Goal: Complete application form

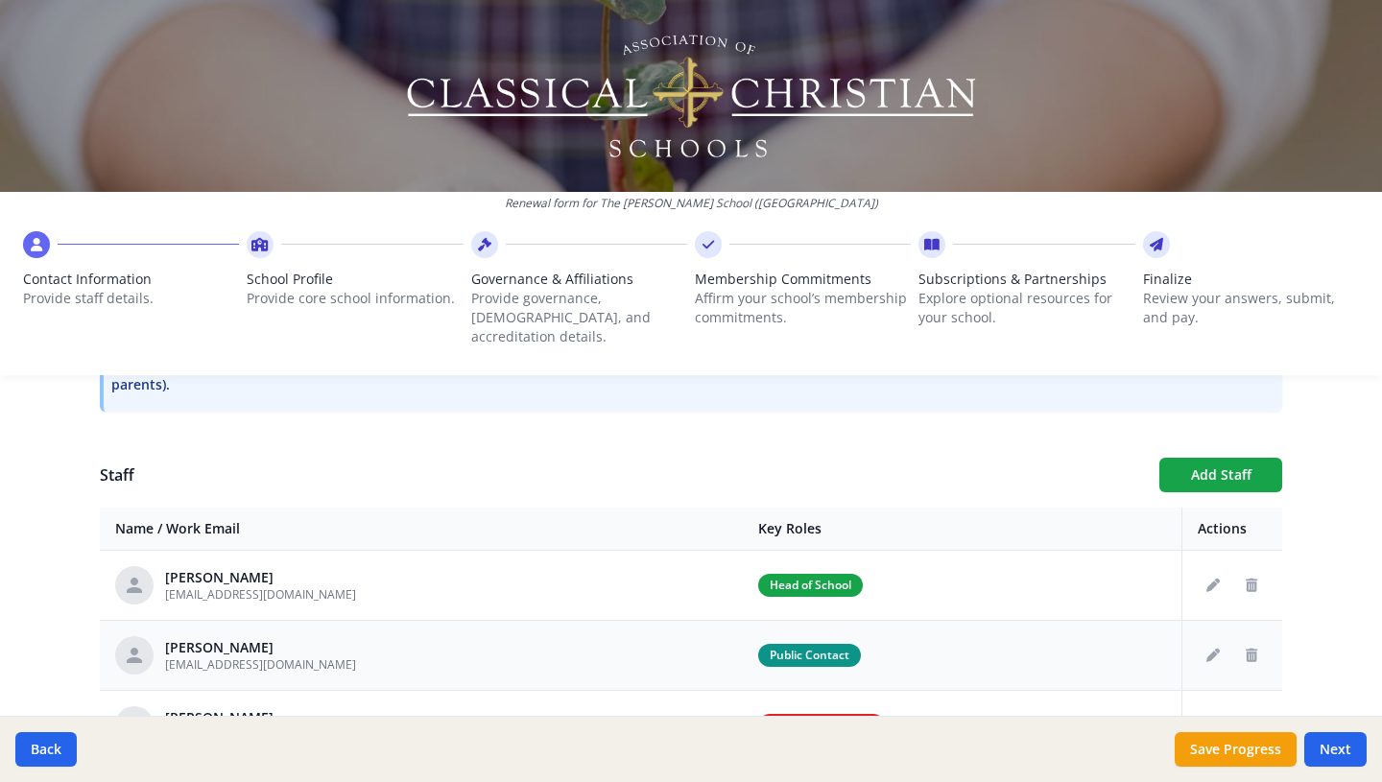
scroll to position [621, 0]
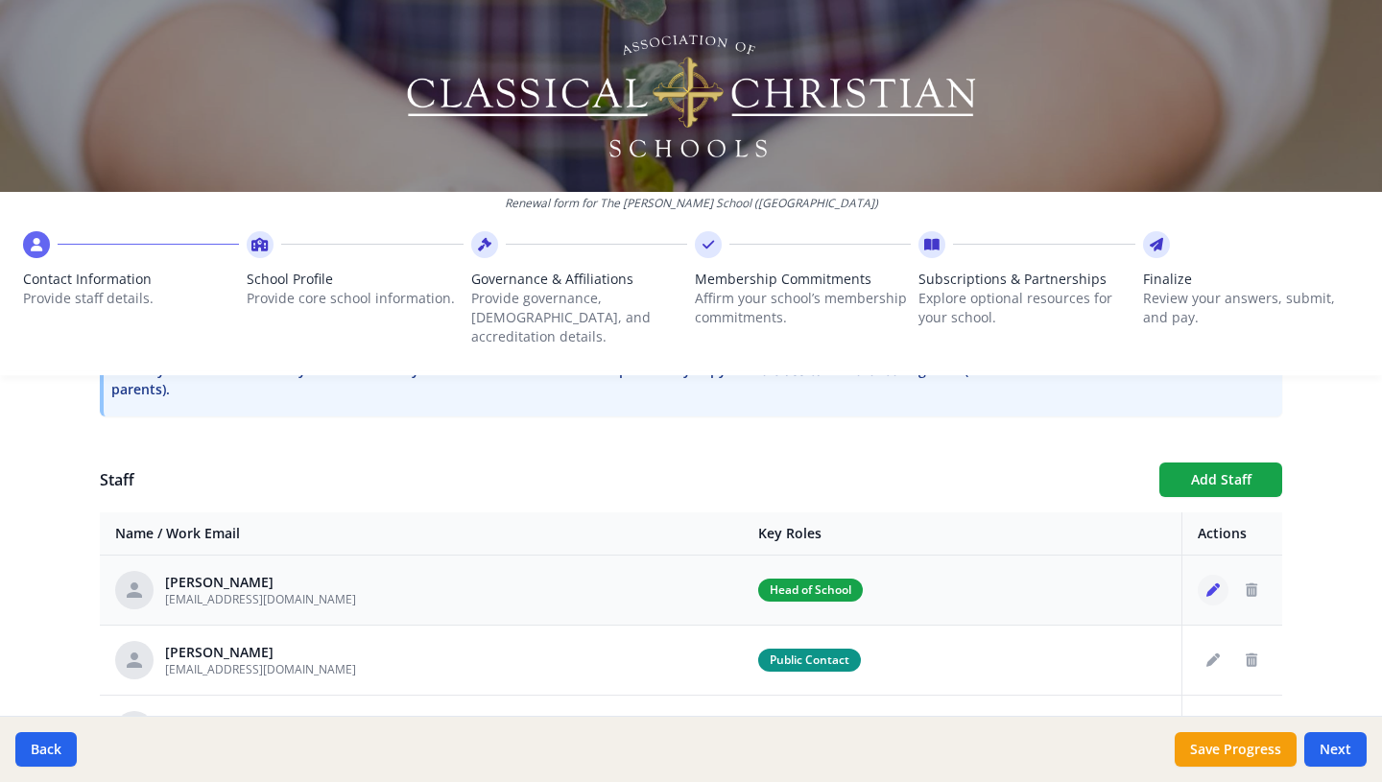
click at [1215, 584] on icon "Edit staff" at bounding box center [1212, 590] width 13 height 13
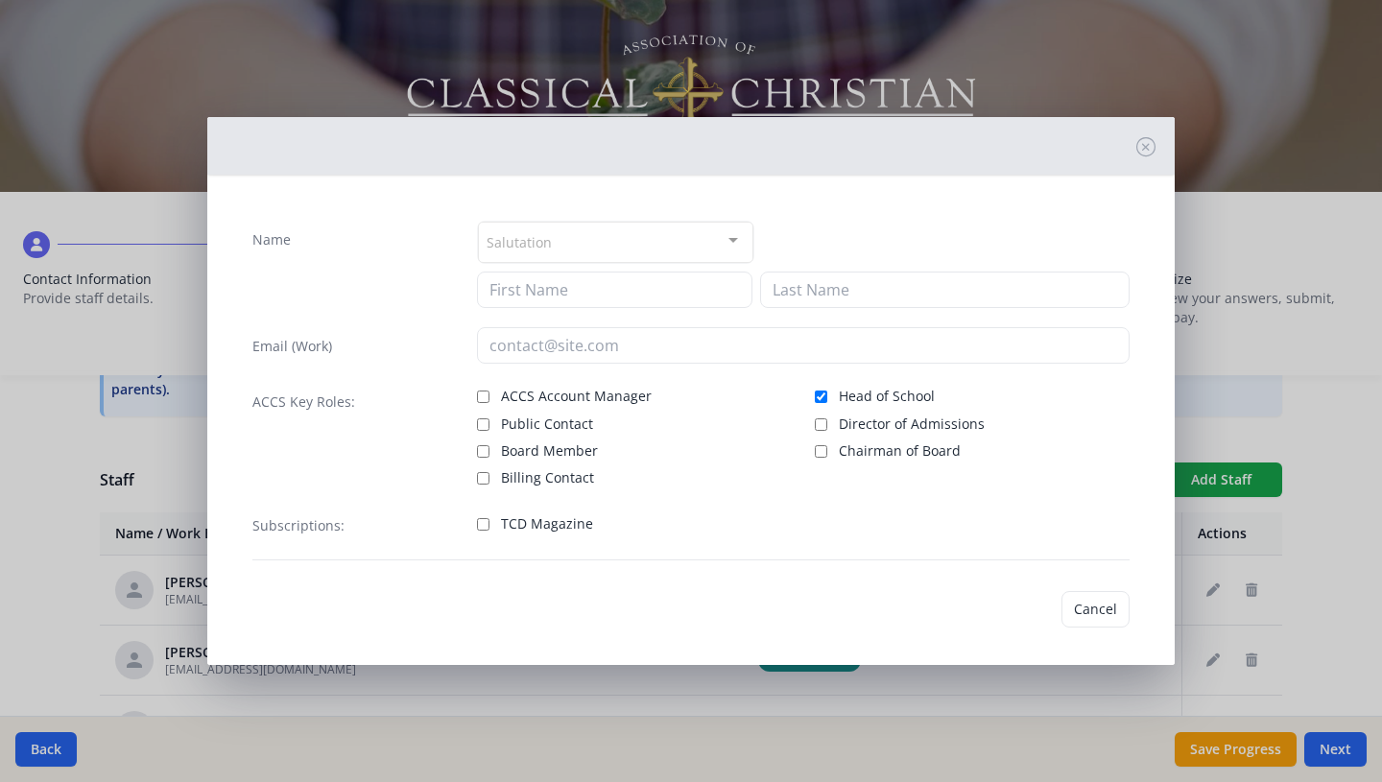
type input "[PERSON_NAME]"
type input "[EMAIL_ADDRESS][DOMAIN_NAME]"
checkbox input "true"
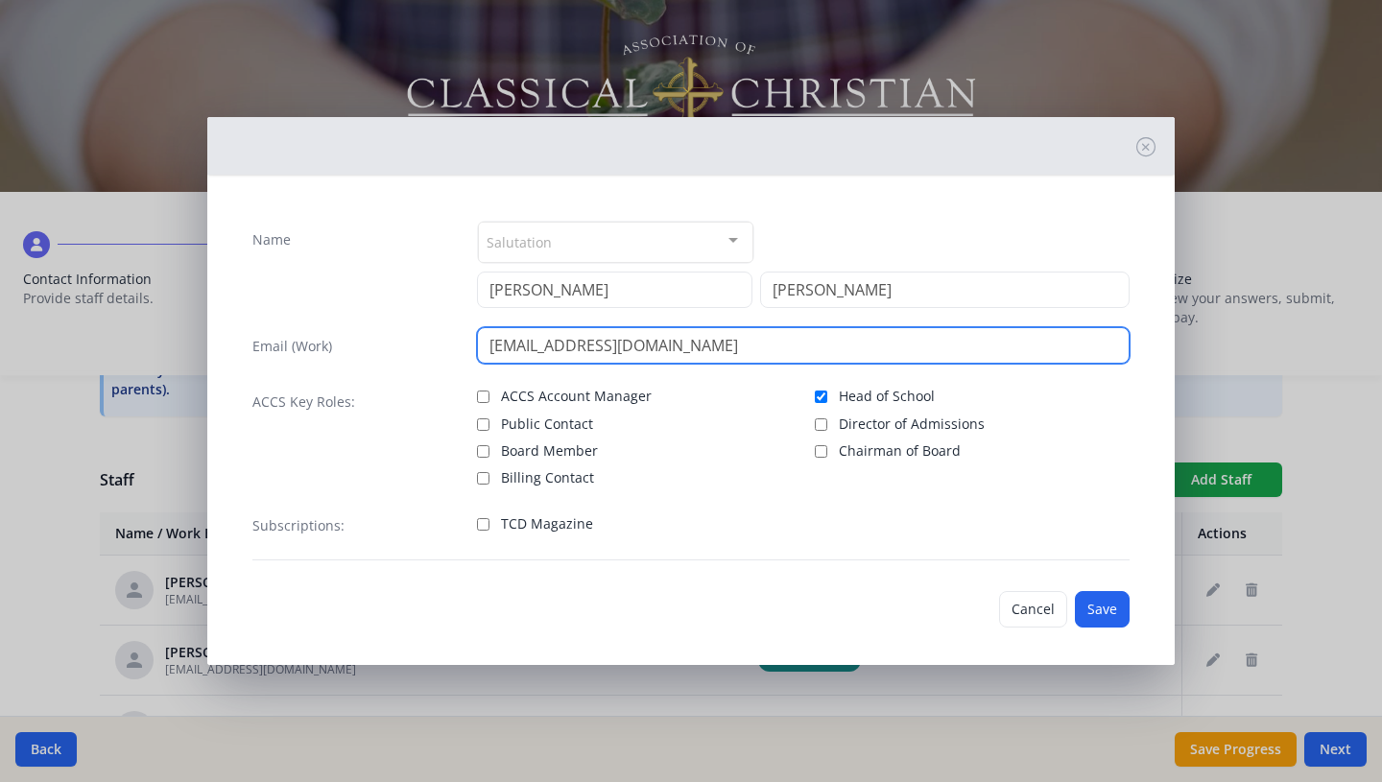
drag, startPoint x: 670, startPoint y: 349, endPoint x: 477, endPoint y: 346, distance: 193.0
click at [477, 346] on input "[EMAIL_ADDRESS][DOMAIN_NAME]" at bounding box center [804, 345] width 654 height 36
type input "[EMAIL_ADDRESS][DOMAIN_NAME]"
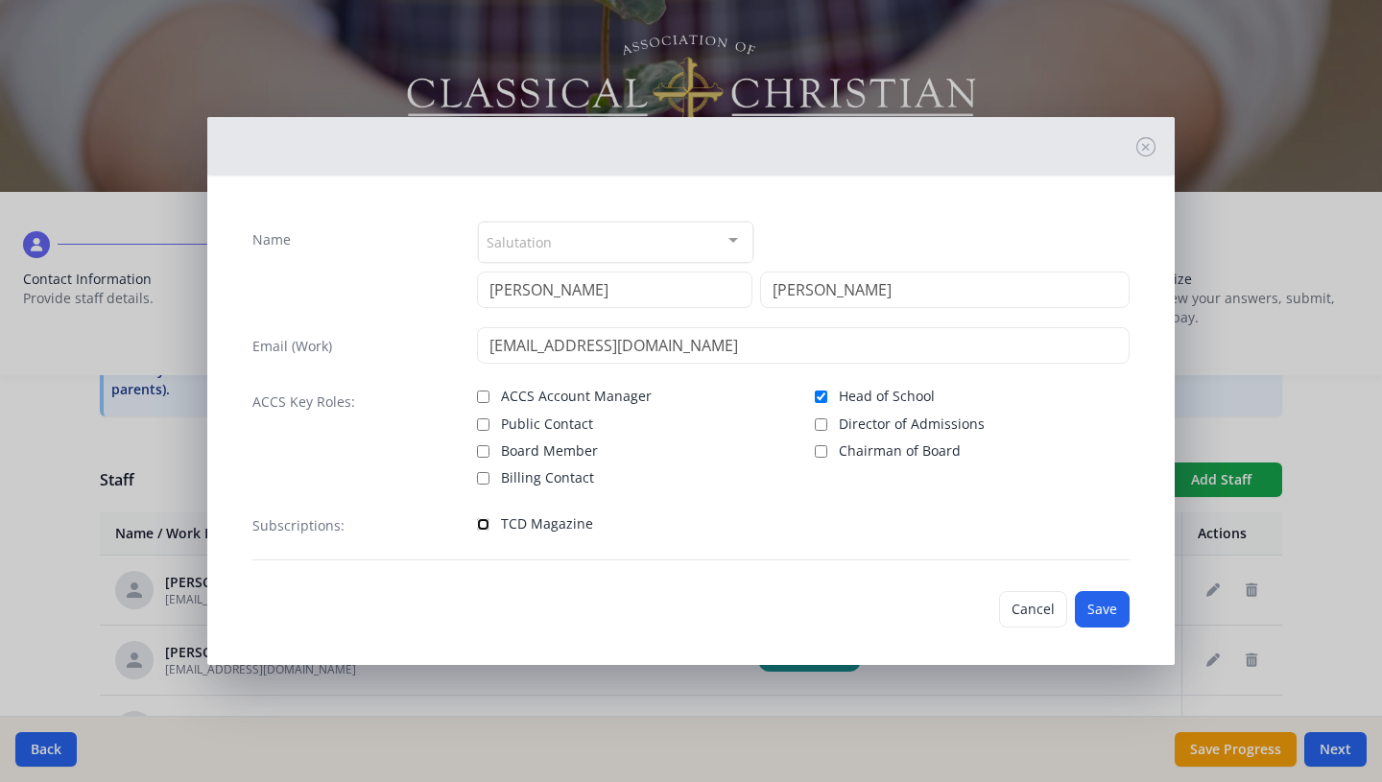
click at [485, 524] on input "TCD Magazine" at bounding box center [483, 524] width 12 height 12
checkbox input "true"
click at [738, 236] on div at bounding box center [733, 241] width 38 height 36
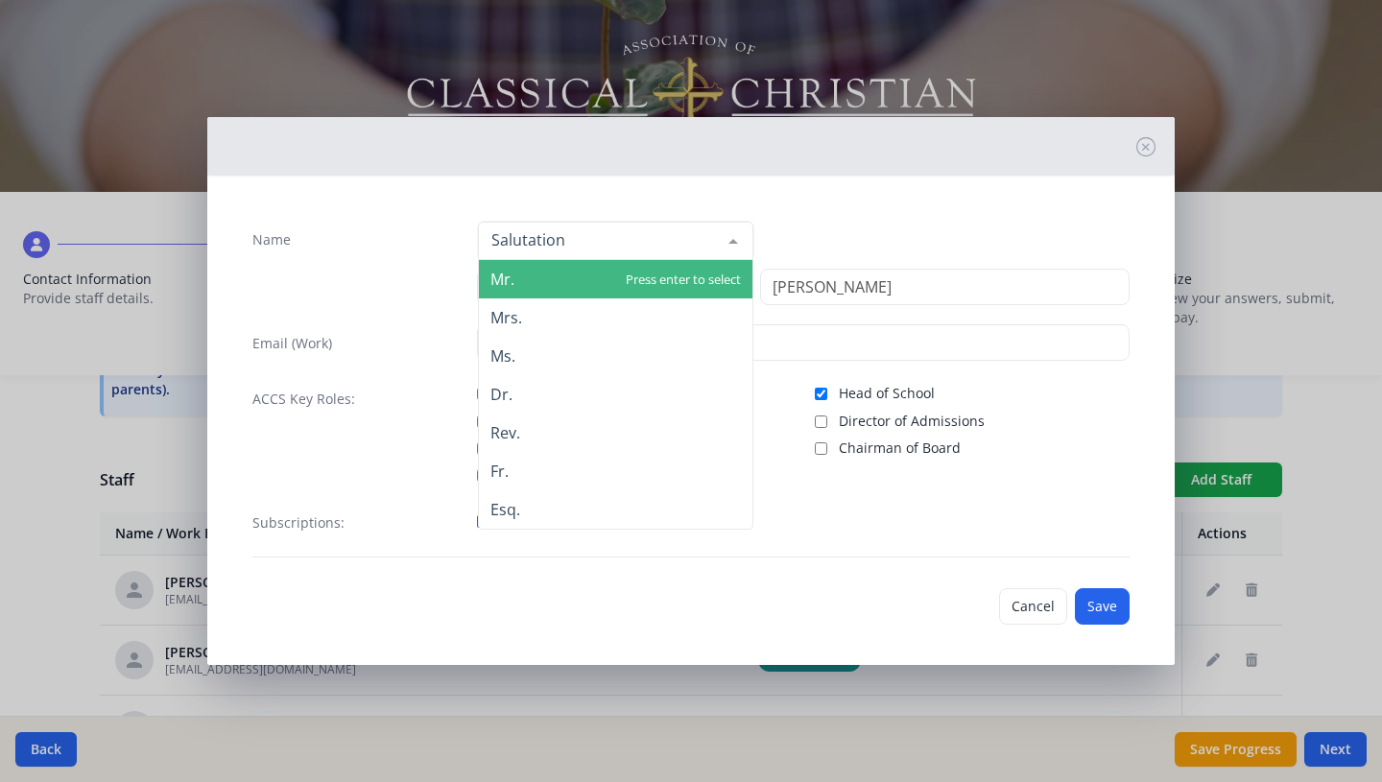
click at [652, 276] on span "Mr." at bounding box center [616, 279] width 274 height 38
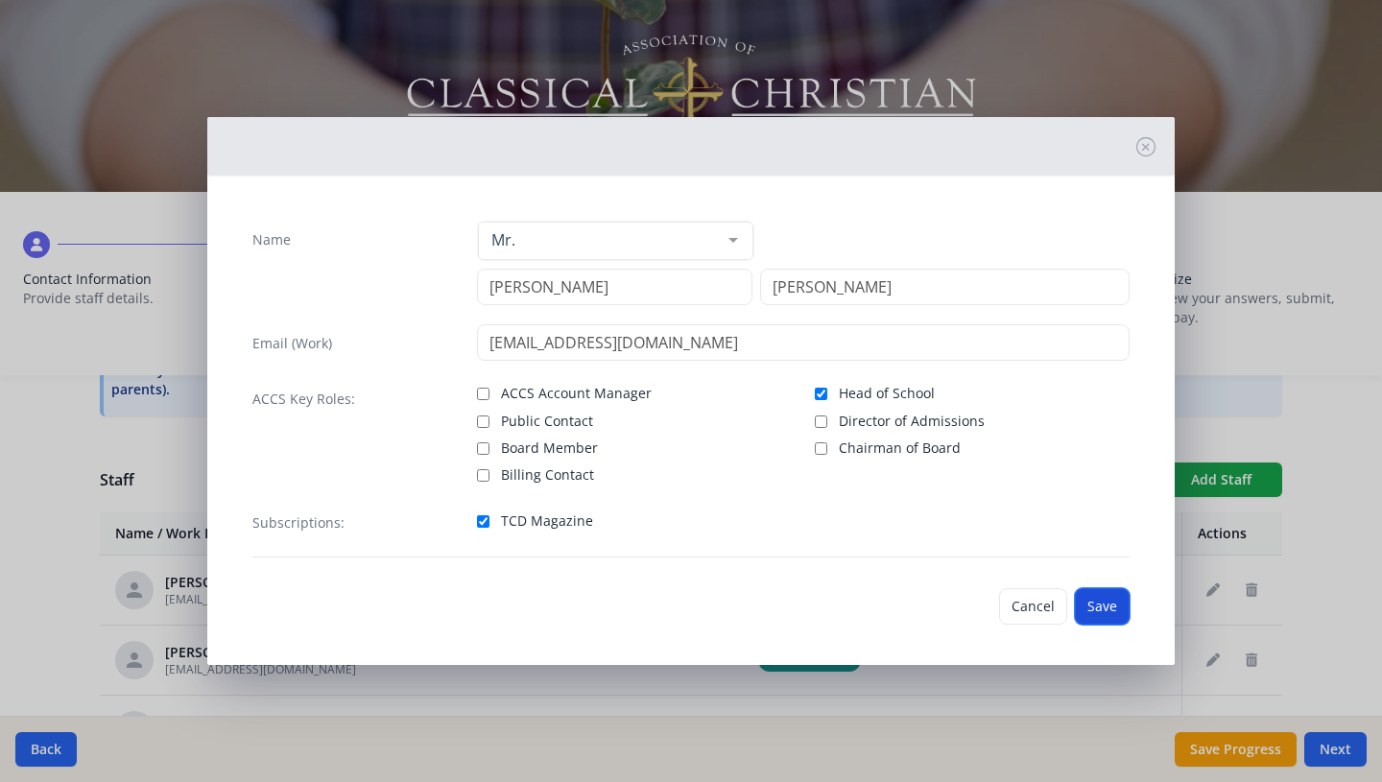
click at [1098, 609] on button "Save" at bounding box center [1102, 606] width 55 height 36
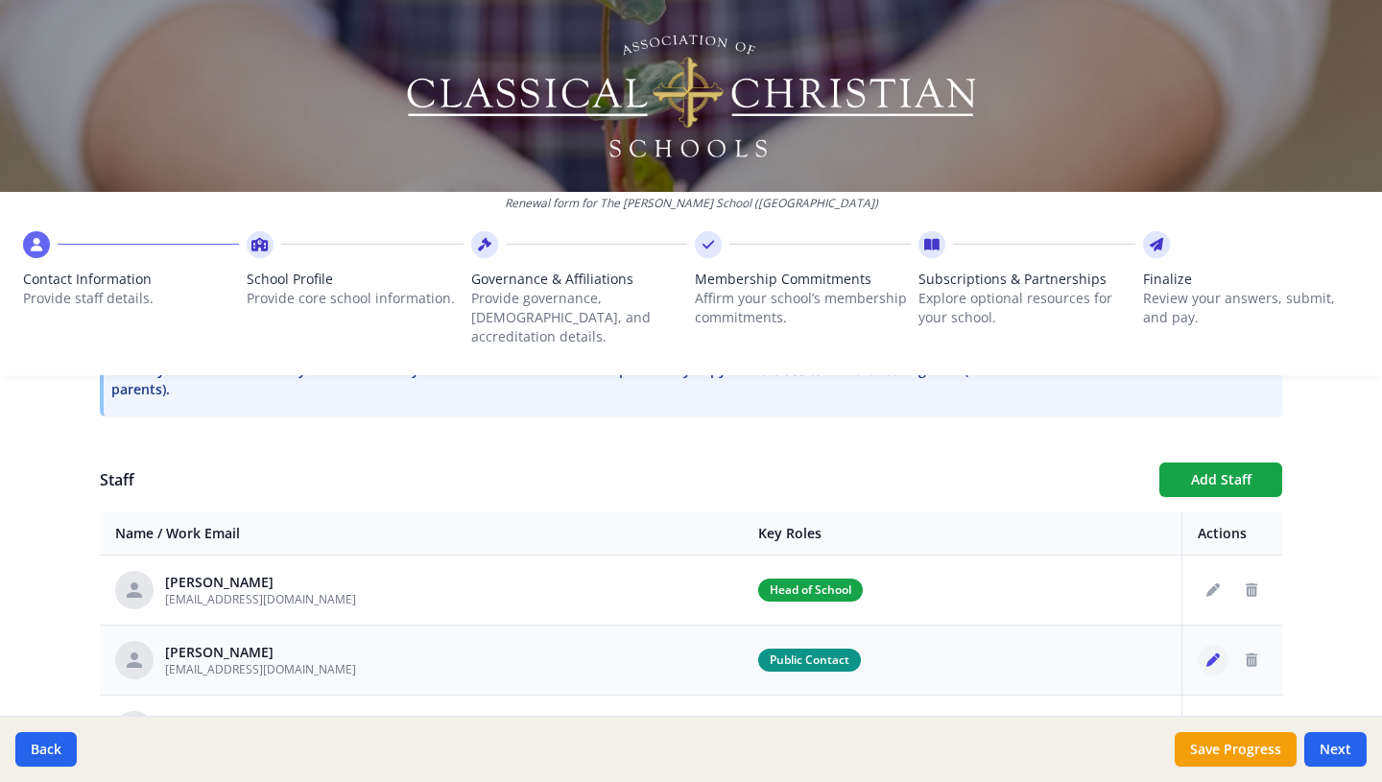
click at [1209, 654] on icon "Edit staff" at bounding box center [1212, 660] width 13 height 13
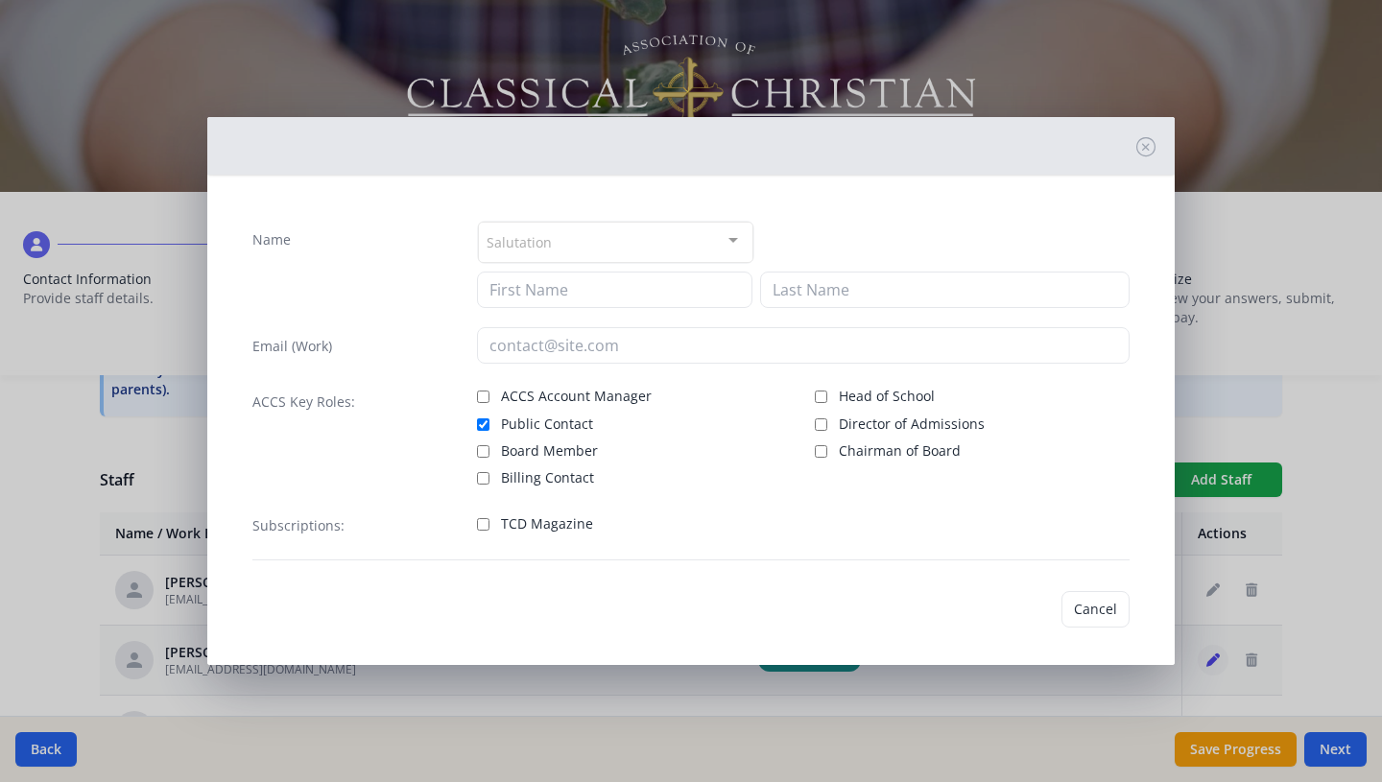
type input "[PERSON_NAME]"
type input "[EMAIL_ADDRESS][DOMAIN_NAME]"
checkbox input "true"
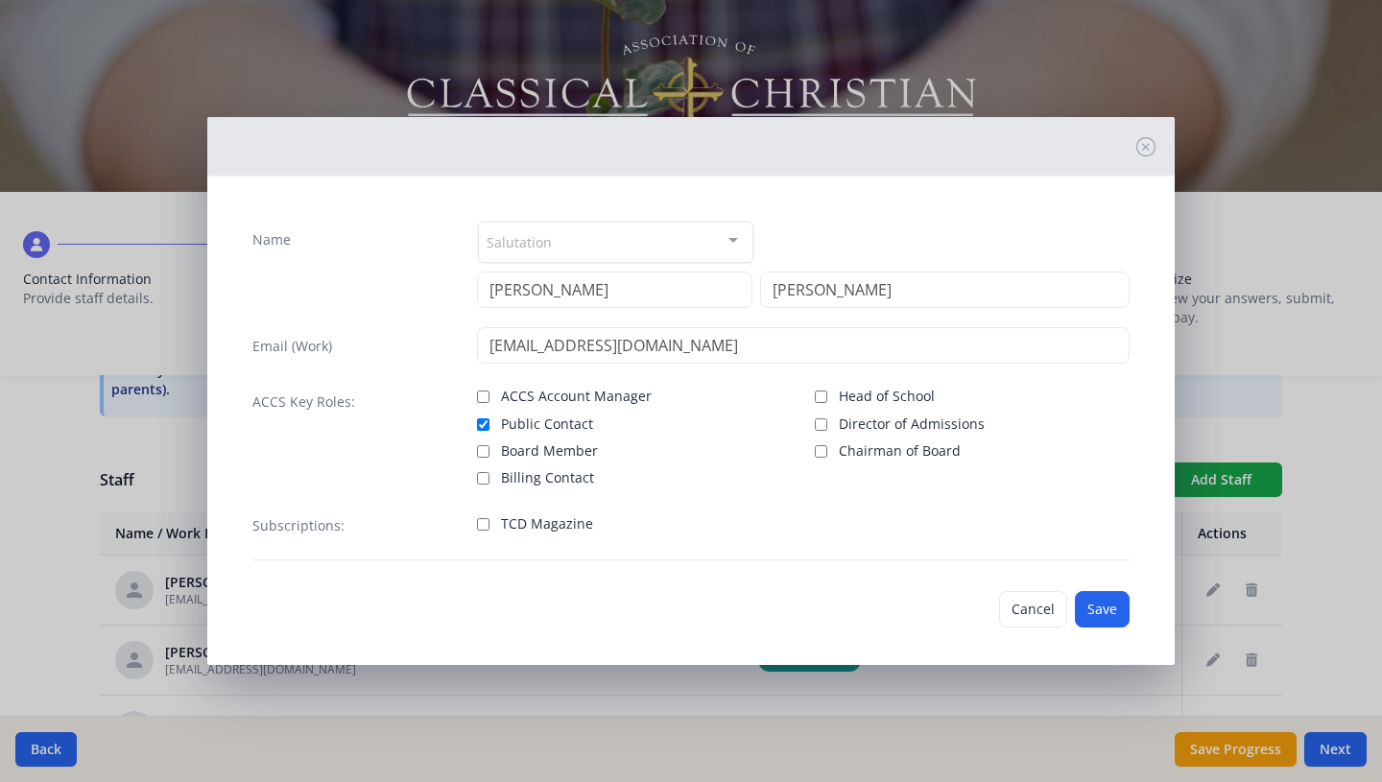
click at [635, 236] on div "Salutation" at bounding box center [615, 242] width 275 height 41
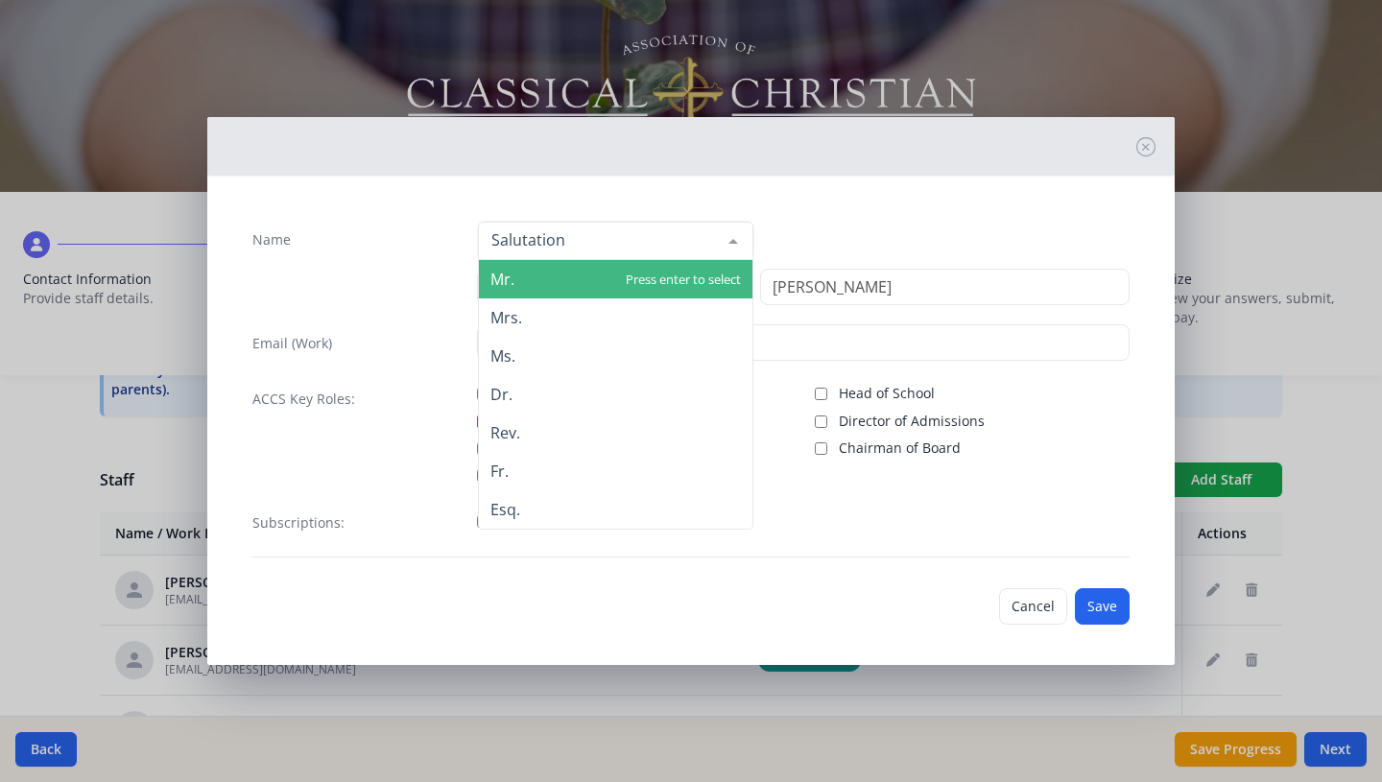
click at [636, 295] on span "Mr." at bounding box center [616, 279] width 274 height 38
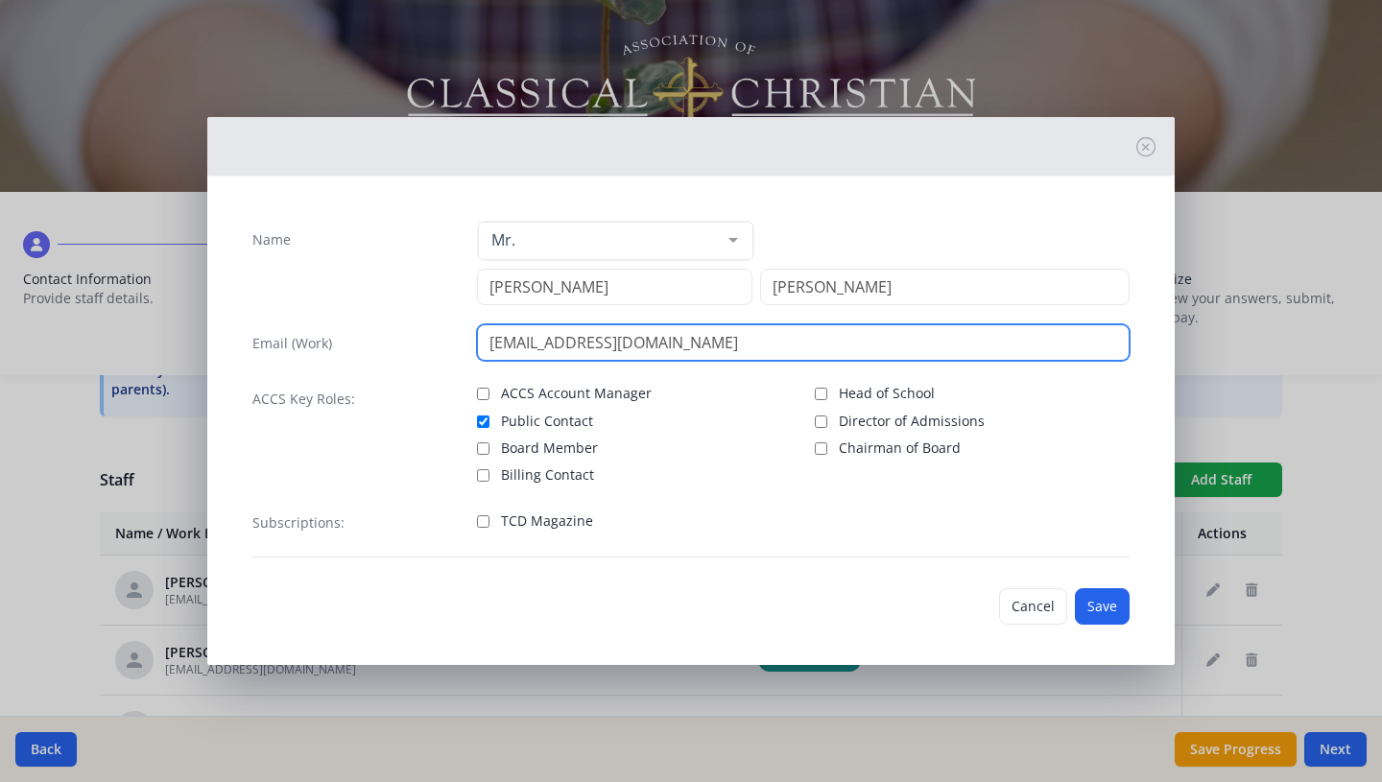
drag, startPoint x: 641, startPoint y: 352, endPoint x: 482, endPoint y: 346, distance: 159.4
click at [482, 346] on input "[EMAIL_ADDRESS][DOMAIN_NAME]" at bounding box center [804, 342] width 654 height 36
click at [661, 343] on input "[EMAIL_ADDRESS][DOMAIN_NAME]" at bounding box center [804, 342] width 654 height 36
type input "[EMAIL_ADDRESS][DOMAIN_NAME]"
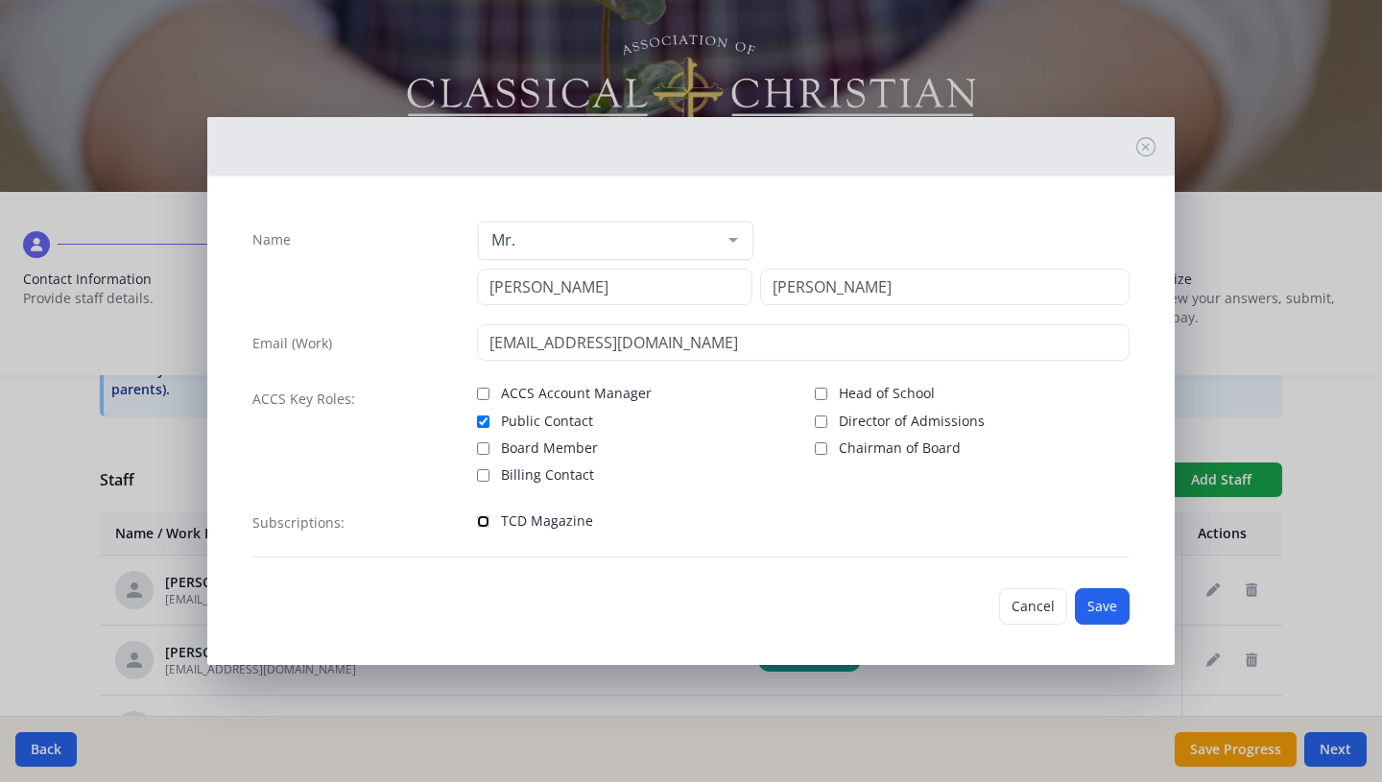
click at [481, 520] on input "TCD Magazine" at bounding box center [483, 521] width 12 height 12
checkbox input "true"
click at [1110, 608] on button "Save" at bounding box center [1102, 606] width 55 height 36
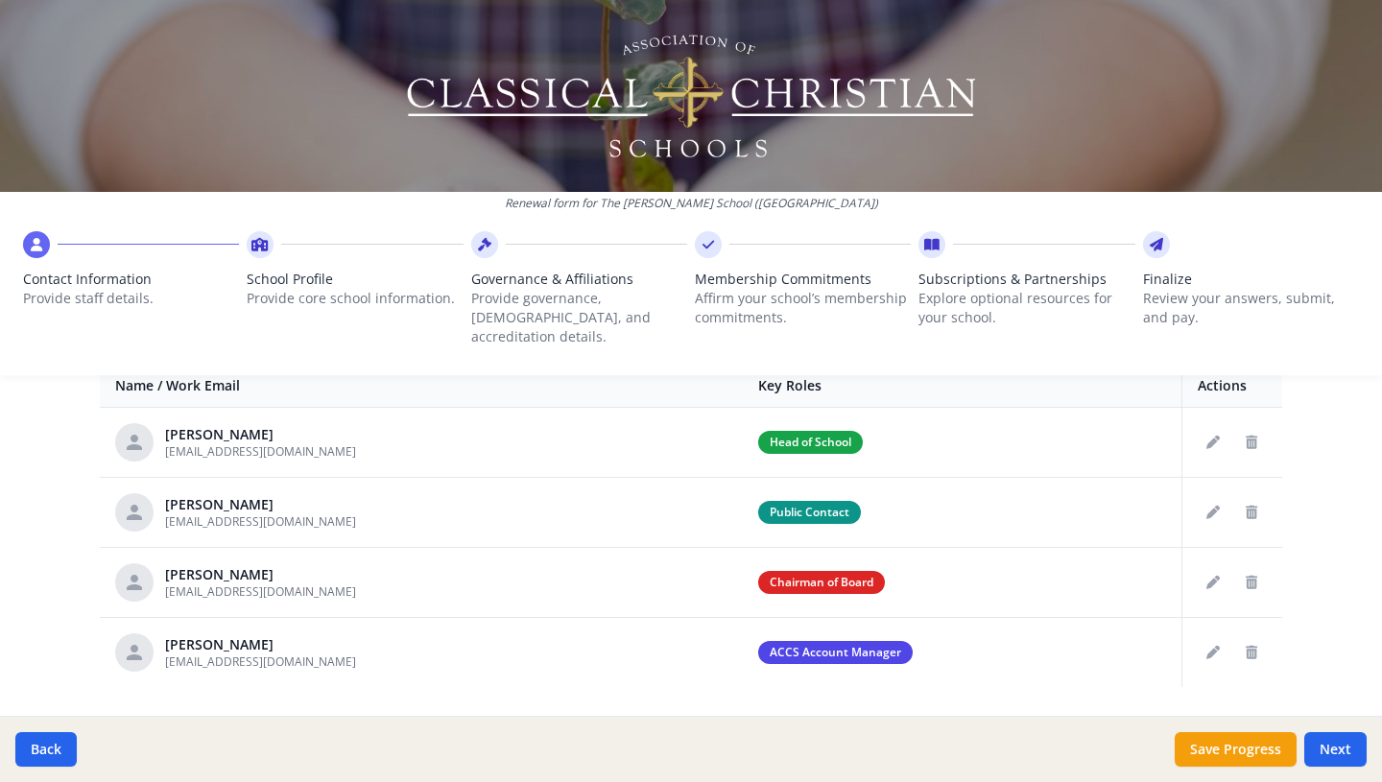
scroll to position [774, 0]
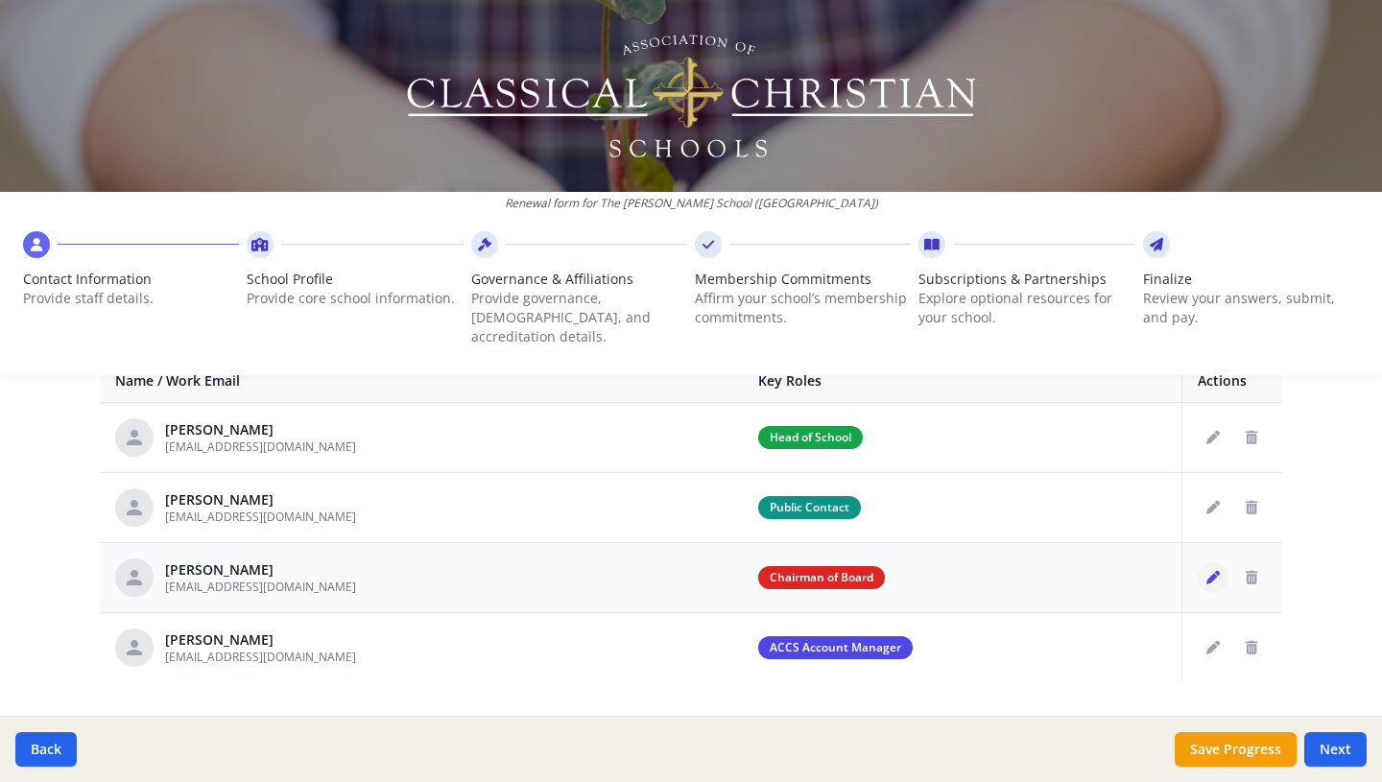
click at [1207, 571] on icon "Edit staff" at bounding box center [1212, 577] width 13 height 13
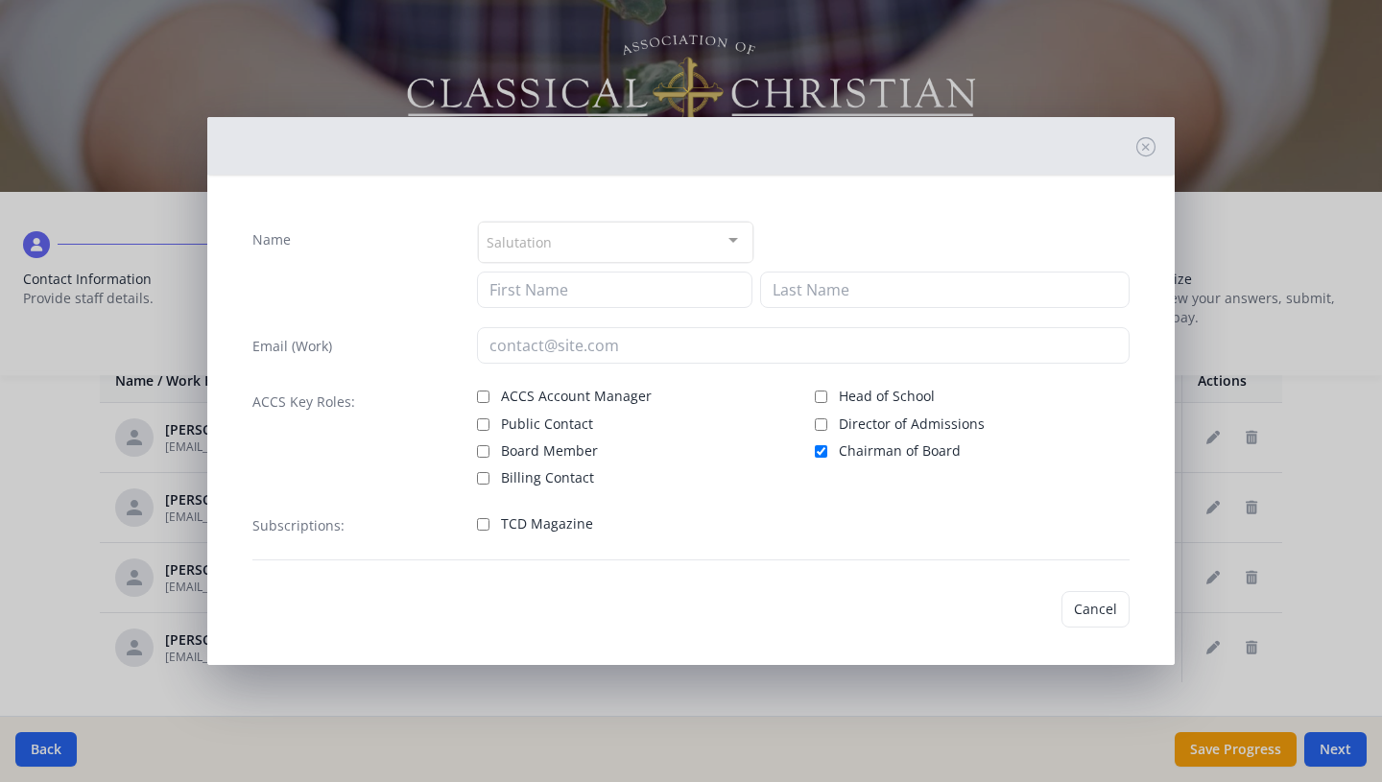
type input "[PERSON_NAME]"
type input "[EMAIL_ADDRESS][DOMAIN_NAME]"
checkbox input "true"
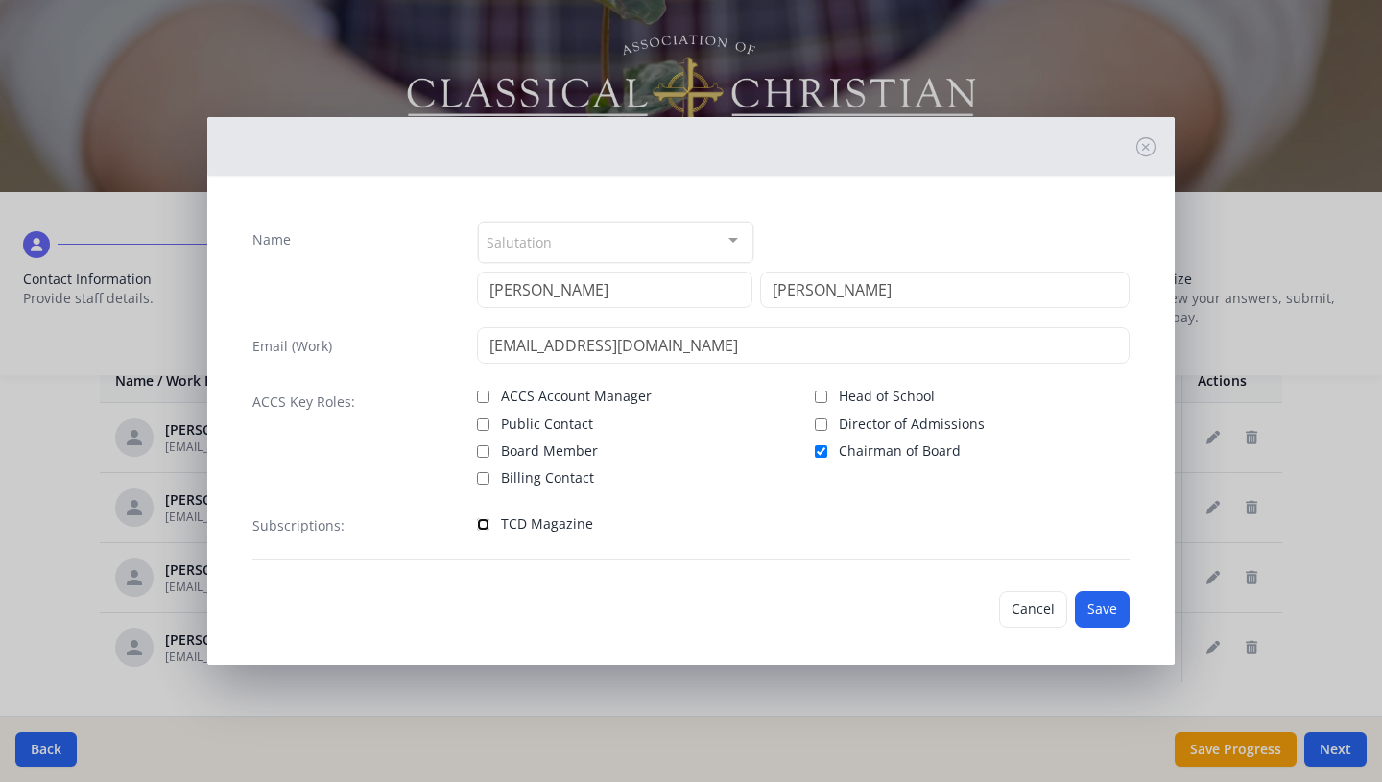
click at [478, 523] on input "TCD Magazine" at bounding box center [483, 524] width 12 height 12
checkbox input "true"
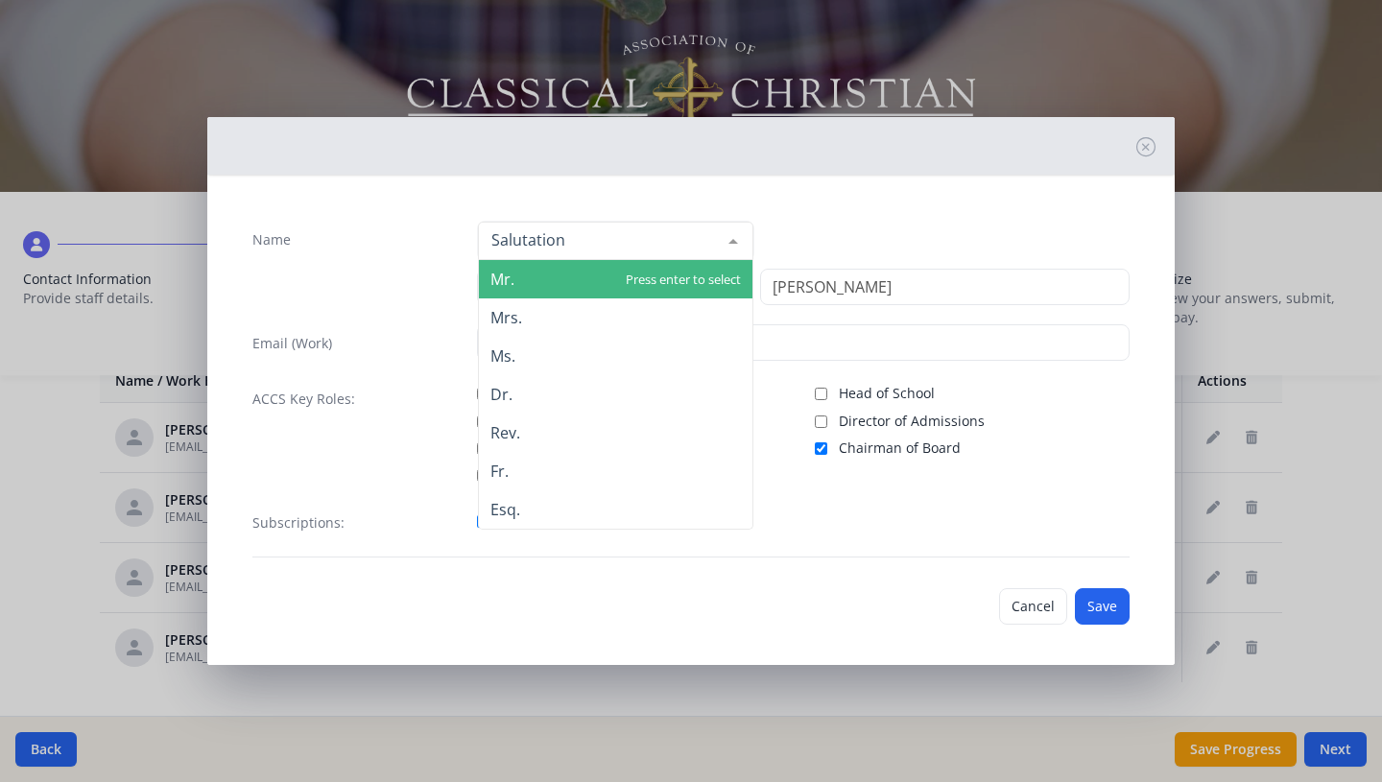
click at [615, 248] on div at bounding box center [615, 241] width 275 height 38
click at [585, 283] on span "Mr." at bounding box center [616, 279] width 274 height 38
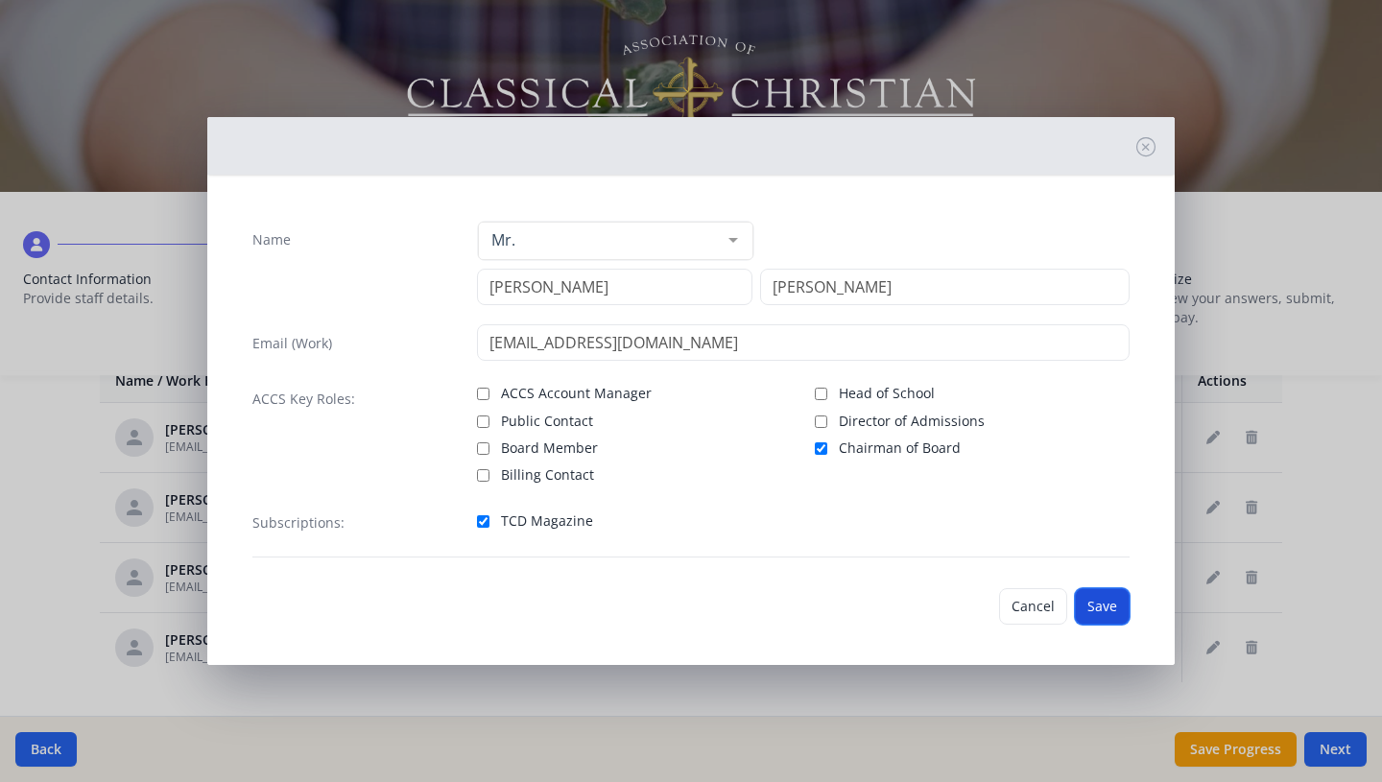
click at [1098, 609] on button "Save" at bounding box center [1102, 606] width 55 height 36
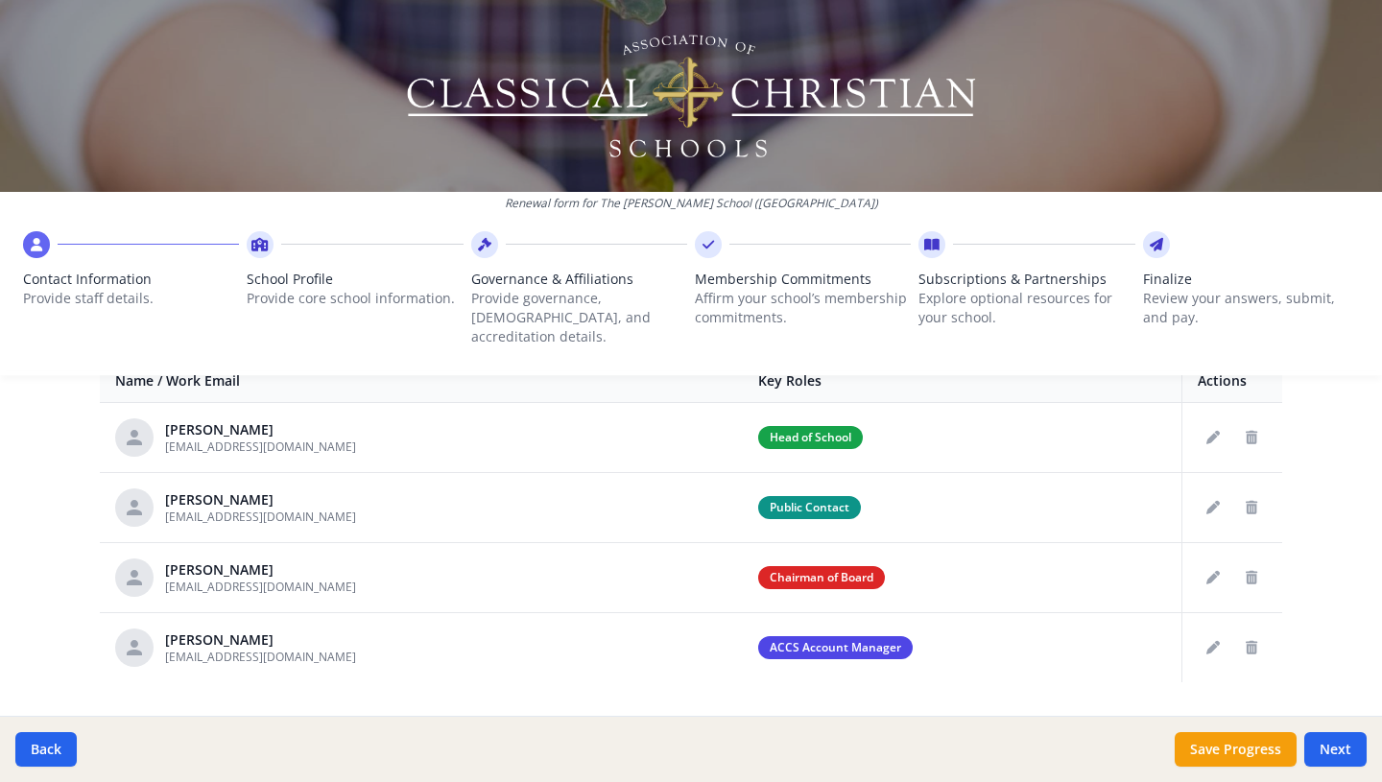
scroll to position [801, 0]
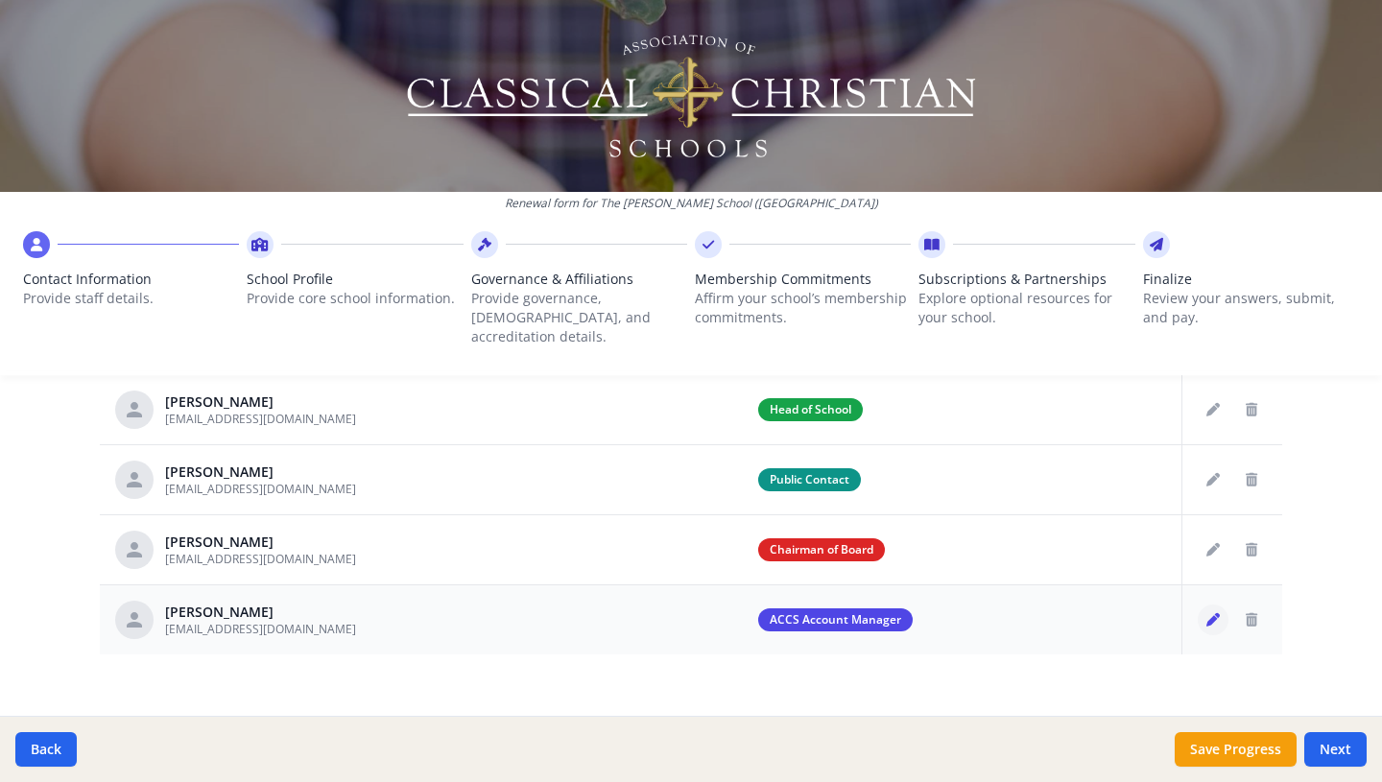
click at [1217, 613] on icon "Edit staff" at bounding box center [1212, 619] width 13 height 13
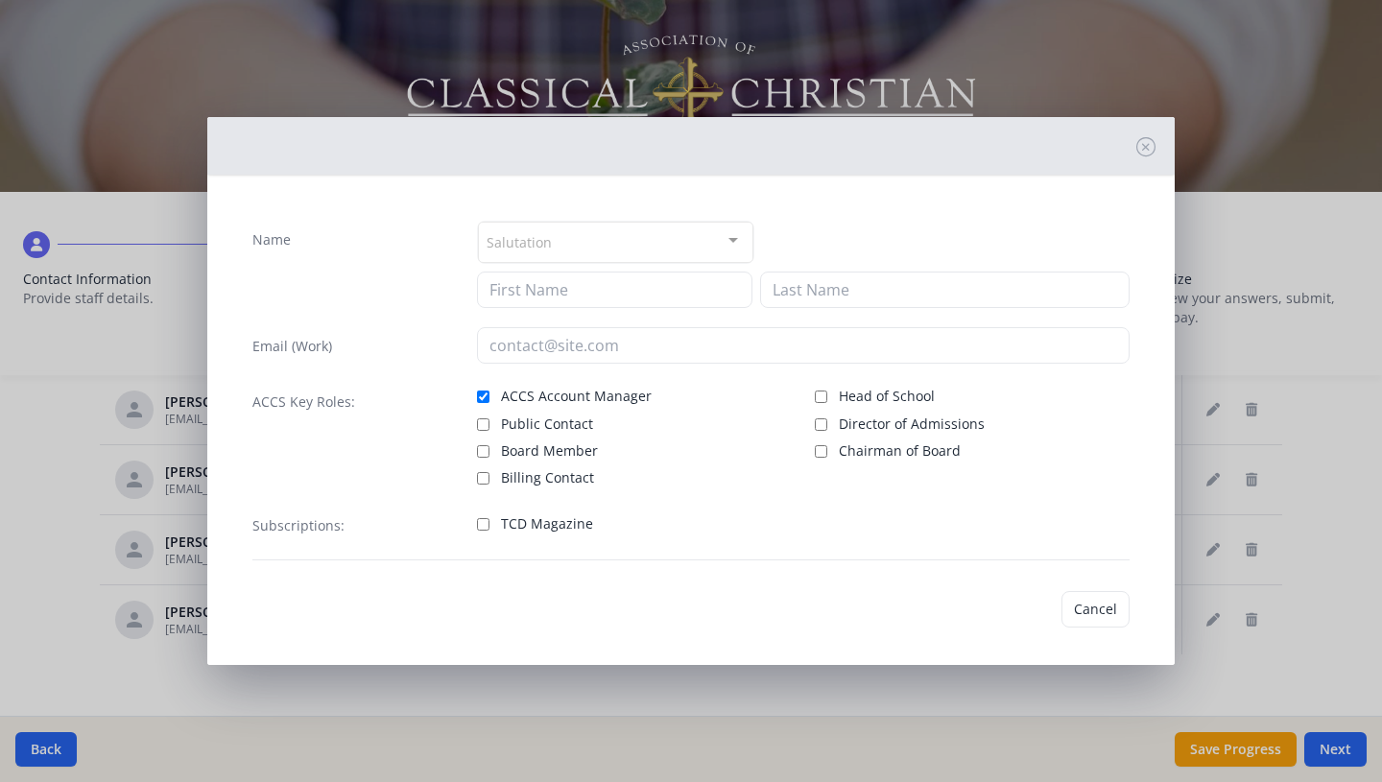
type input "Faith"
type input "[PERSON_NAME]"
type input "[EMAIL_ADDRESS][DOMAIN_NAME]"
checkbox input "true"
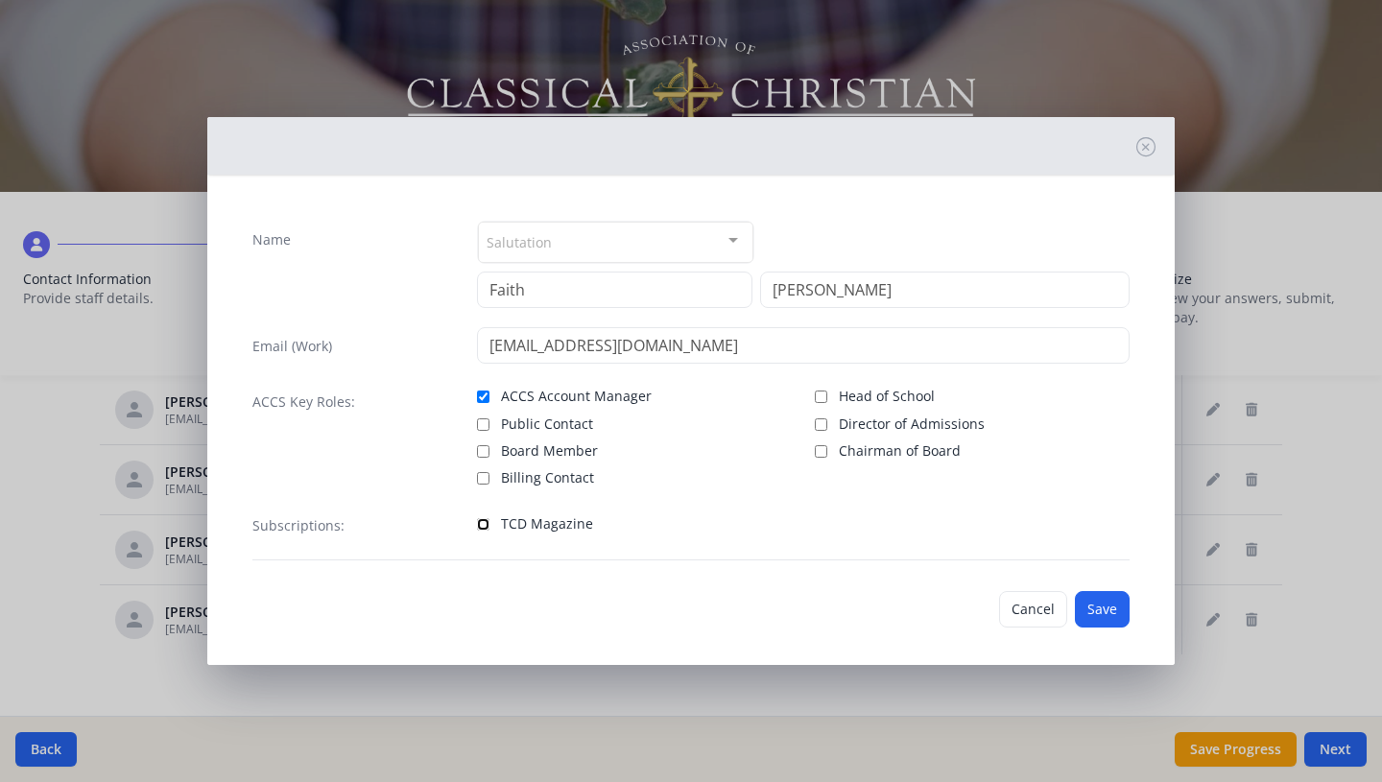
click at [487, 527] on input "TCD Magazine" at bounding box center [483, 524] width 12 height 12
checkbox input "true"
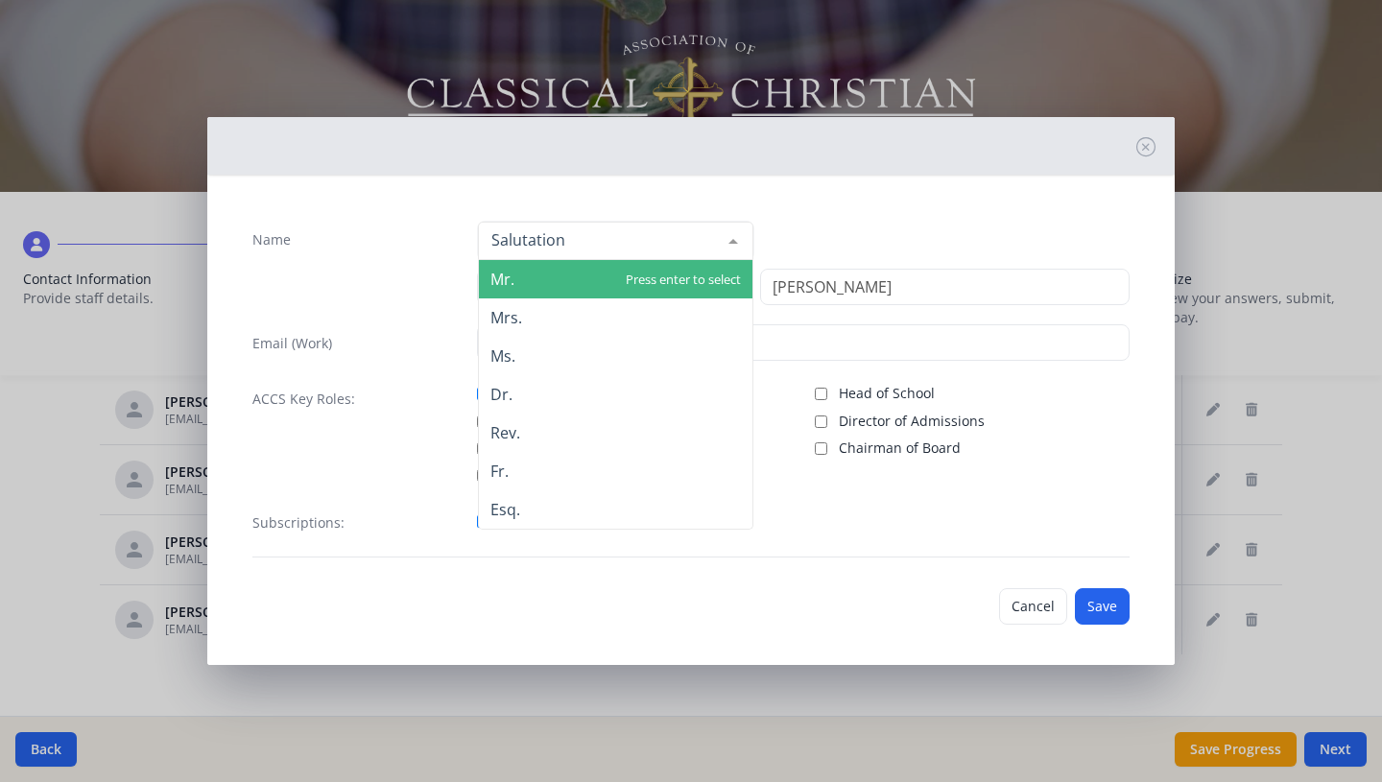
click at [666, 243] on div at bounding box center [615, 241] width 275 height 38
click at [665, 275] on span "Mr." at bounding box center [616, 279] width 274 height 38
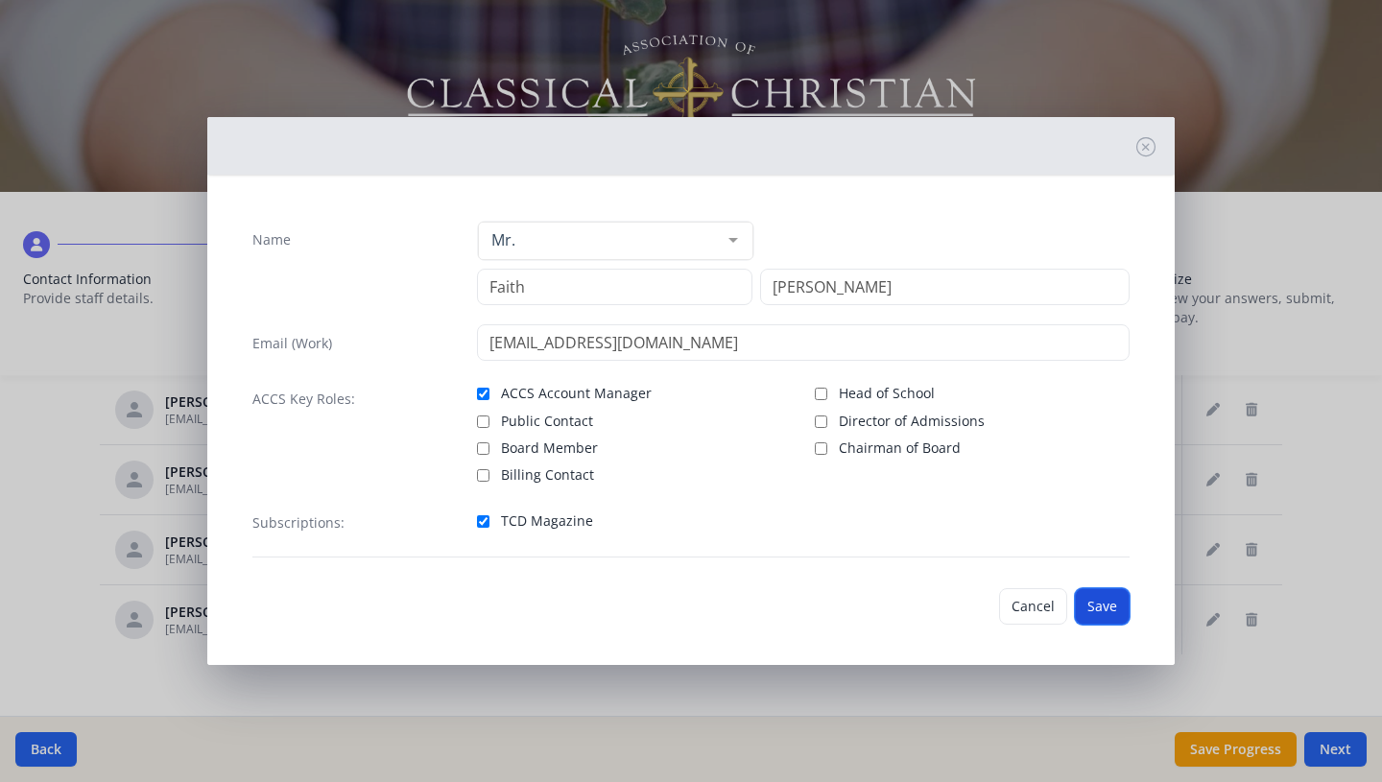
click at [1090, 600] on button "Save" at bounding box center [1102, 606] width 55 height 36
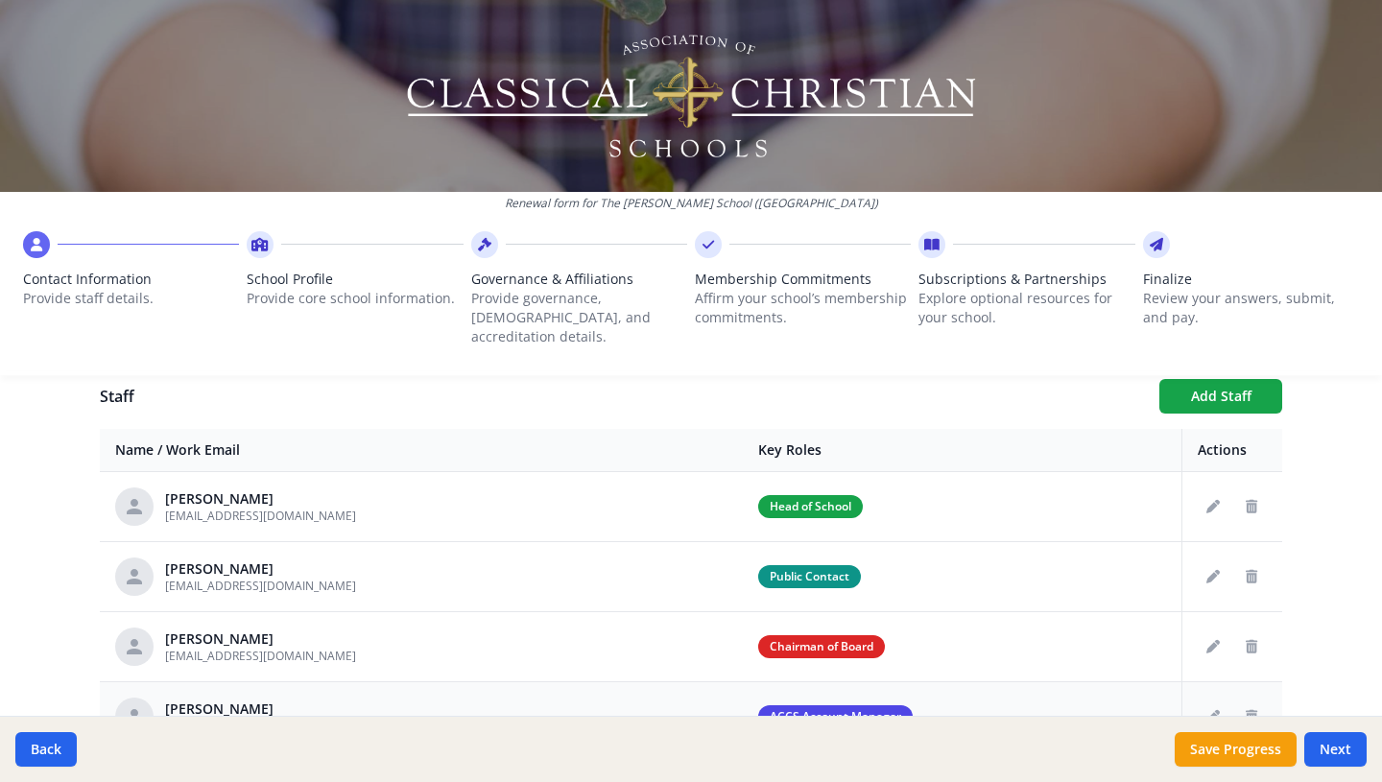
scroll to position [674, 0]
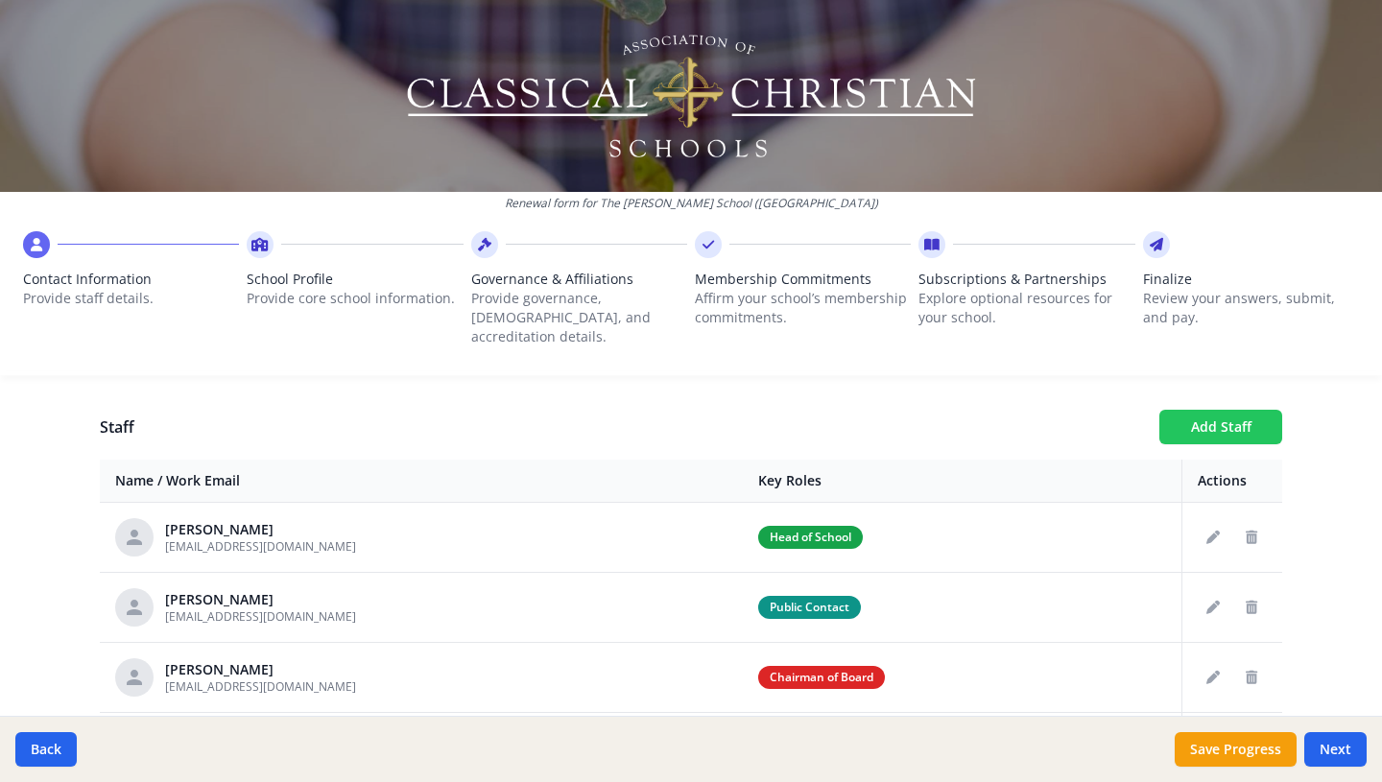
click at [1194, 417] on button "Add Staff" at bounding box center [1220, 427] width 123 height 35
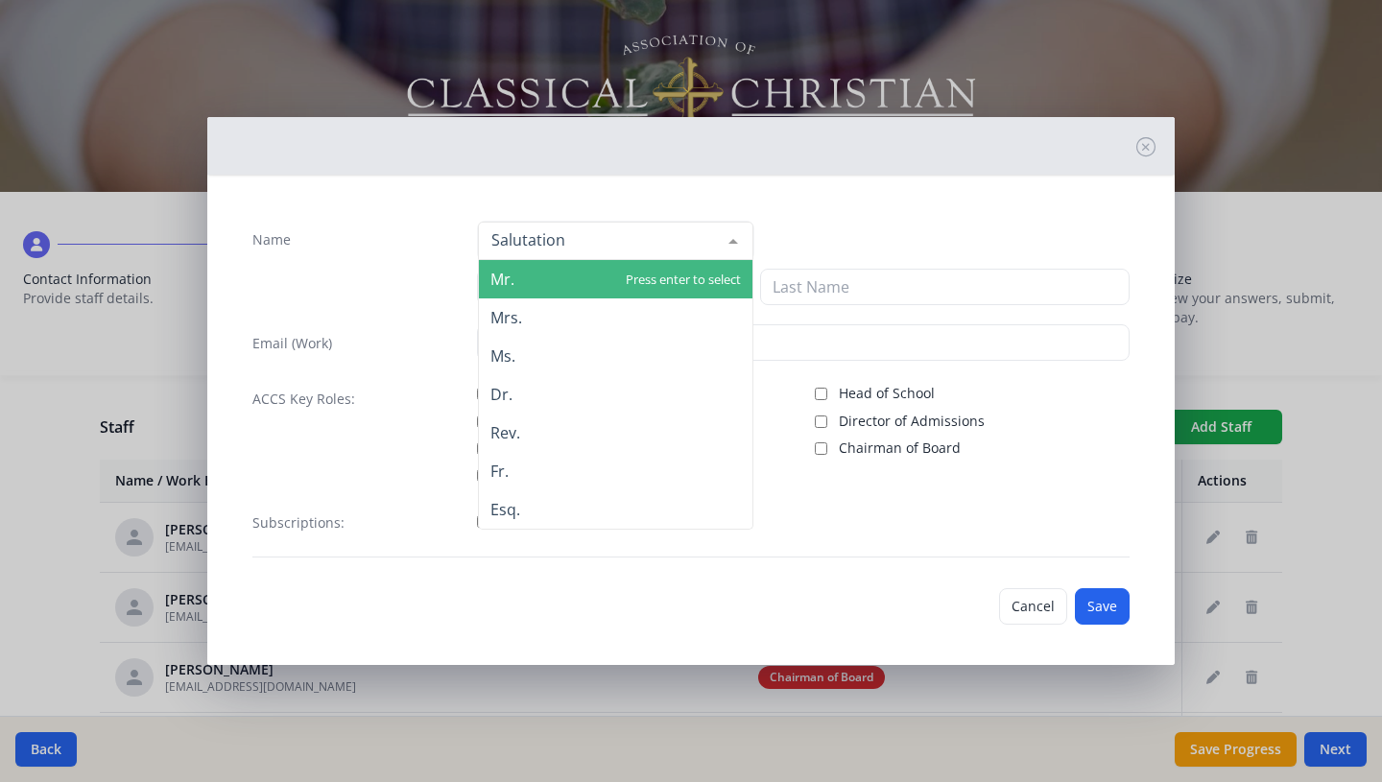
click at [606, 236] on div at bounding box center [615, 241] width 275 height 38
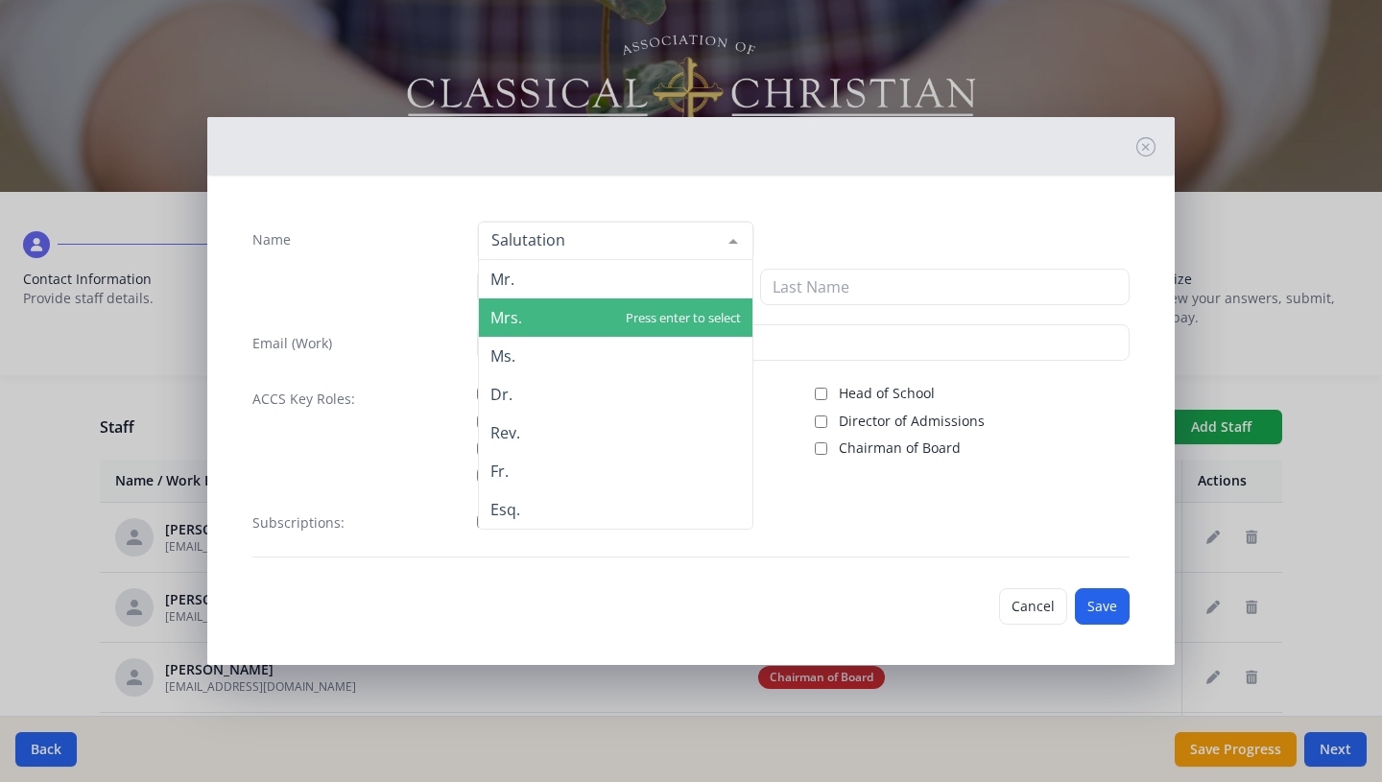
click at [590, 320] on span "Mrs." at bounding box center [616, 317] width 274 height 38
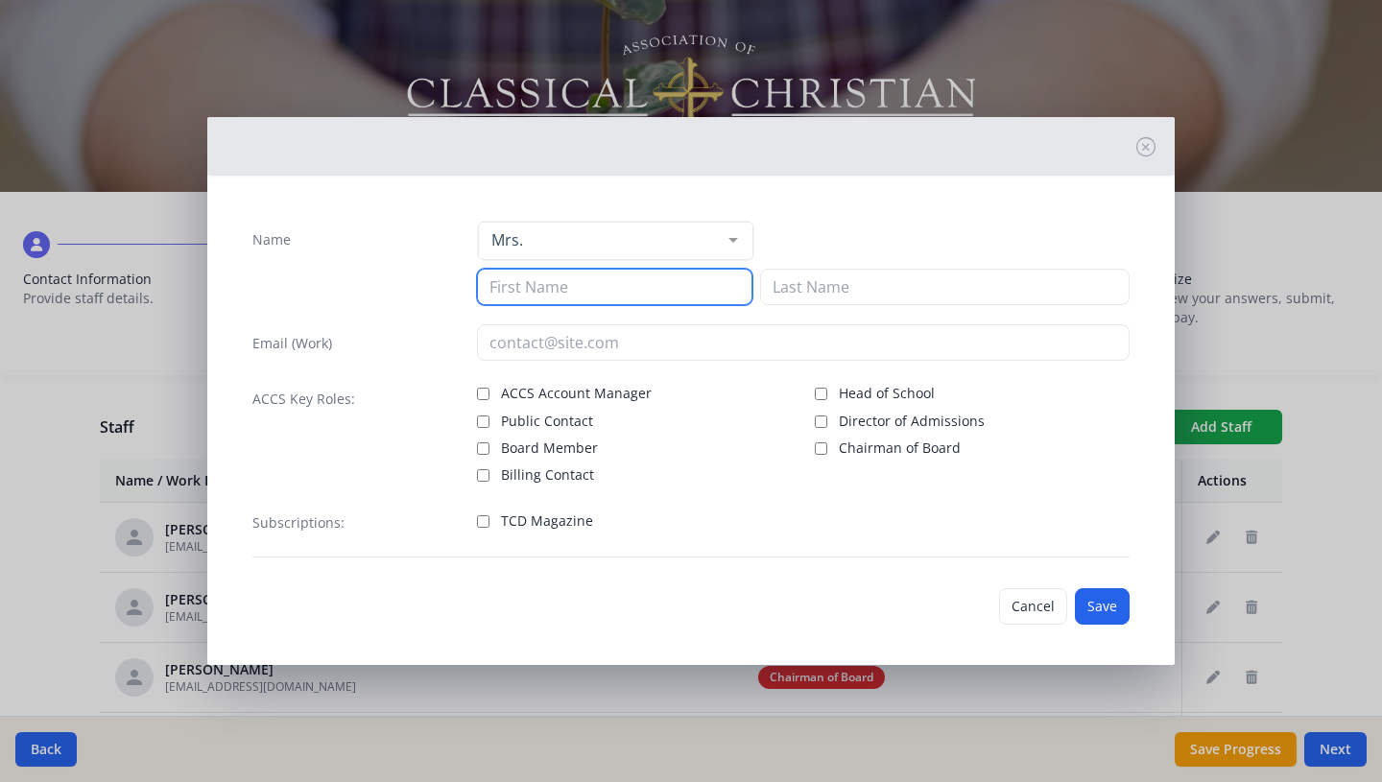
click at [564, 284] on input at bounding box center [614, 287] width 275 height 36
type input "[PERSON_NAME]"
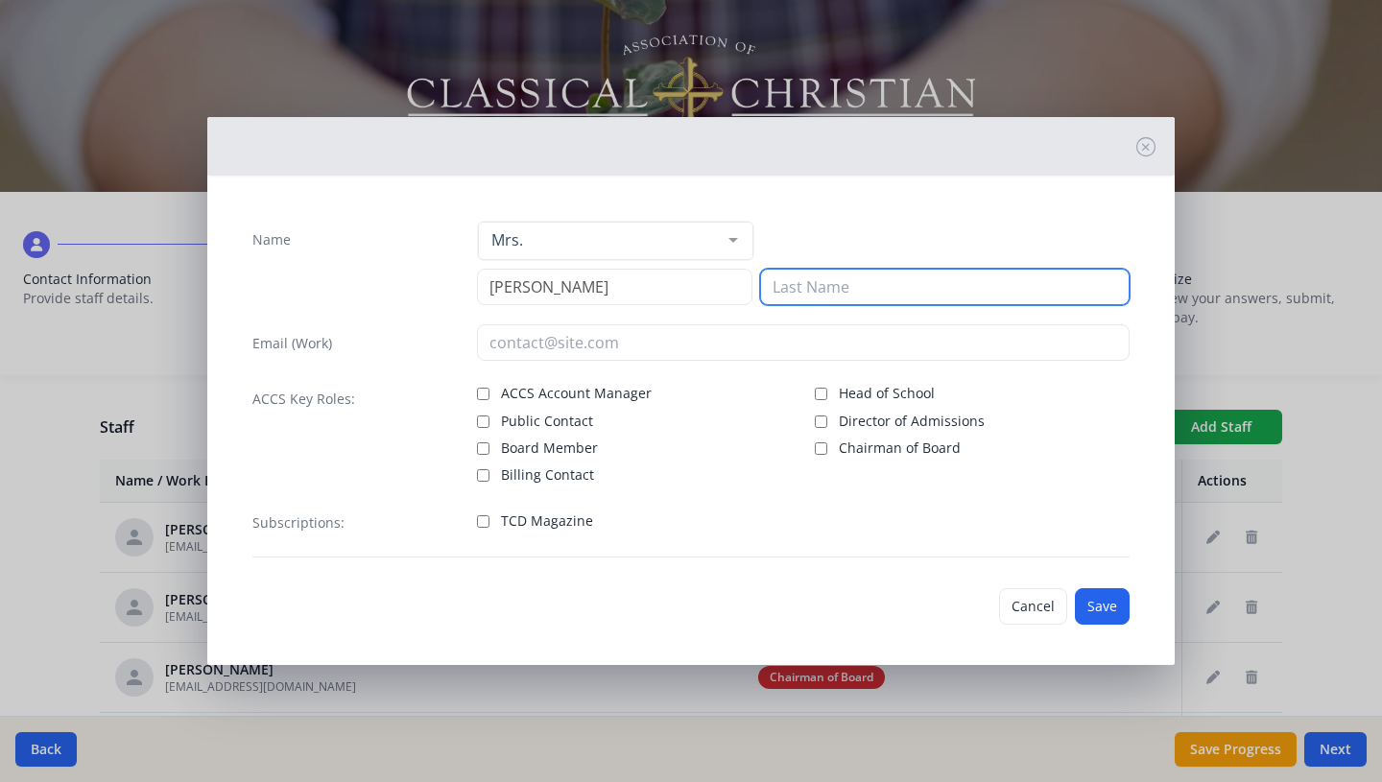
click at [884, 280] on input at bounding box center [945, 287] width 370 height 36
type input "[PERSON_NAME]"
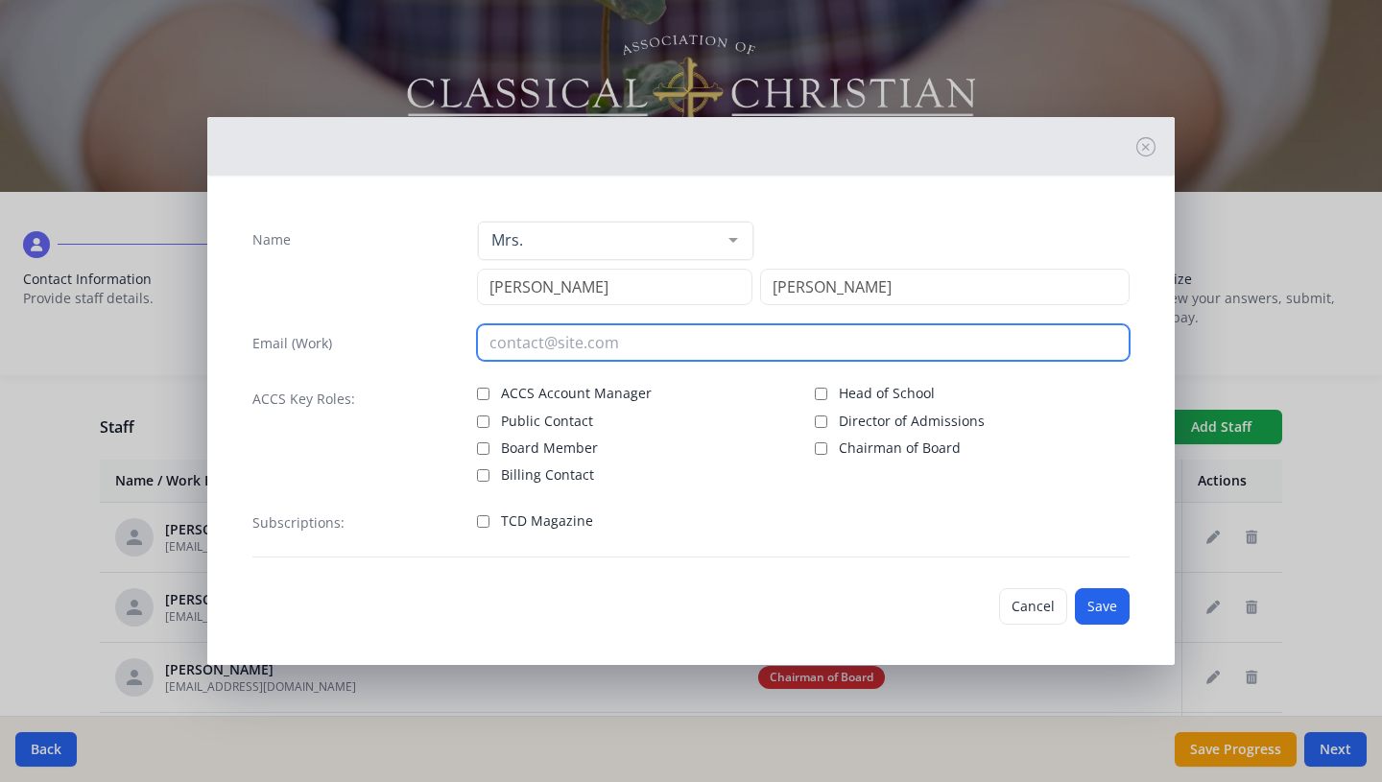
click at [662, 353] on input "email" at bounding box center [804, 342] width 654 height 36
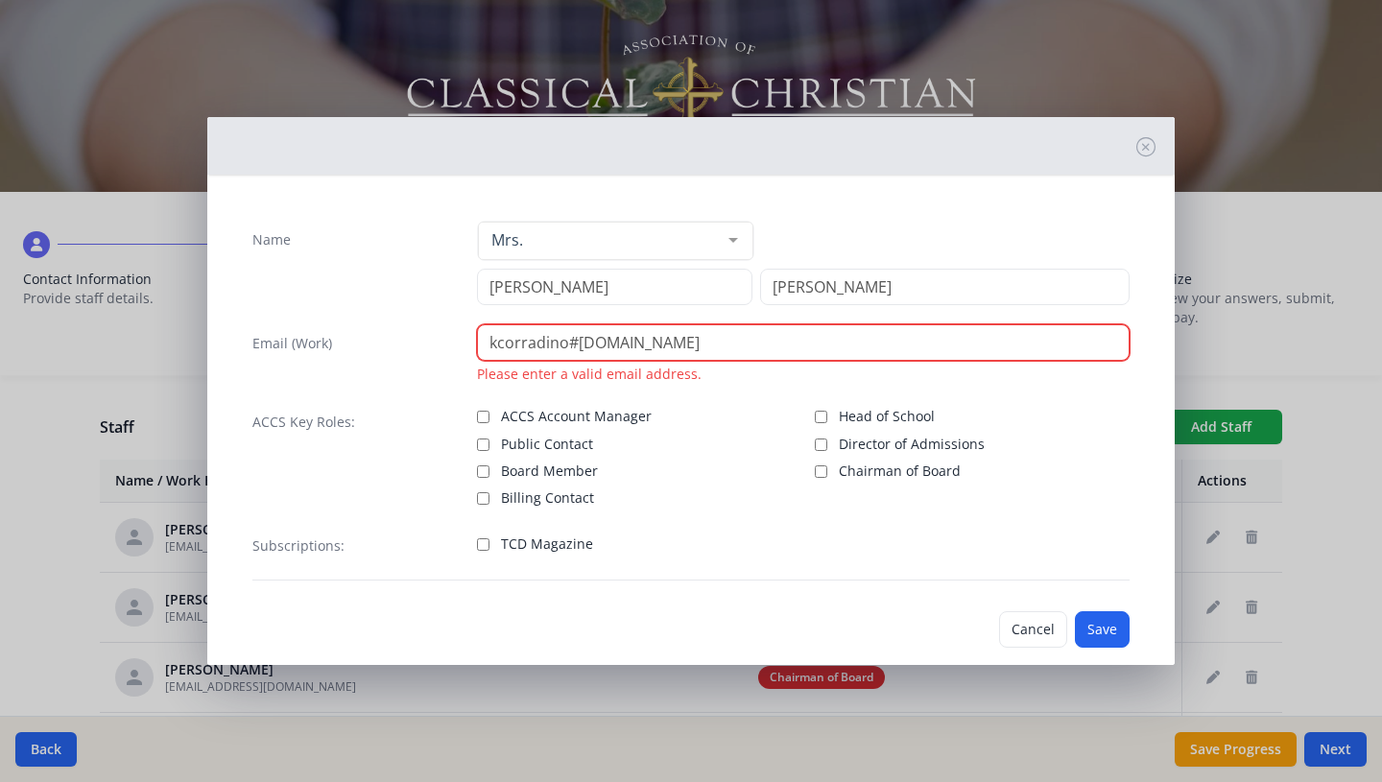
click at [576, 341] on input "kcorradino#[DOMAIN_NAME]" at bounding box center [804, 342] width 654 height 36
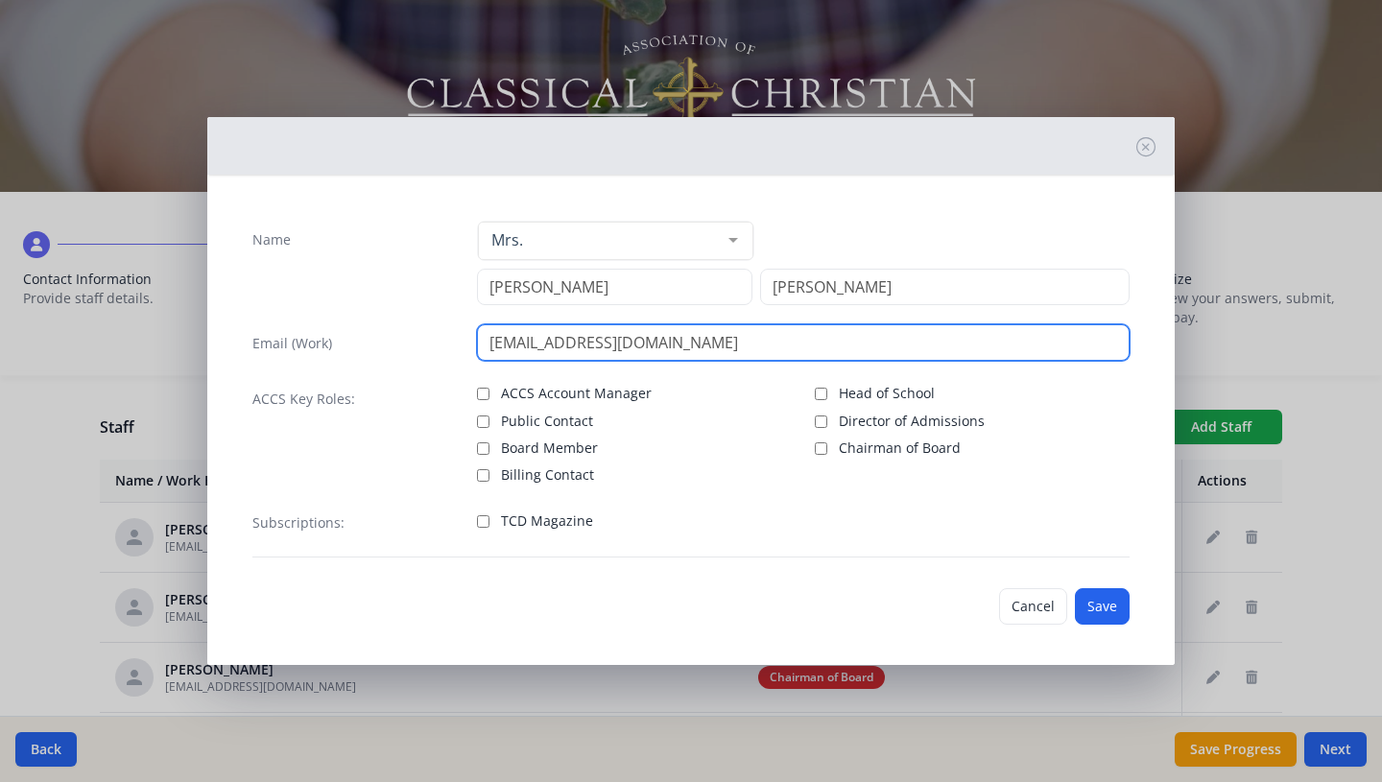
type input "[EMAIL_ADDRESS][DOMAIN_NAME]"
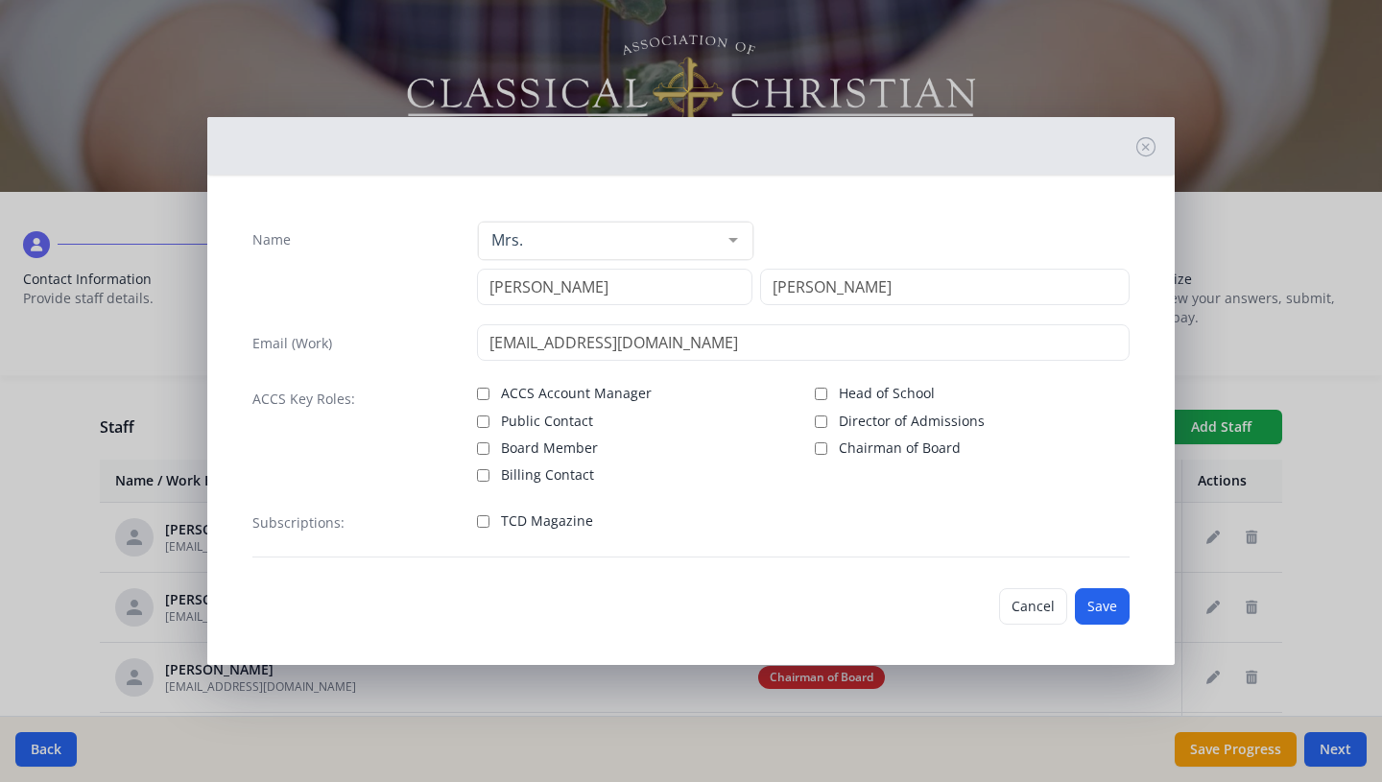
click at [490, 419] on label "Public Contact" at bounding box center [634, 419] width 315 height 23
click at [489, 419] on input "Public Contact" at bounding box center [483, 422] width 12 height 12
checkbox input "true"
click at [486, 521] on input "TCD Magazine" at bounding box center [483, 521] width 12 height 12
checkbox input "true"
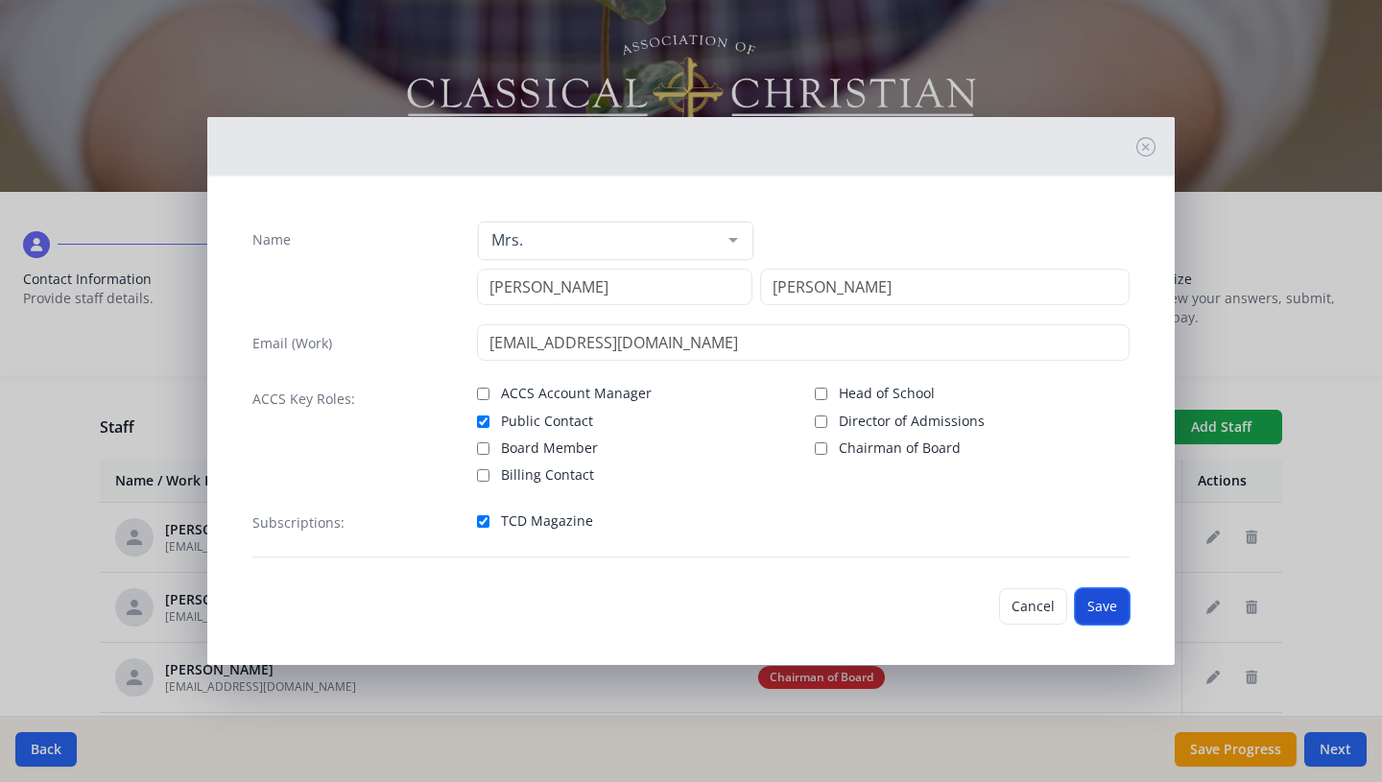
click at [1102, 603] on button "Save" at bounding box center [1102, 606] width 55 height 36
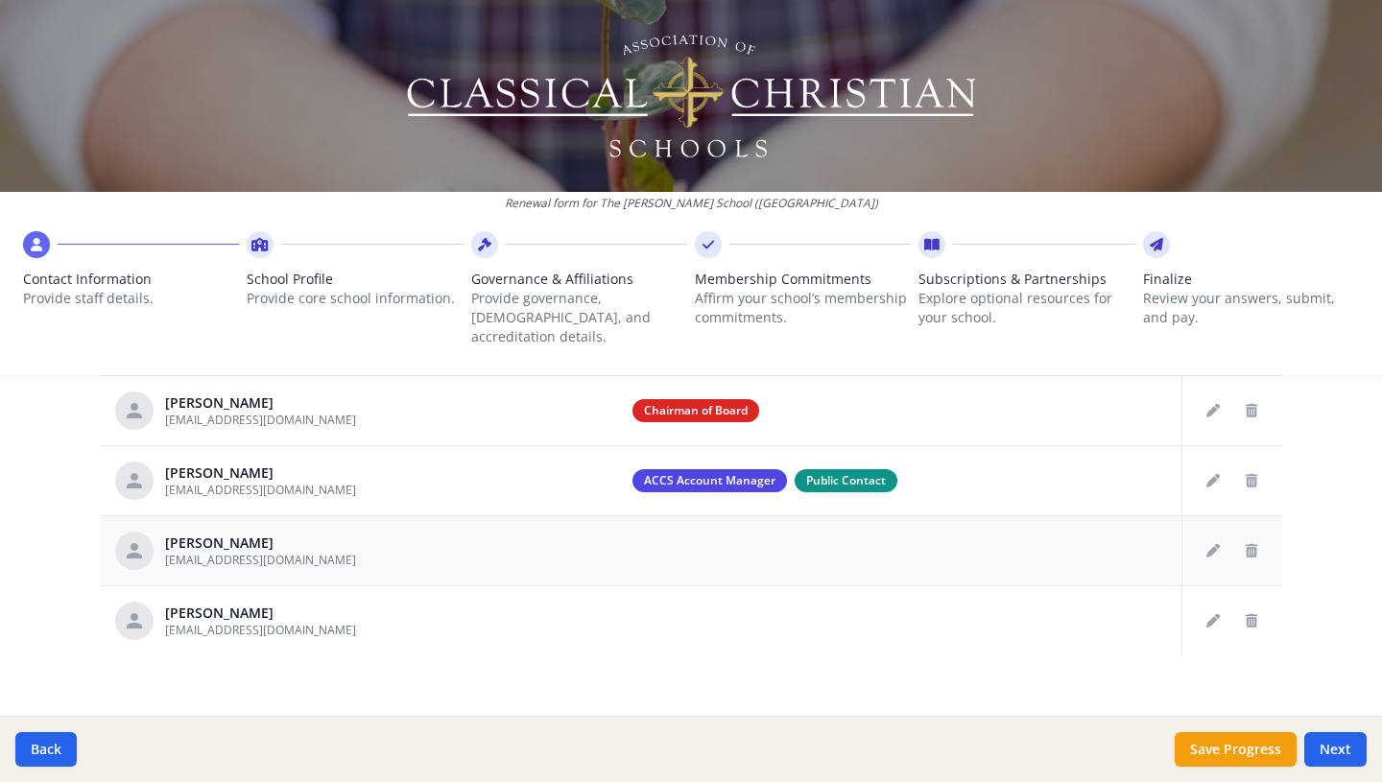
scroll to position [831, 0]
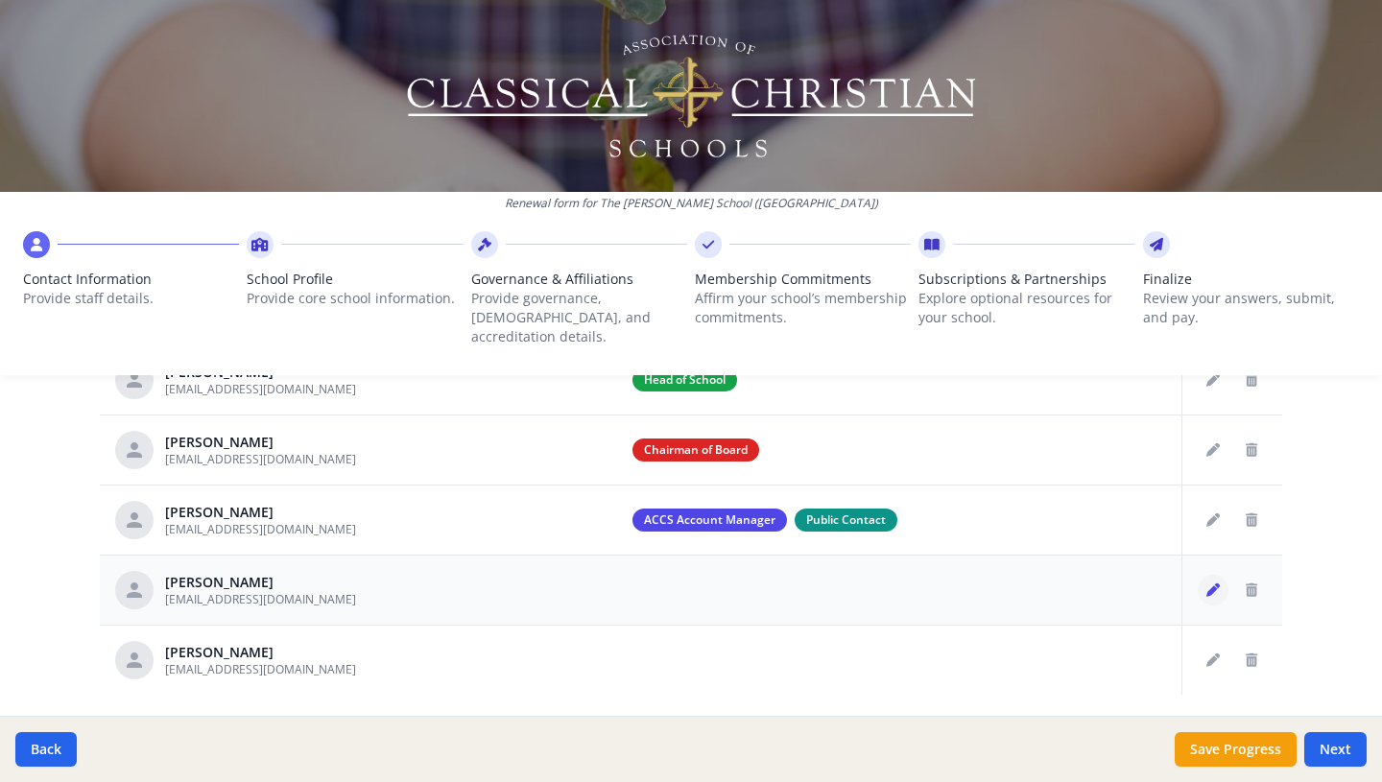
click at [1211, 584] on icon "Edit staff" at bounding box center [1212, 590] width 13 height 13
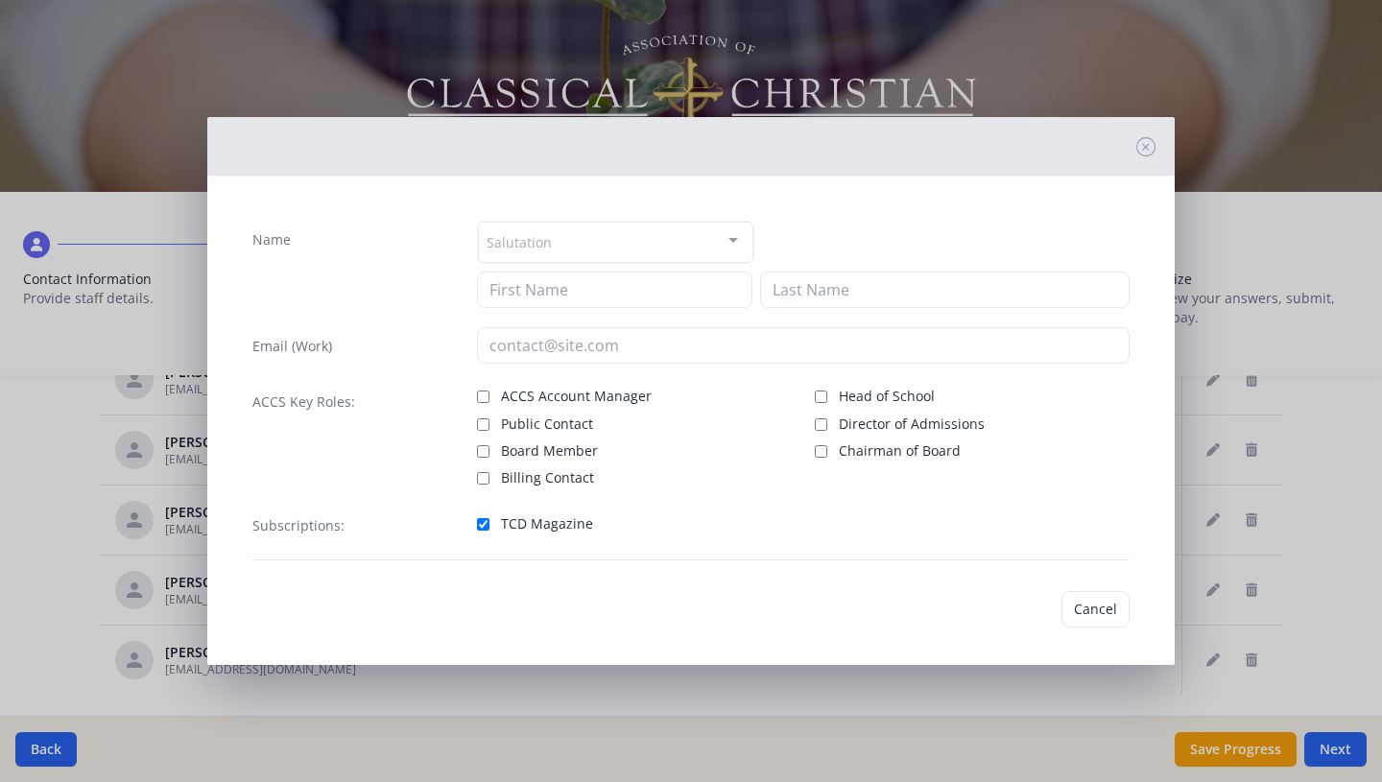
type input "[PERSON_NAME]"
type input "[EMAIL_ADDRESS][DOMAIN_NAME]"
checkbox input "true"
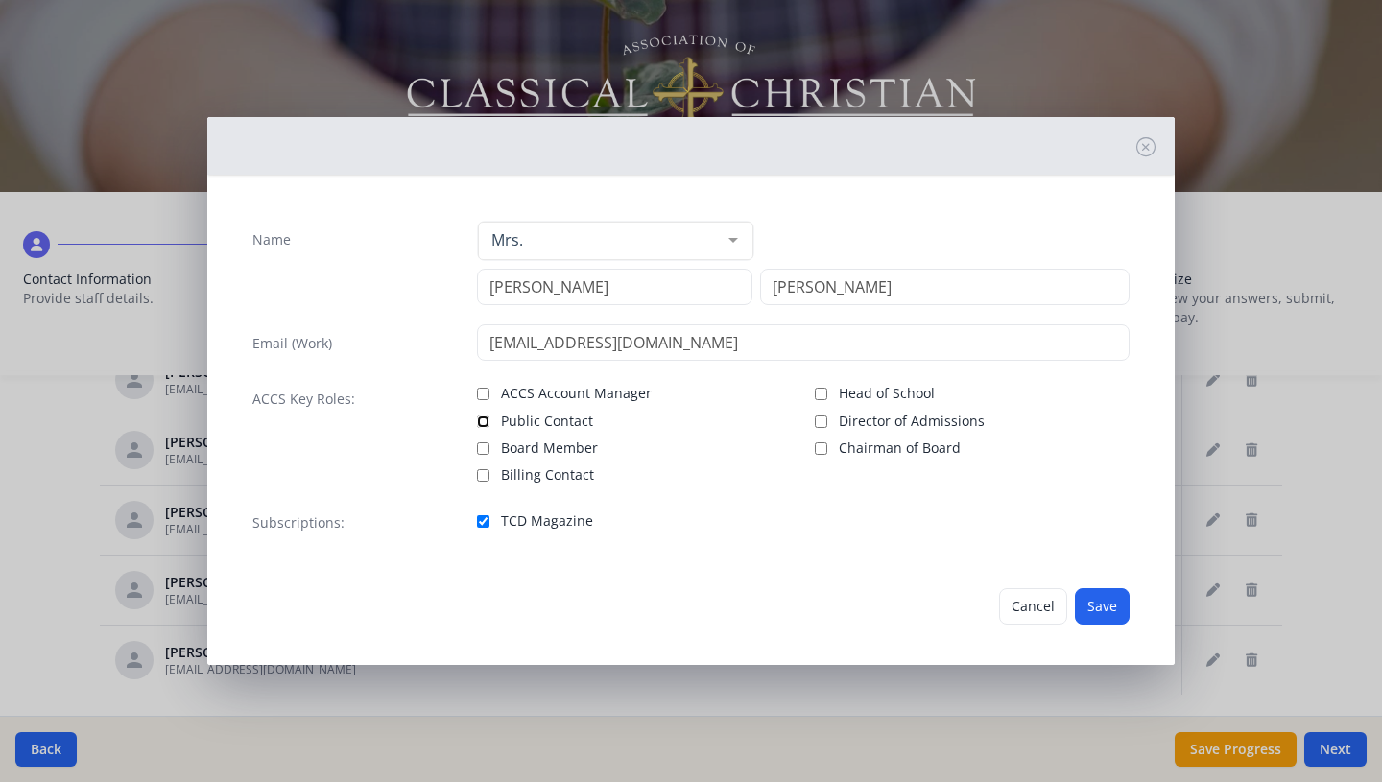
click at [487, 420] on input "Public Contact" at bounding box center [483, 422] width 12 height 12
checkbox input "true"
click at [1099, 603] on button "Save" at bounding box center [1102, 606] width 55 height 36
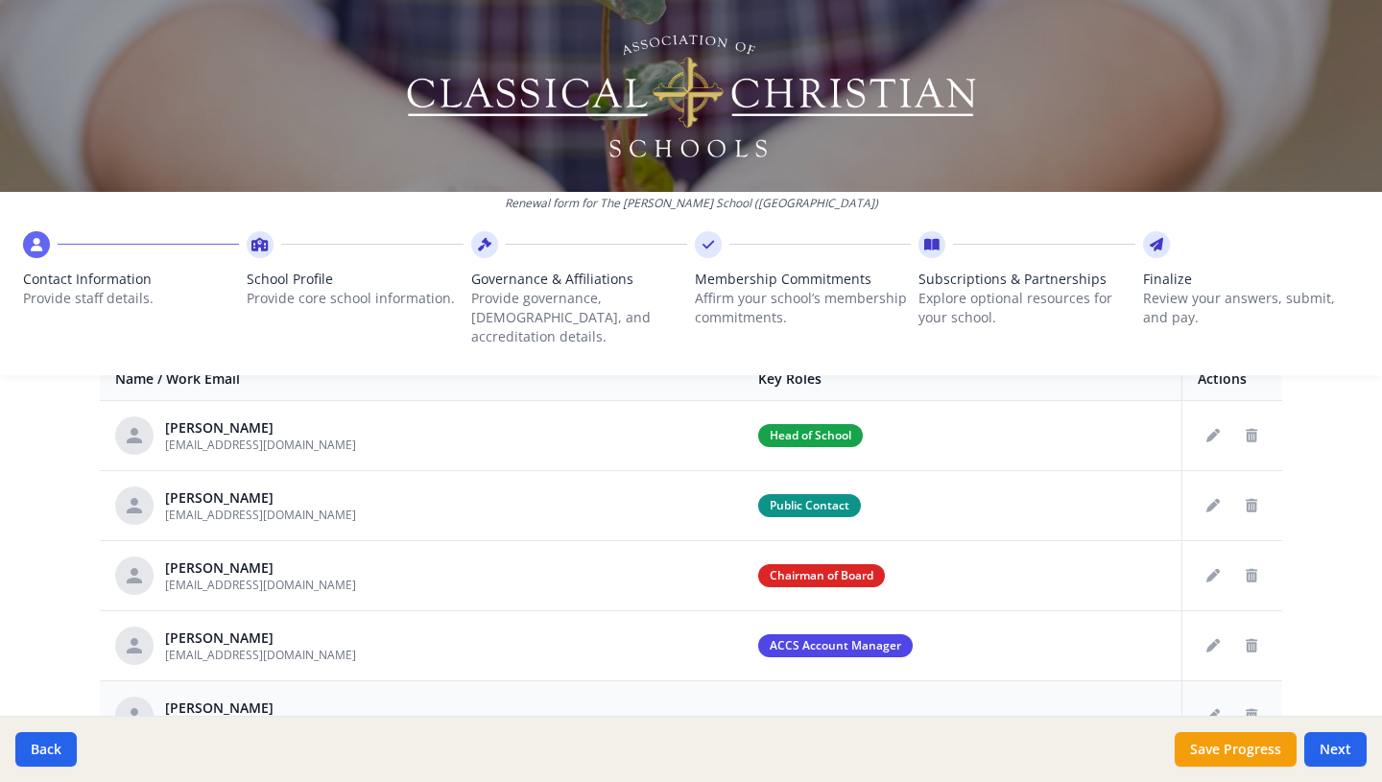
scroll to position [827, 0]
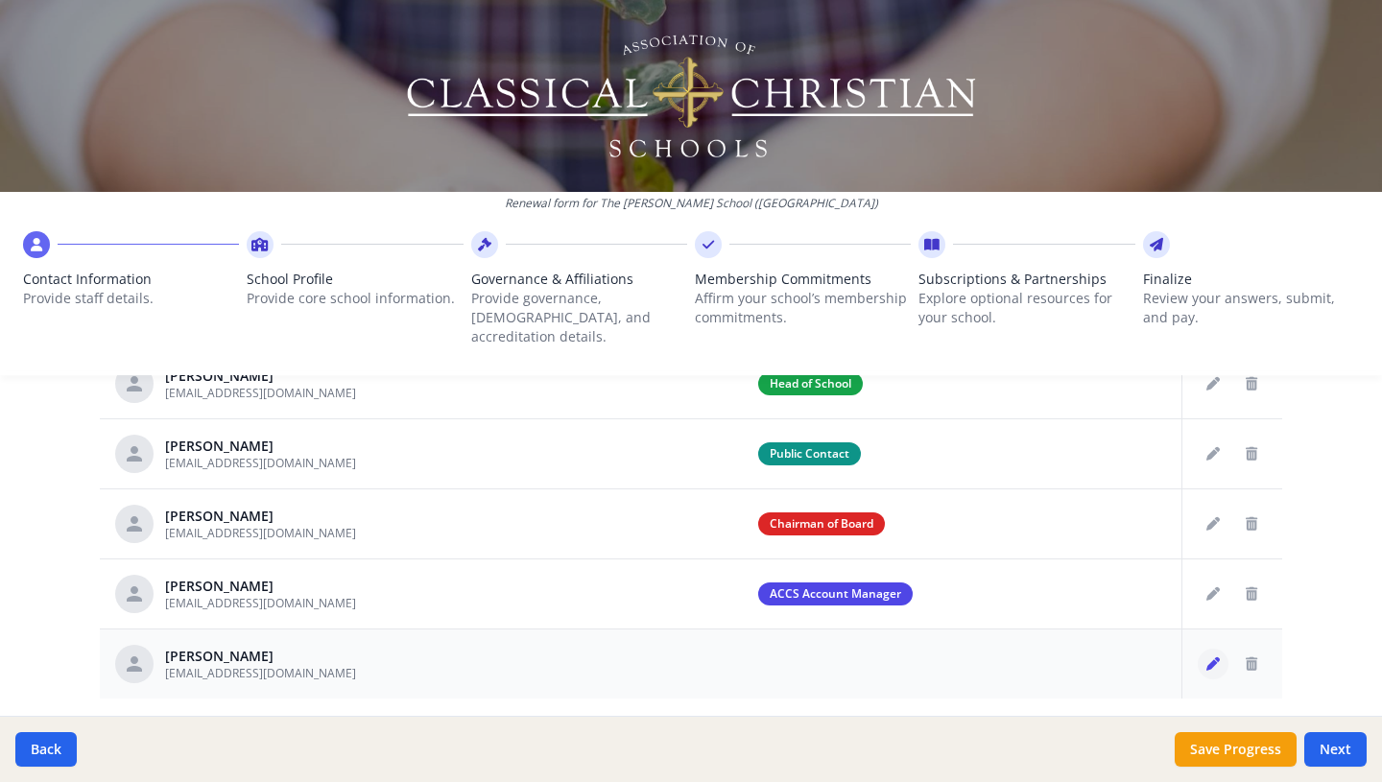
click at [1213, 657] on icon "Edit staff" at bounding box center [1212, 663] width 13 height 13
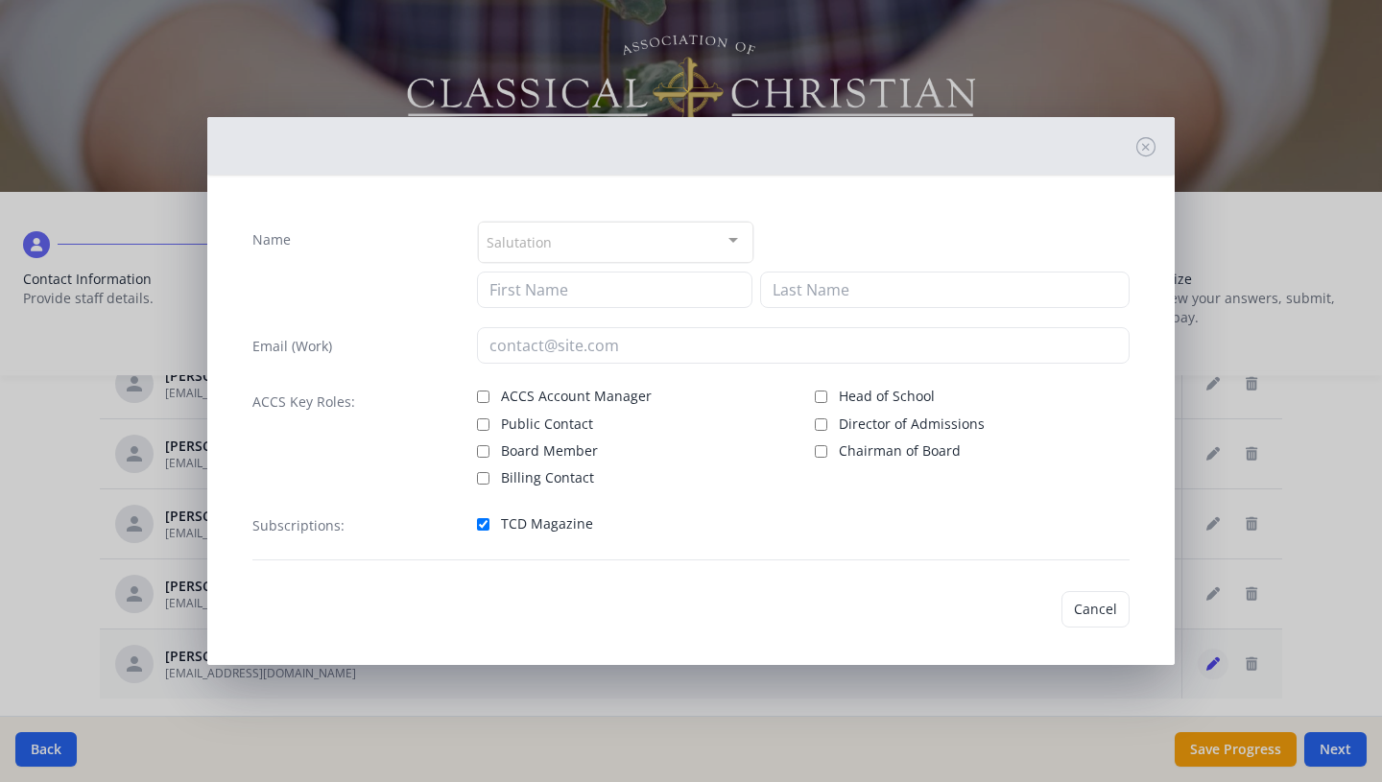
type input "[PERSON_NAME]"
type input "[EMAIL_ADDRESS][DOMAIN_NAME]"
checkbox input "true"
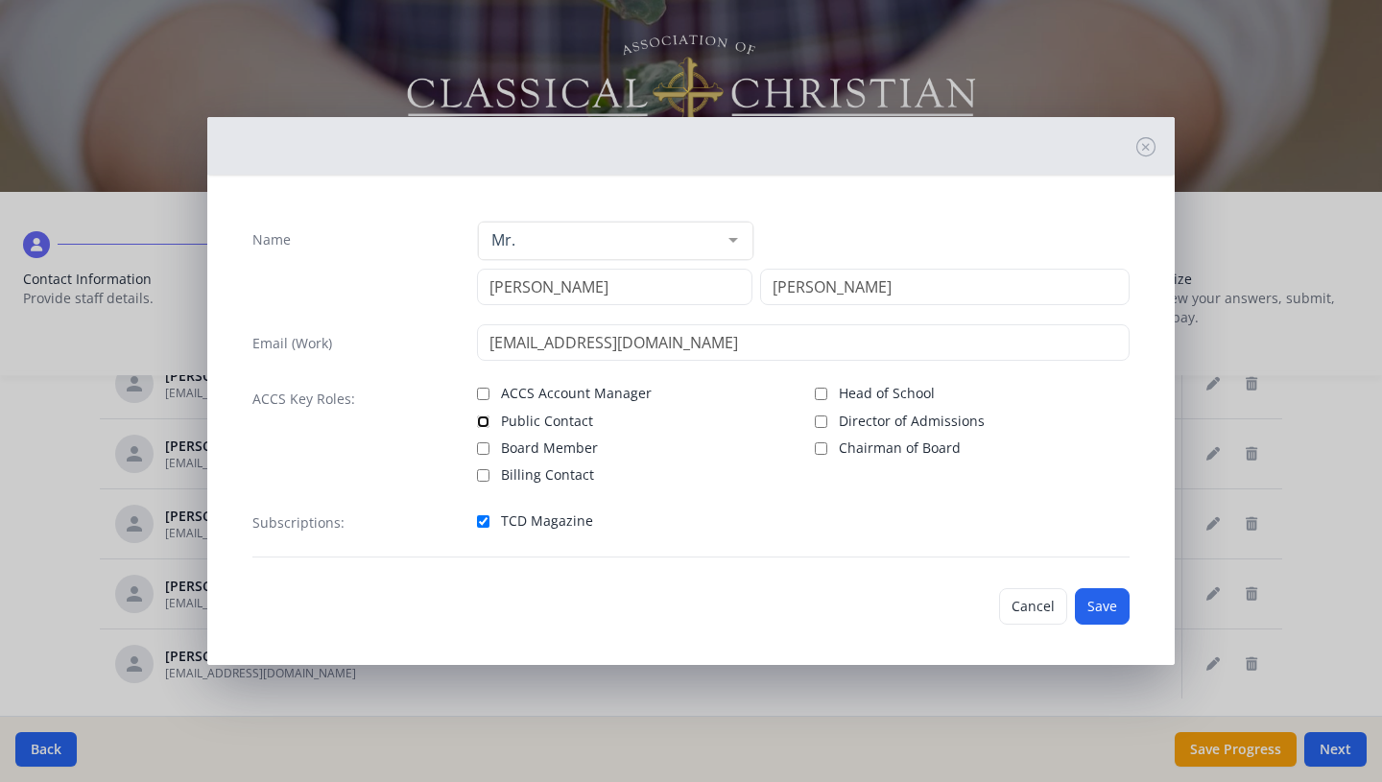
click at [484, 419] on input "Public Contact" at bounding box center [483, 422] width 12 height 12
checkbox input "true"
click at [1109, 609] on button "Save" at bounding box center [1102, 606] width 55 height 36
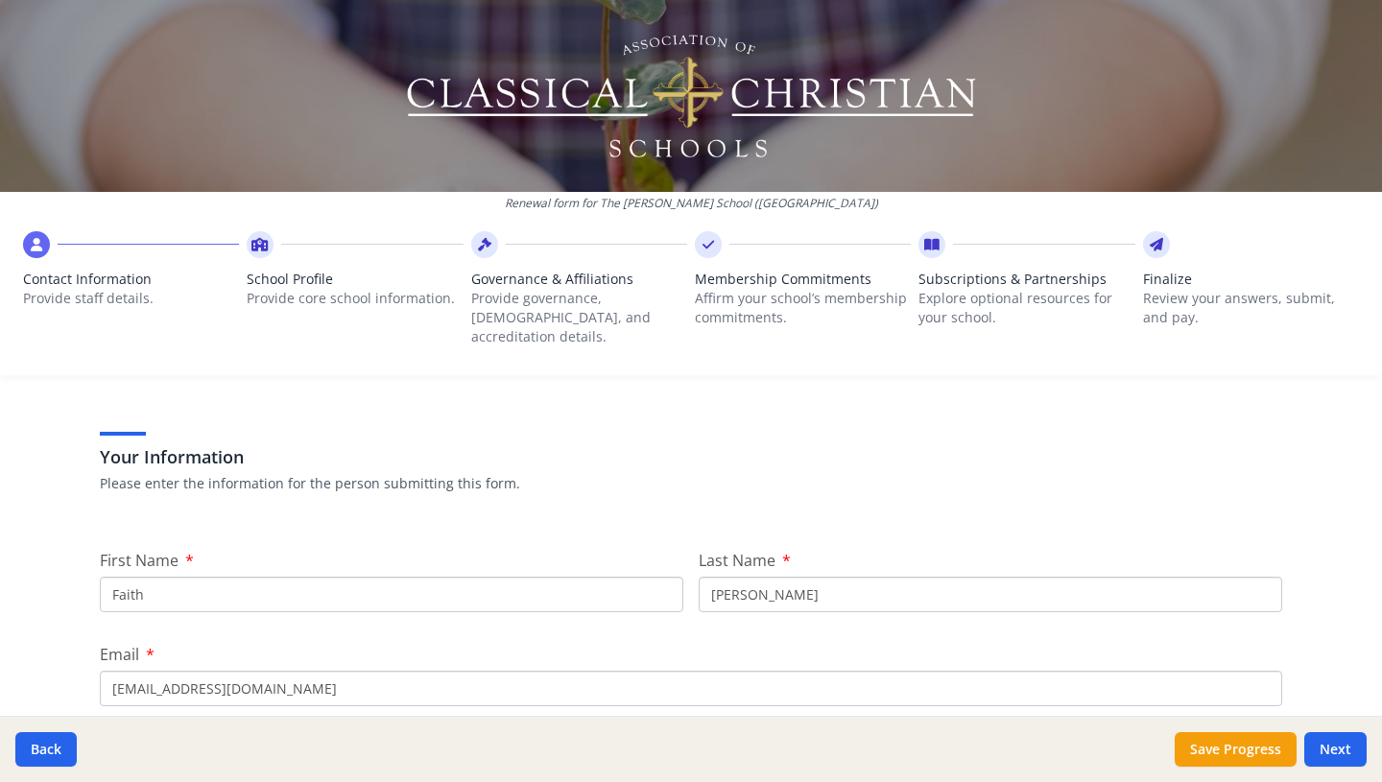
scroll to position [0, 0]
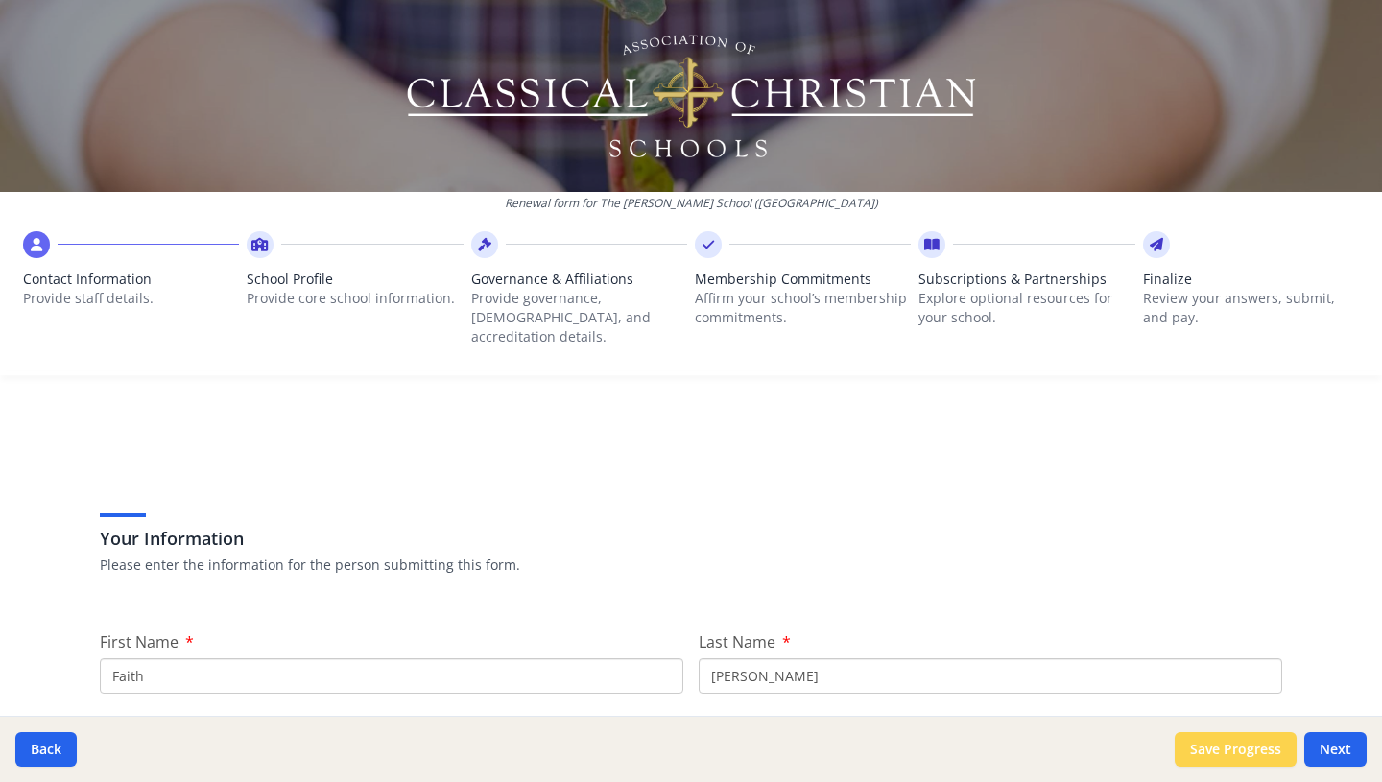
click at [1205, 752] on button "Save Progress" at bounding box center [1236, 749] width 122 height 35
click at [1335, 755] on button "Next" at bounding box center [1335, 749] width 62 height 35
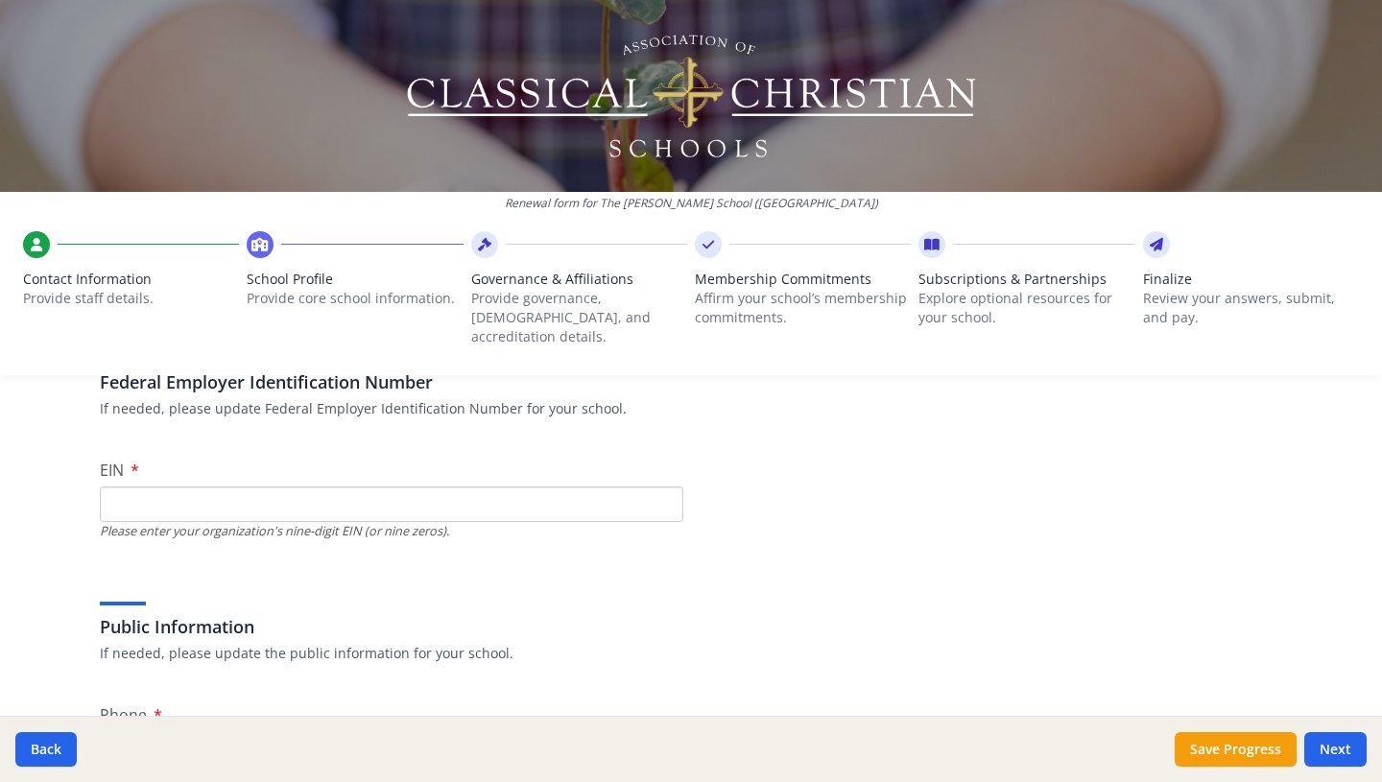
scroll to position [157, 0]
click at [447, 486] on input "EIN" at bounding box center [392, 504] width 584 height 36
click at [253, 486] on input "EIN" at bounding box center [392, 504] width 584 height 36
paste input "[US_EMPLOYER_IDENTIFICATION_NUMBER]"
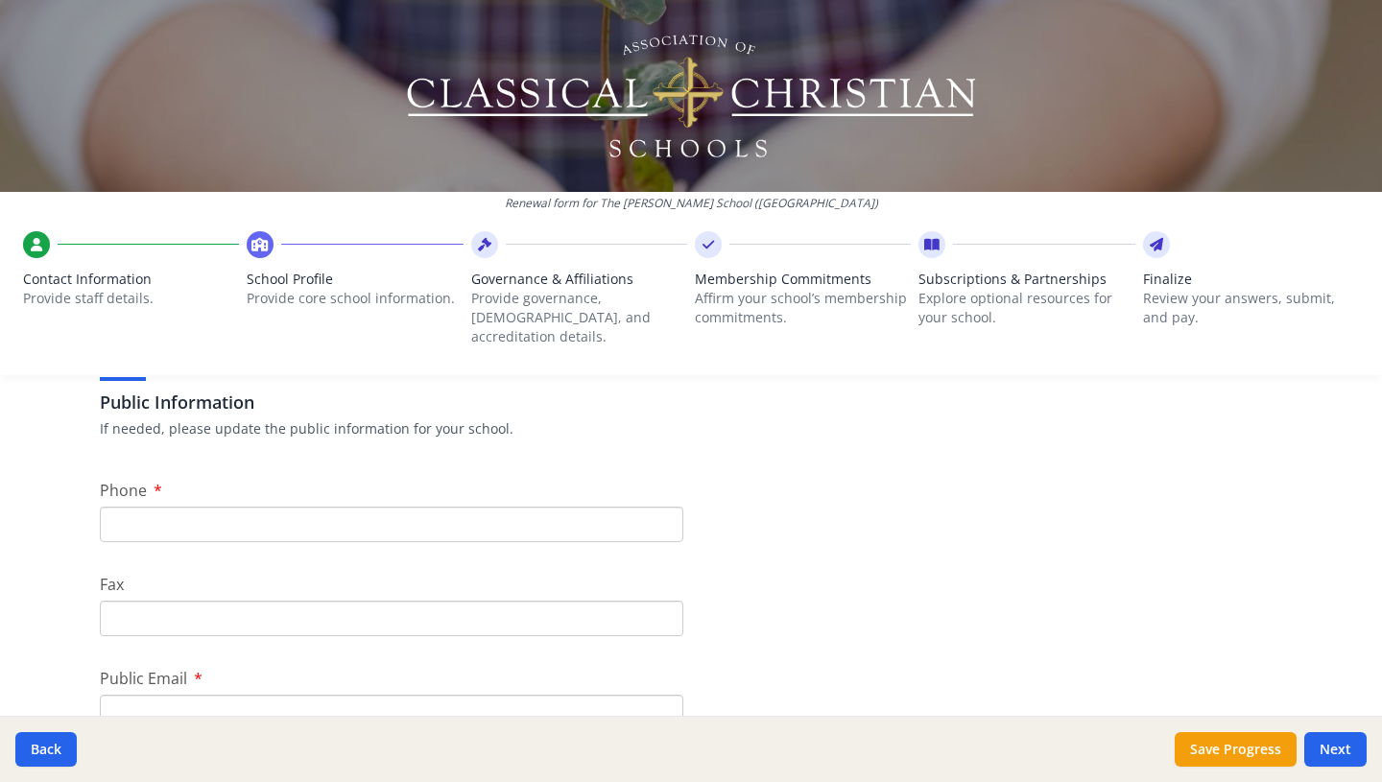
scroll to position [421, 0]
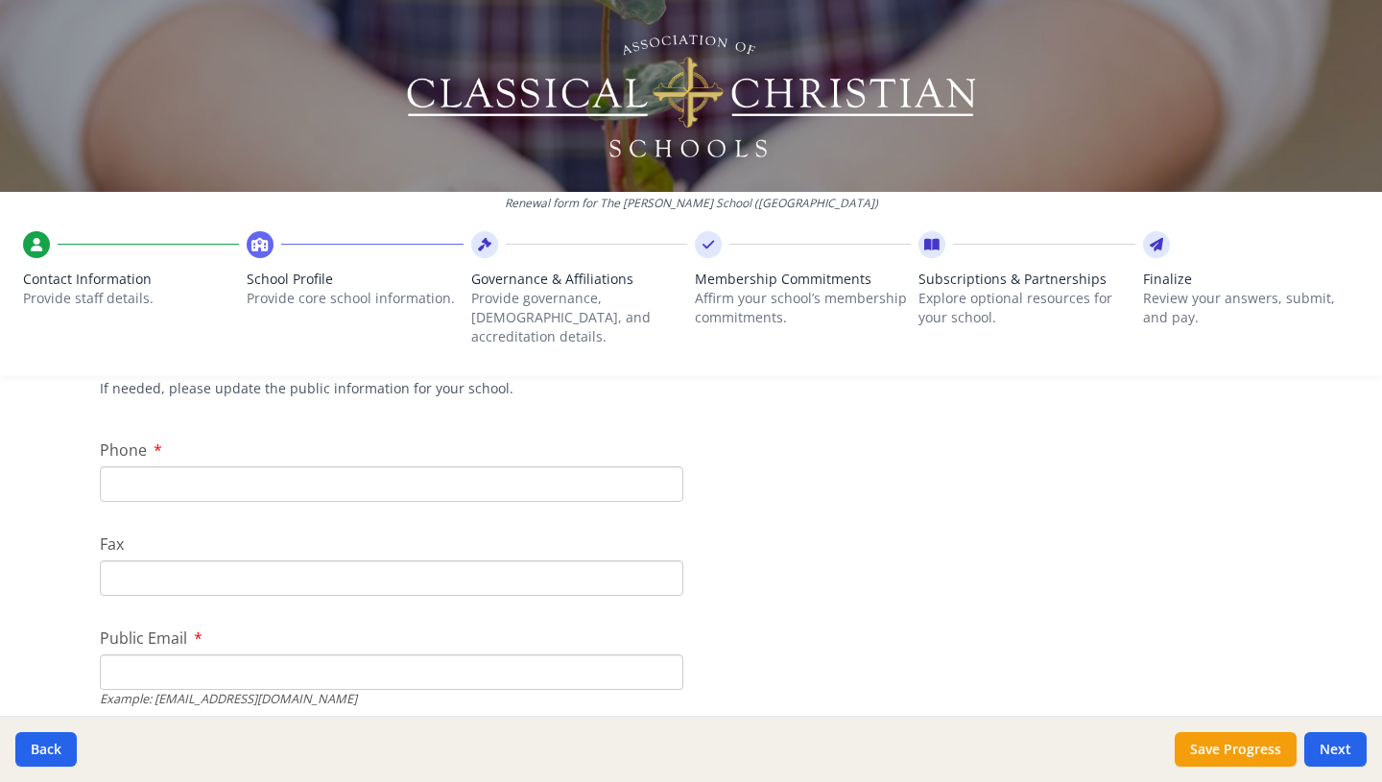
type input "[US_EMPLOYER_IDENTIFICATION_NUMBER]"
click at [288, 468] on input "Phone" at bounding box center [392, 484] width 584 height 36
type input "[PHONE_NUMBER]"
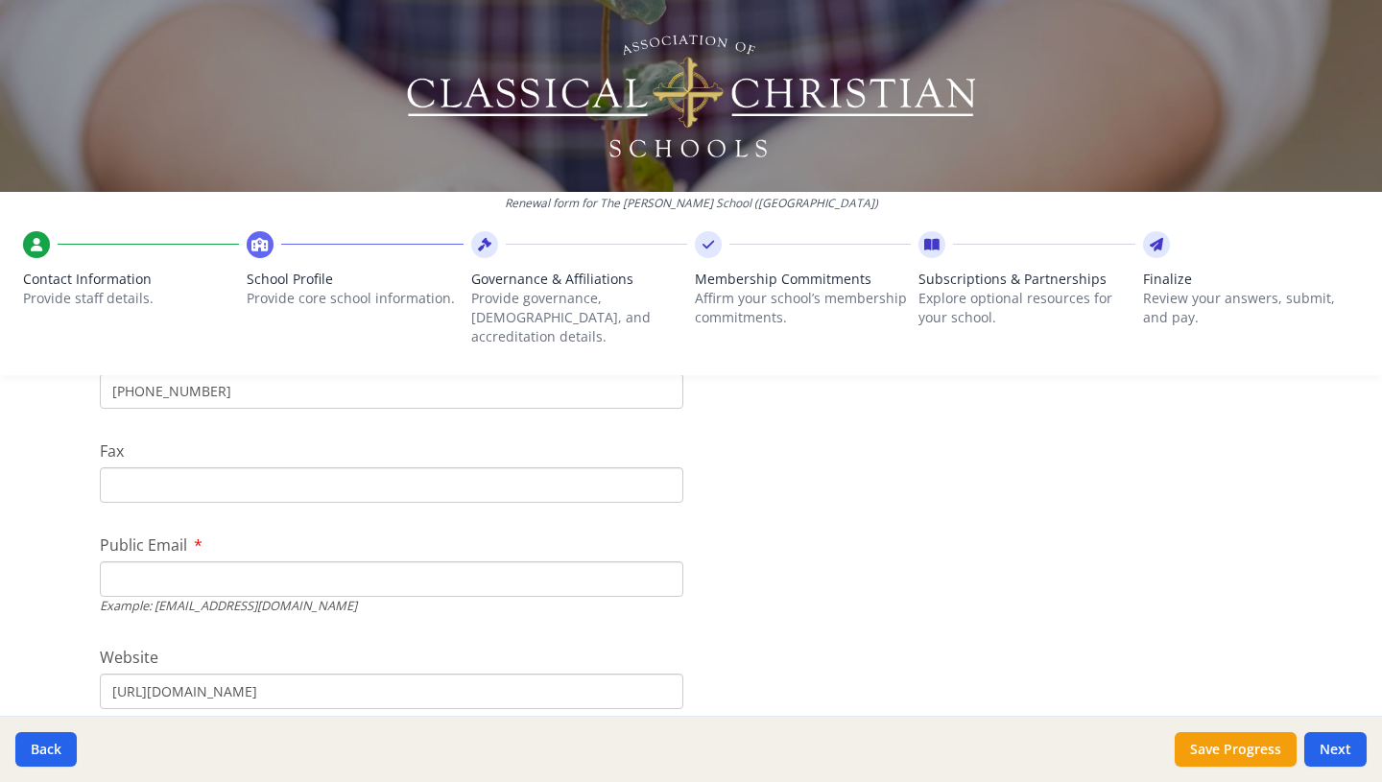
click at [246, 566] on input "Public Email" at bounding box center [392, 579] width 584 height 36
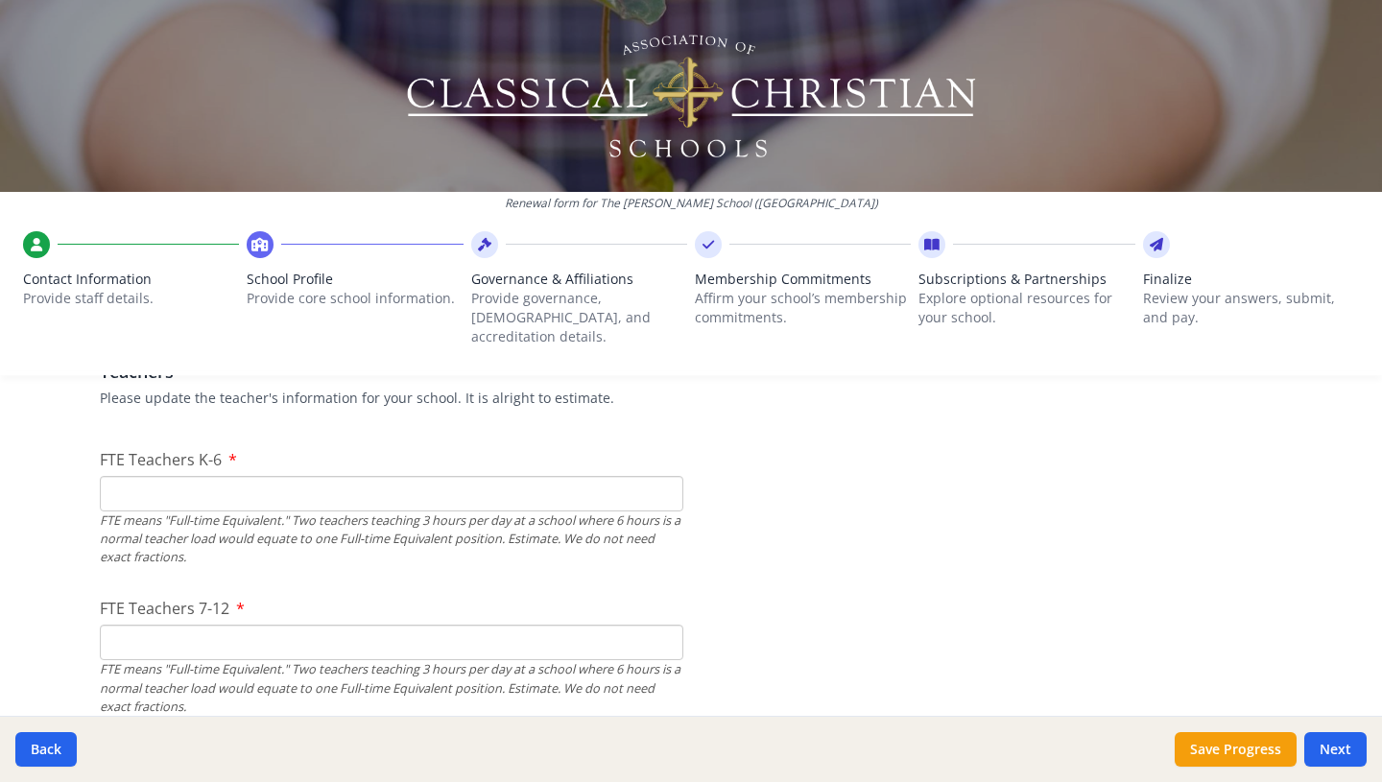
scroll to position [1169, 0]
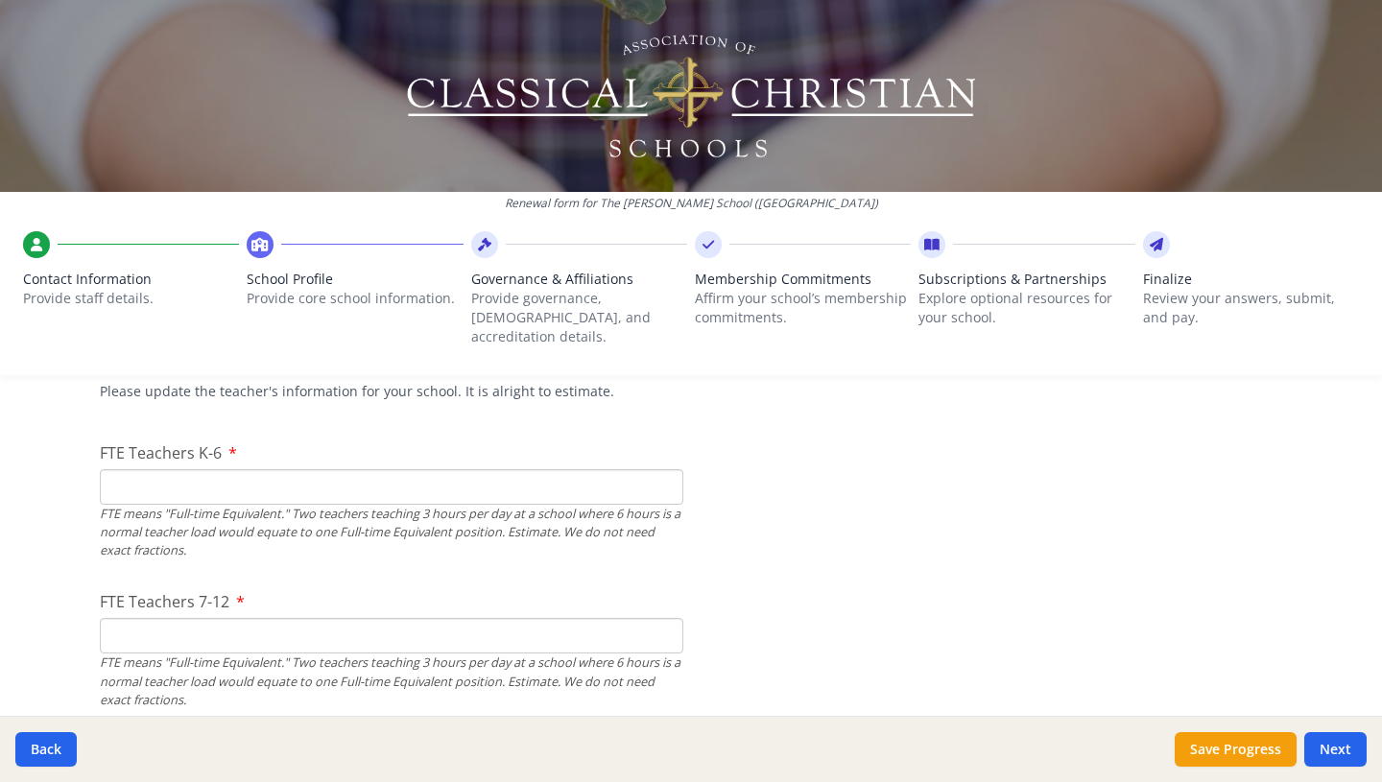
type input "[EMAIL_ADDRESS][DOMAIN_NAME]"
click at [280, 620] on input "FTE Teachers 7-12" at bounding box center [392, 636] width 584 height 36
type input "4"
click at [214, 471] on input "FTE Teachers K-6" at bounding box center [392, 487] width 584 height 36
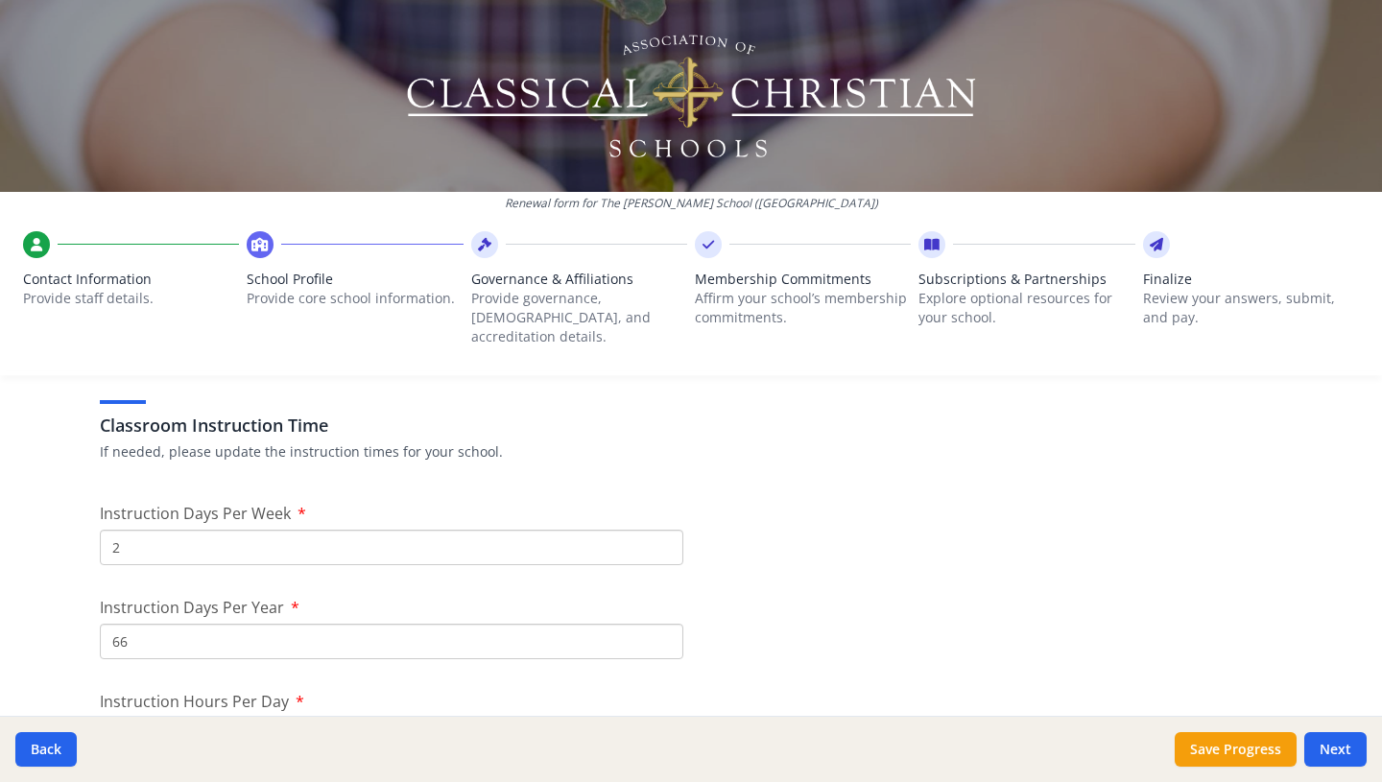
scroll to position [1562, 0]
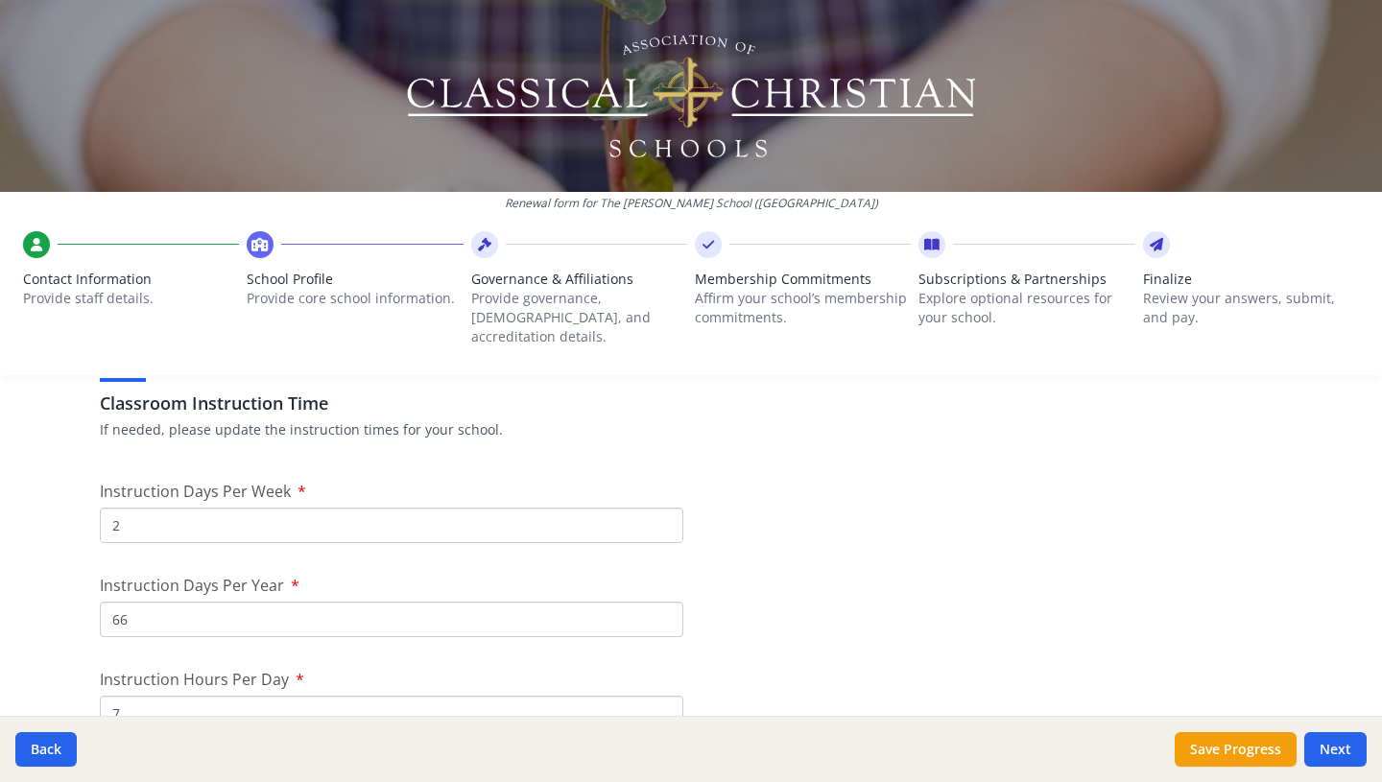
type input "6"
click at [336, 510] on input "2" at bounding box center [392, 526] width 584 height 36
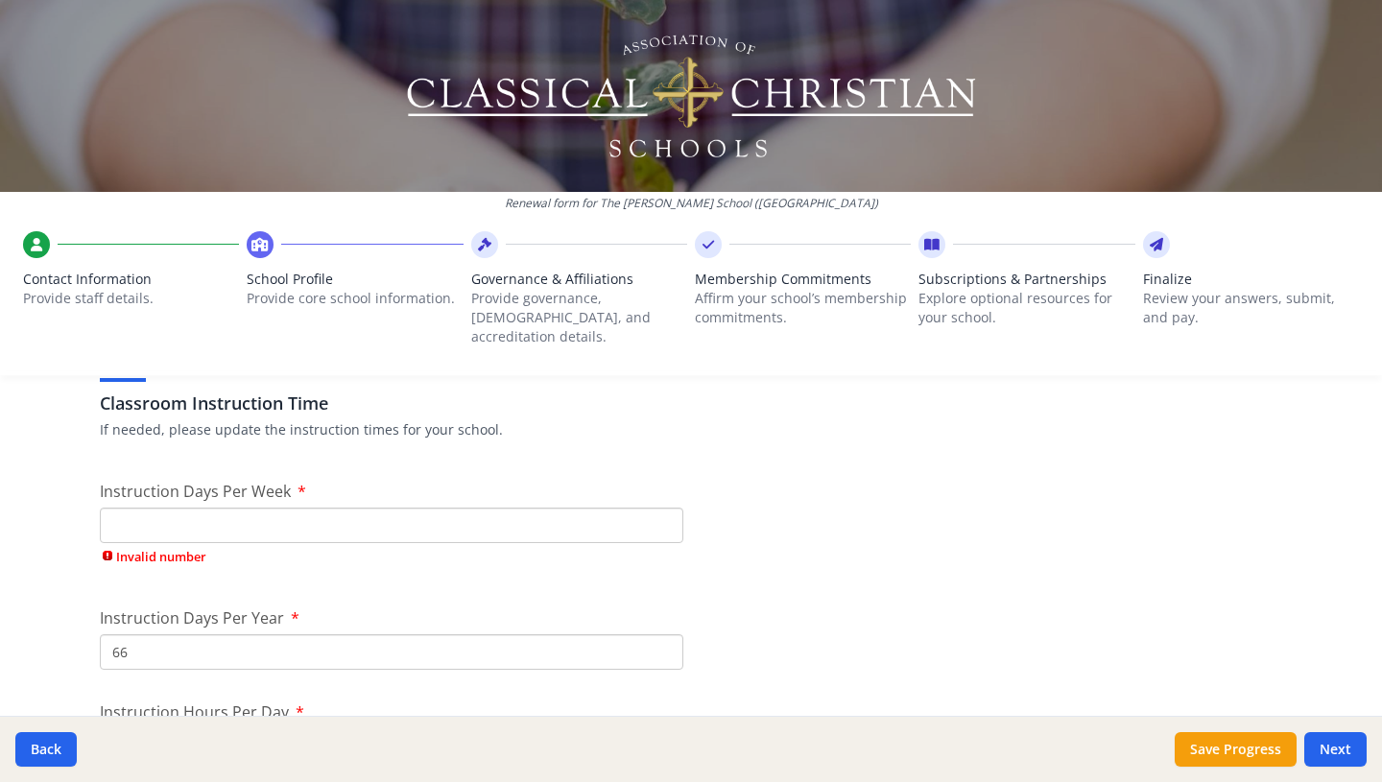
type input "3"
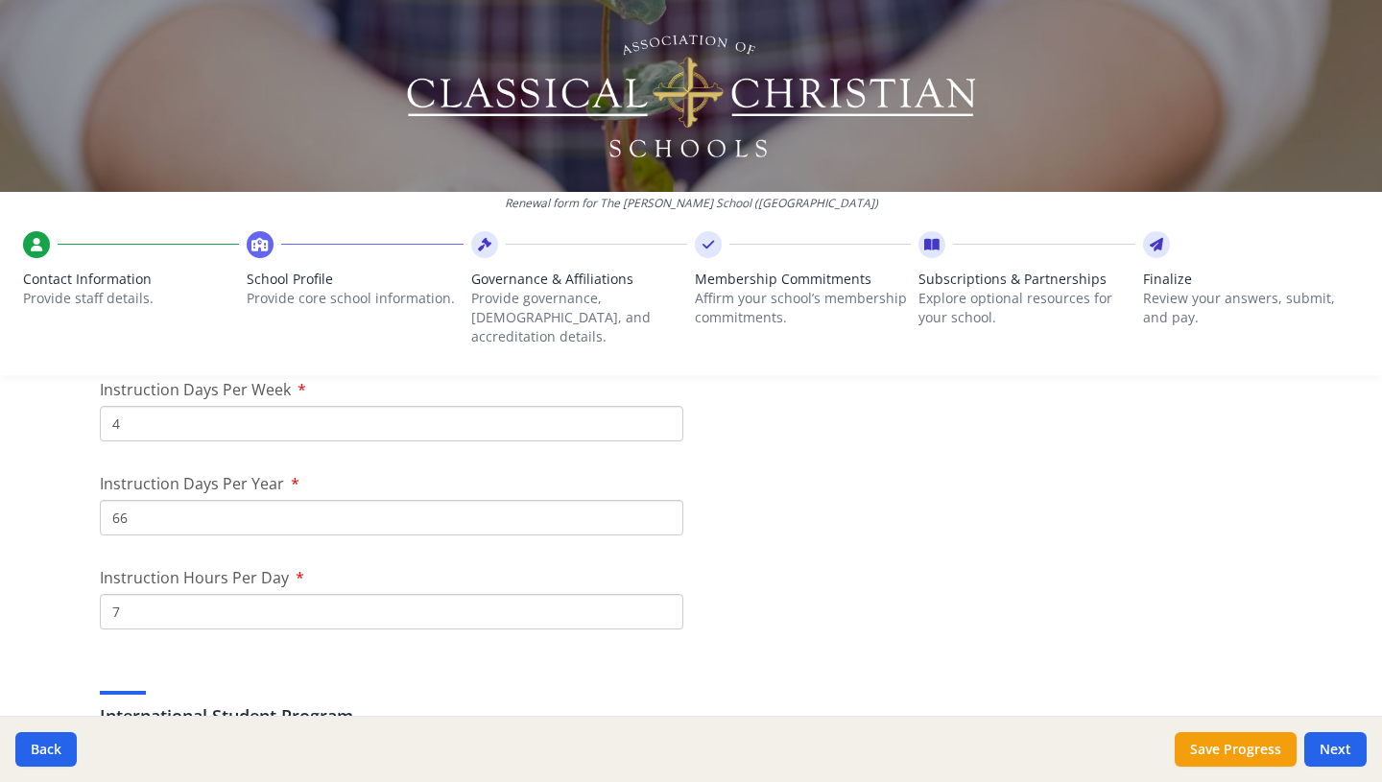
scroll to position [1667, 0]
type input "4"
click at [665, 591] on input "6" at bounding box center [392, 608] width 584 height 36
type input "7"
click at [665, 590] on input "7" at bounding box center [392, 608] width 584 height 36
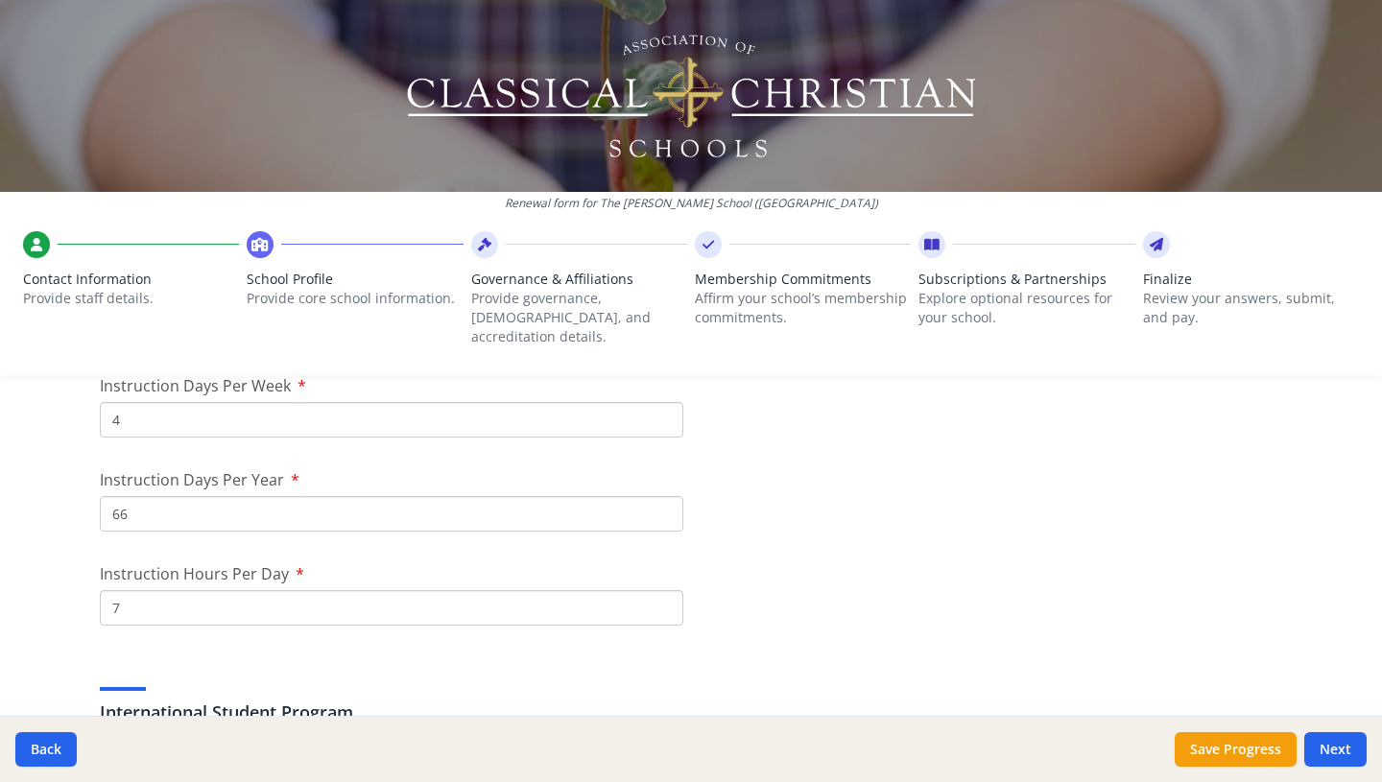
click at [130, 501] on input "66" at bounding box center [392, 514] width 584 height 36
type input "6"
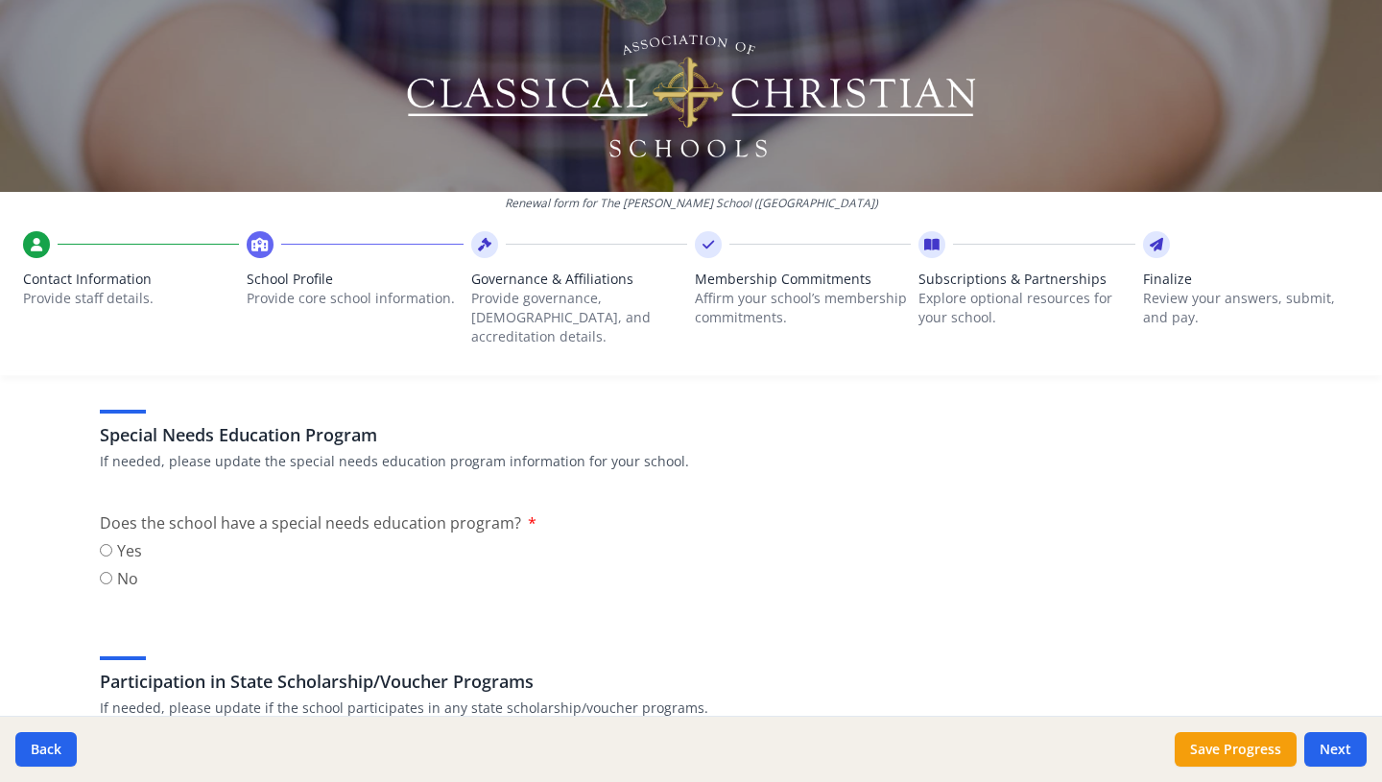
scroll to position [2190, 0]
type input "144"
click at [106, 573] on input "No" at bounding box center [106, 579] width 12 height 12
radio input "true"
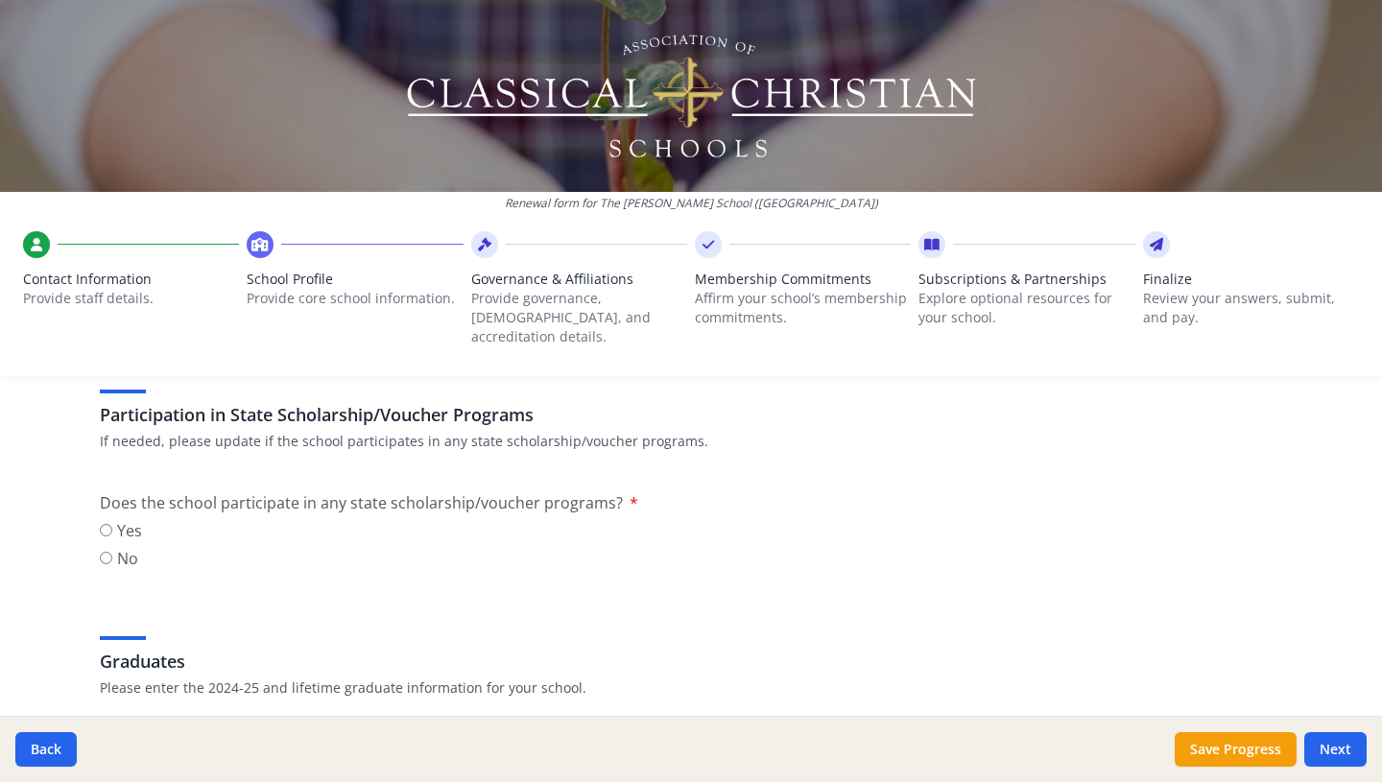
scroll to position [2462, 0]
click at [108, 520] on input "Yes" at bounding box center [106, 526] width 12 height 12
radio input "true"
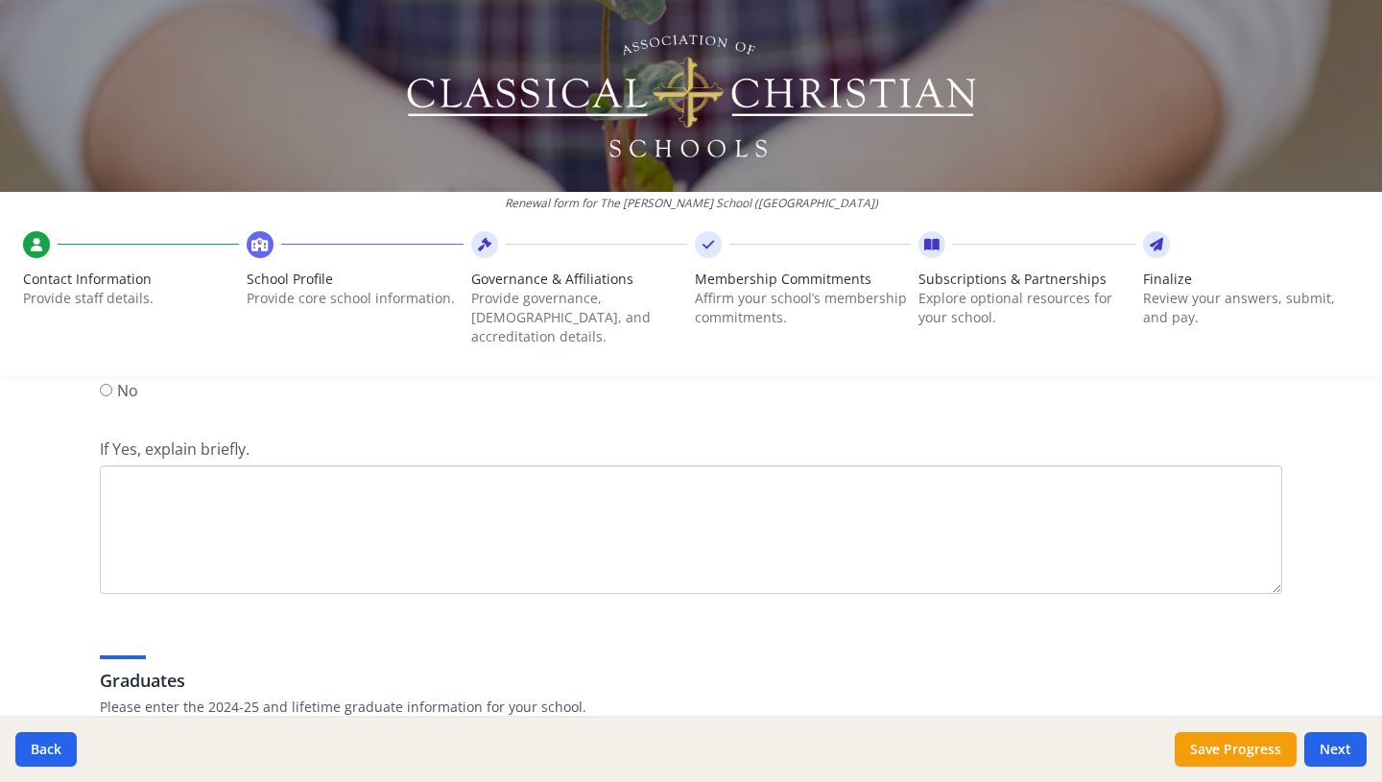
scroll to position [2626, 0]
click at [251, 470] on textarea "If Yes, explain briefly." at bounding box center [691, 530] width 1182 height 129
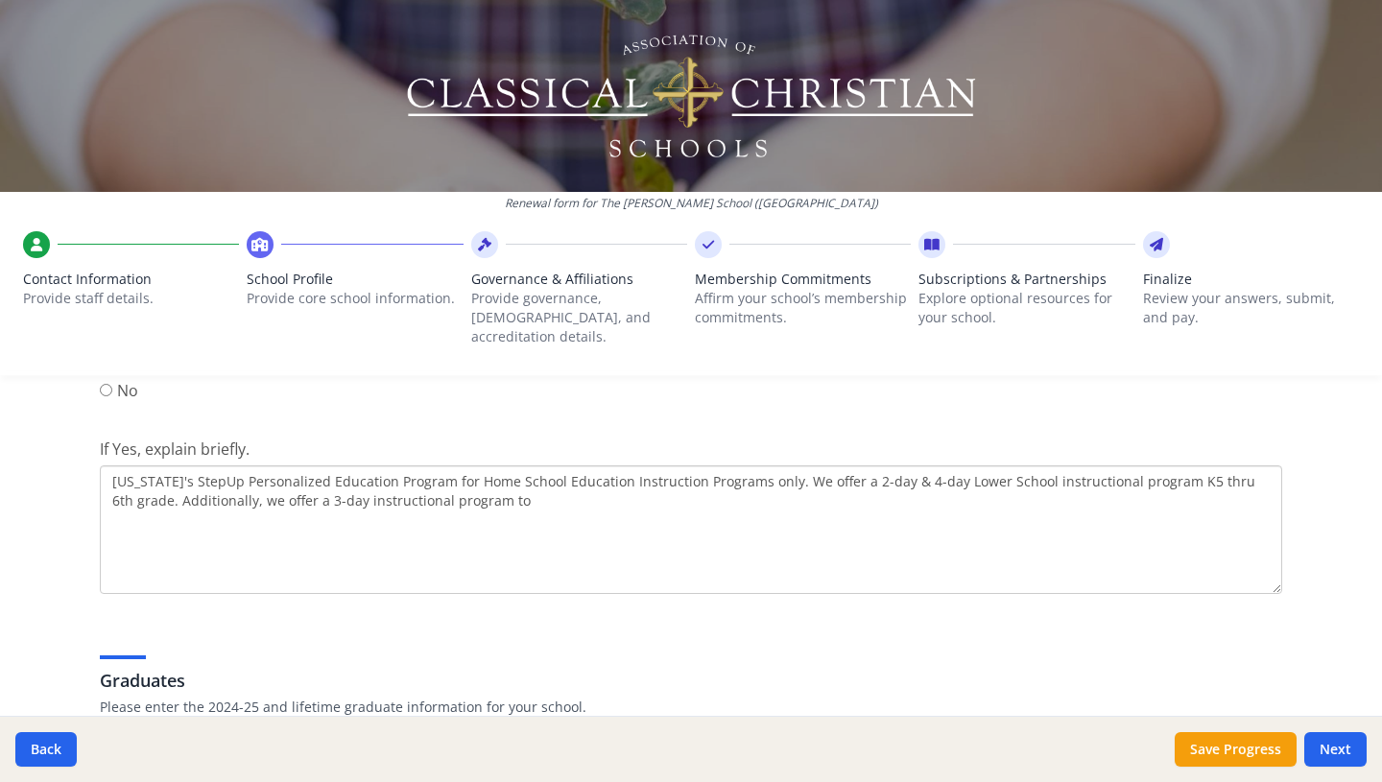
click at [297, 485] on textarea "[US_STATE]'s StepUp Personalized Education Program for Home School Education In…" at bounding box center [691, 530] width 1182 height 129
click at [540, 481] on textarea "[US_STATE]'s StepUp Personalized Education Program for Home School Education In…" at bounding box center [691, 530] width 1182 height 129
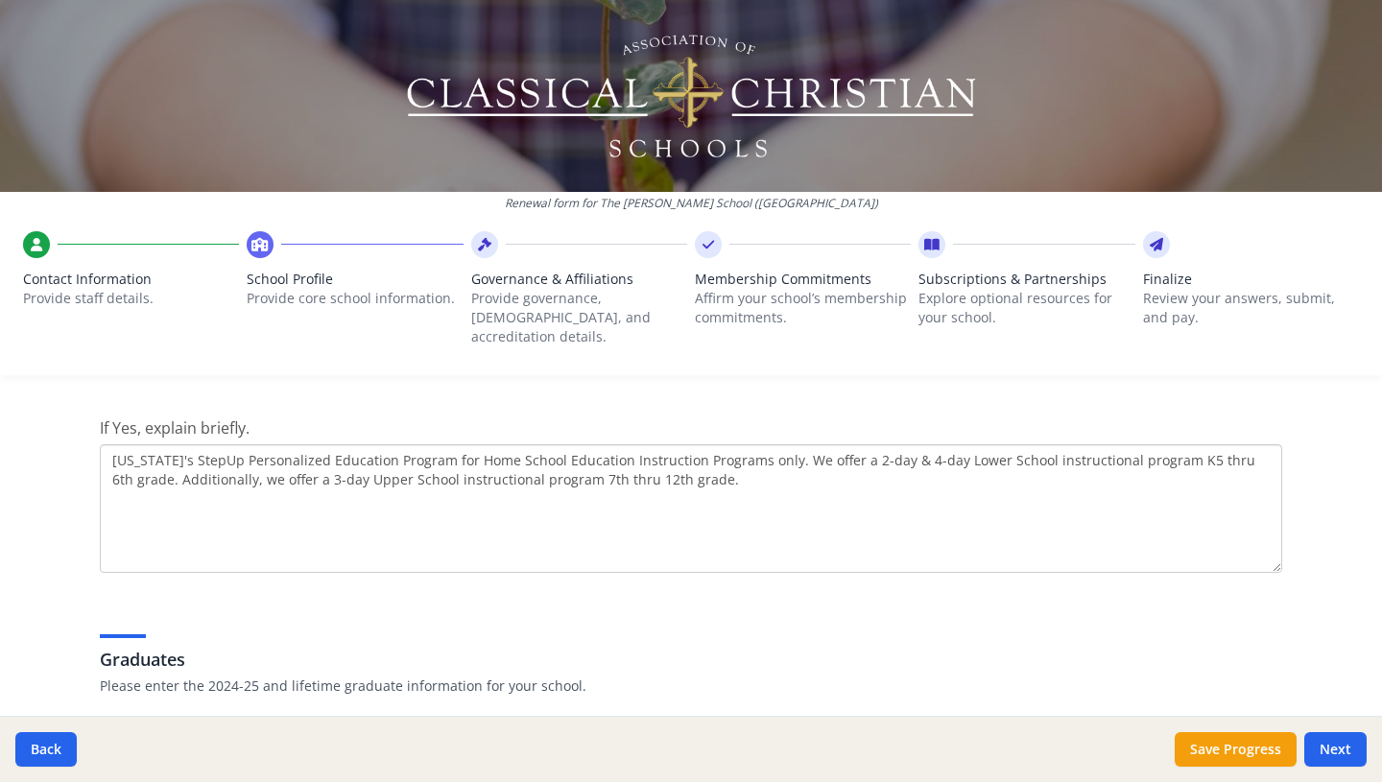
scroll to position [2624, 0]
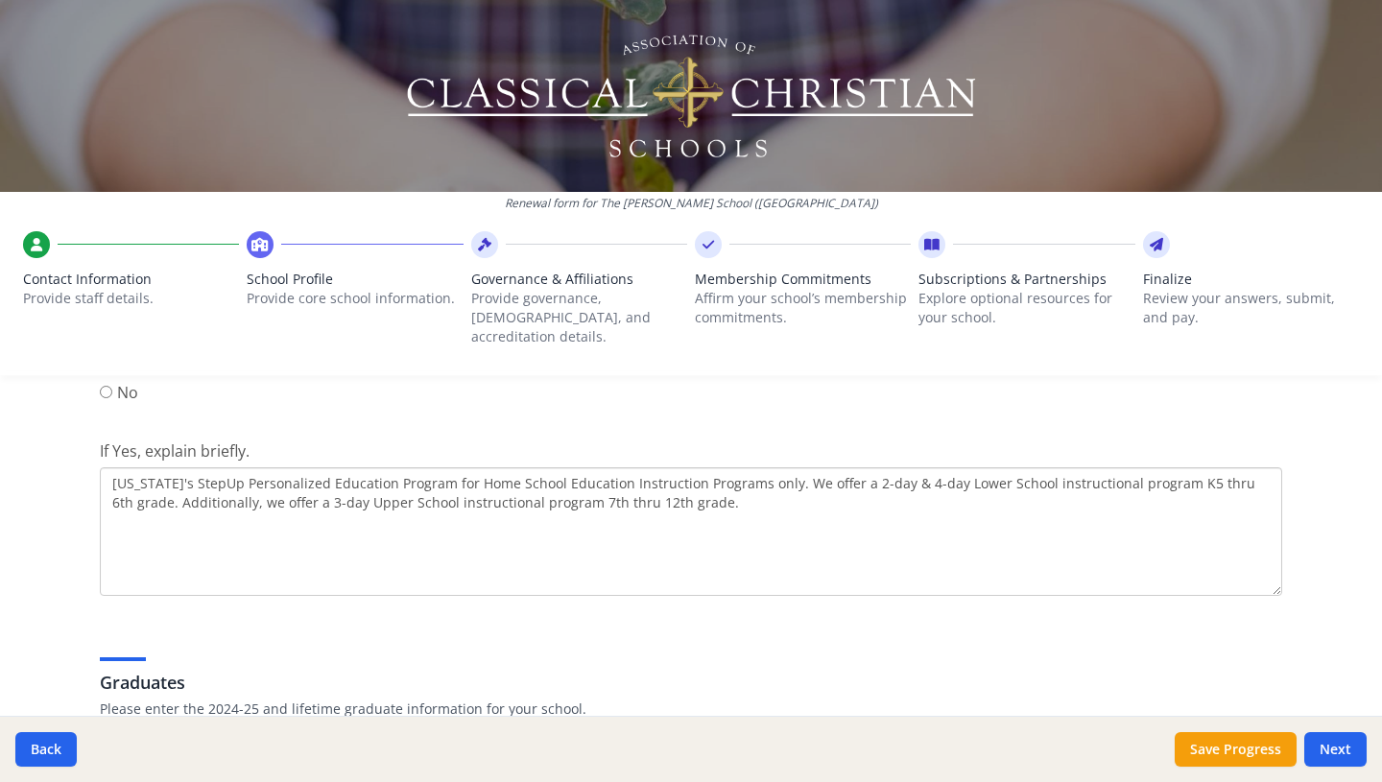
click at [1013, 467] on textarea "[US_STATE]'s StepUp Personalized Education Program for Home School Education In…" at bounding box center [691, 531] width 1182 height 129
click at [1237, 467] on textarea "[US_STATE]'s StepUp Personalized Education Program for Home School Education In…" at bounding box center [691, 531] width 1182 height 129
click at [170, 483] on textarea "[US_STATE]'s StepUp Personalized Education Program for Home School Education In…" at bounding box center [691, 531] width 1182 height 129
click at [568, 484] on textarea "[US_STATE]'s StepUp Personalized Education Program for Home School Education In…" at bounding box center [691, 531] width 1182 height 129
click at [493, 467] on textarea "[US_STATE]'s StepUp Personalized Education Program for Home School Education In…" at bounding box center [691, 531] width 1182 height 129
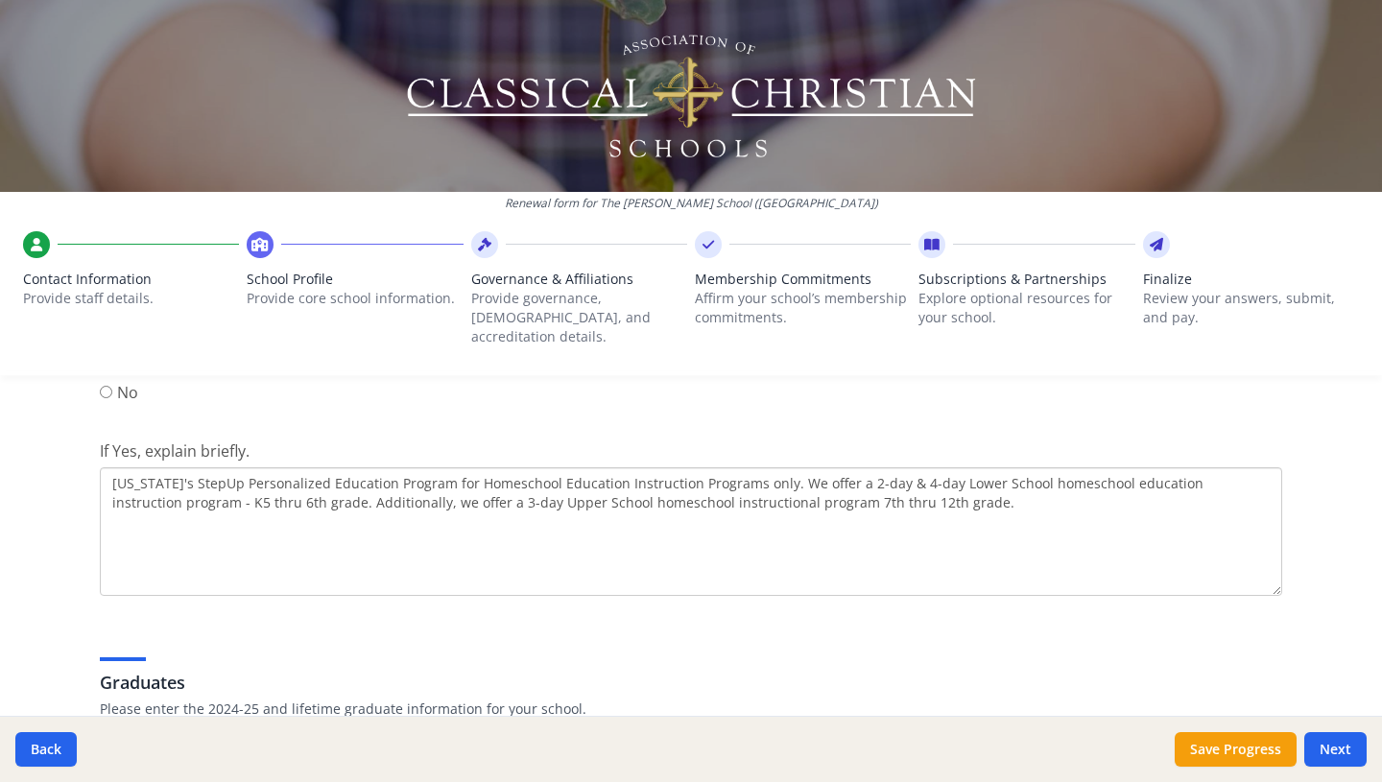
click at [647, 484] on textarea "[US_STATE]'s StepUp Personalized Education Program for Homeschool Education Ins…" at bounding box center [691, 531] width 1182 height 129
click at [793, 489] on textarea "[US_STATE]'s StepUp Personalized Education Program for Homeschool Education Ins…" at bounding box center [691, 531] width 1182 height 129
click at [840, 487] on textarea "[US_STATE]'s StepUp Personalized Education Program for Homeschool Education Ins…" at bounding box center [691, 531] width 1182 height 129
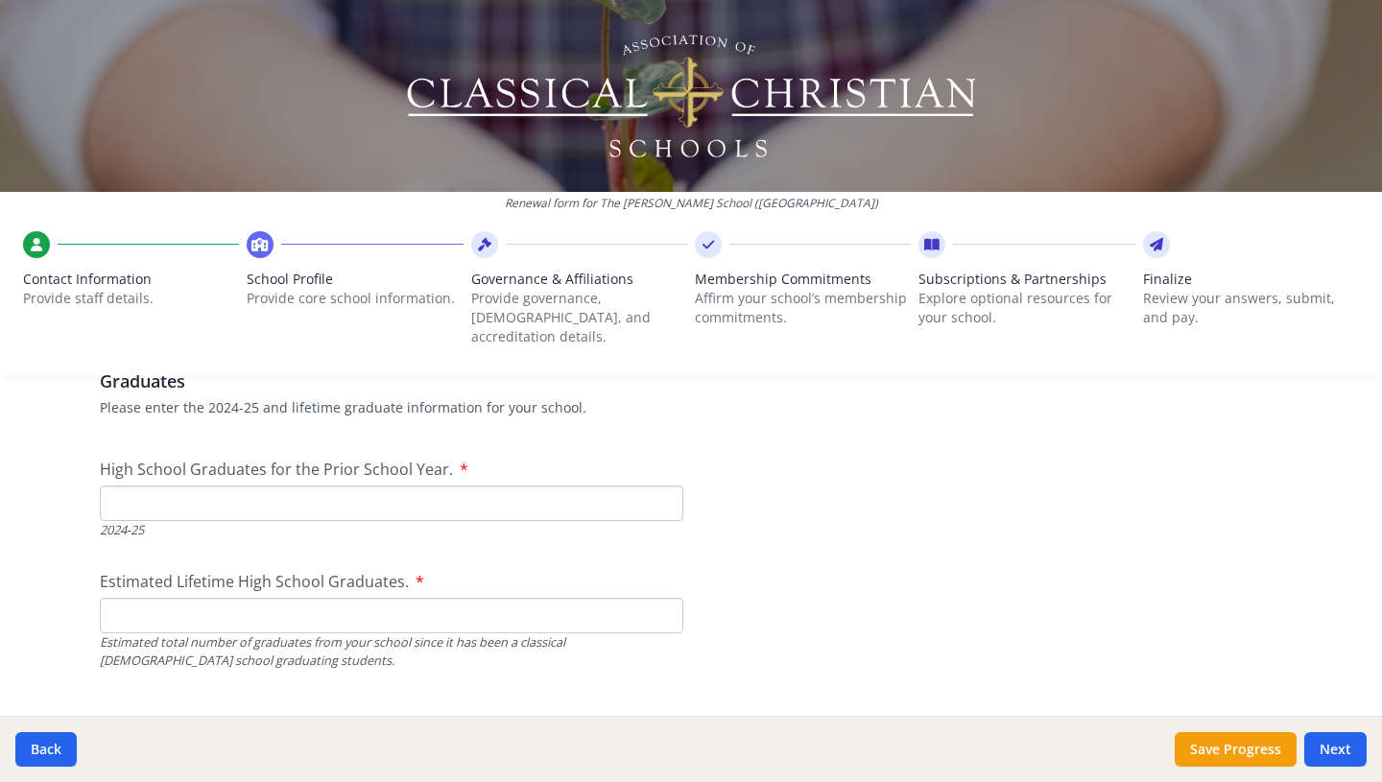
scroll to position [2928, 0]
type textarea "[US_STATE]'s StepUp Personalized Education Program for Homeschool Education Ins…"
click at [464, 483] on input "High School Graduates for the Prior School Year." at bounding box center [392, 501] width 584 height 36
type input "0"
click at [667, 488] on input "0" at bounding box center [392, 501] width 584 height 36
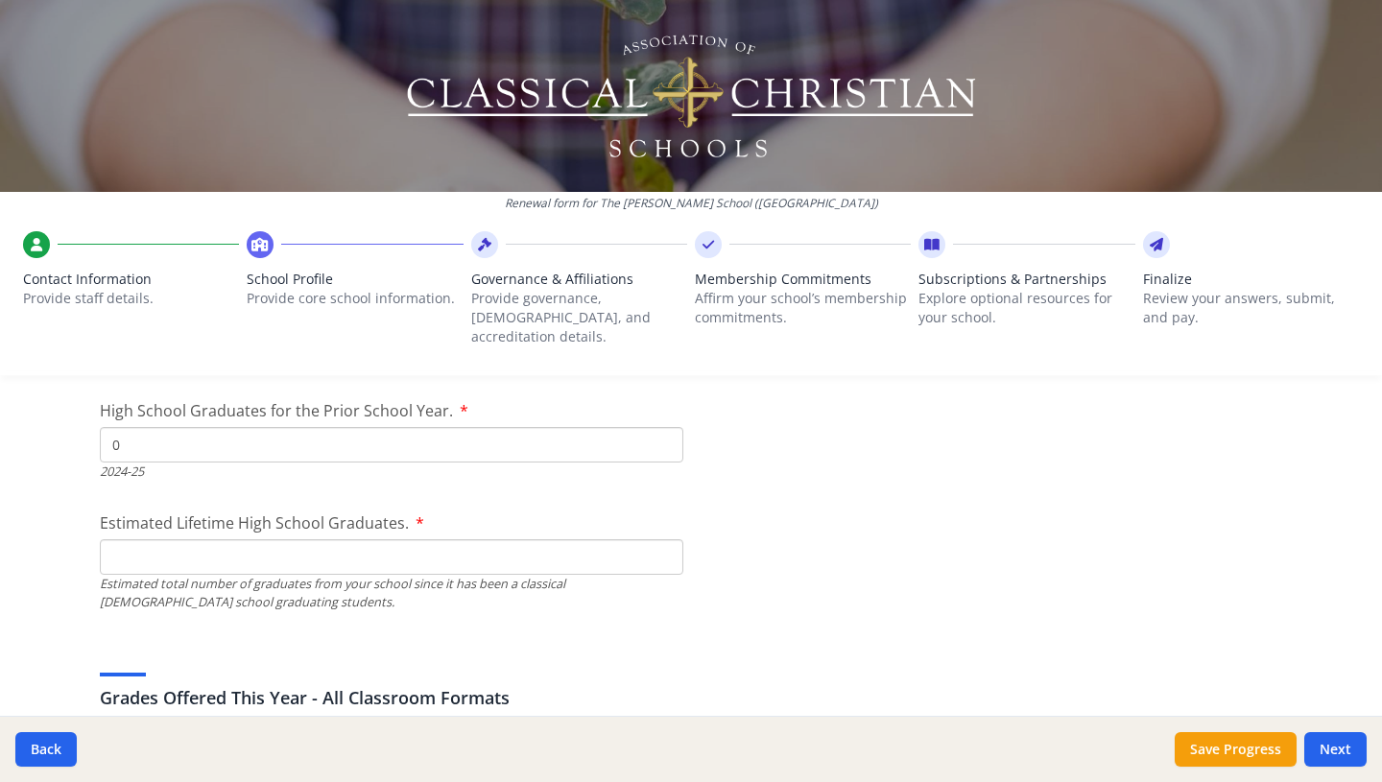
scroll to position [2986, 0]
click at [628, 537] on input "Estimated Lifetime High School Graduates." at bounding box center [392, 555] width 584 height 36
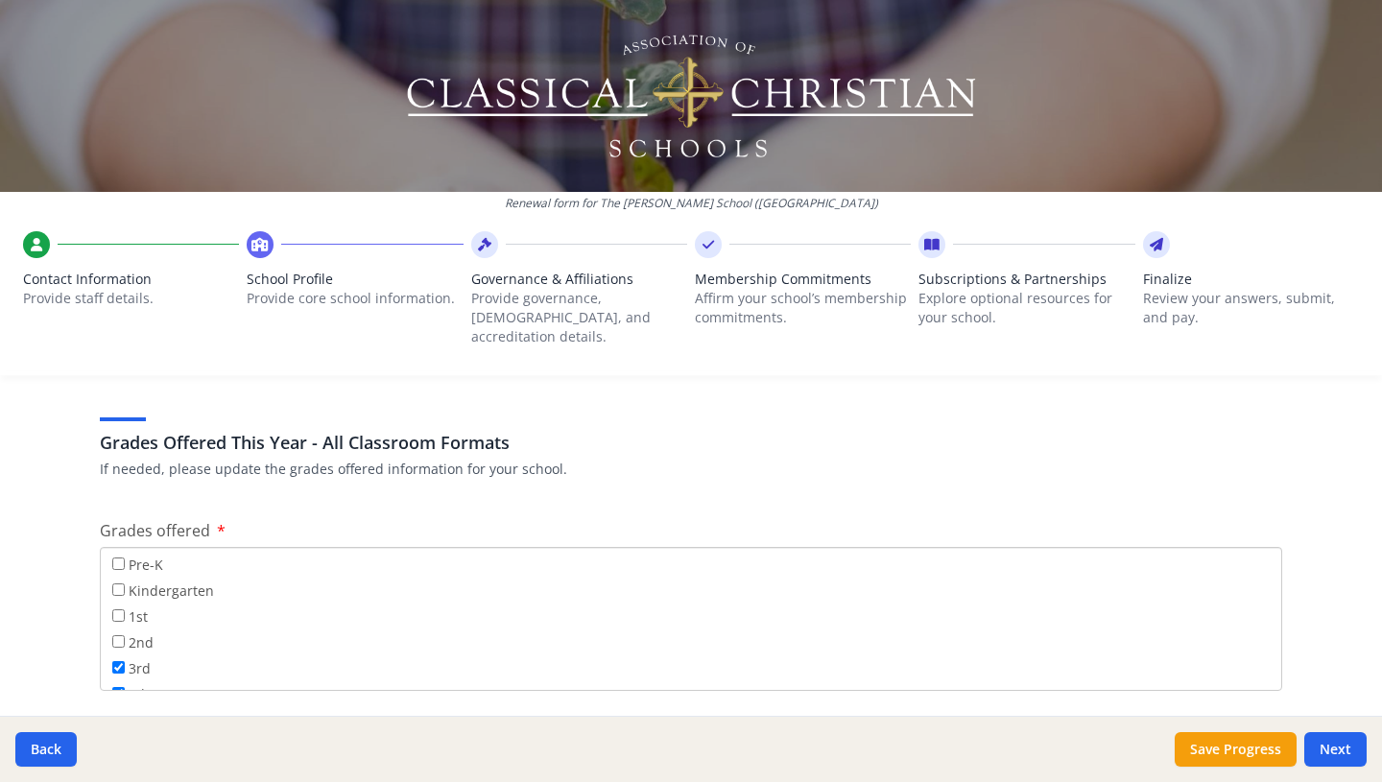
scroll to position [3307, 0]
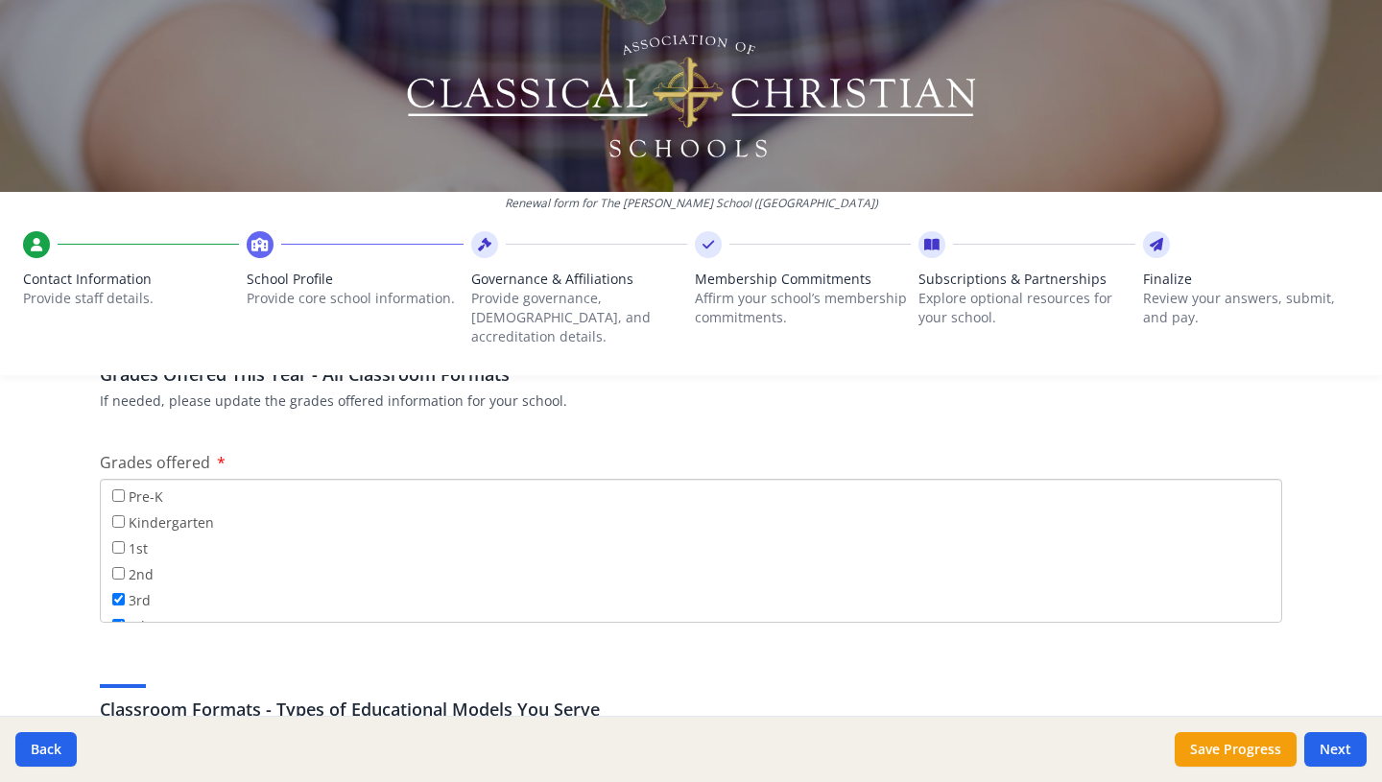
type input "0"
click at [123, 515] on input "Kindergarten" at bounding box center [118, 521] width 12 height 12
checkbox input "true"
click at [117, 541] on input "1st" at bounding box center [118, 547] width 12 height 12
checkbox input "true"
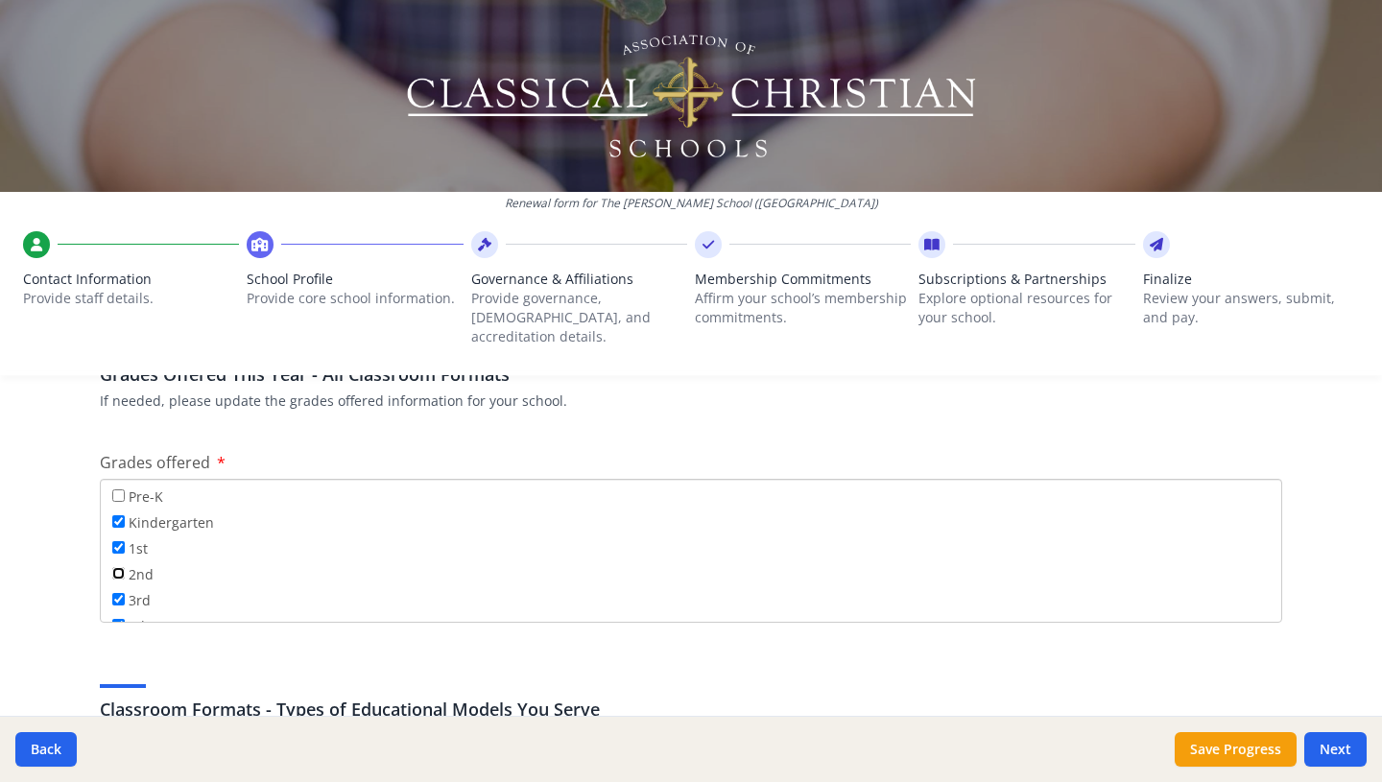
click at [119, 567] on input "2nd" at bounding box center [118, 573] width 12 height 12
checkbox input "true"
click at [120, 512] on input "7th" at bounding box center [118, 518] width 12 height 12
checkbox input "true"
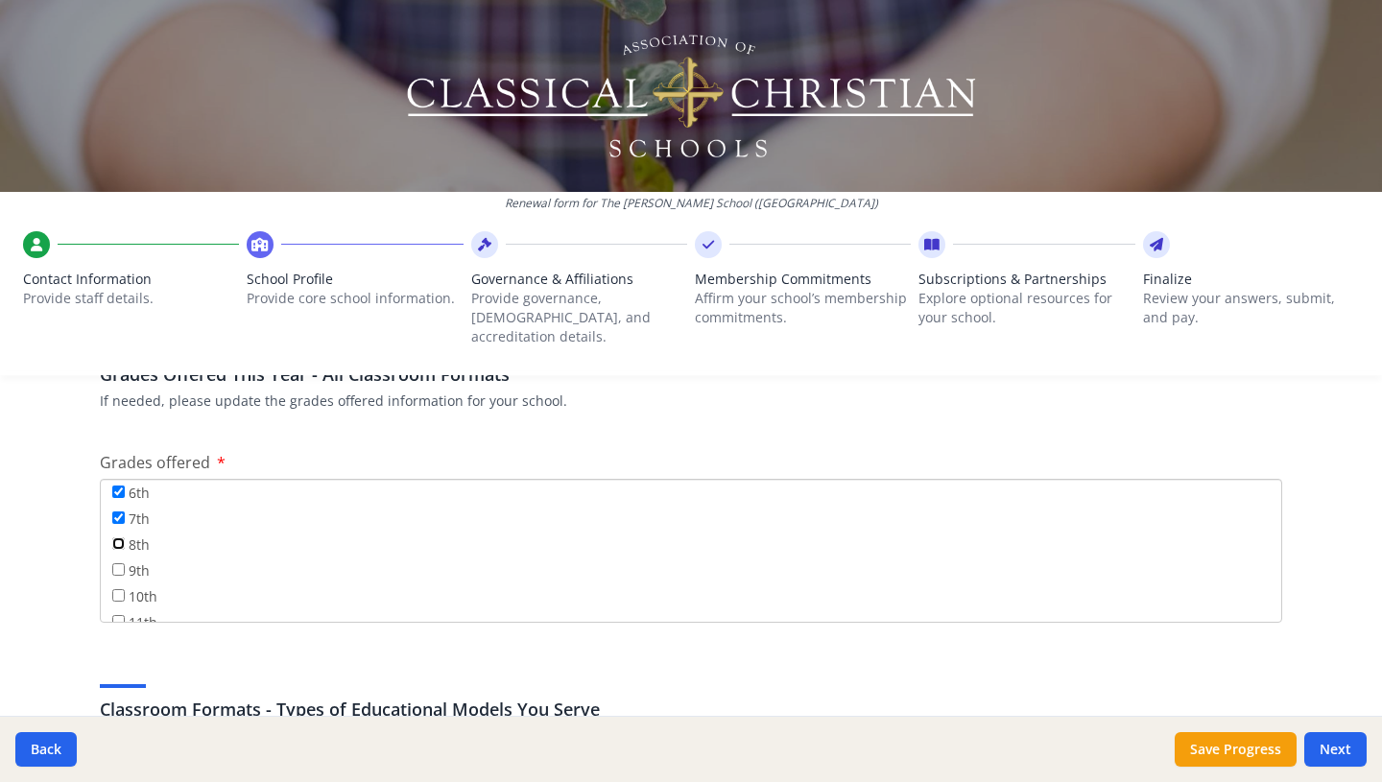
click at [119, 537] on input "8th" at bounding box center [118, 543] width 12 height 12
checkbox input "true"
click at [120, 563] on input "9th" at bounding box center [118, 569] width 12 height 12
checkbox input "true"
click at [118, 589] on input "10th" at bounding box center [118, 595] width 12 height 12
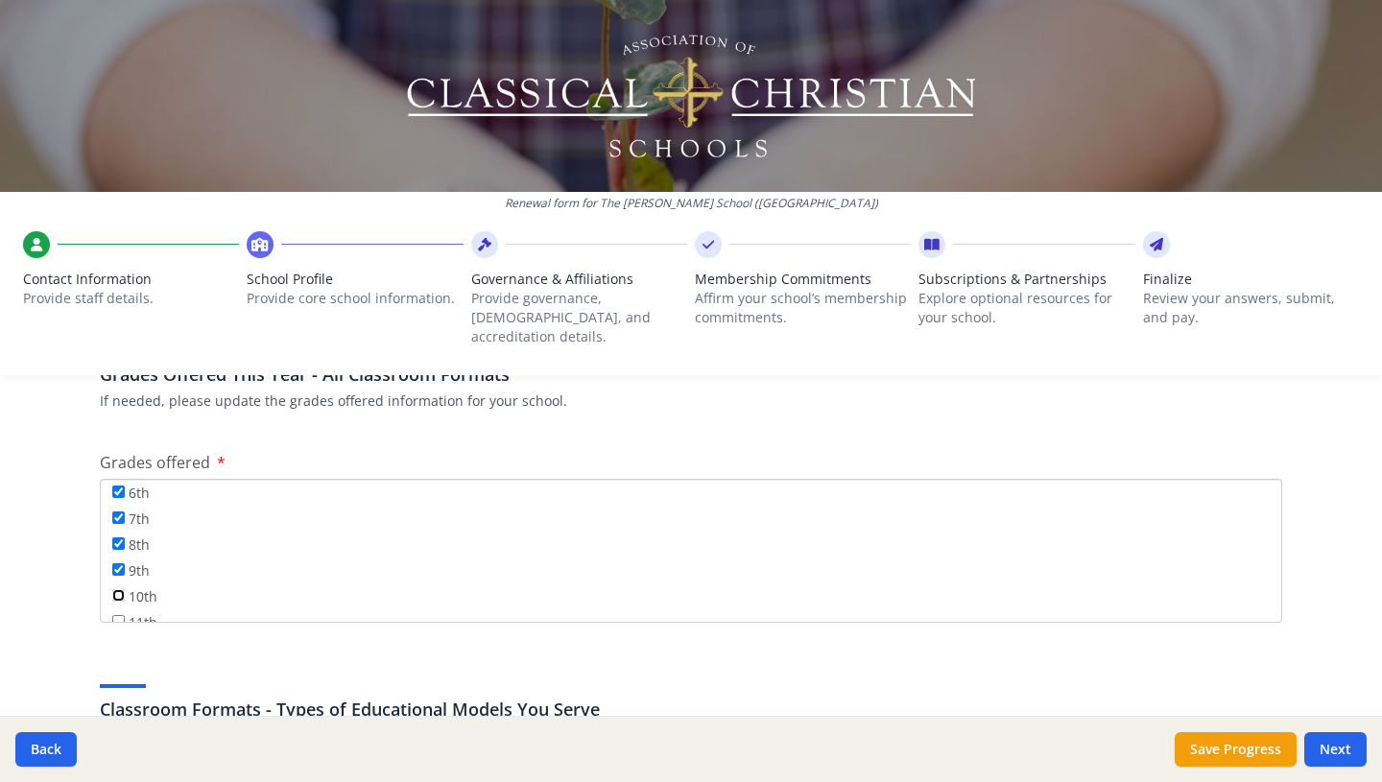
checkbox input "true"
click at [117, 568] on input "11th" at bounding box center [118, 574] width 12 height 12
checkbox input "true"
click at [123, 594] on input "12th" at bounding box center [118, 600] width 12 height 12
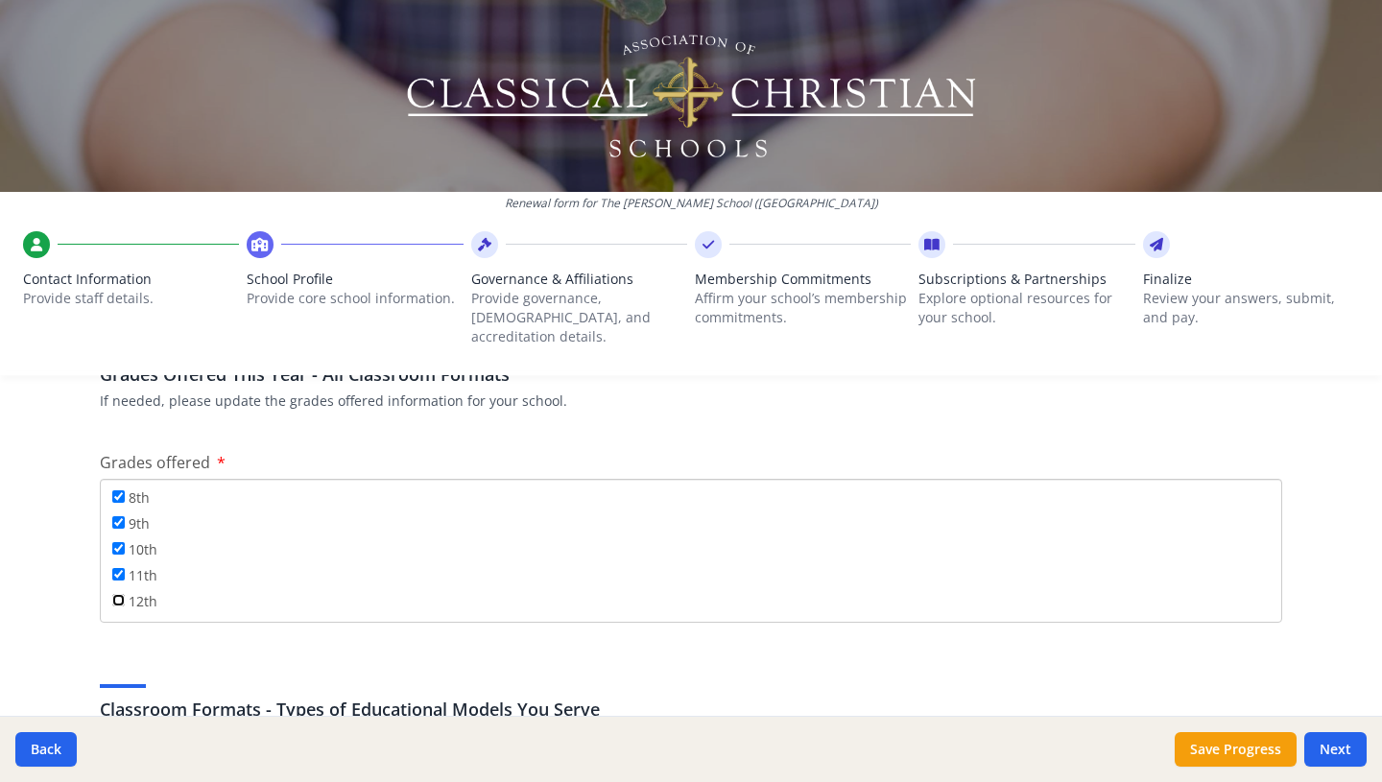
checkbox input "true"
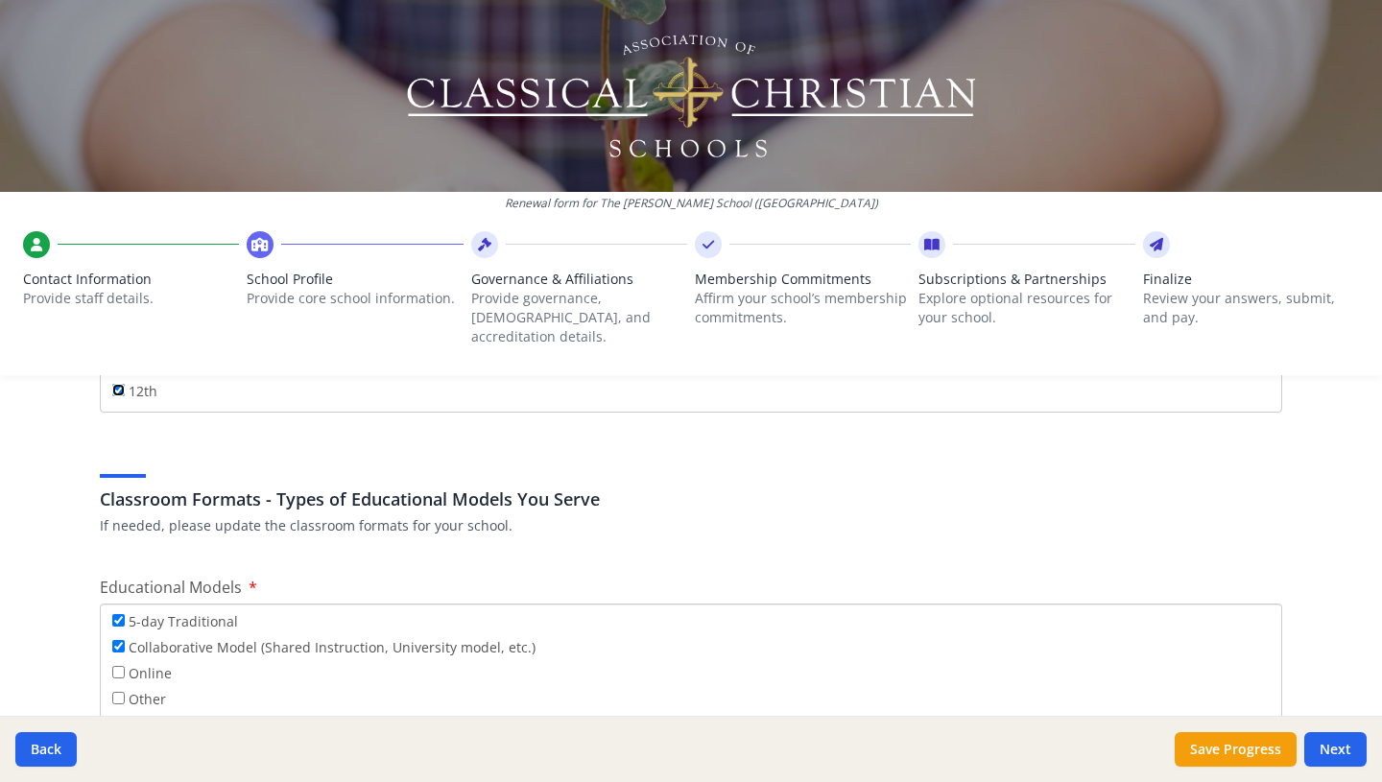
scroll to position [3574, 0]
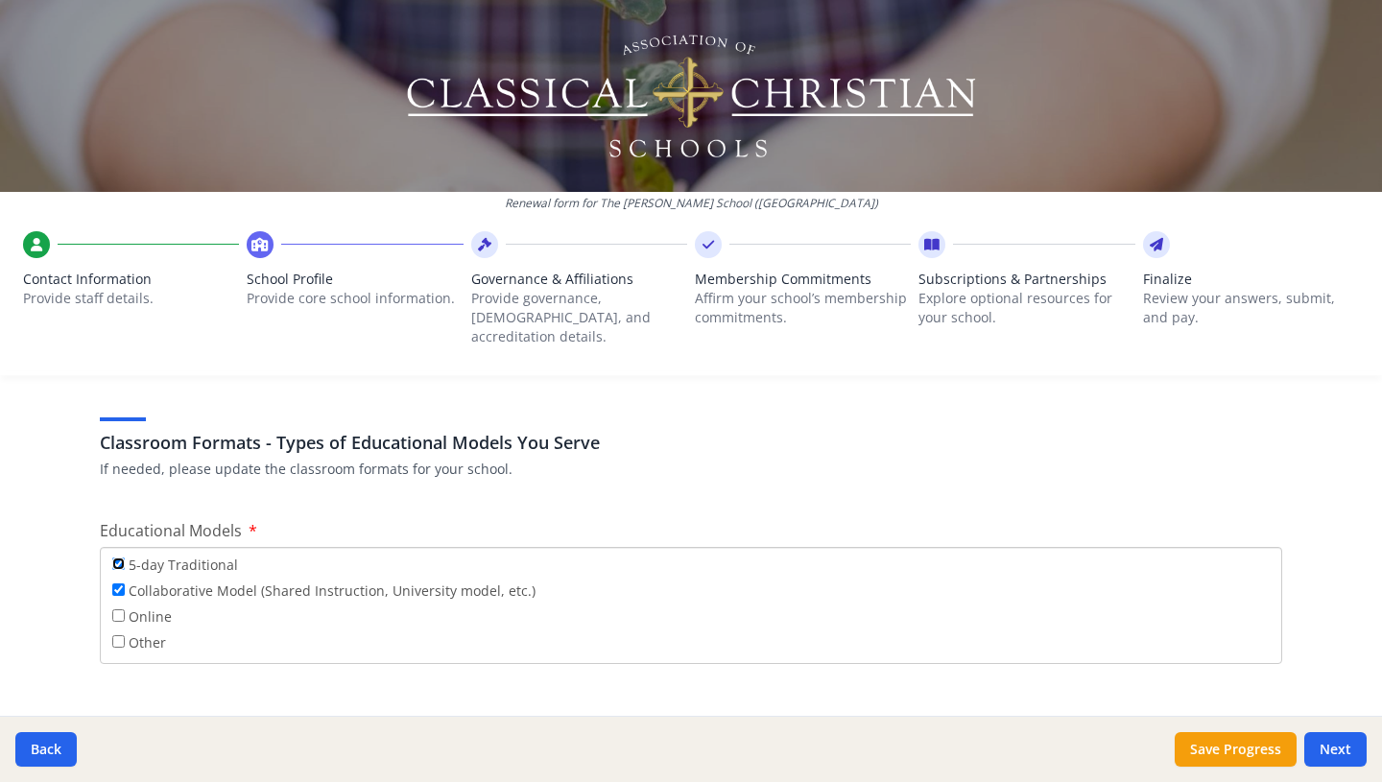
click at [121, 558] on input "5-day Traditional" at bounding box center [118, 564] width 12 height 12
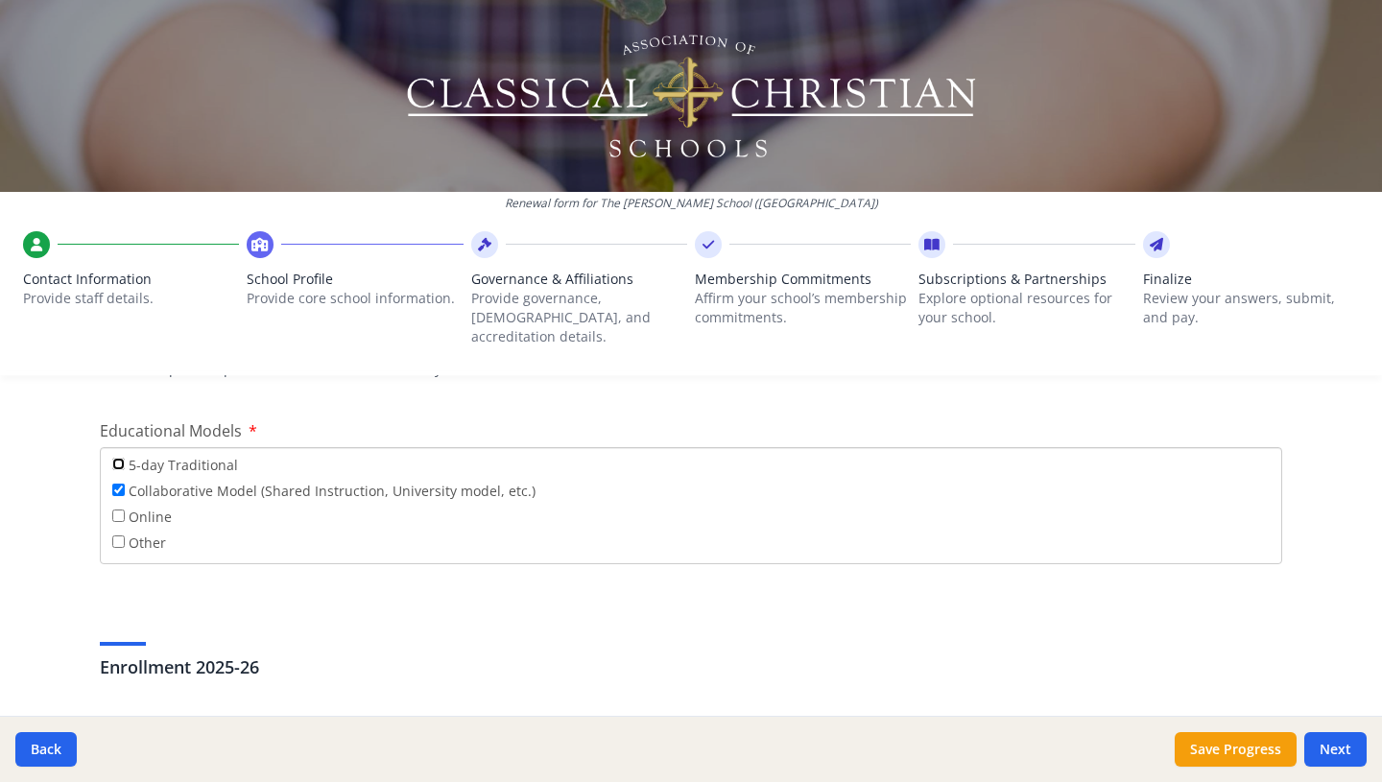
scroll to position [3671, 0]
click at [124, 461] on input "5-day Traditional" at bounding box center [118, 467] width 12 height 12
checkbox input "true"
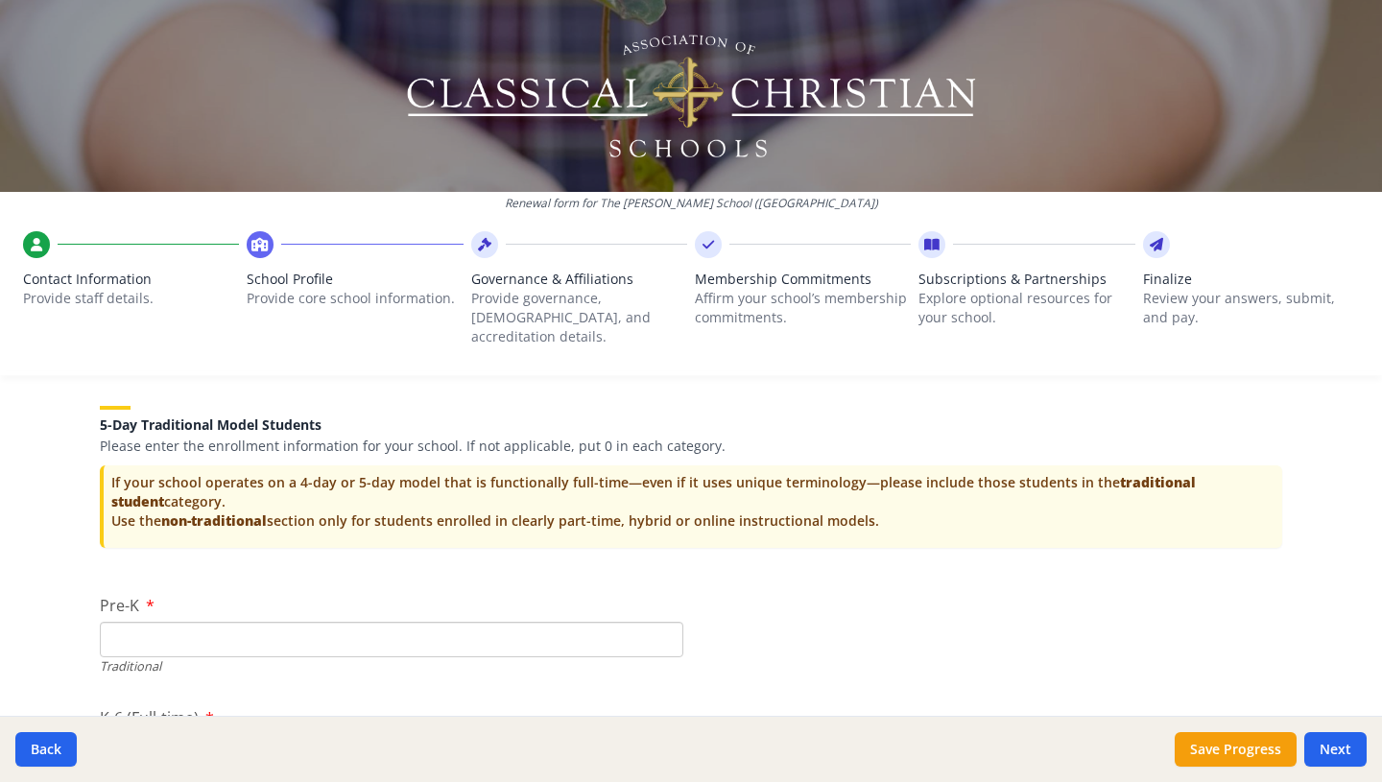
scroll to position [4072, 0]
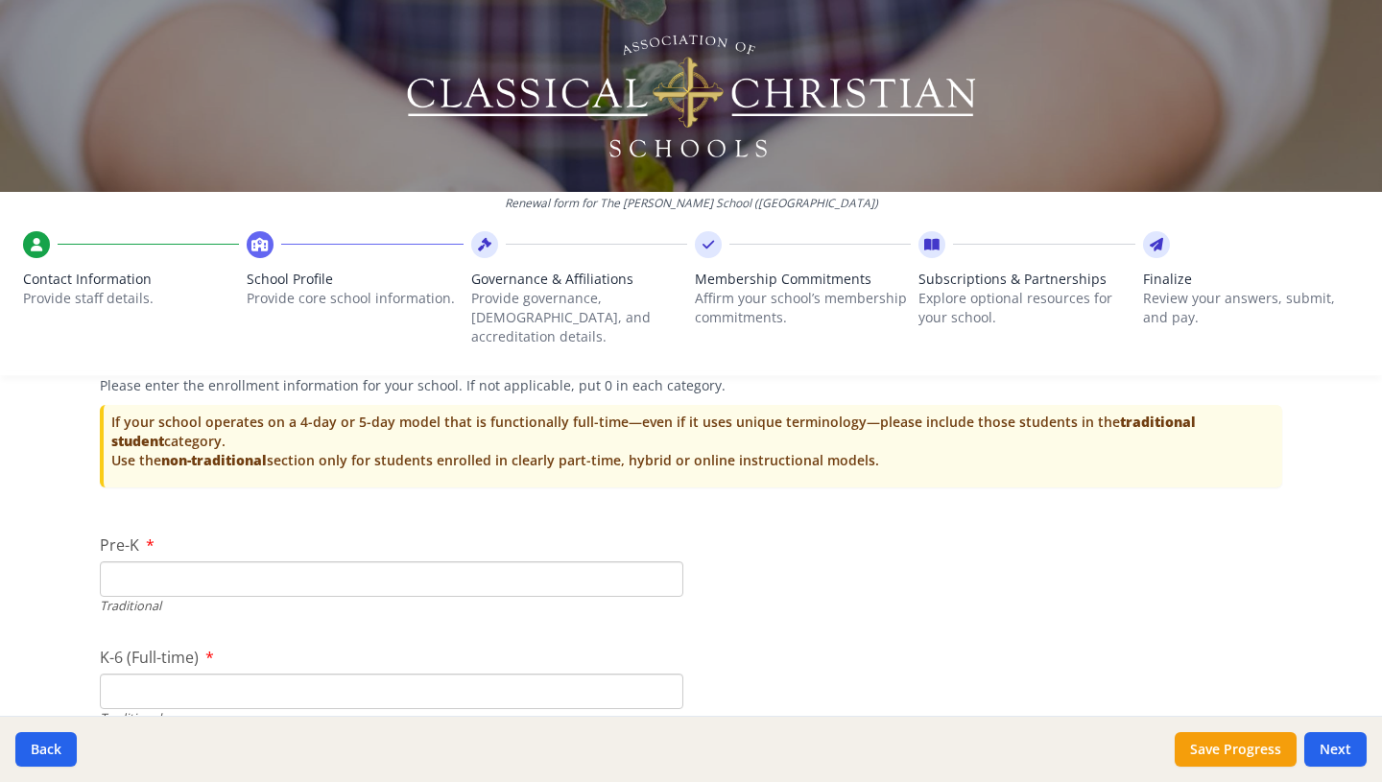
click at [283, 561] on input "Pre-K" at bounding box center [392, 579] width 584 height 36
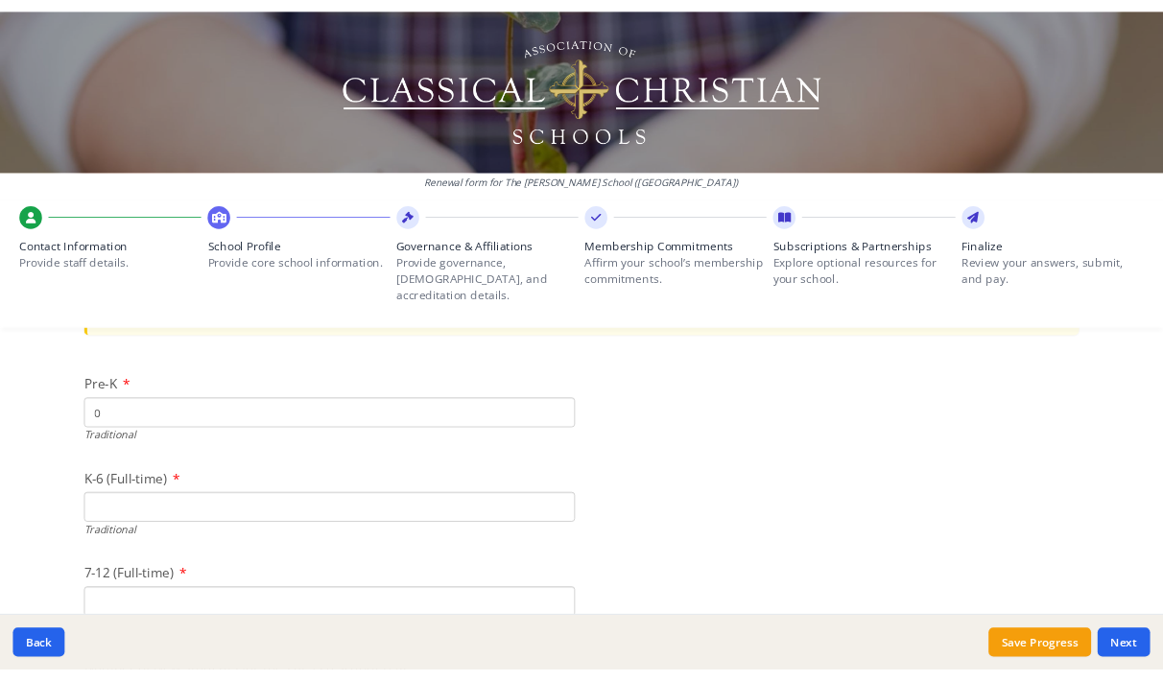
scroll to position [4176, 0]
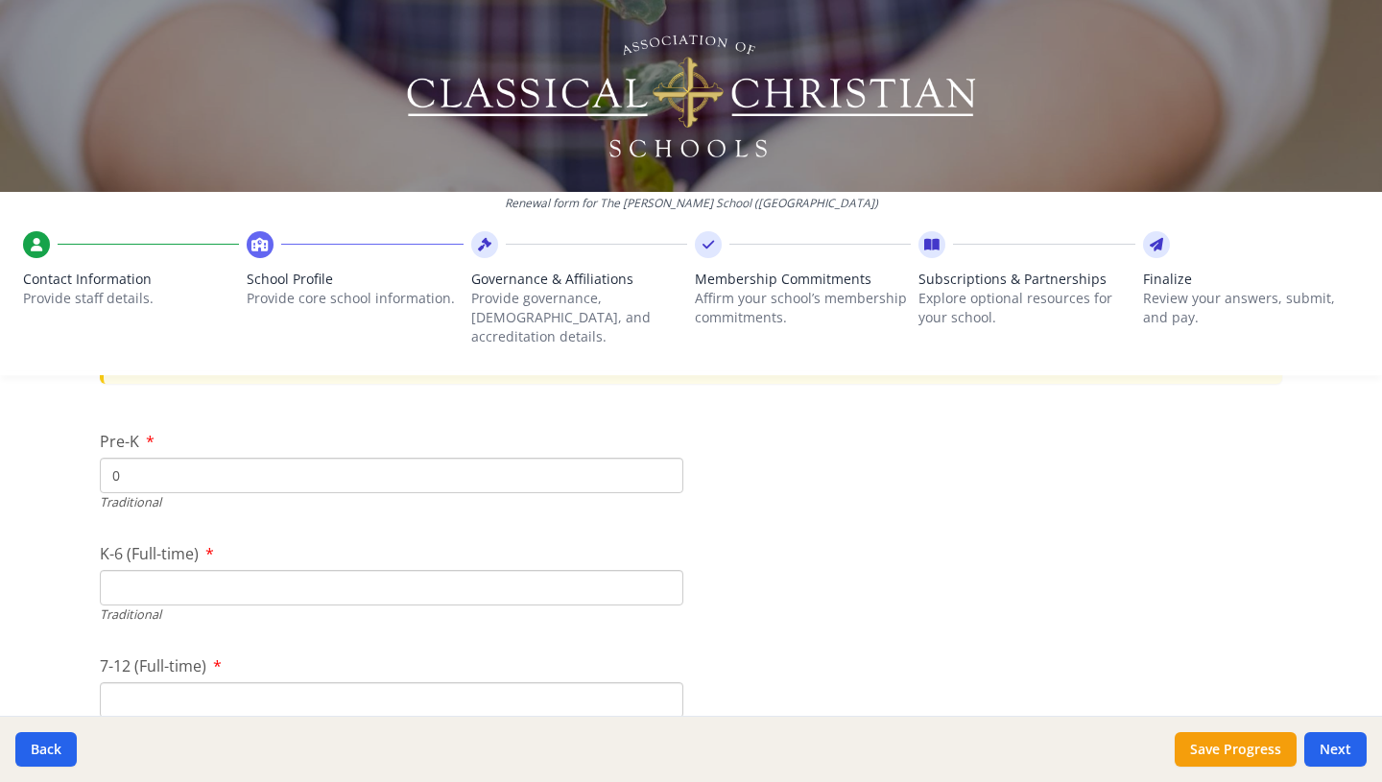
type input "0"
click at [141, 682] on input "7-12 (Full-time)" at bounding box center [392, 700] width 584 height 36
type input "0"
click at [164, 571] on input "K-6 (Full-time)" at bounding box center [392, 588] width 584 height 36
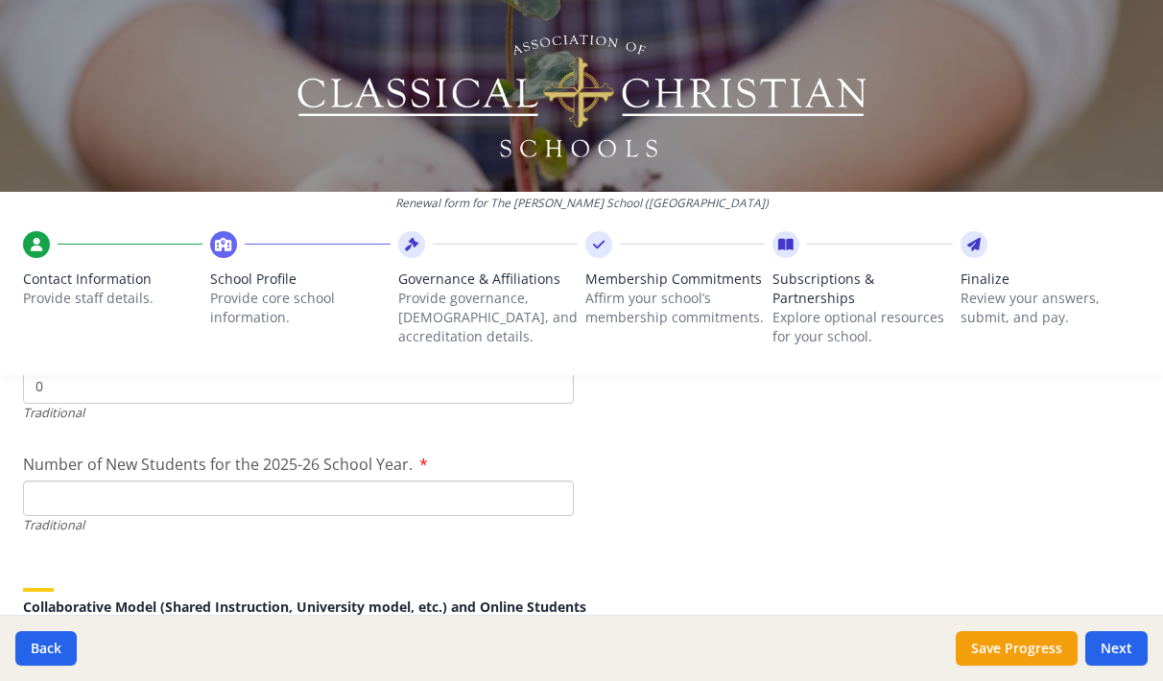
scroll to position [4482, 0]
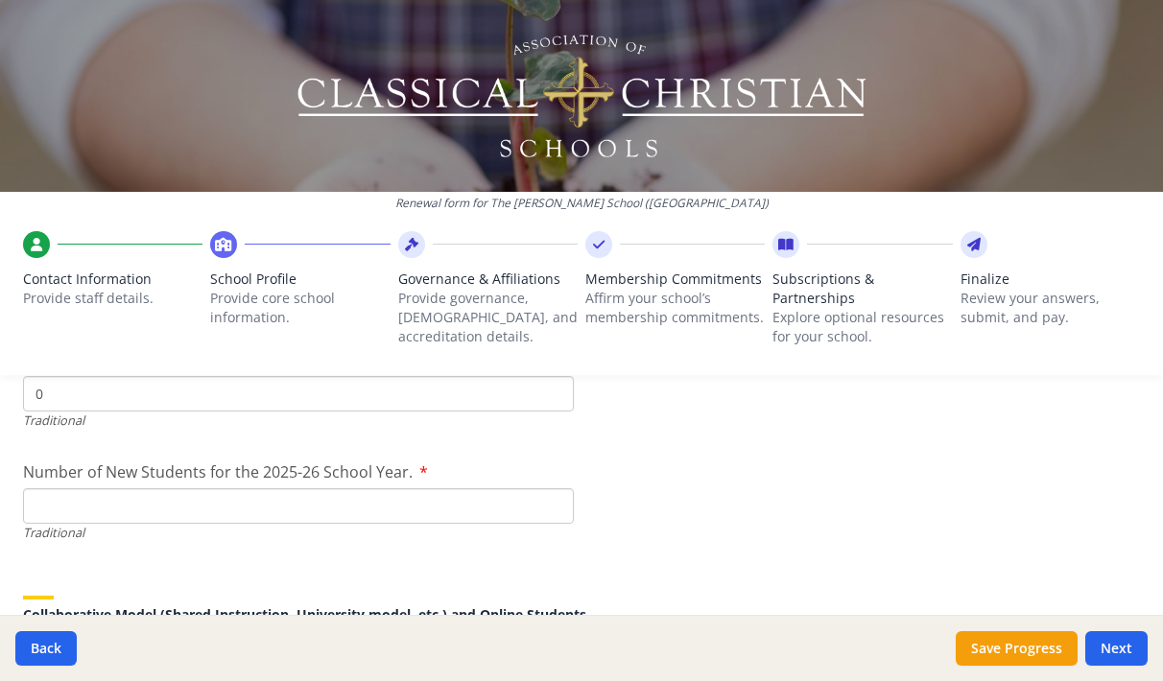
type input "26"
click at [192, 510] on input "Number of New Students for the 2025-26 School Year." at bounding box center [298, 507] width 551 height 36
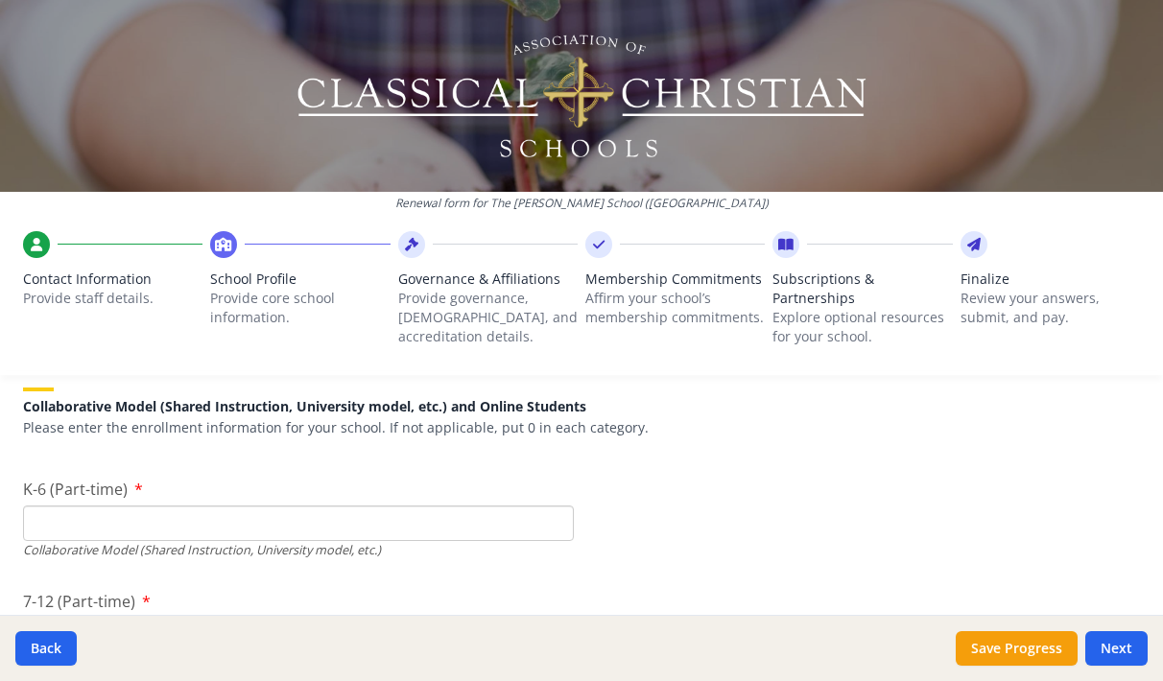
scroll to position [4692, 0]
type input "26"
click at [160, 523] on input "K-6 (Part-time)" at bounding box center [298, 523] width 551 height 36
type input "32"
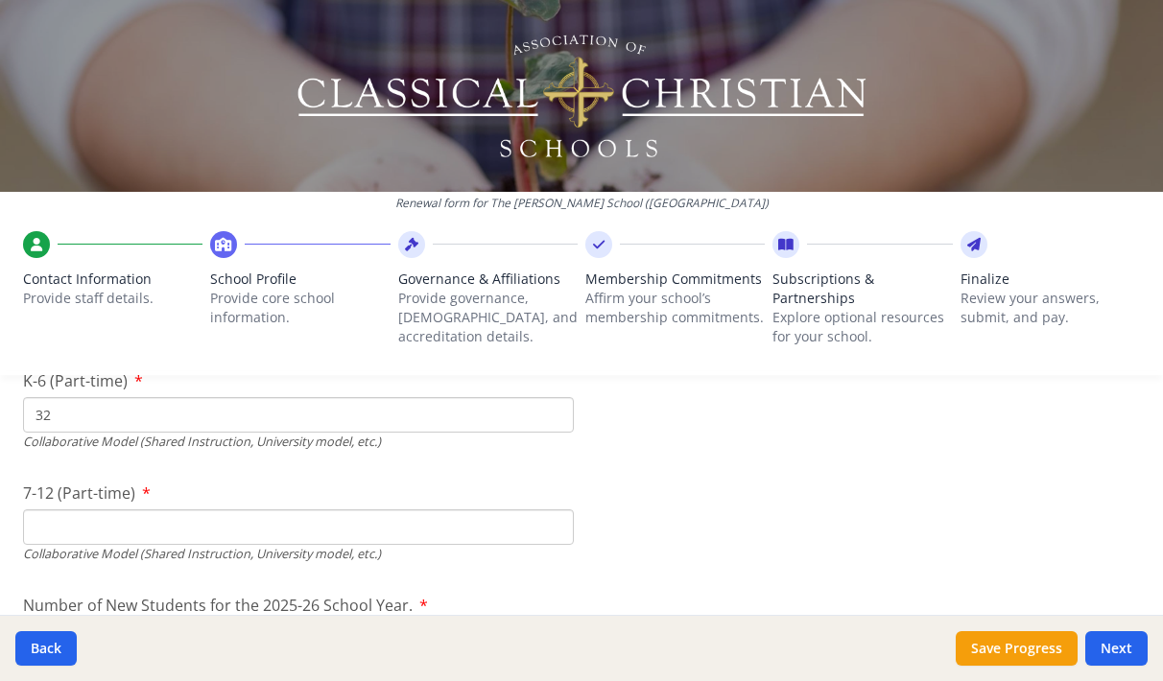
scroll to position [4806, 0]
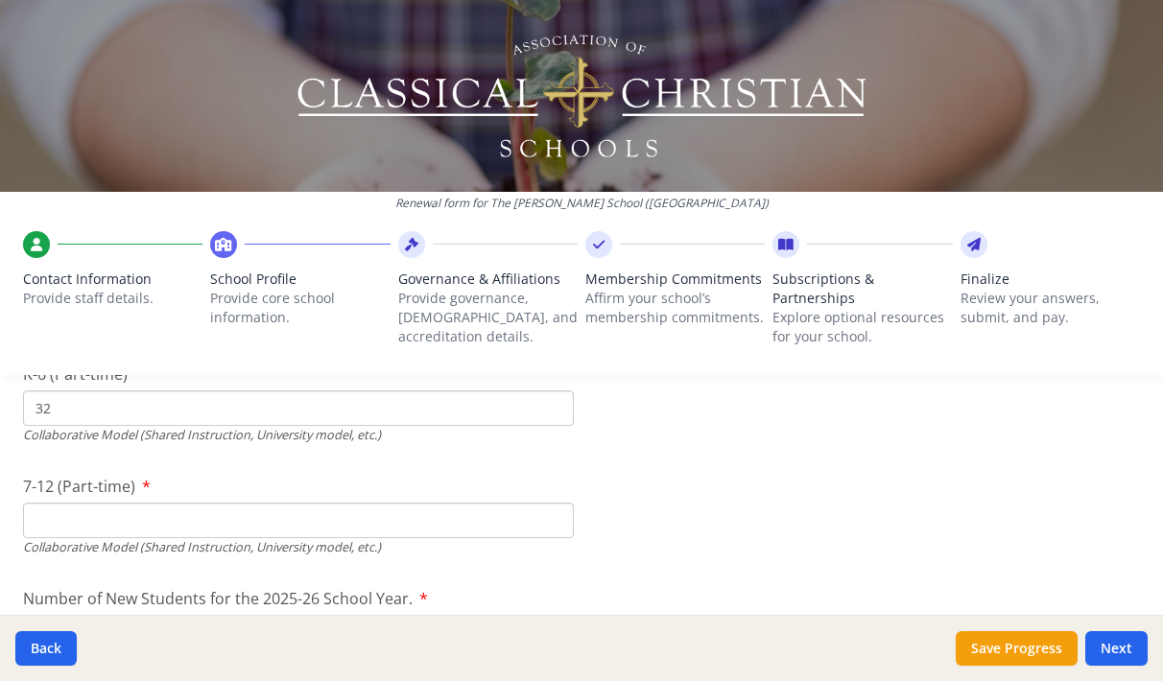
click at [279, 521] on input "7-12 (Part-time)" at bounding box center [298, 521] width 551 height 36
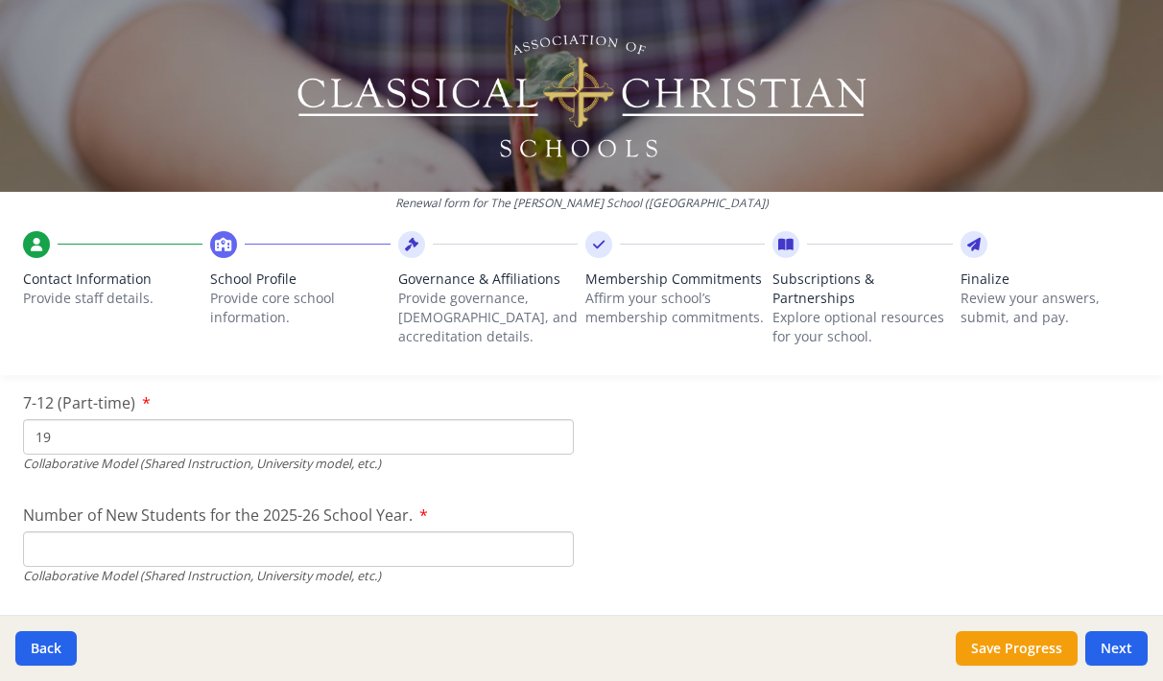
scroll to position [4903, 0]
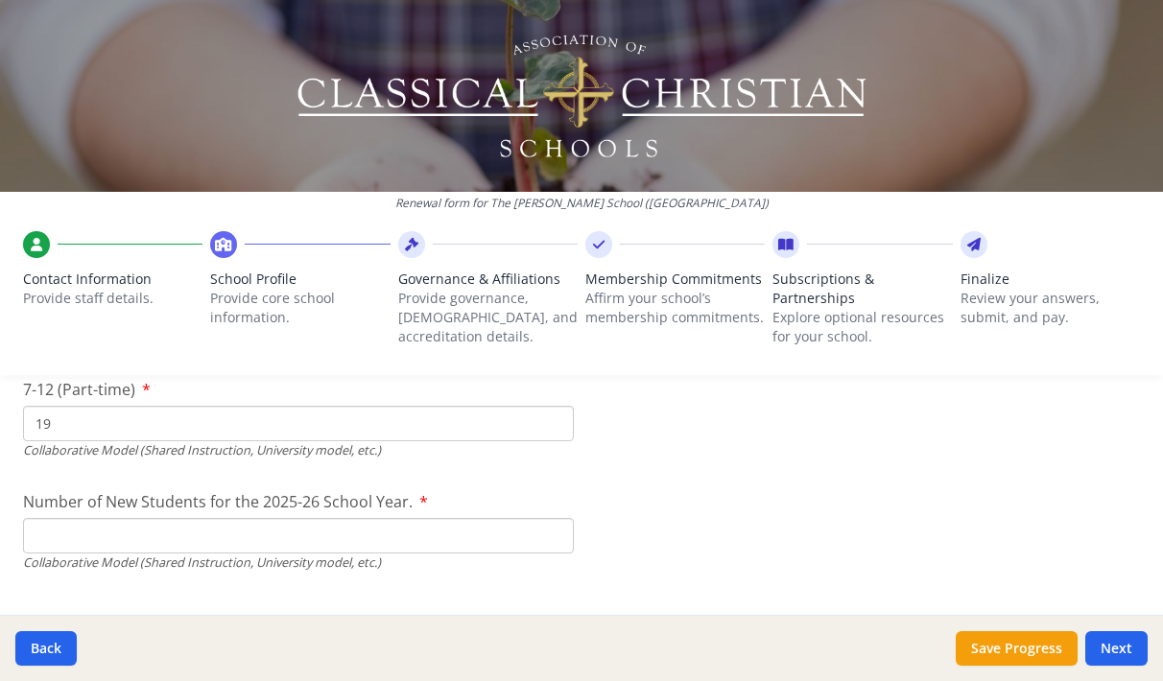
type input "19"
click at [481, 104] on input "Number of New Students for the 2025-26 School Year." at bounding box center [298, 86] width 551 height 36
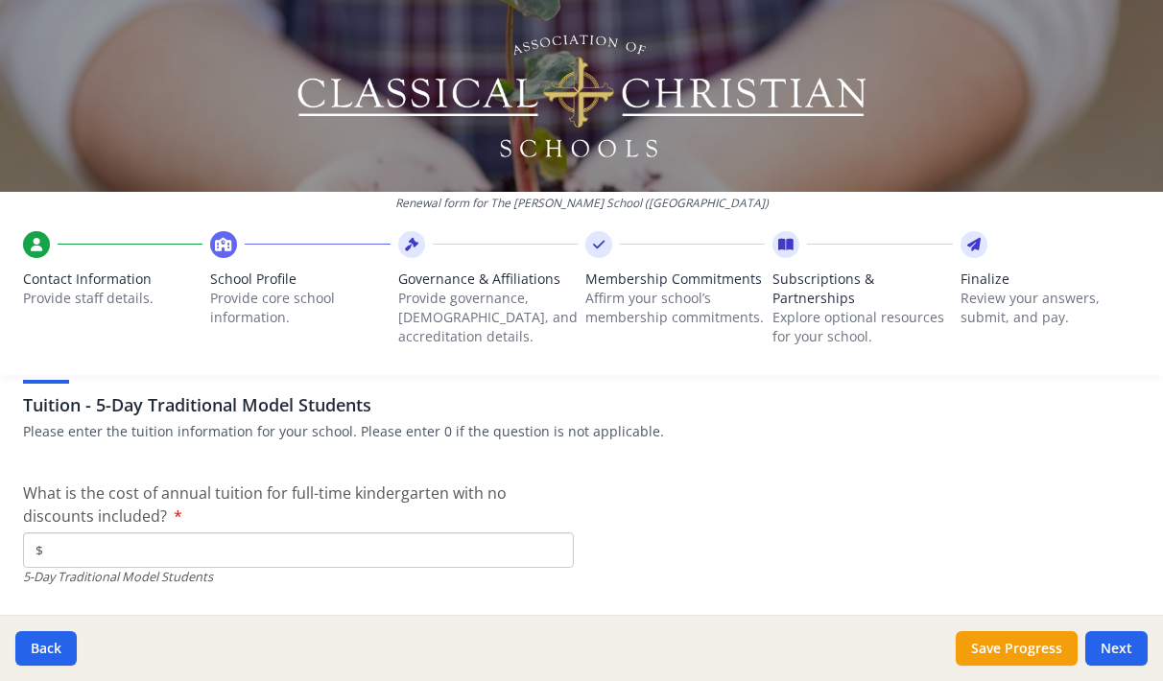
scroll to position [5169, 0]
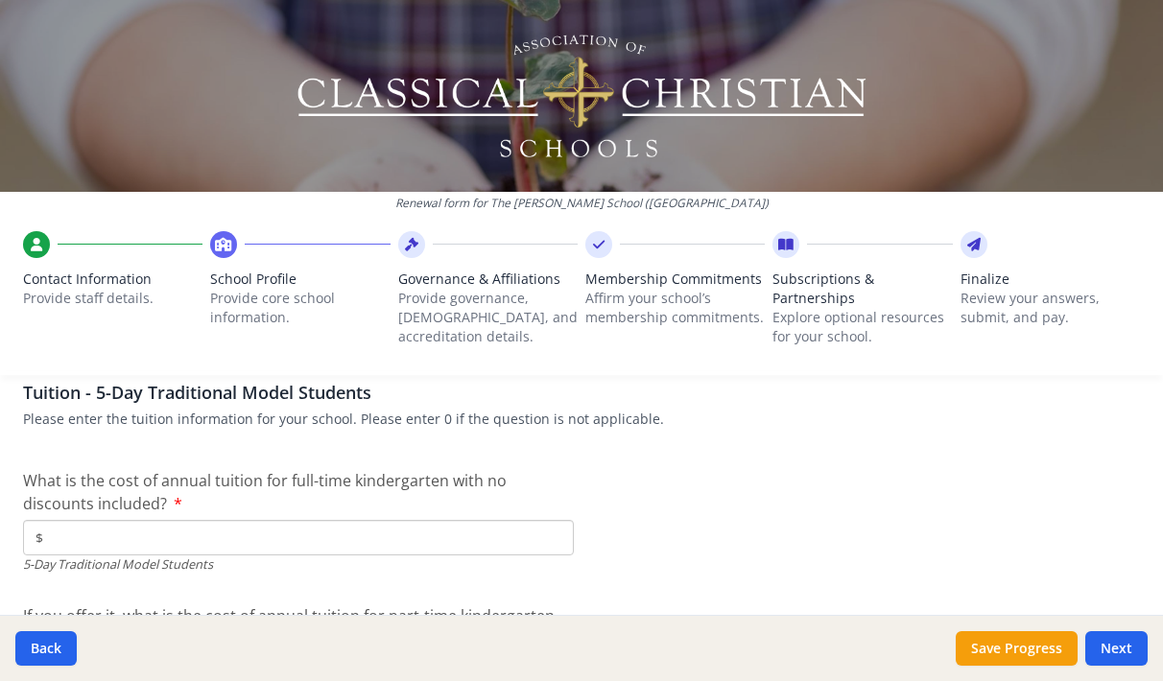
type input "39"
click at [248, 540] on input "$" at bounding box center [298, 538] width 551 height 36
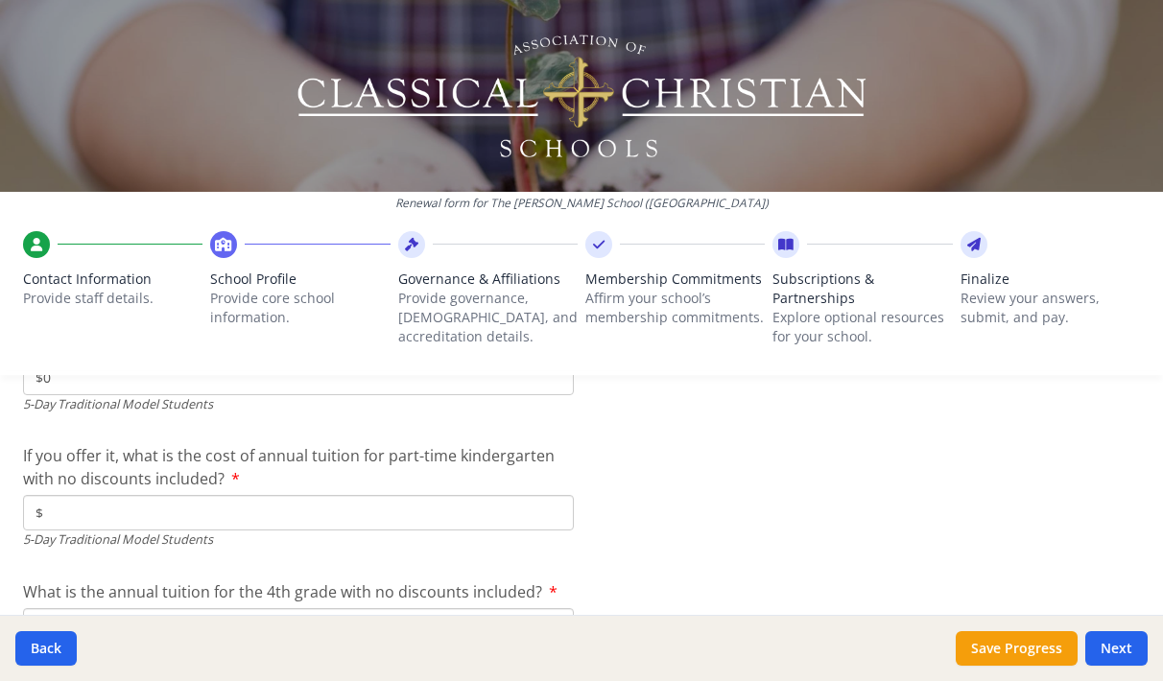
scroll to position [5333, 0]
type input "$0"
click at [248, 509] on input "$" at bounding box center [298, 509] width 551 height 36
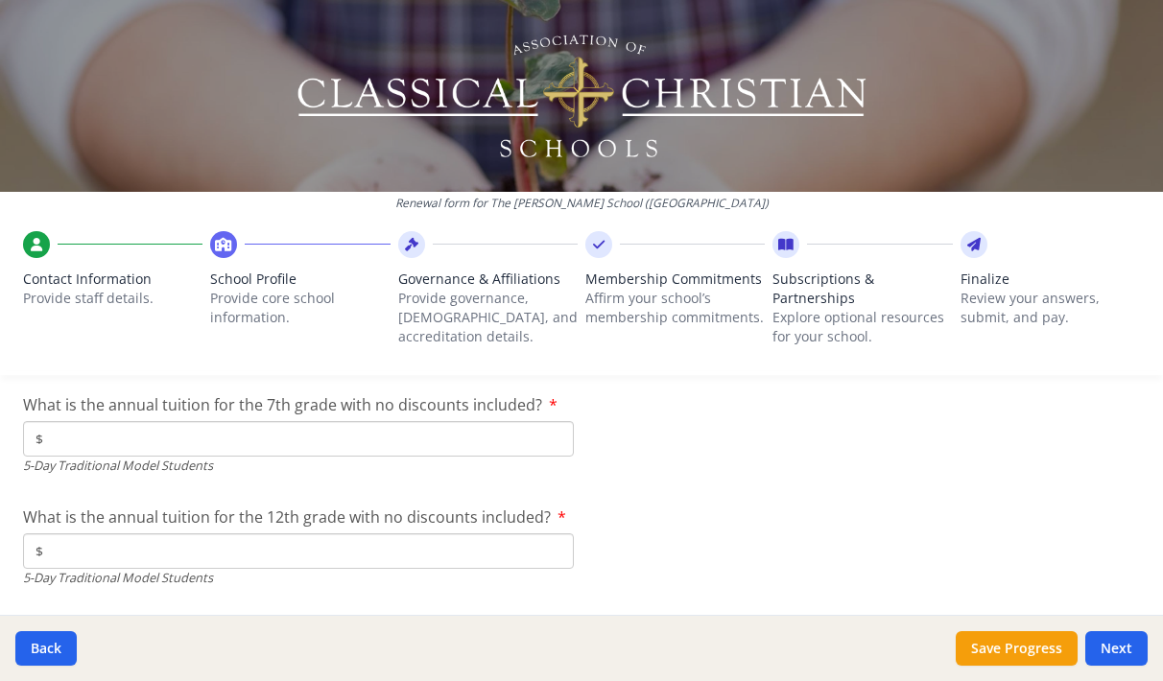
scroll to position [5645, 0]
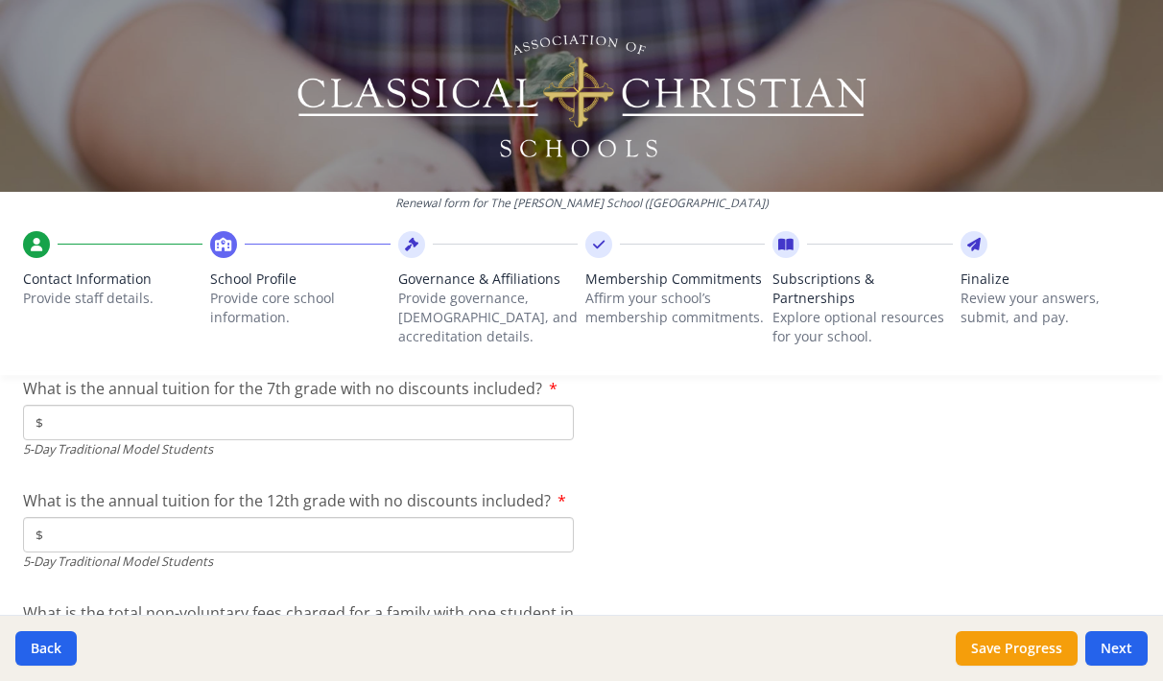
click at [235, 418] on input "$" at bounding box center [298, 423] width 551 height 36
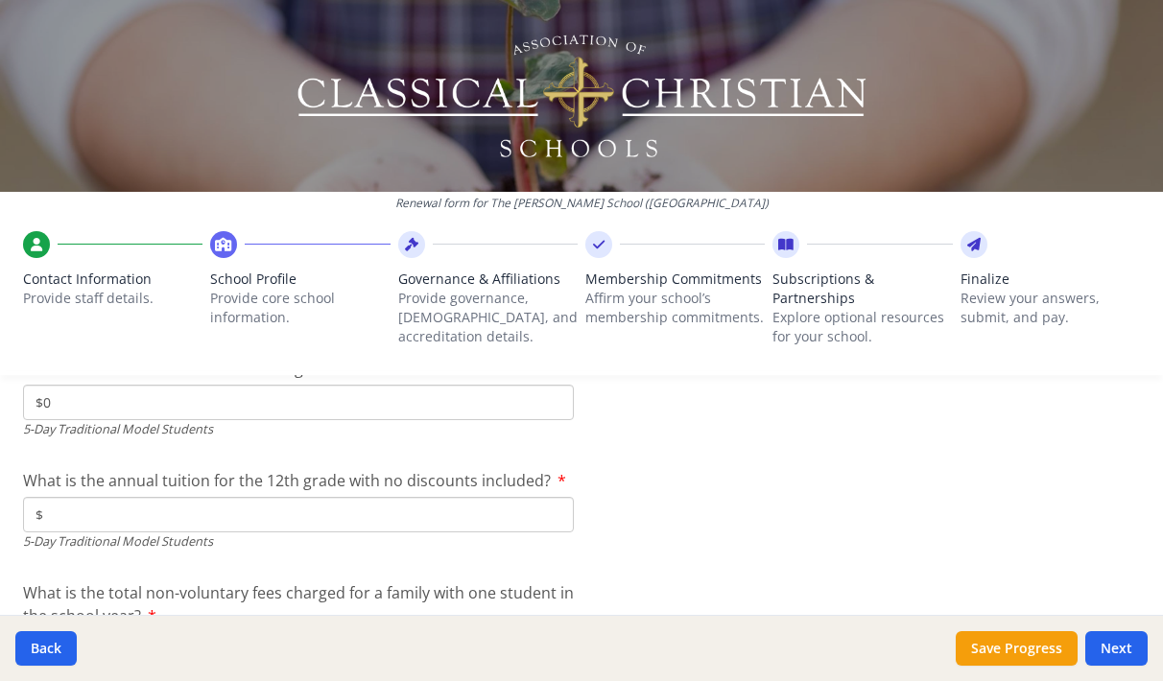
scroll to position [5666, 0]
type input "$0"
click at [221, 509] on input "$" at bounding box center [298, 514] width 551 height 36
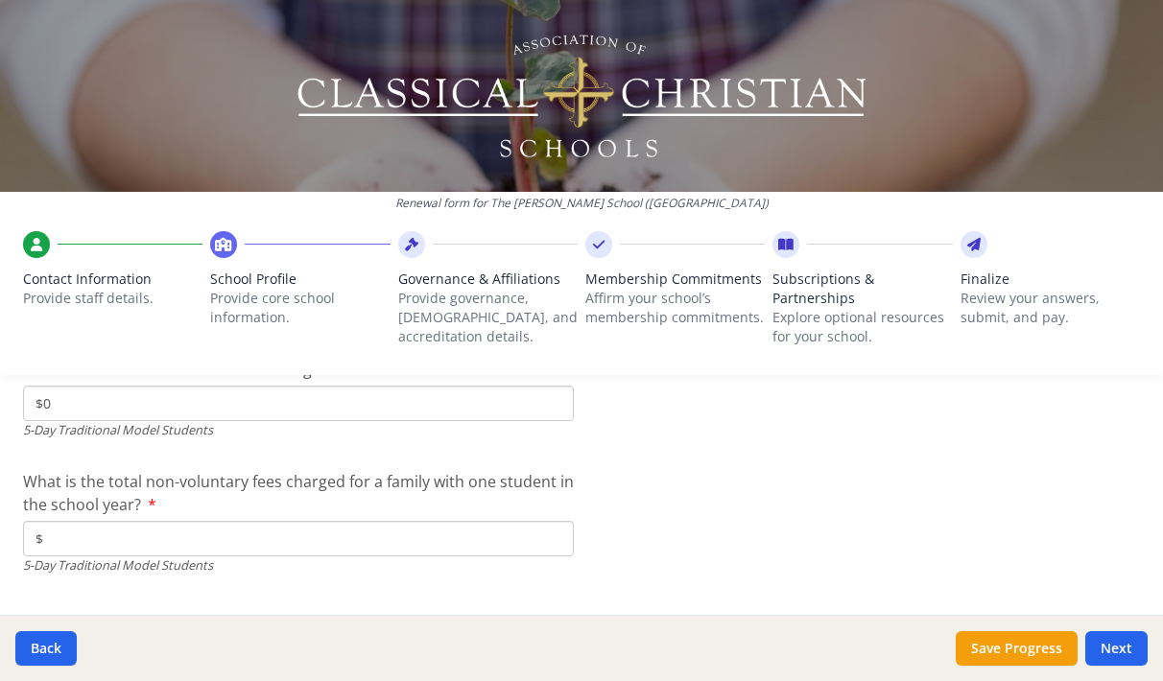
scroll to position [5783, 0]
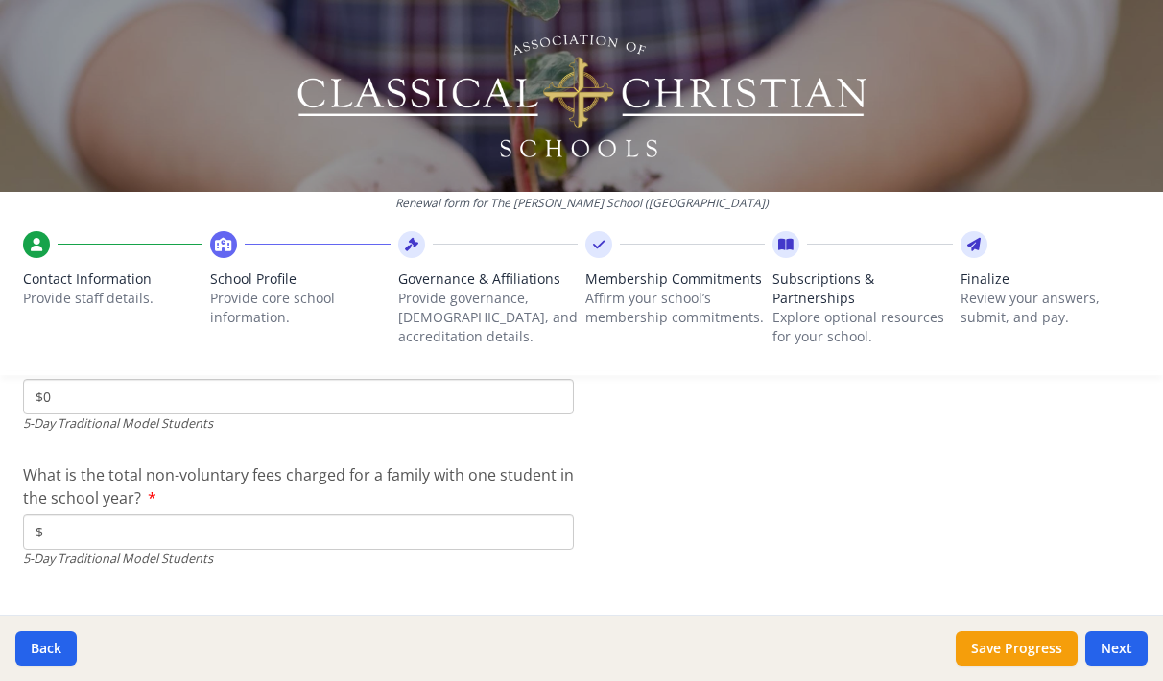
type input "$0"
click at [372, 534] on input "$" at bounding box center [298, 532] width 551 height 36
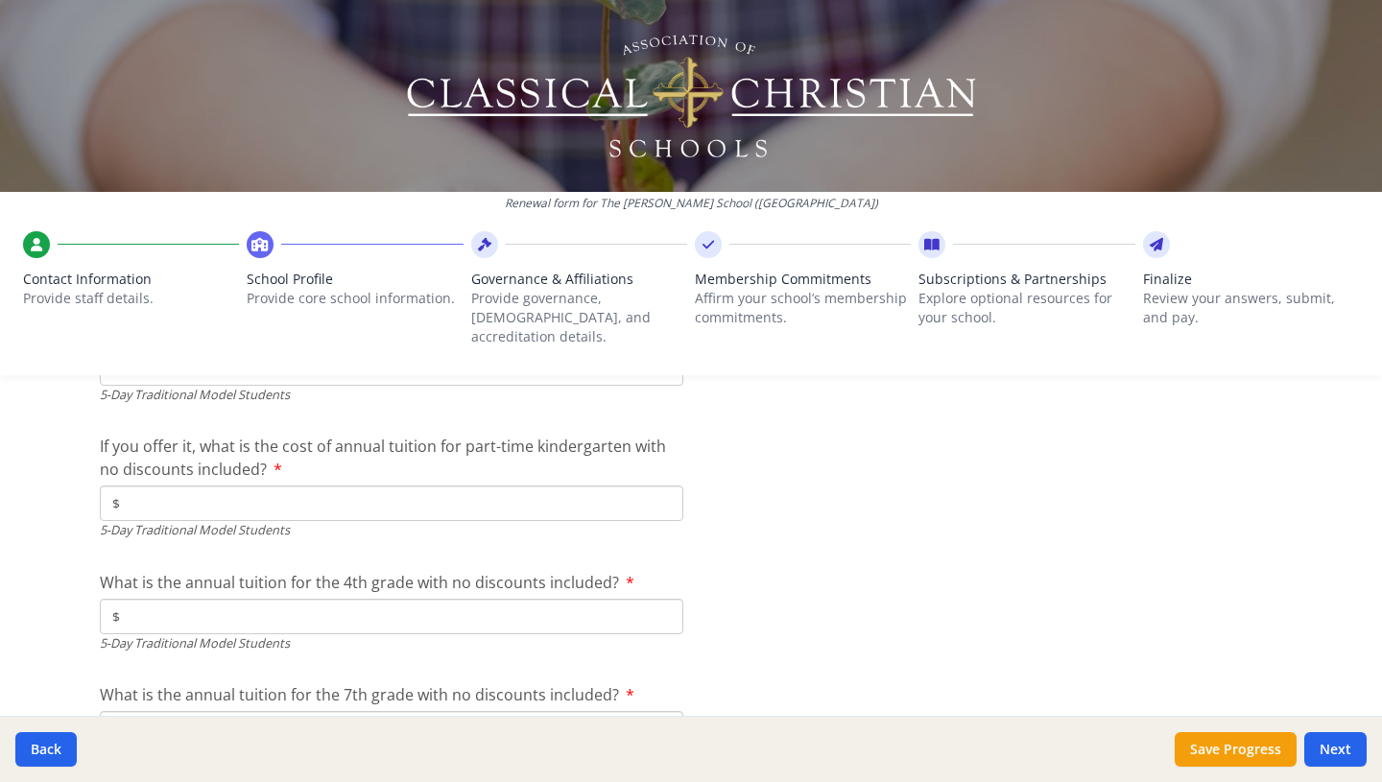
scroll to position [5342, 0]
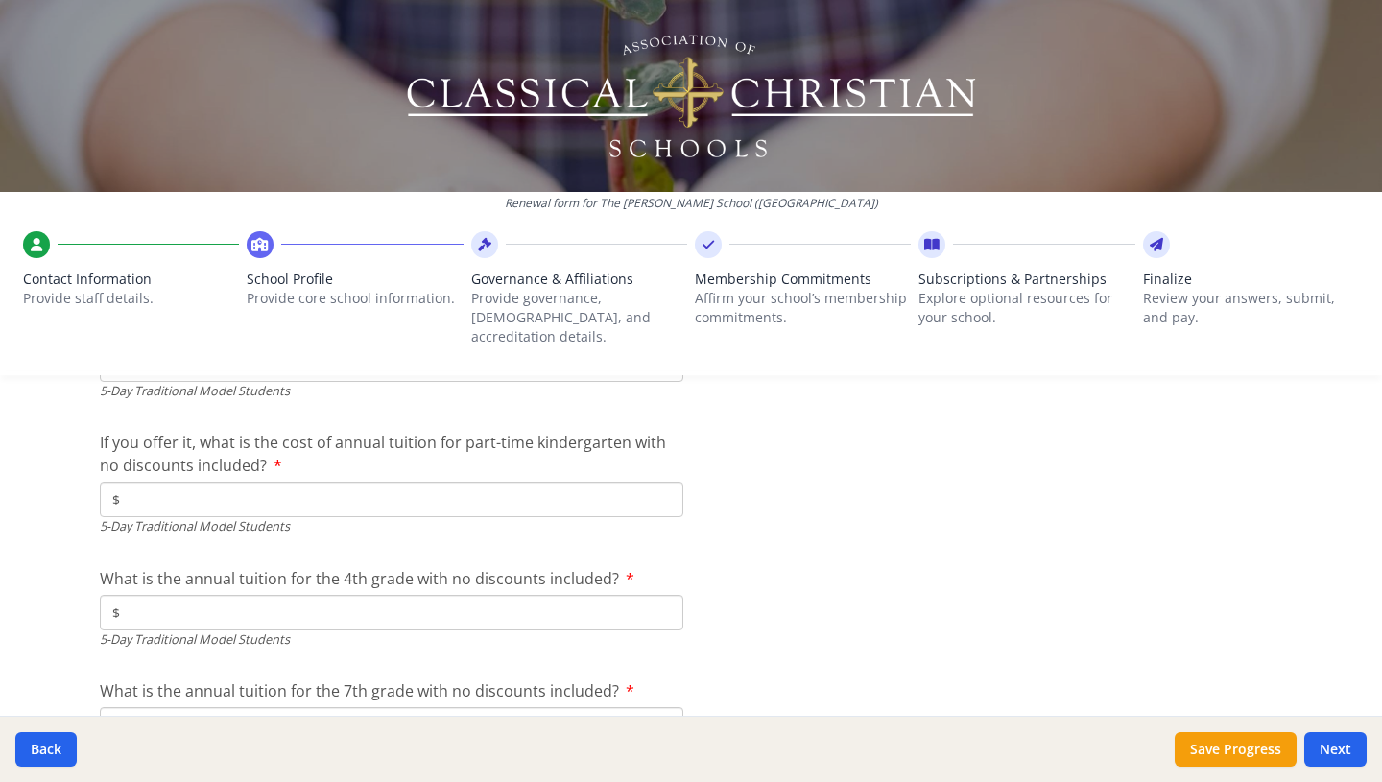
click at [157, 483] on input "$" at bounding box center [392, 500] width 584 height 36
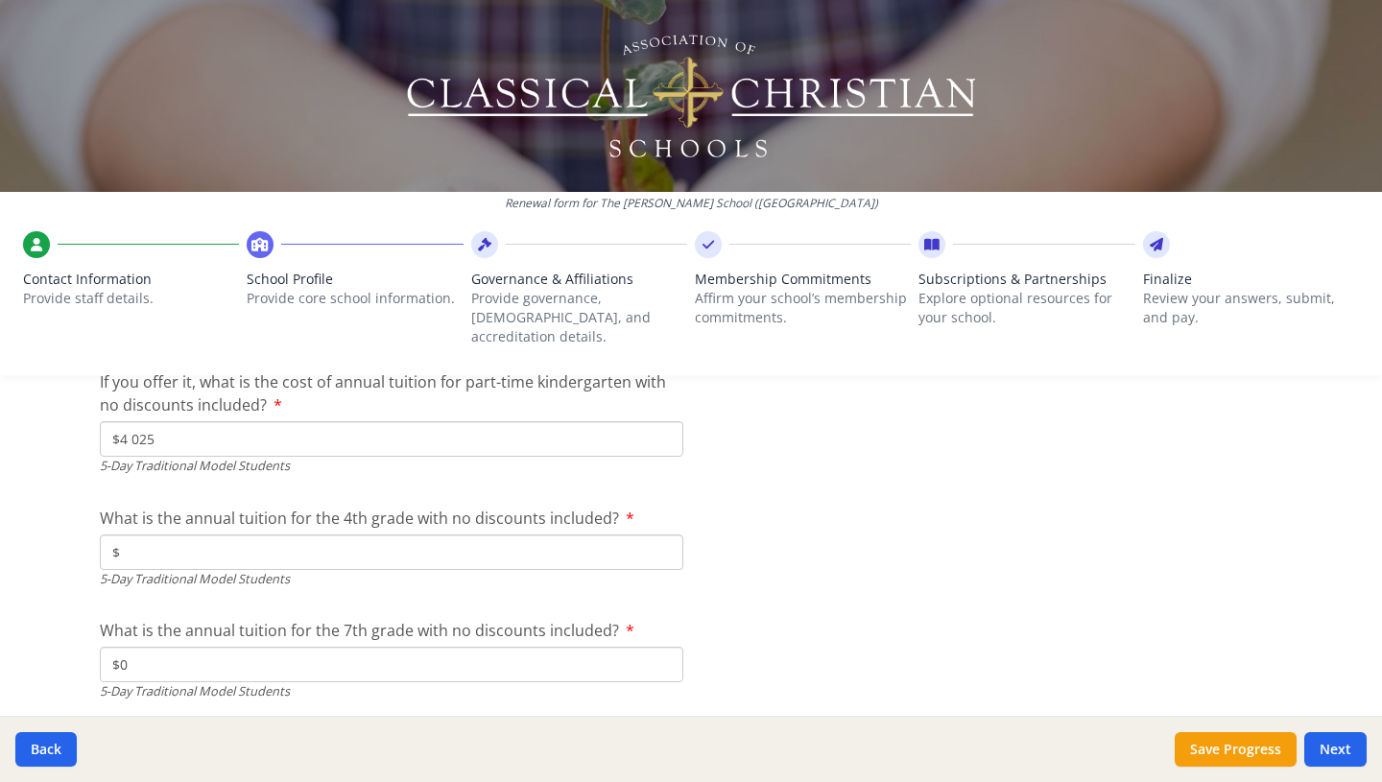
scroll to position [5410, 0]
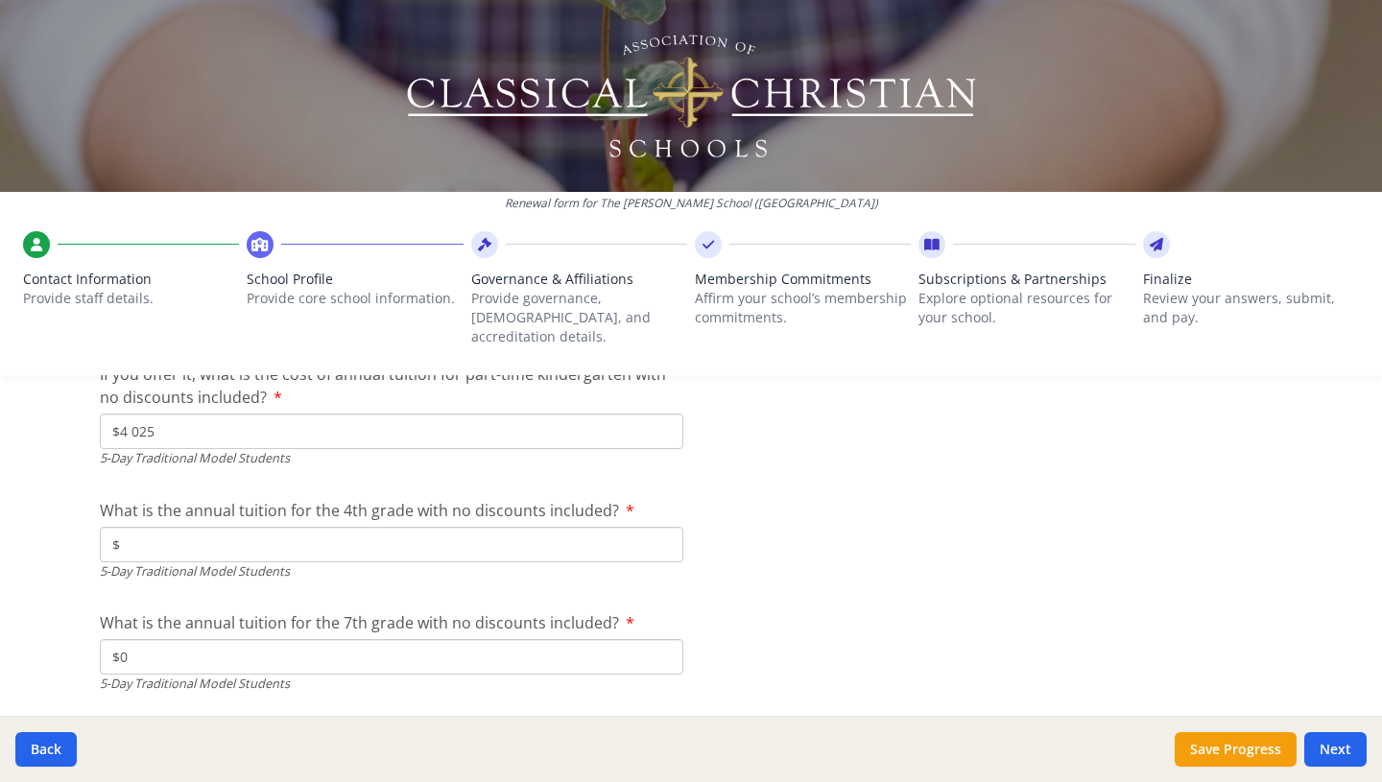
type input "$4 025"
click at [188, 528] on input "$" at bounding box center [392, 545] width 584 height 36
type input "$8 900"
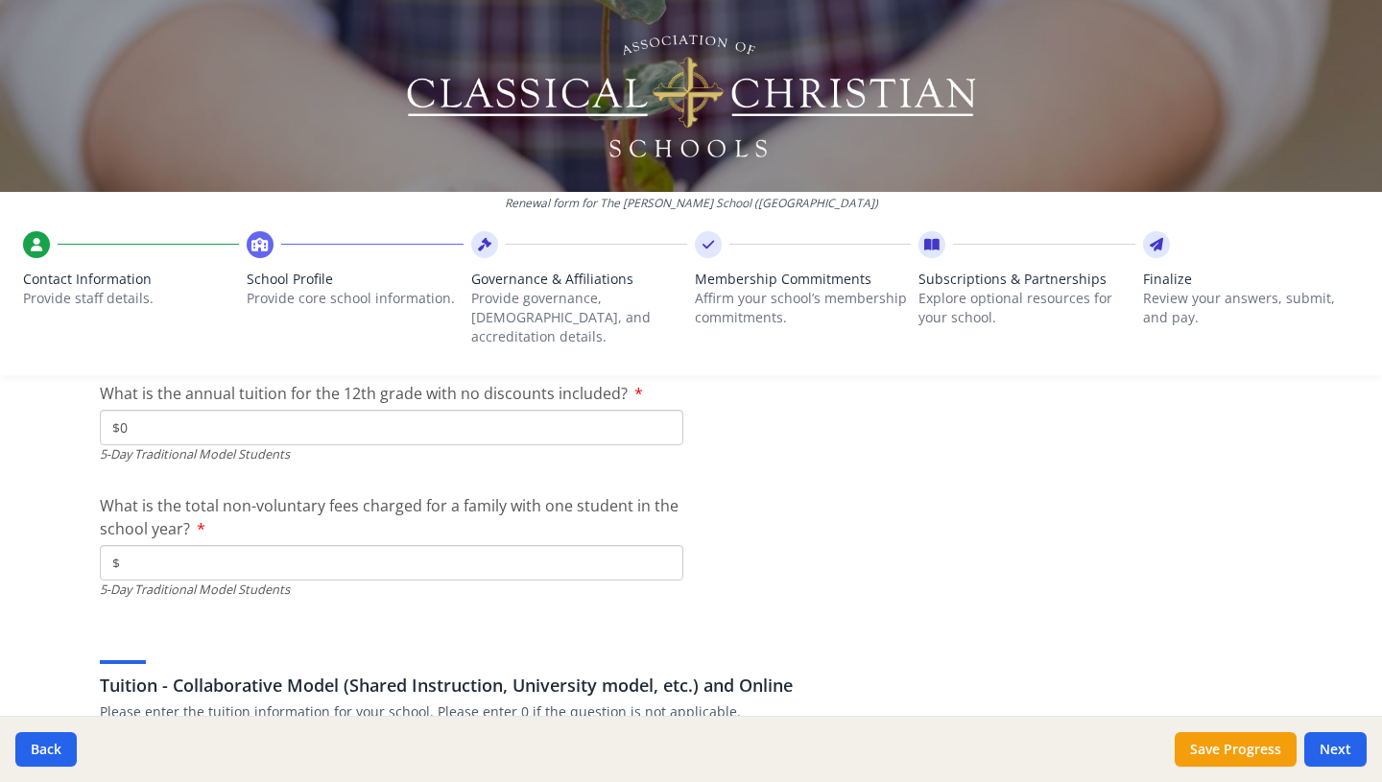
scroll to position [5750, 0]
click at [383, 547] on input "$" at bounding box center [392, 565] width 584 height 36
click at [241, 547] on input "$" at bounding box center [392, 565] width 584 height 36
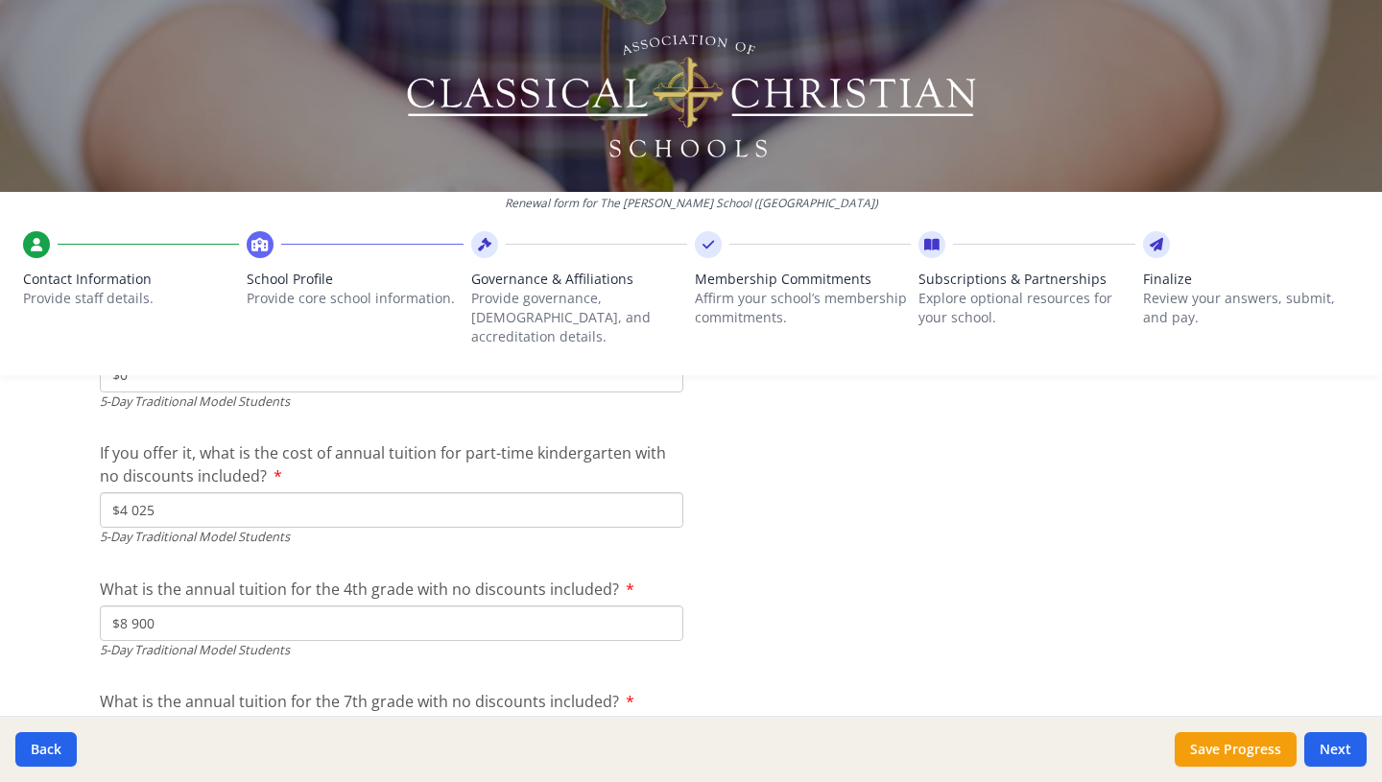
scroll to position [5334, 0]
type input "$675"
drag, startPoint x: 155, startPoint y: 494, endPoint x: 114, endPoint y: 485, distance: 42.4
click at [114, 490] on input "$4 025" at bounding box center [392, 508] width 584 height 36
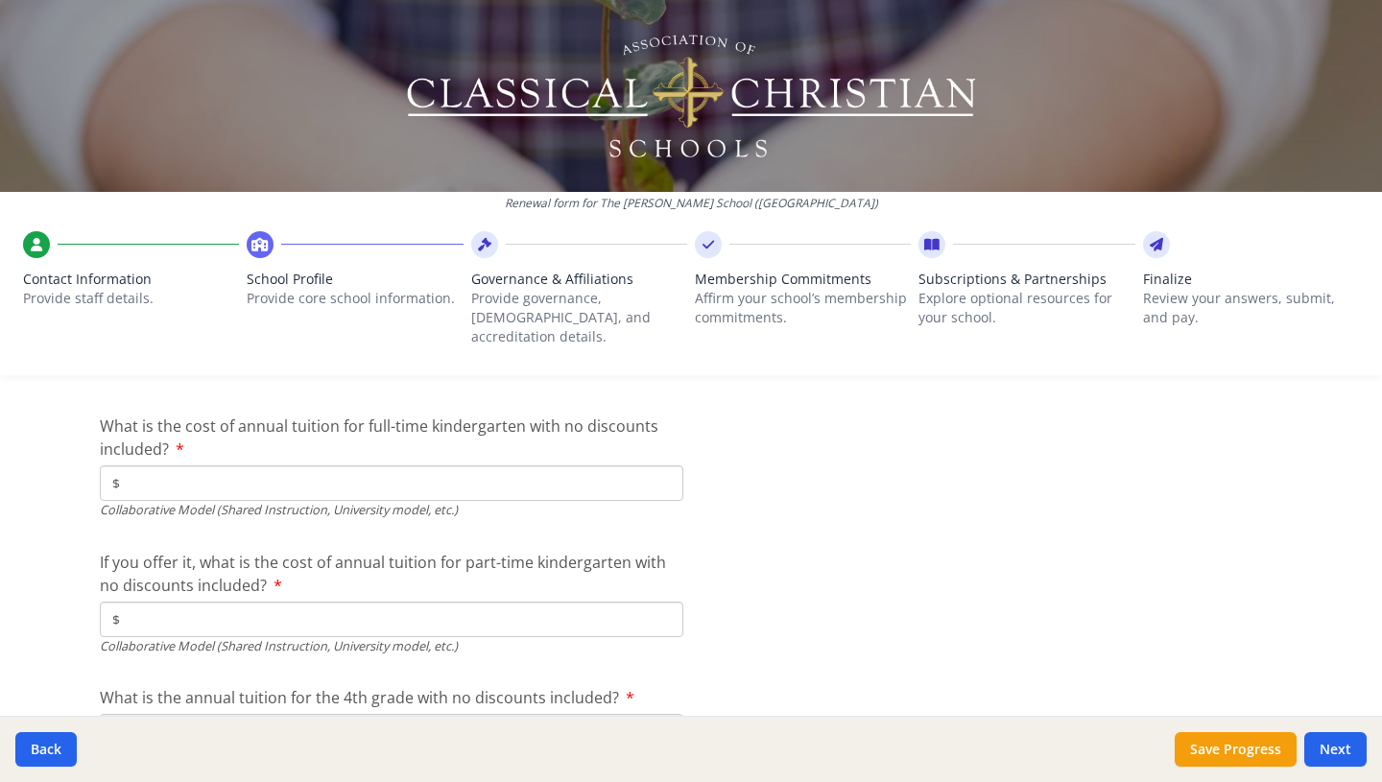
scroll to position [6100, 0]
type input "$0"
paste input "4 025"
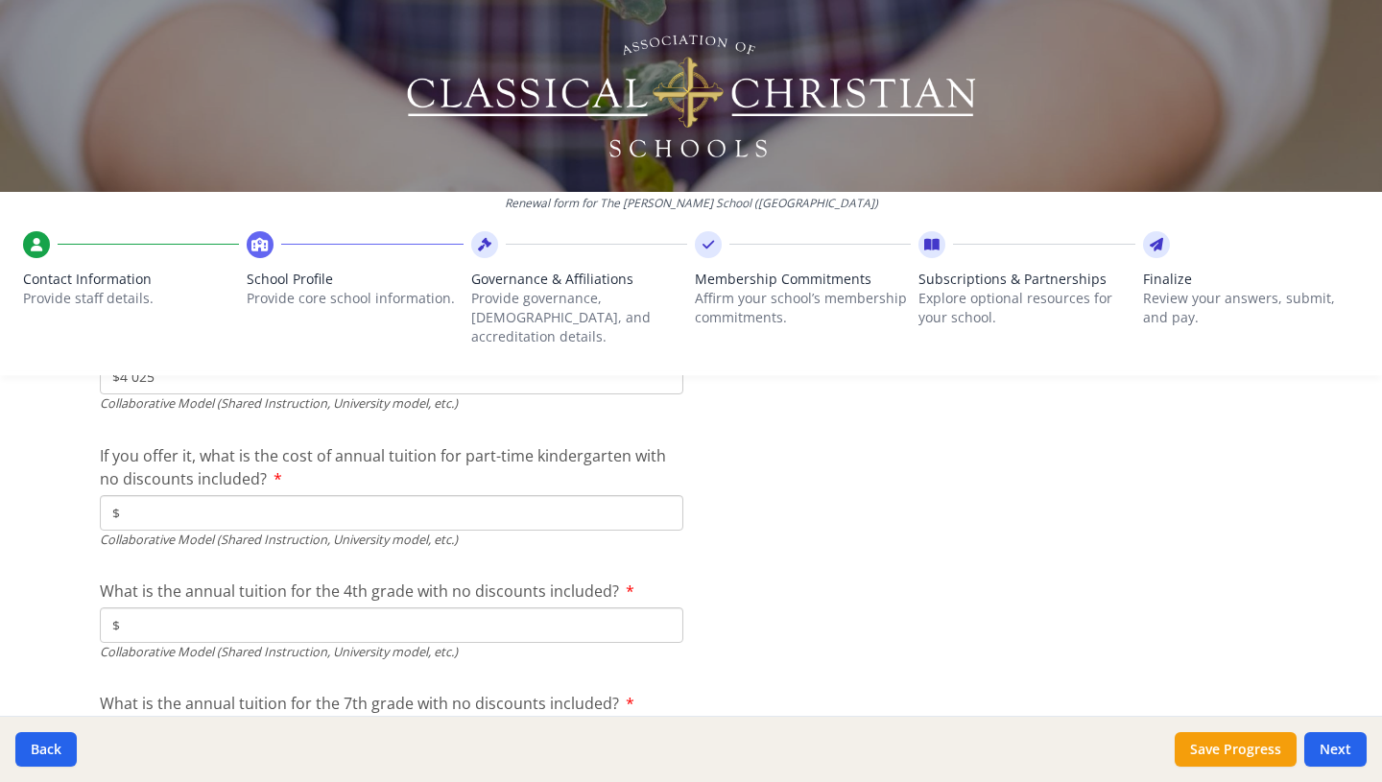
scroll to position [6208, 0]
type input "$4 025"
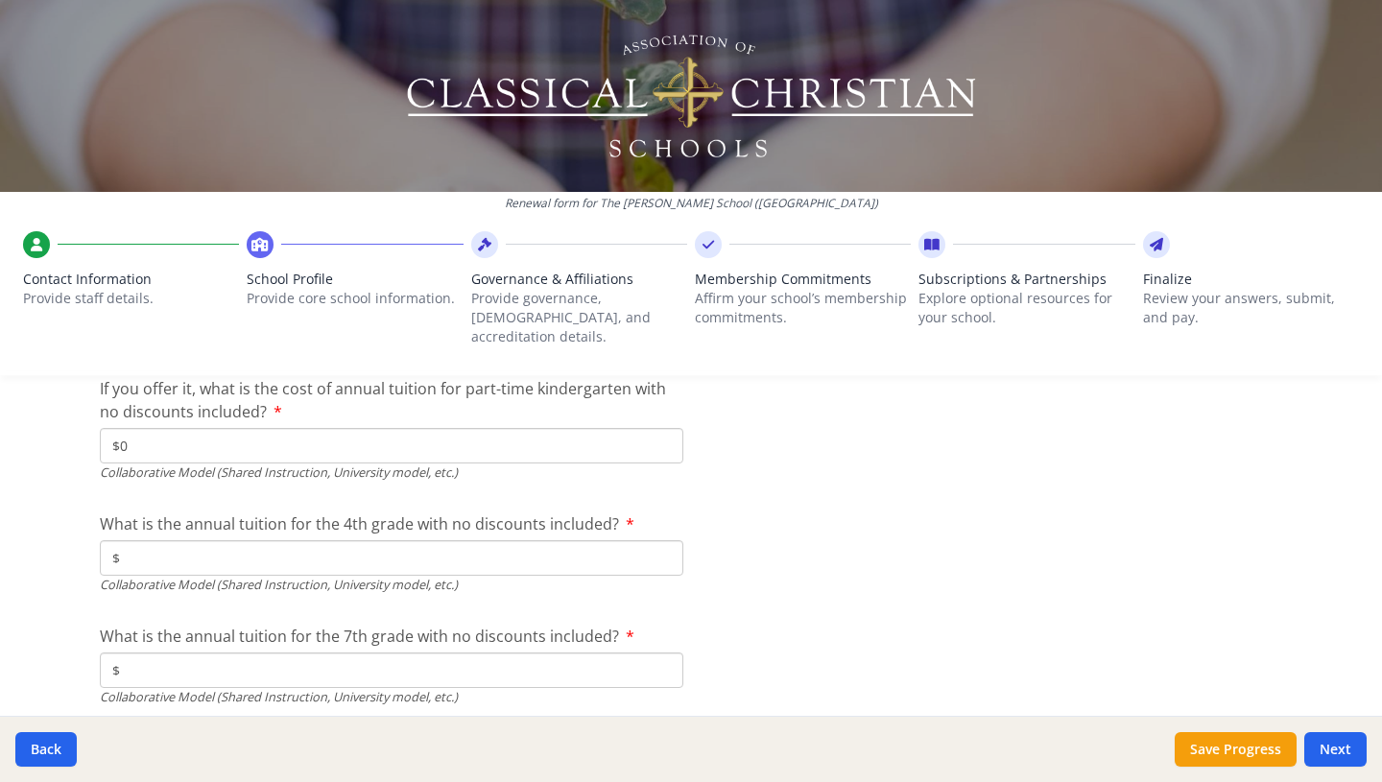
scroll to position [6275, 0]
type input "$0"
paste input "4 025"
type input "$4 025"
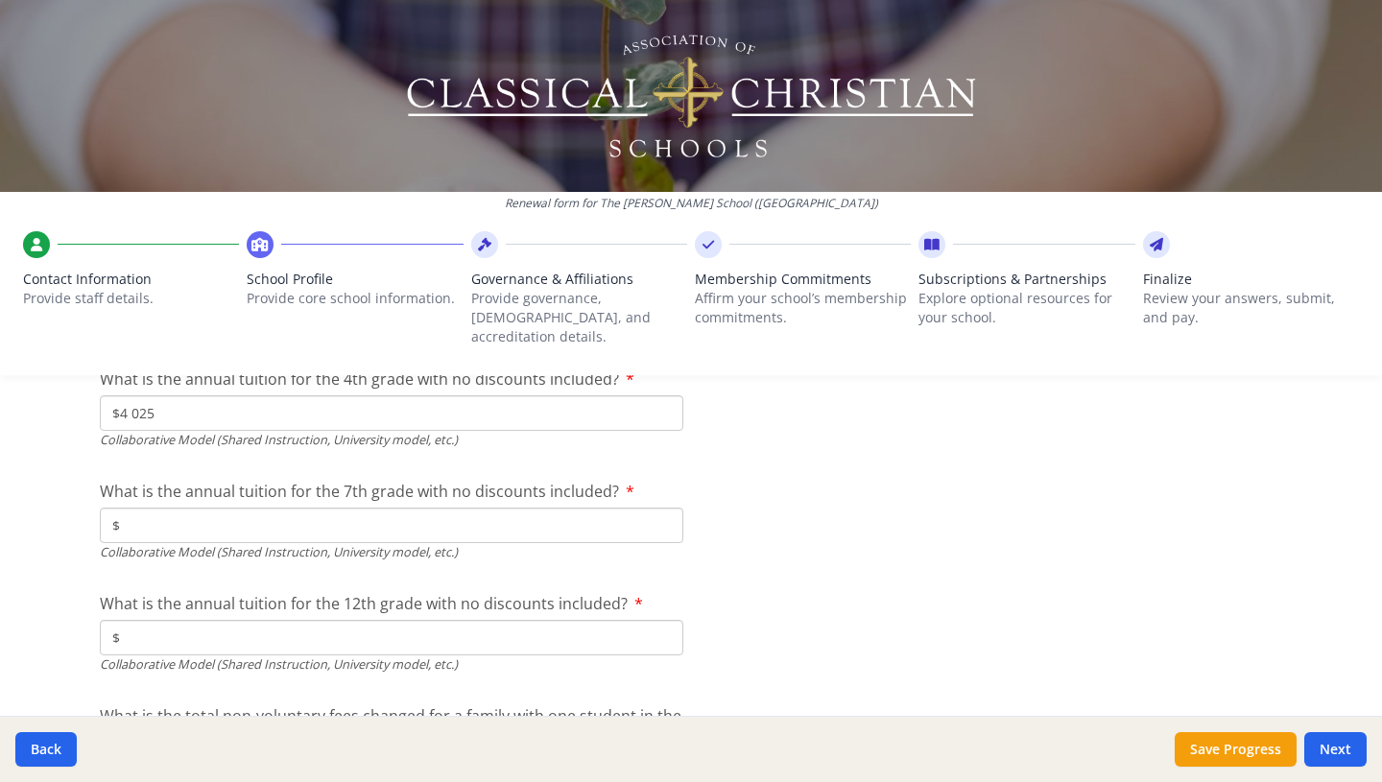
scroll to position [6477, 0]
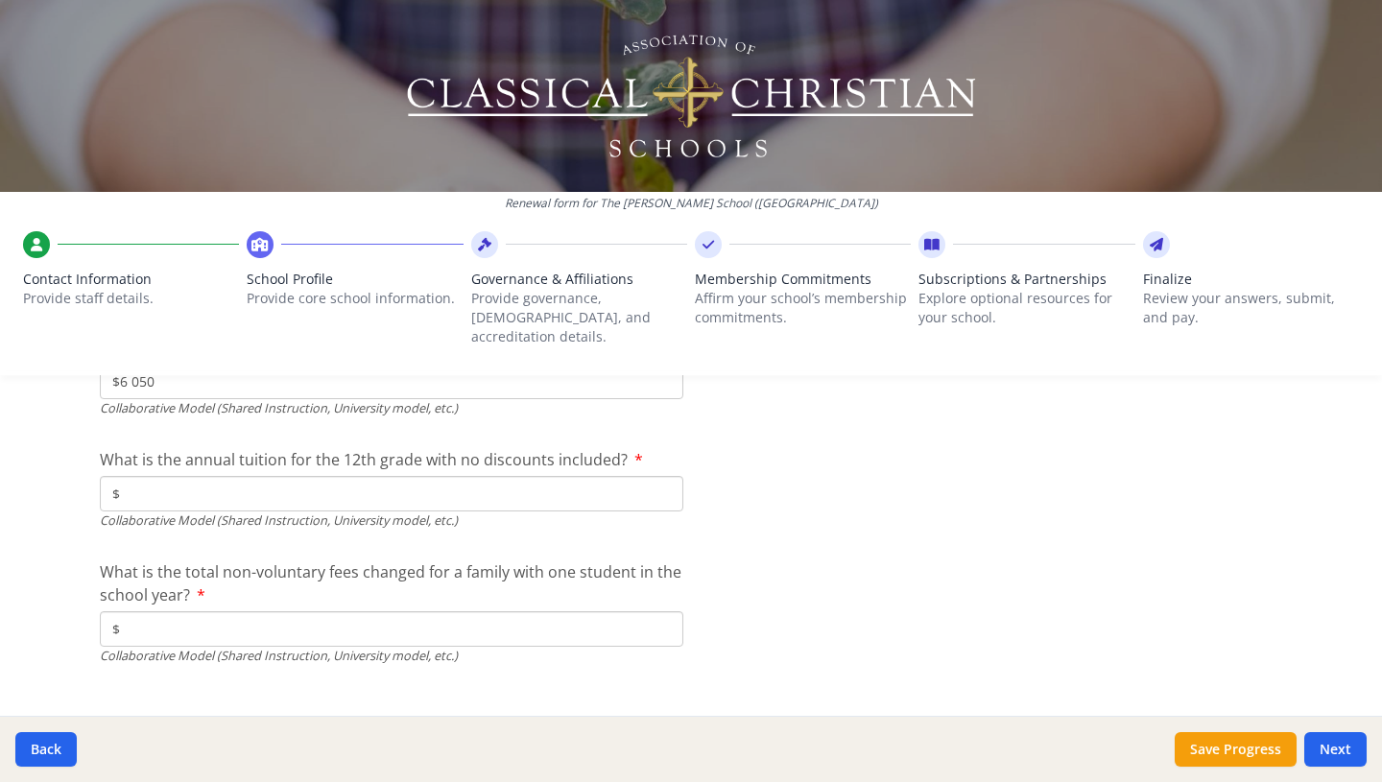
type input "$6 050"
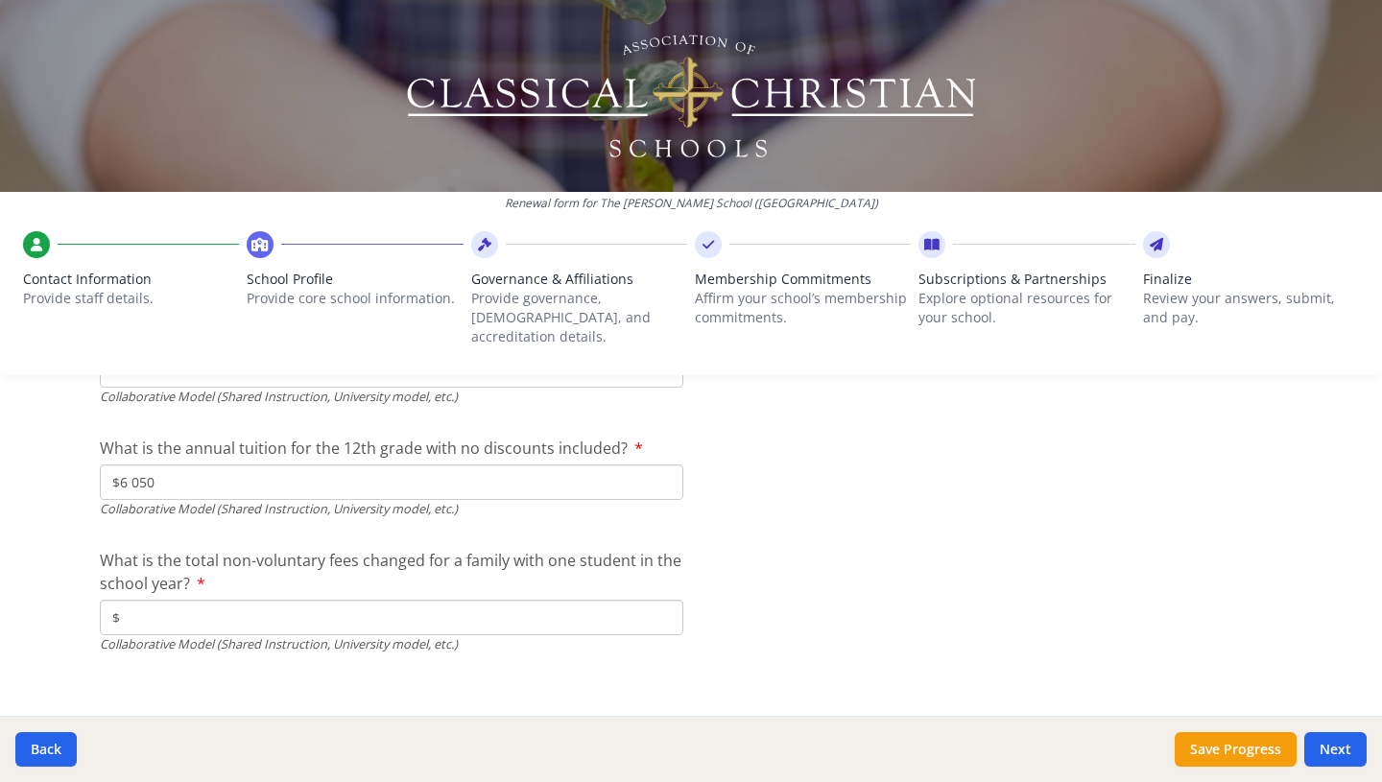
type input "$6 050"
click at [235, 600] on input "$" at bounding box center [392, 618] width 584 height 36
type input "$750"
click at [1335, 740] on button "Next" at bounding box center [1335, 749] width 62 height 35
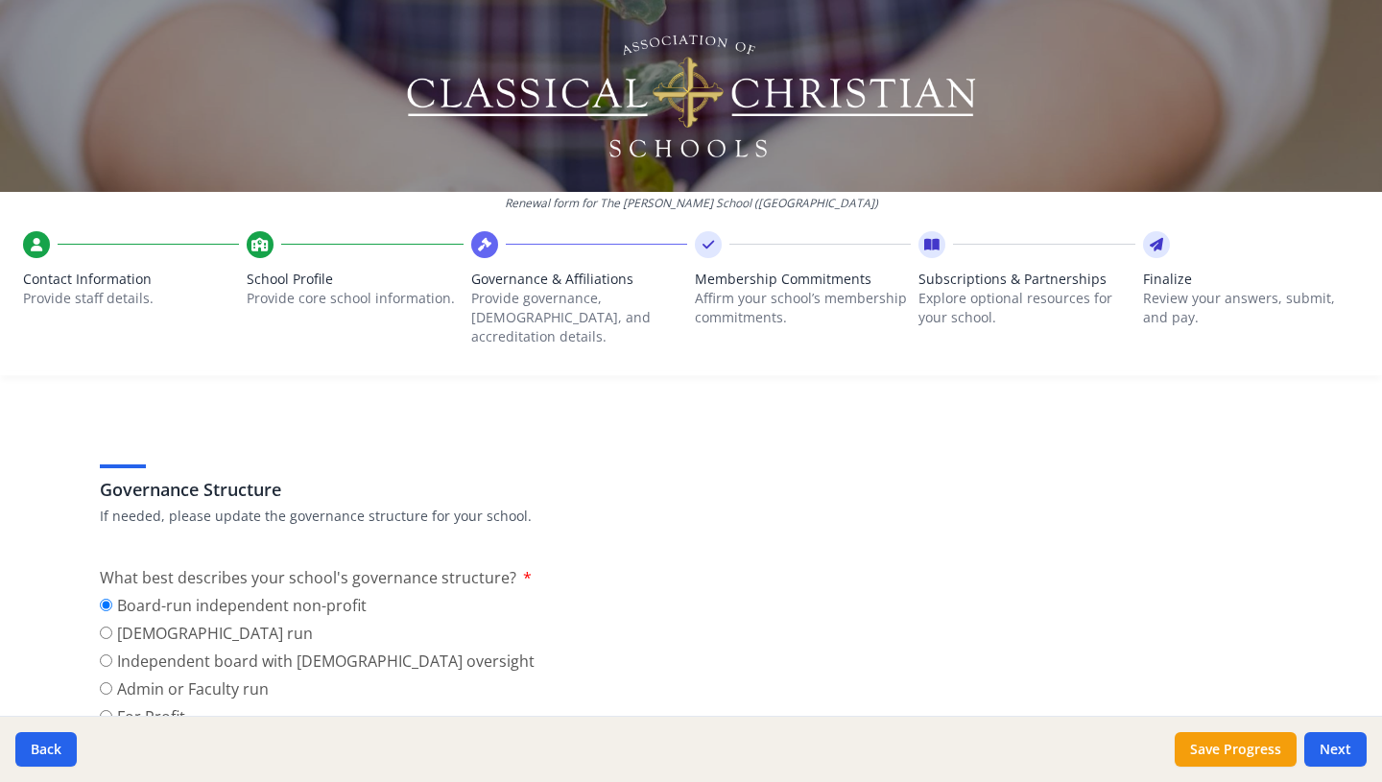
scroll to position [39, 0]
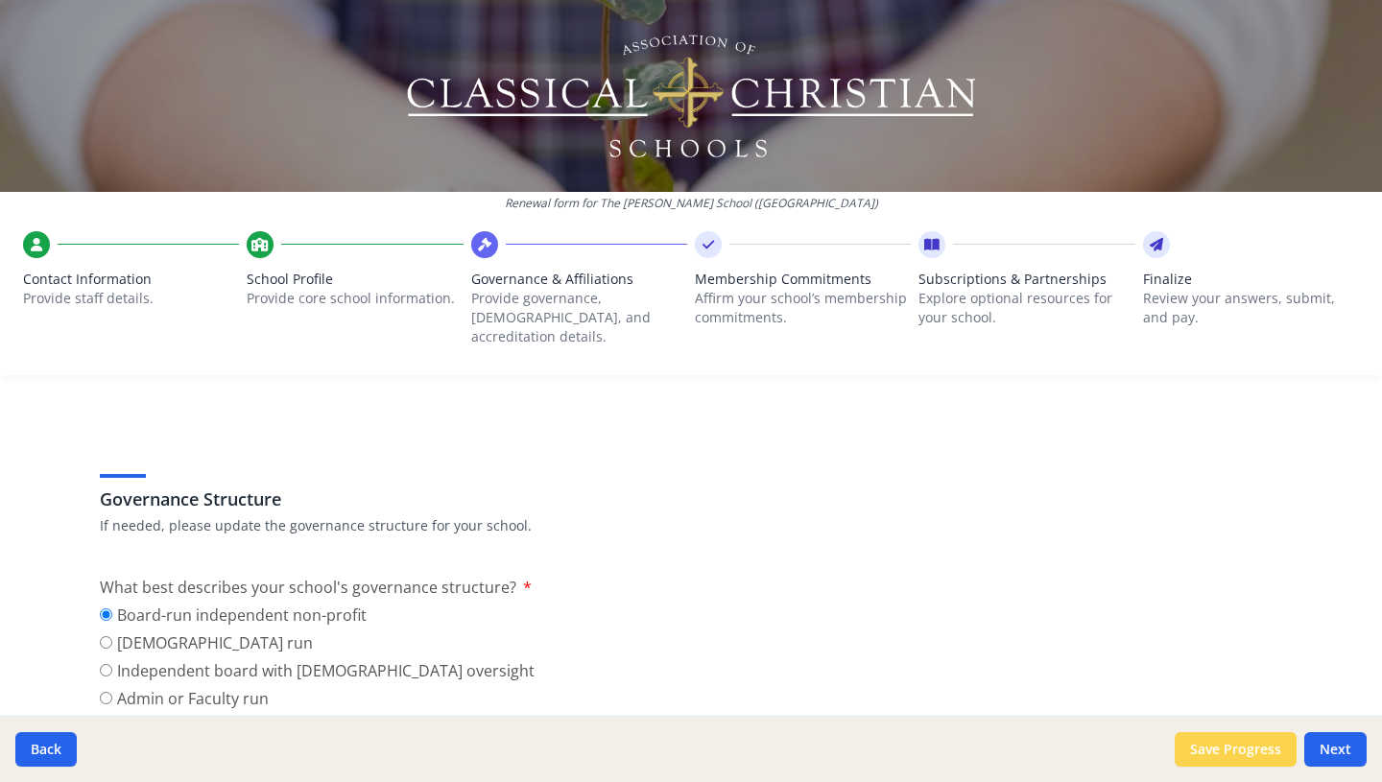
click at [1274, 736] on button "Save Progress" at bounding box center [1236, 749] width 122 height 35
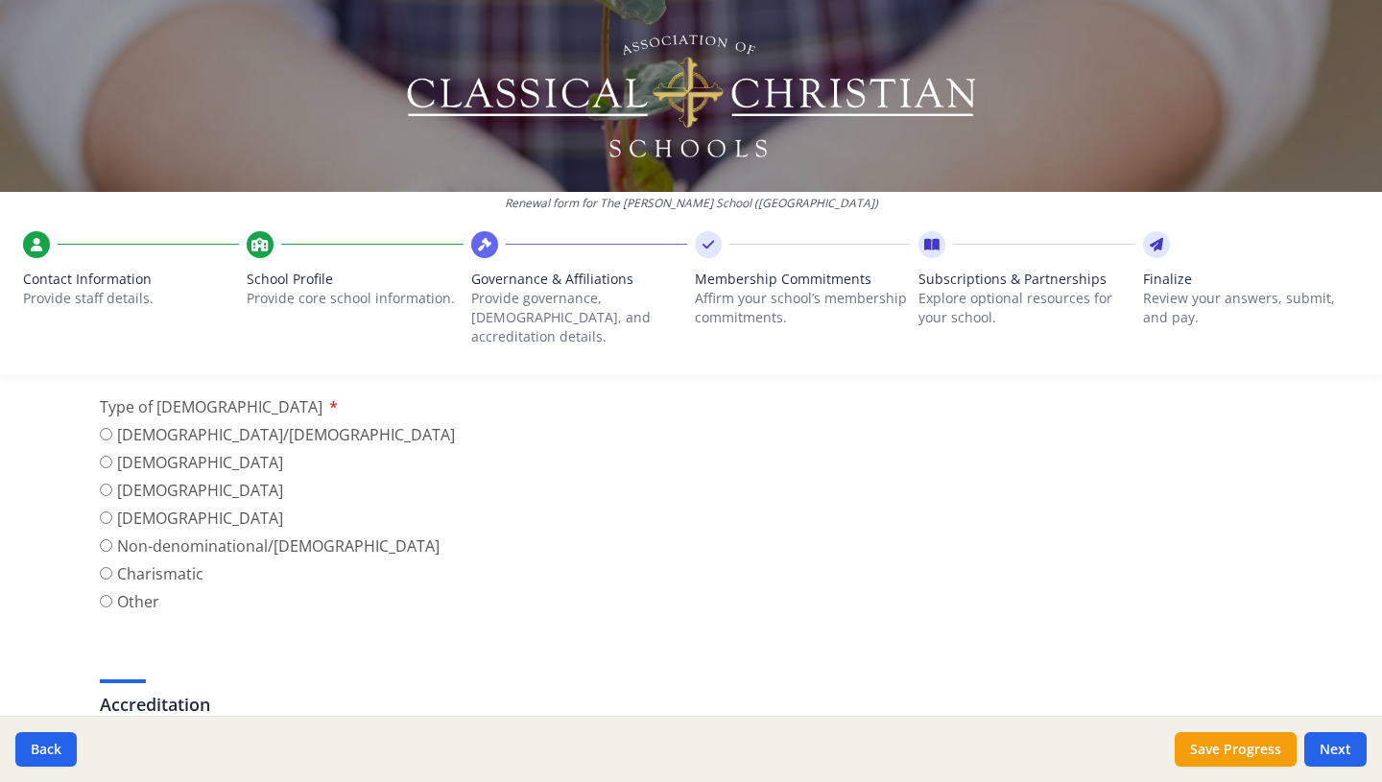
scroll to position [698, 0]
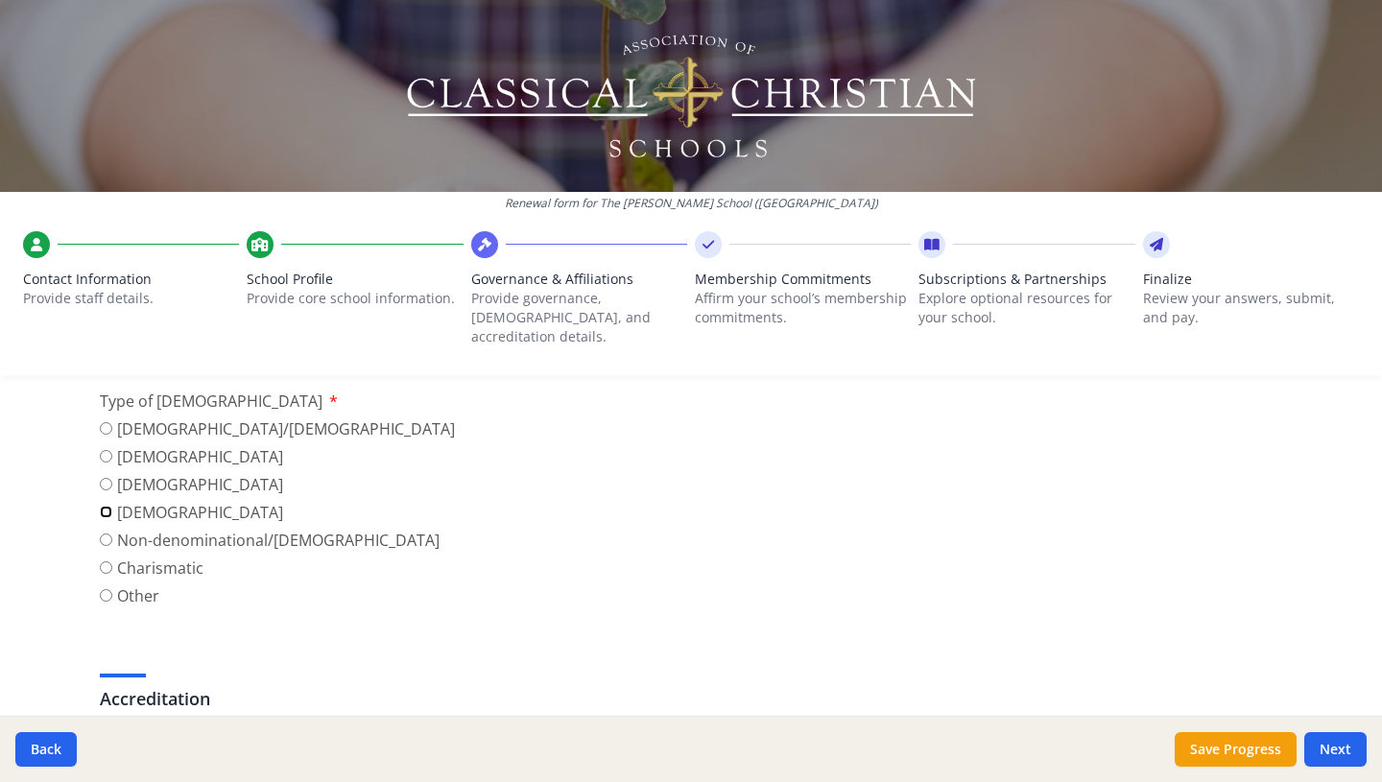
click at [108, 506] on input "[DEMOGRAPHIC_DATA]" at bounding box center [106, 512] width 12 height 12
radio input "true"
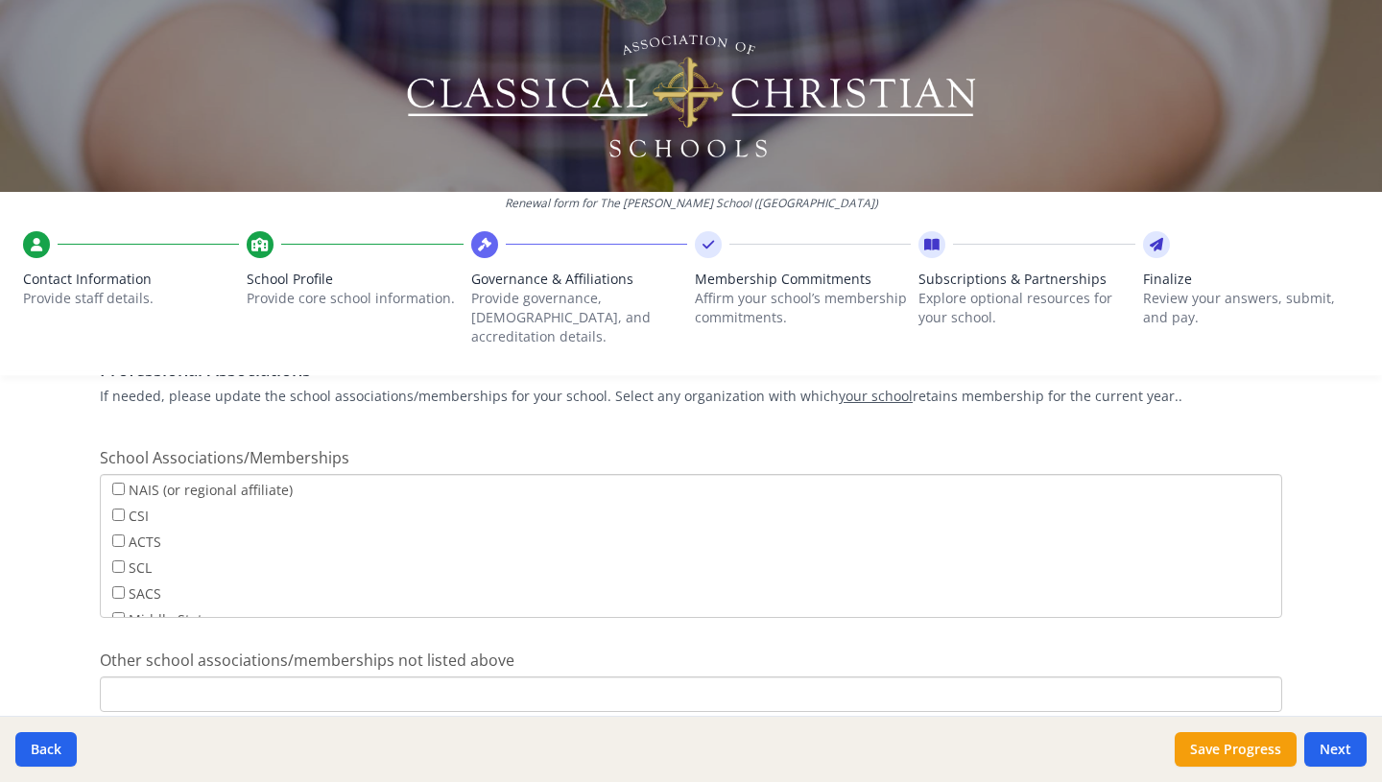
scroll to position [0, 0]
click at [118, 588] on input "SCL" at bounding box center [118, 594] width 12 height 12
checkbox input "true"
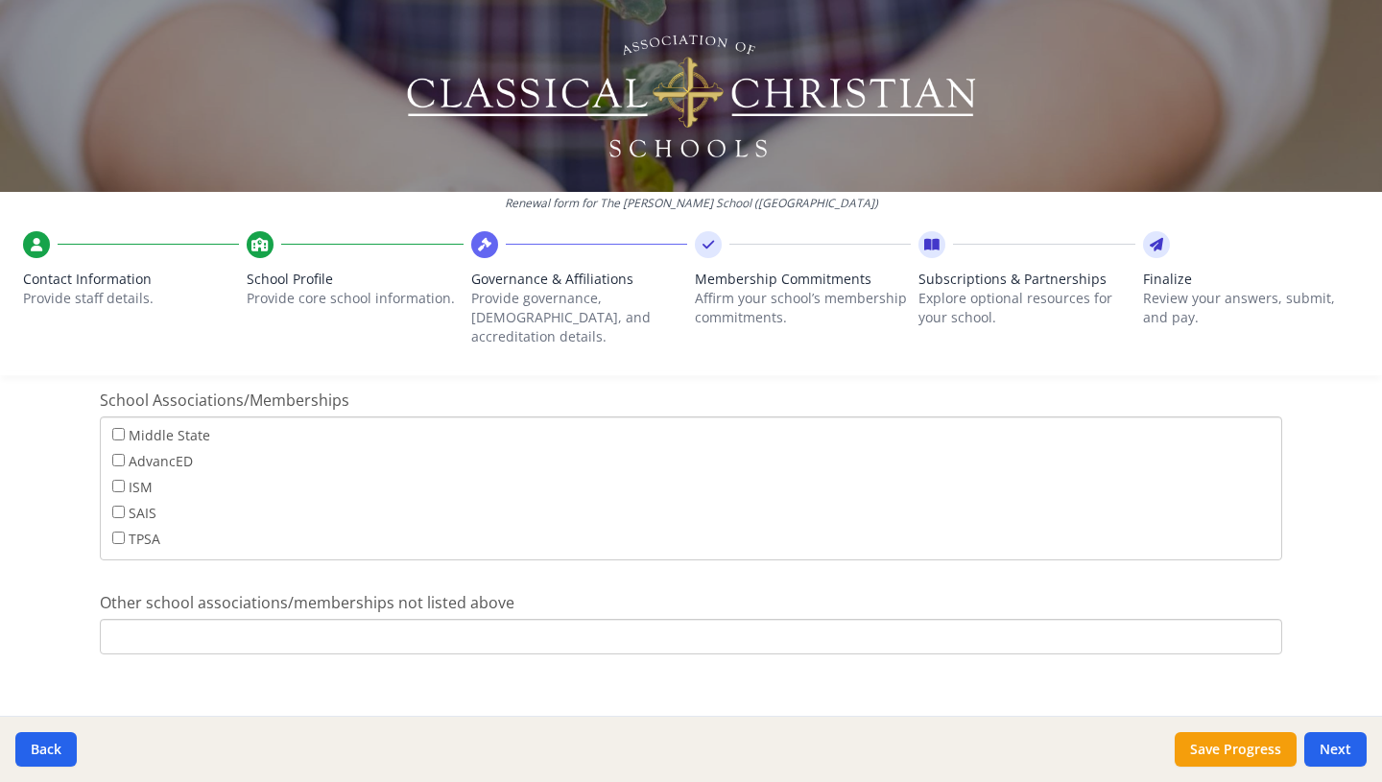
click at [488, 619] on input "Other school associations/memberships not listed above" at bounding box center [691, 637] width 1182 height 36
type input "C"
click at [1332, 745] on button "Next" at bounding box center [1335, 749] width 62 height 35
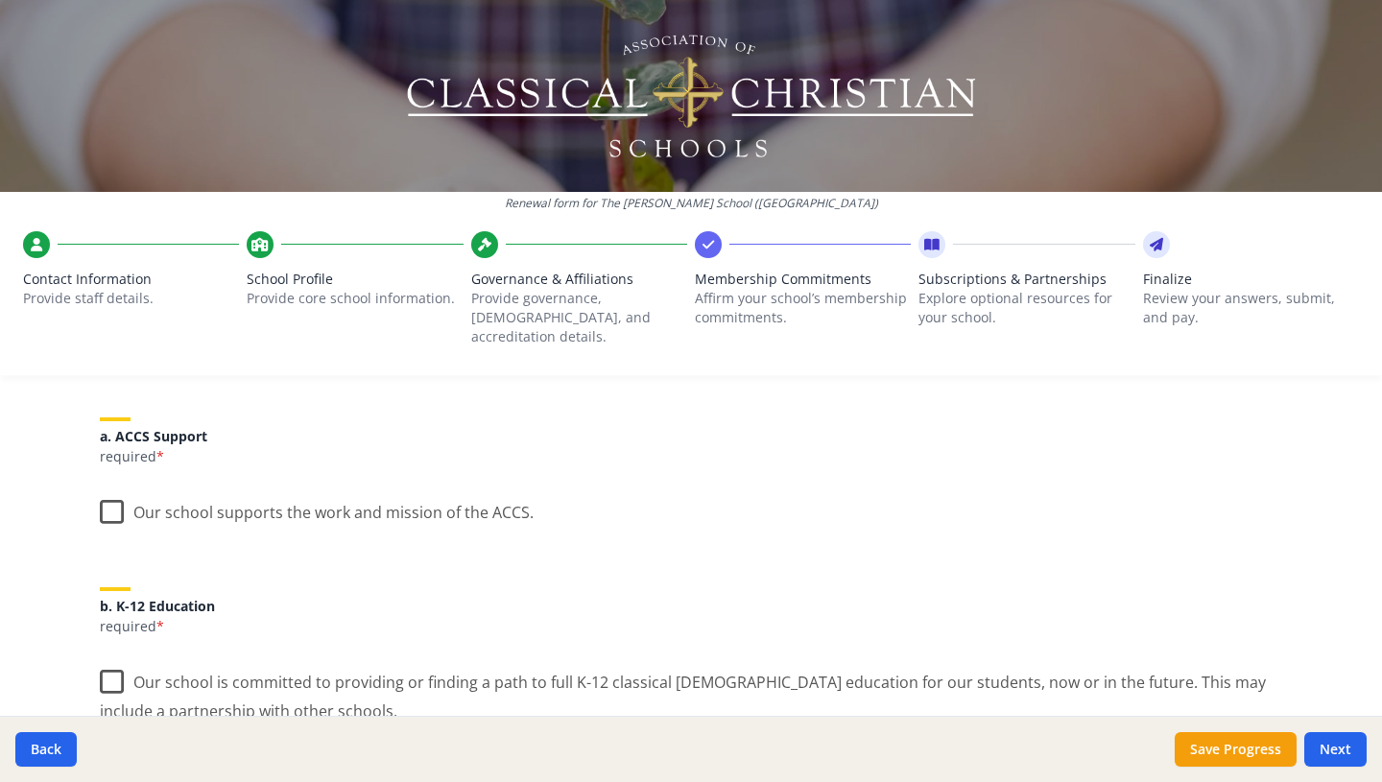
scroll to position [222, 0]
click at [113, 489] on label "Our school supports the work and mission of the ACCS." at bounding box center [317, 507] width 434 height 41
click at [0, 0] on input "Our school supports the work and mission of the ACCS." at bounding box center [0, 0] width 0 height 0
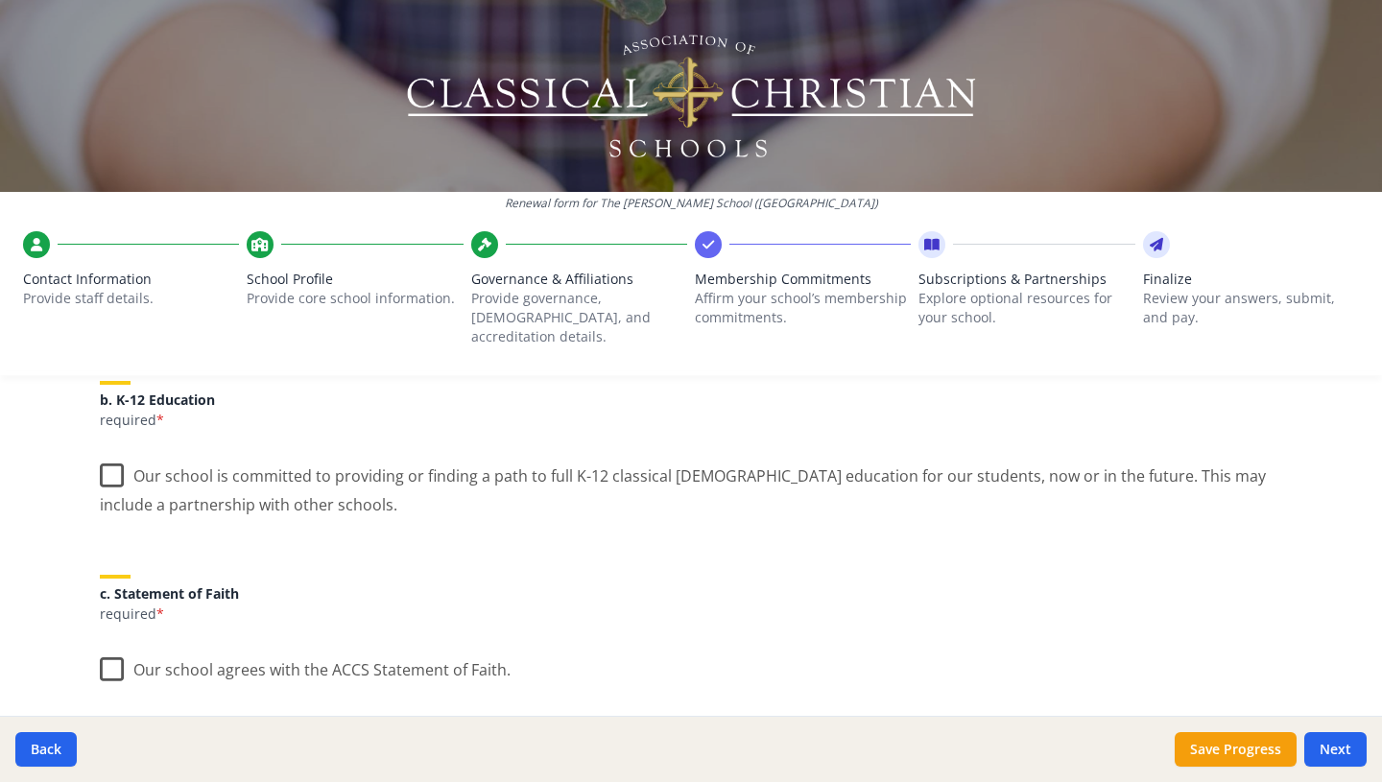
scroll to position [428, 0]
click at [116, 455] on label "Our school is committed to providing or finding a path to full K-12 classical […" at bounding box center [691, 482] width 1182 height 64
click at [0, 0] on input "Our school is committed to providing or finding a path to full K-12 classical […" at bounding box center [0, 0] width 0 height 0
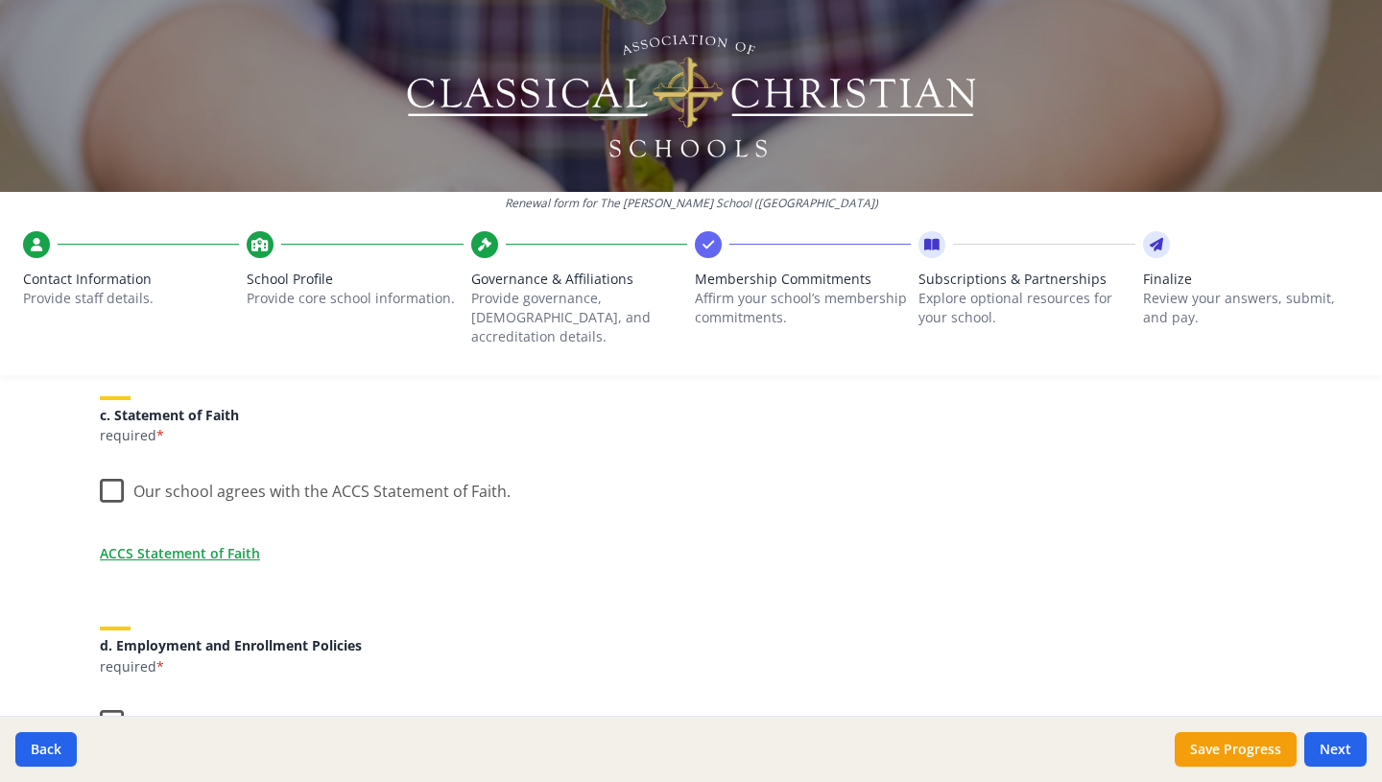
scroll to position [612, 0]
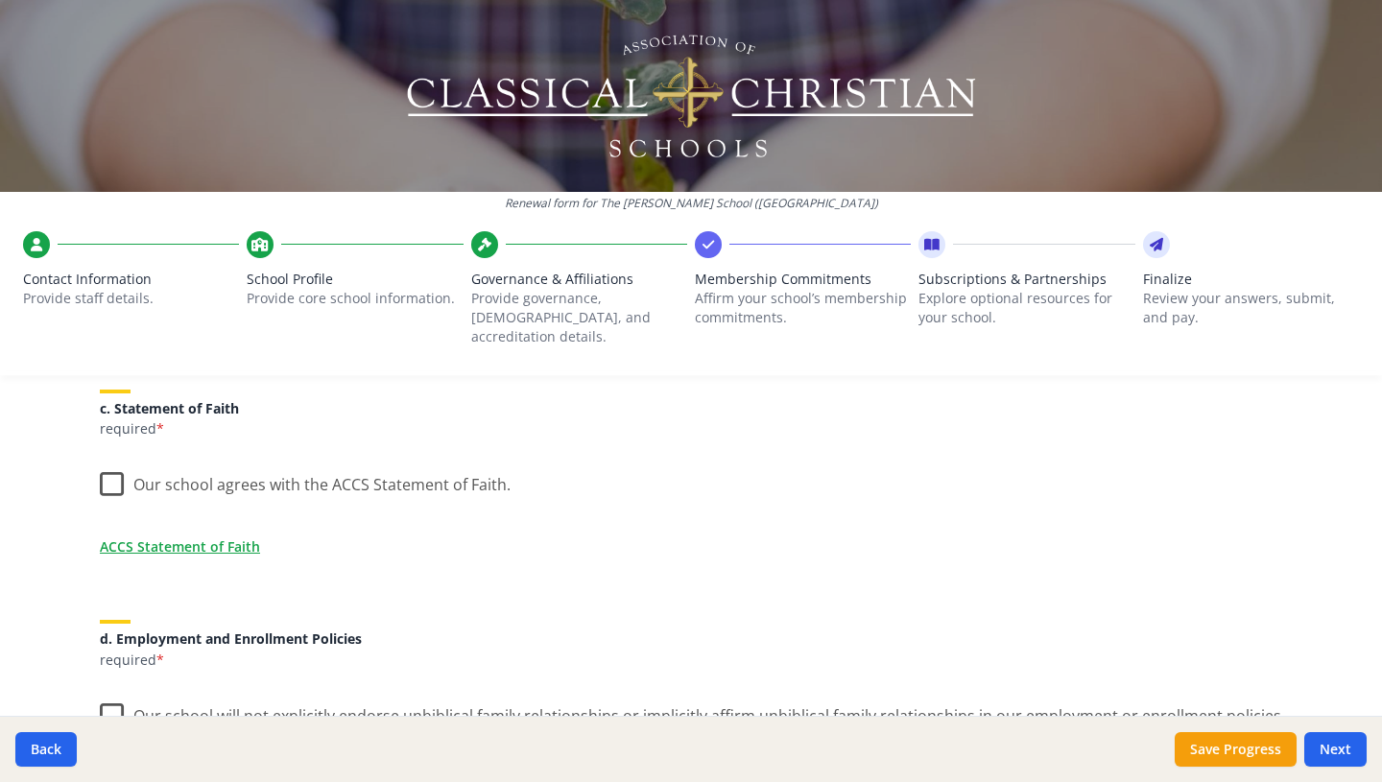
click at [111, 461] on label "Our school agrees with the ACCS Statement of Faith." at bounding box center [305, 480] width 411 height 41
click at [0, 0] on input "Our school agrees with the ACCS Statement of Faith." at bounding box center [0, 0] width 0 height 0
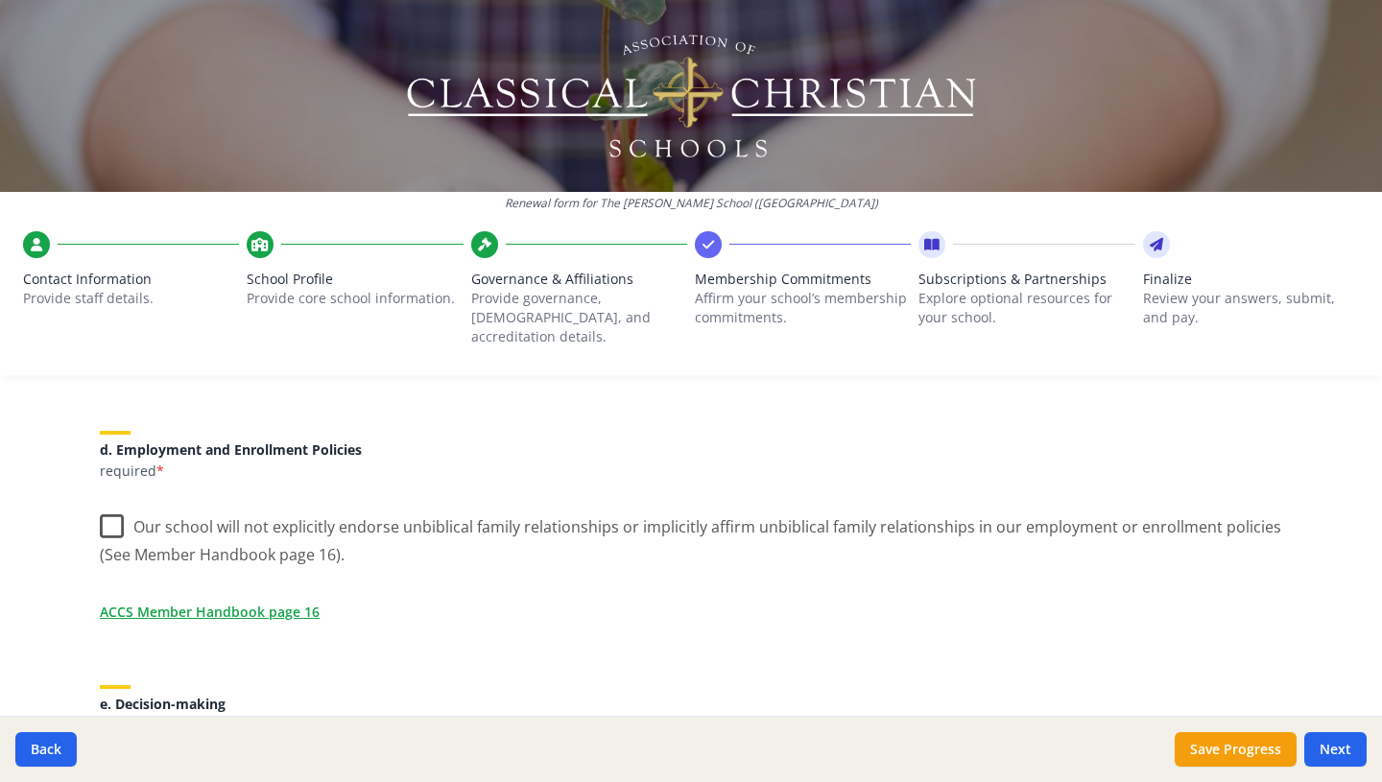
scroll to position [811, 0]
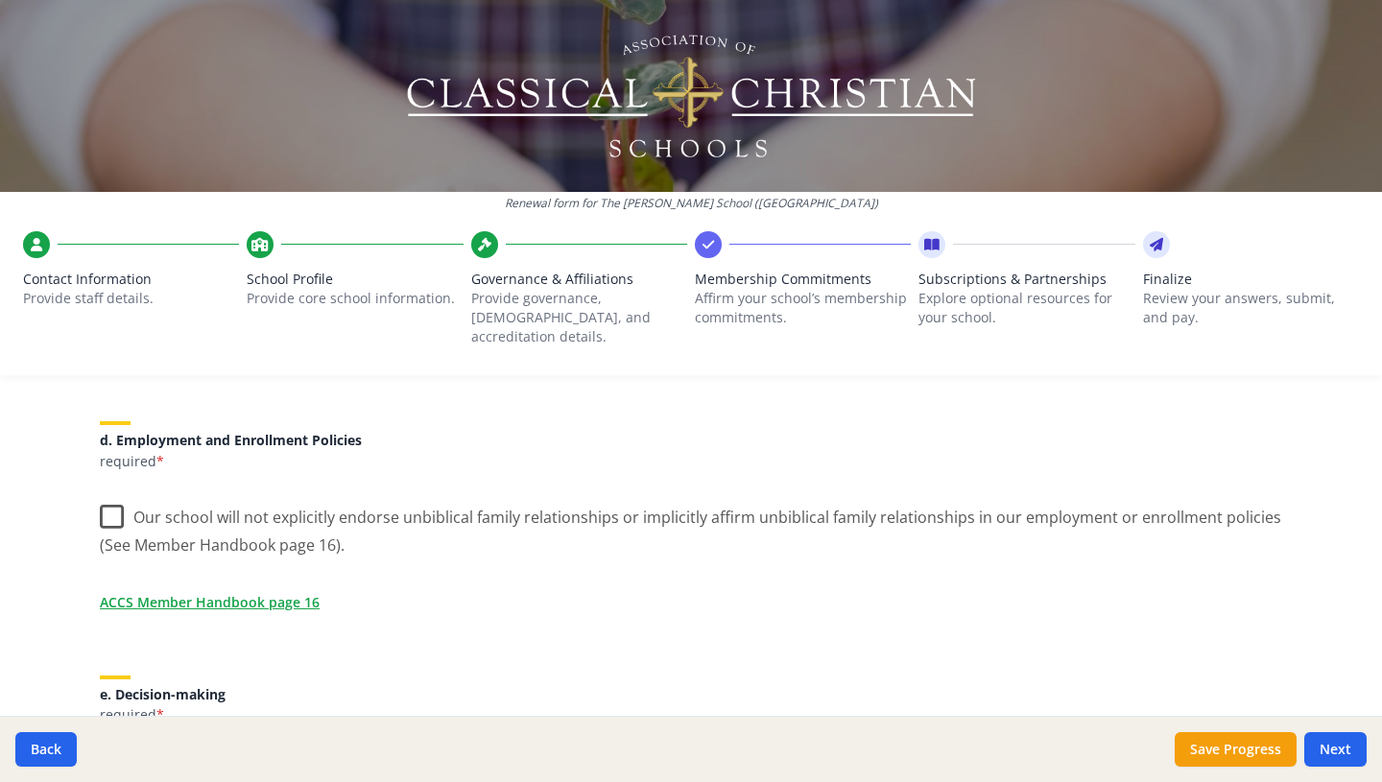
click at [113, 498] on label "Our school will not explicitly endorse unbiblical family relationships or impli…" at bounding box center [691, 524] width 1182 height 64
click at [0, 0] on input "Our school will not explicitly endorse unbiblical family relationships or impli…" at bounding box center [0, 0] width 0 height 0
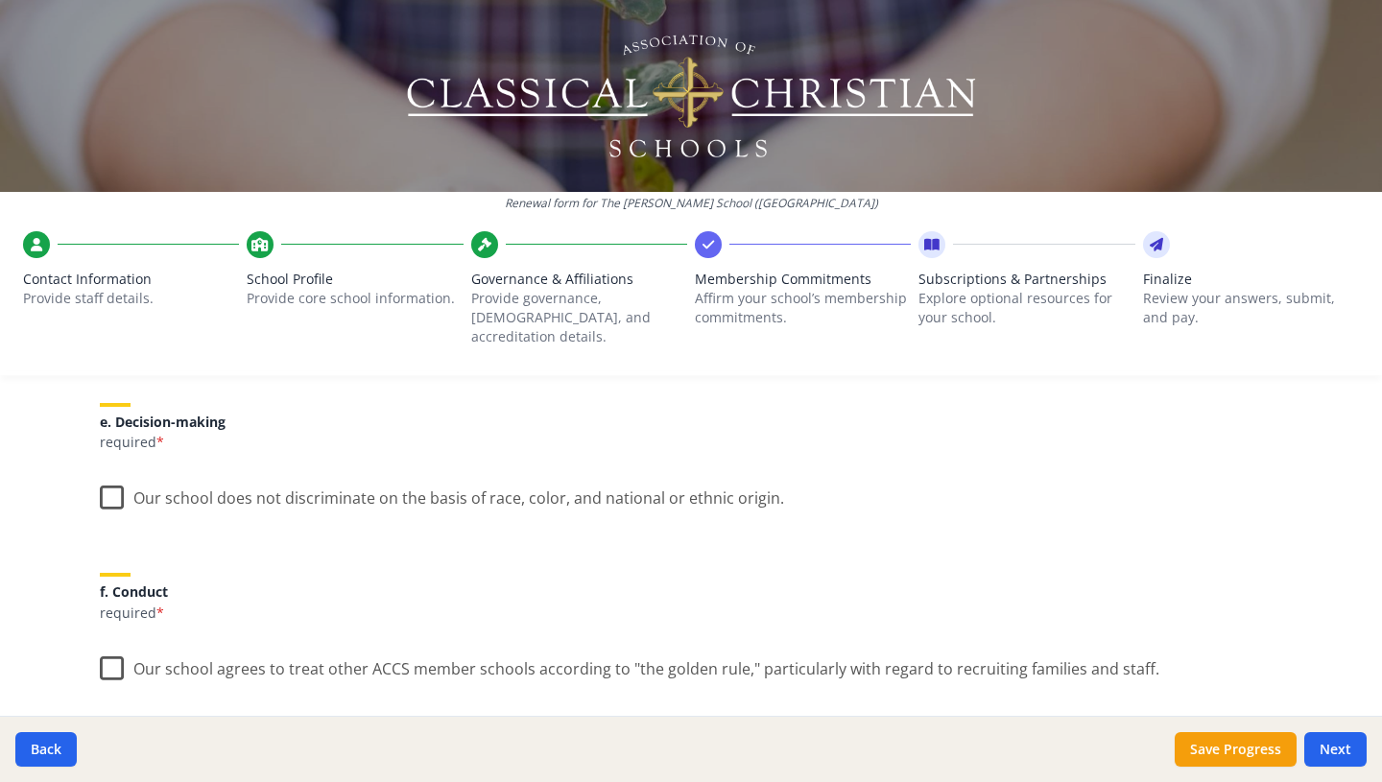
scroll to position [1085, 0]
click at [111, 472] on label "Our school does not discriminate on the basis of race, color, and national or e…" at bounding box center [442, 492] width 684 height 41
click at [0, 0] on input "Our school does not discriminate on the basis of race, color, and national or e…" at bounding box center [0, 0] width 0 height 0
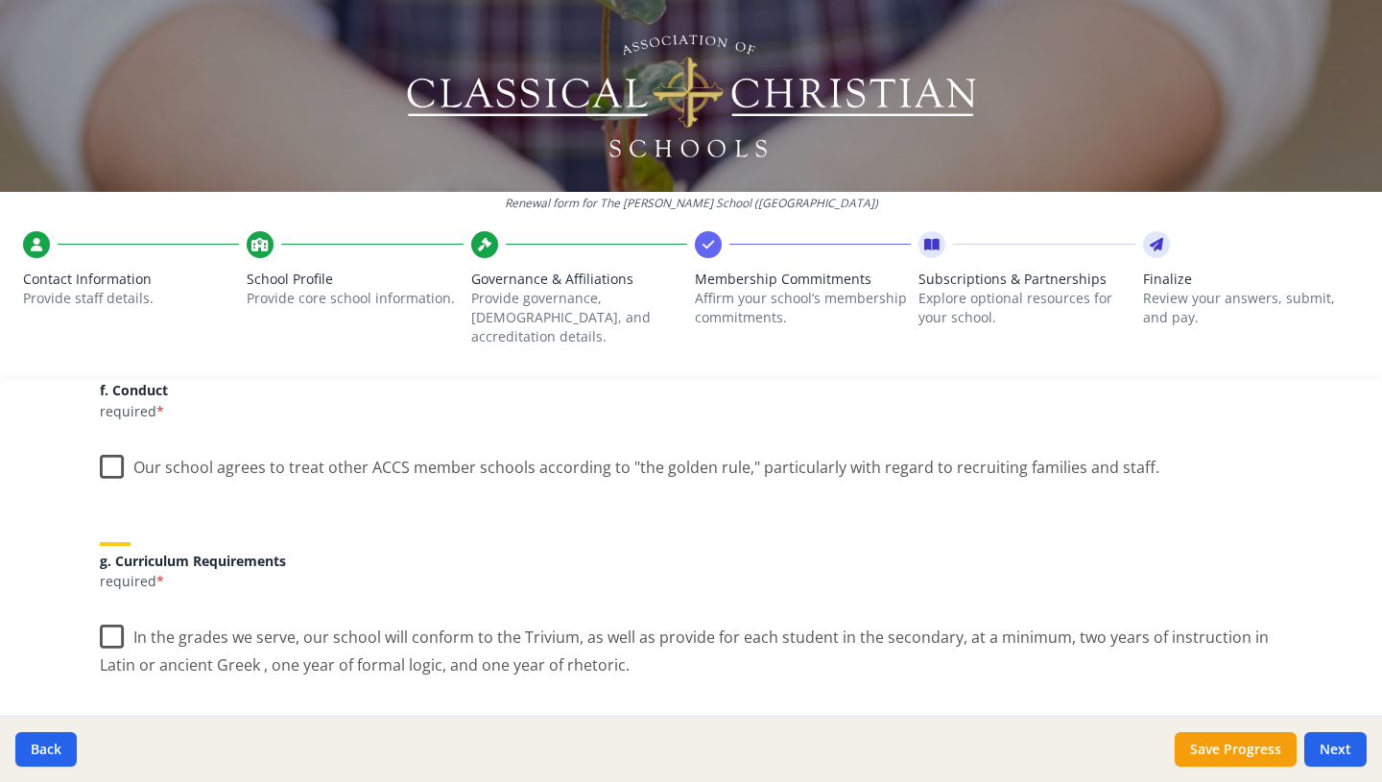
scroll to position [1286, 0]
click at [109, 447] on label "Our school agrees to treat other ACCS member schools according to "the golden r…" at bounding box center [630, 462] width 1060 height 41
click at [0, 0] on input "Our school agrees to treat other ACCS member schools according to "the golden r…" at bounding box center [0, 0] width 0 height 0
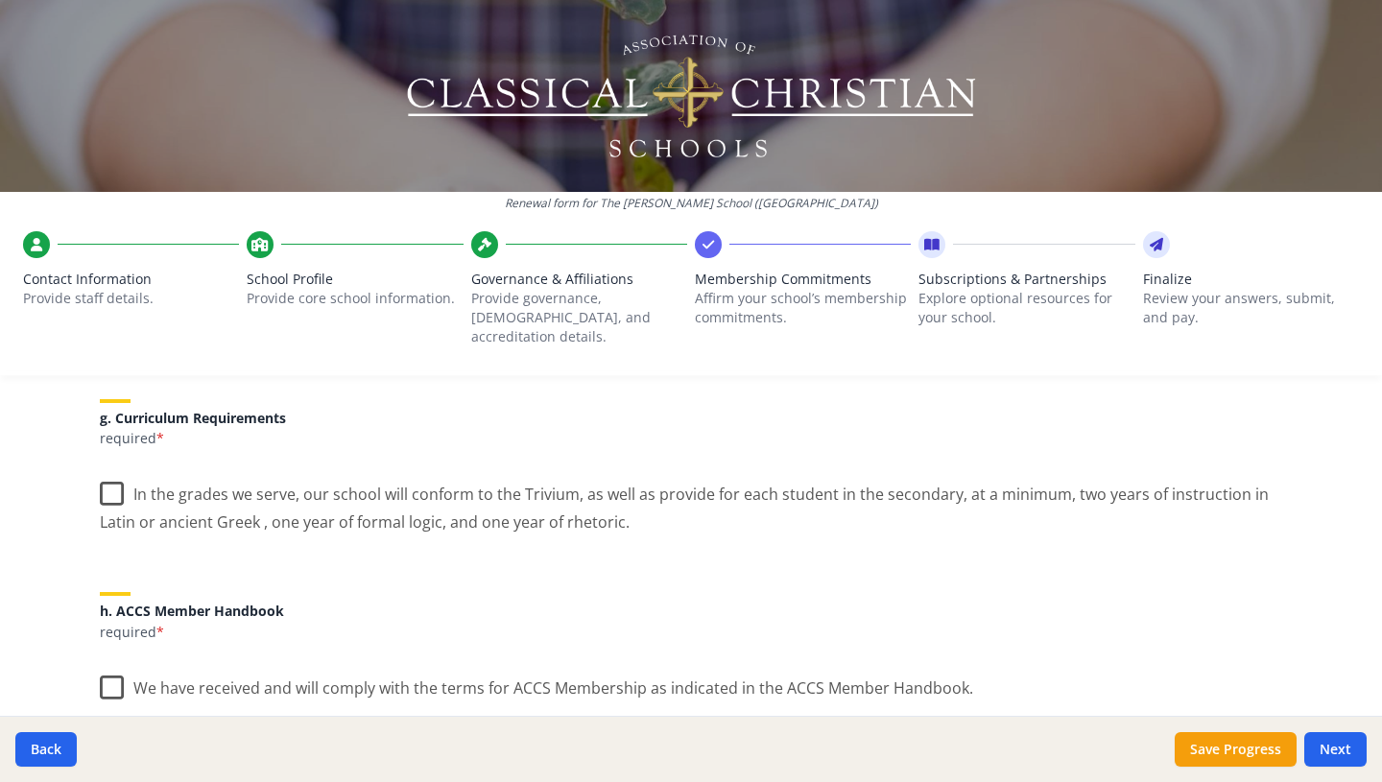
scroll to position [1444, 0]
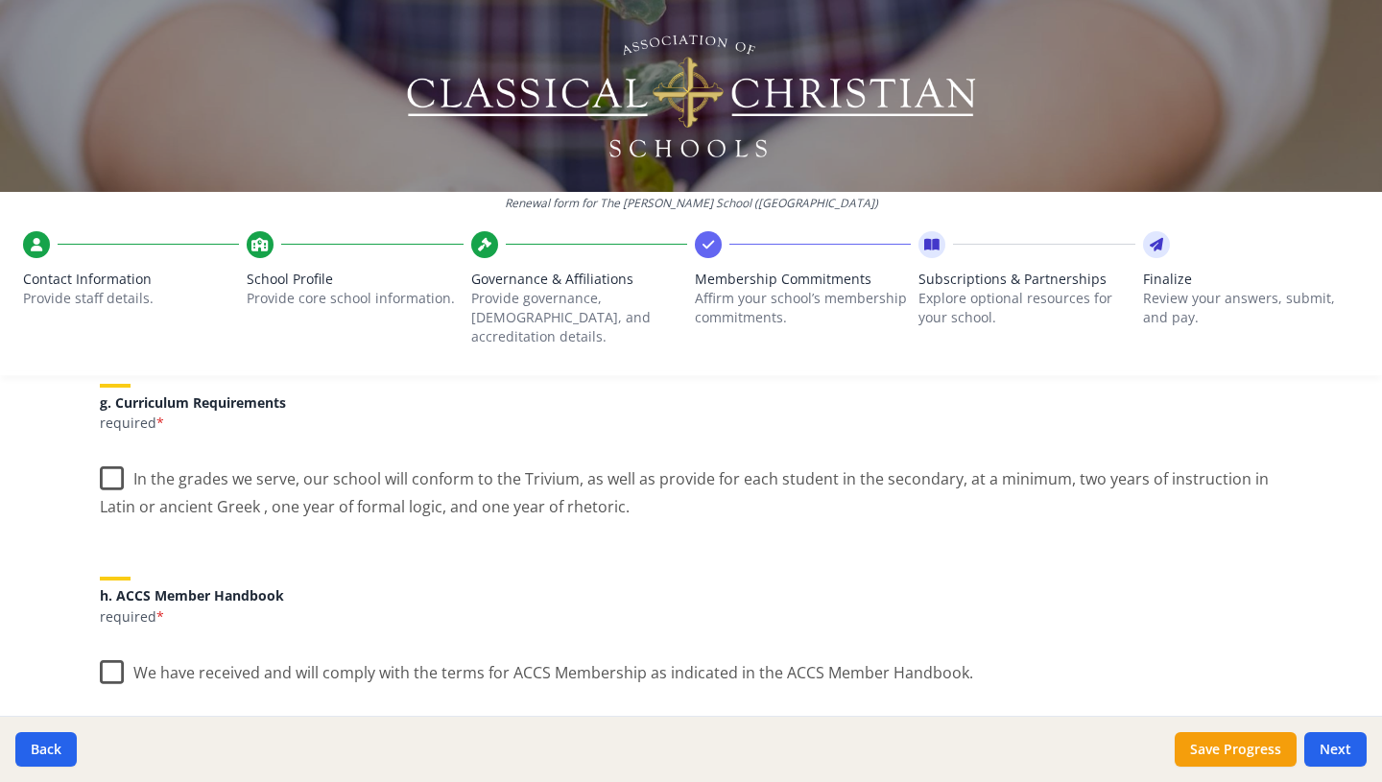
click at [110, 463] on label "In the grades we serve, our school will conform to the Trivium, as well as prov…" at bounding box center [691, 486] width 1182 height 64
click at [0, 0] on input "In the grades we serve, our school will conform to the Trivium, as well as prov…" at bounding box center [0, 0] width 0 height 0
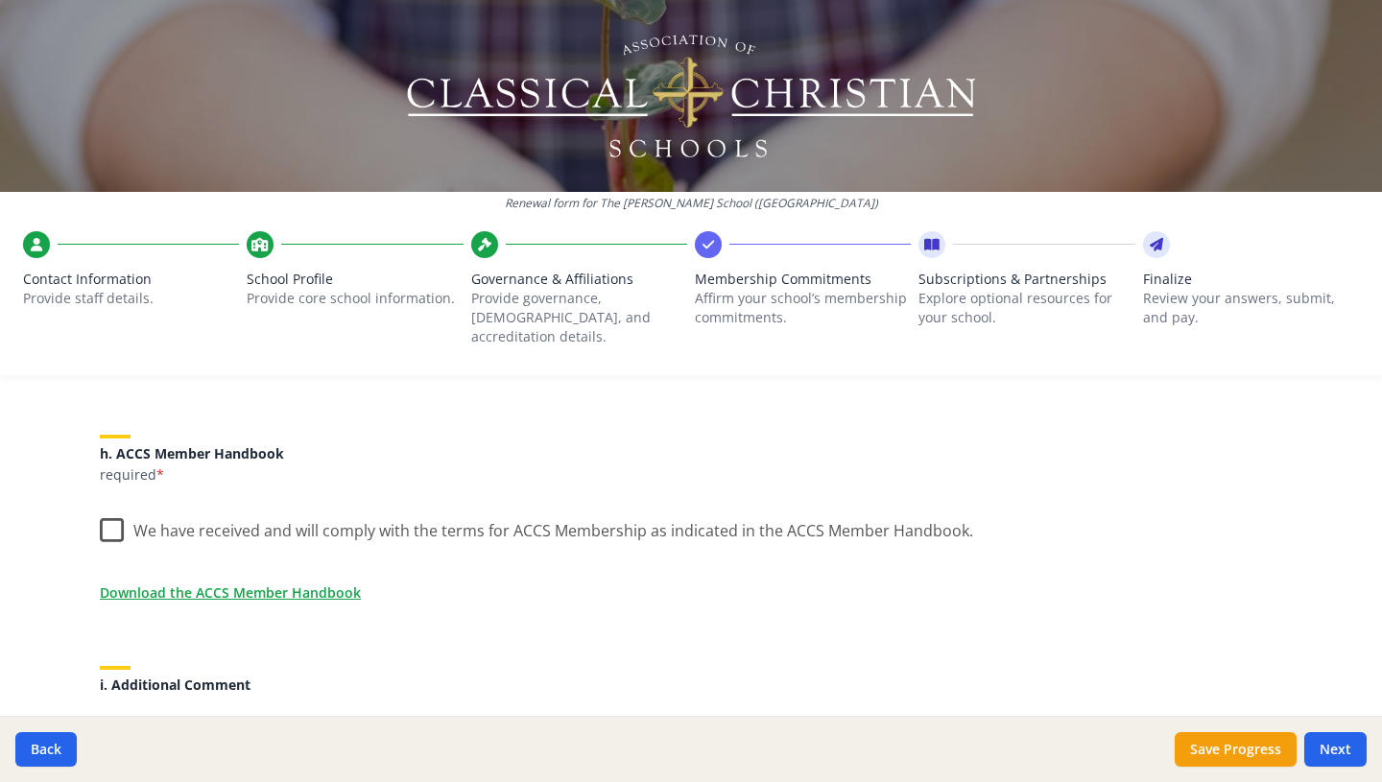
scroll to position [1597, 0]
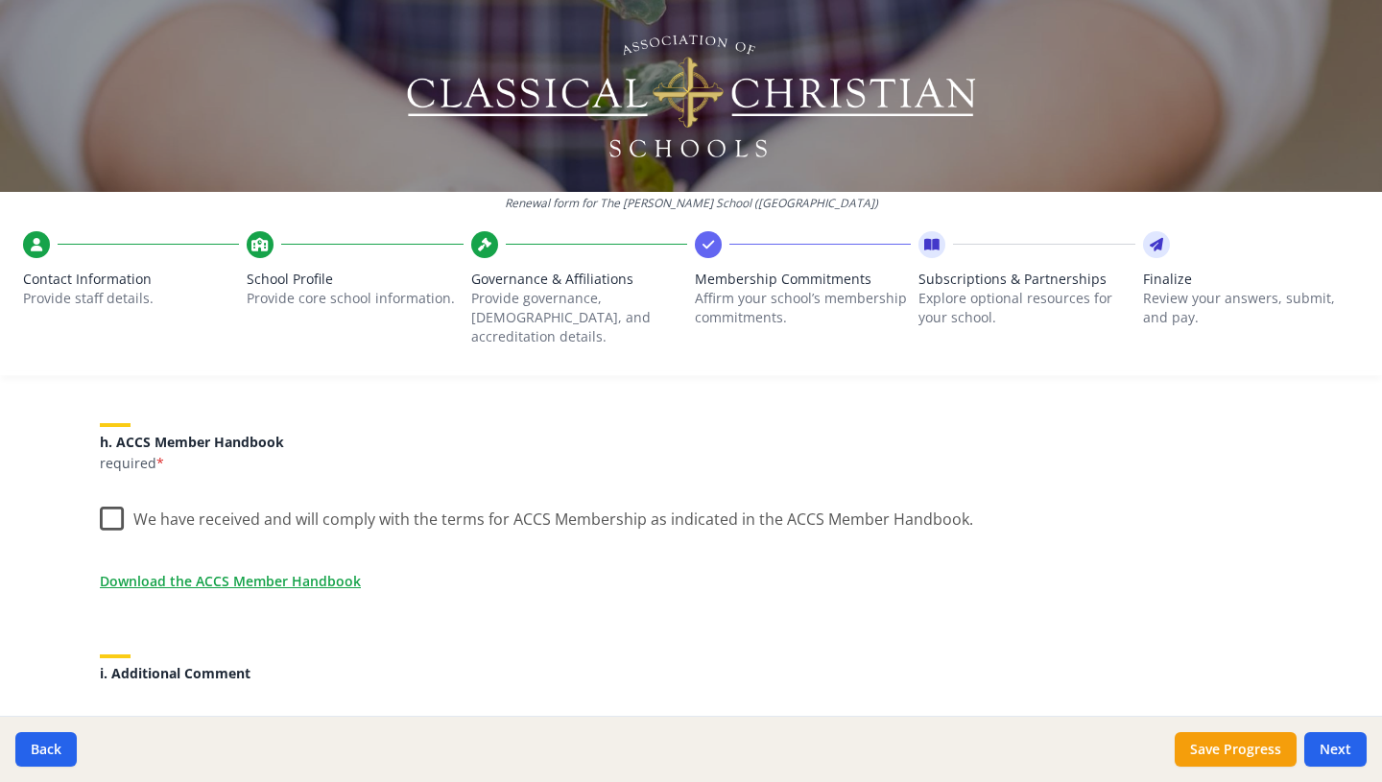
click at [108, 504] on label "We have received and will comply with the terms for ACCS Membership as indicate…" at bounding box center [536, 514] width 873 height 41
click at [0, 0] on input "We have received and will comply with the terms for ACCS Membership as indicate…" at bounding box center [0, 0] width 0 height 0
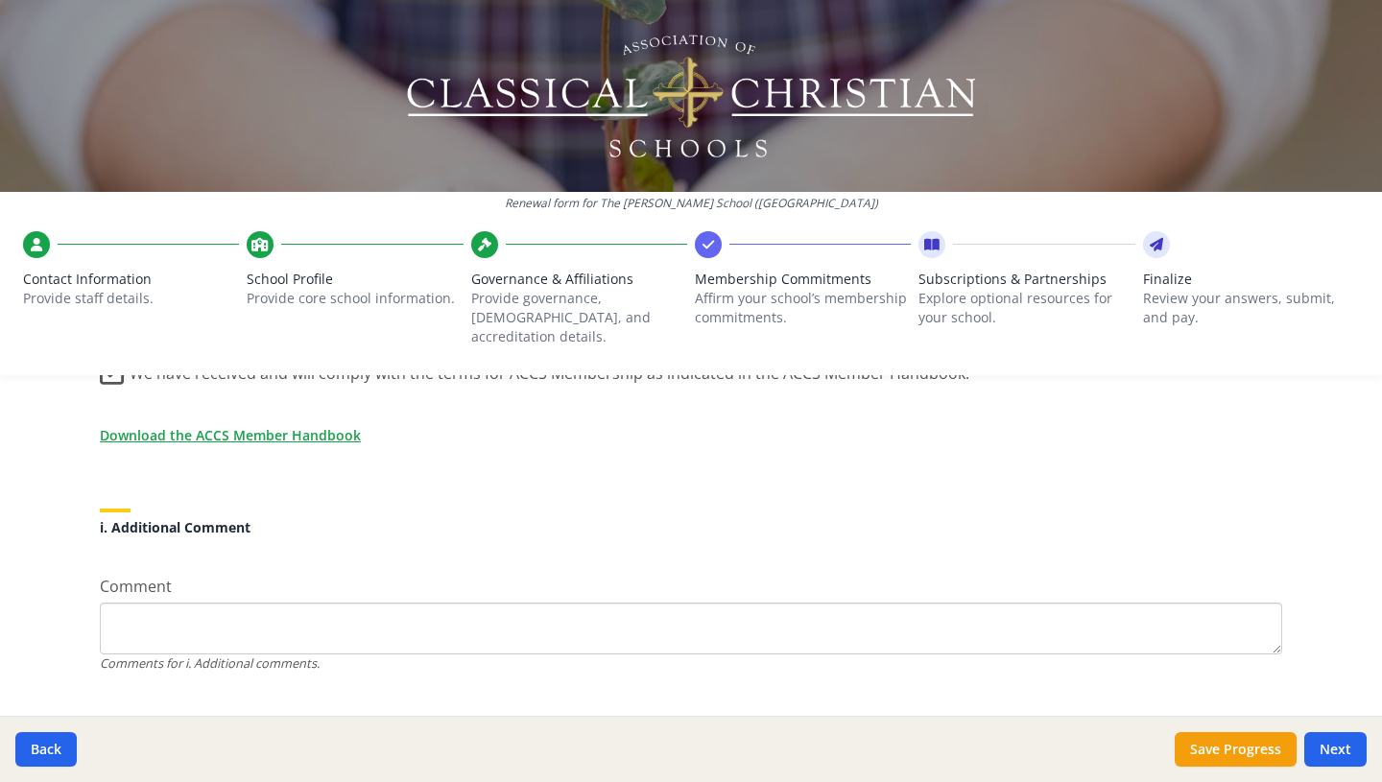
scroll to position [1762, 0]
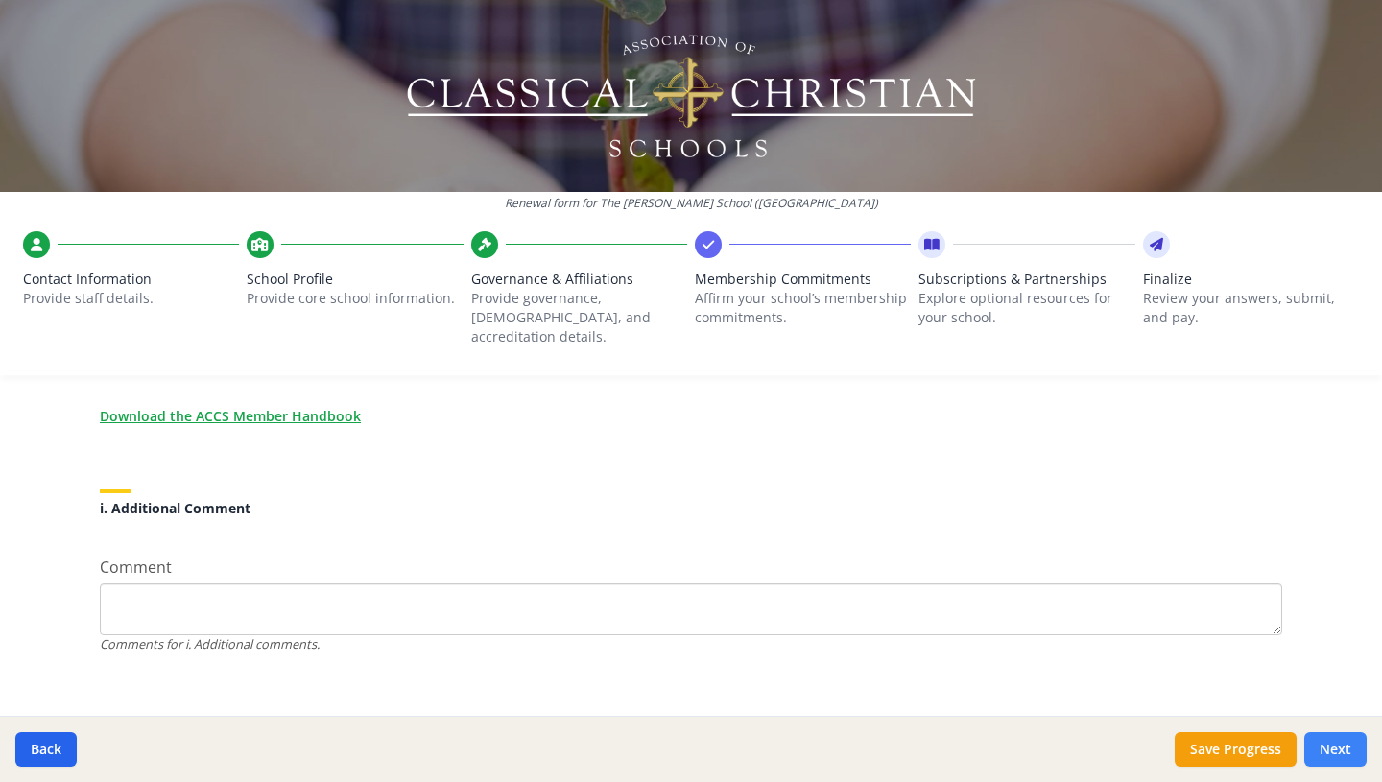
click at [1336, 745] on button "Next" at bounding box center [1335, 749] width 62 height 35
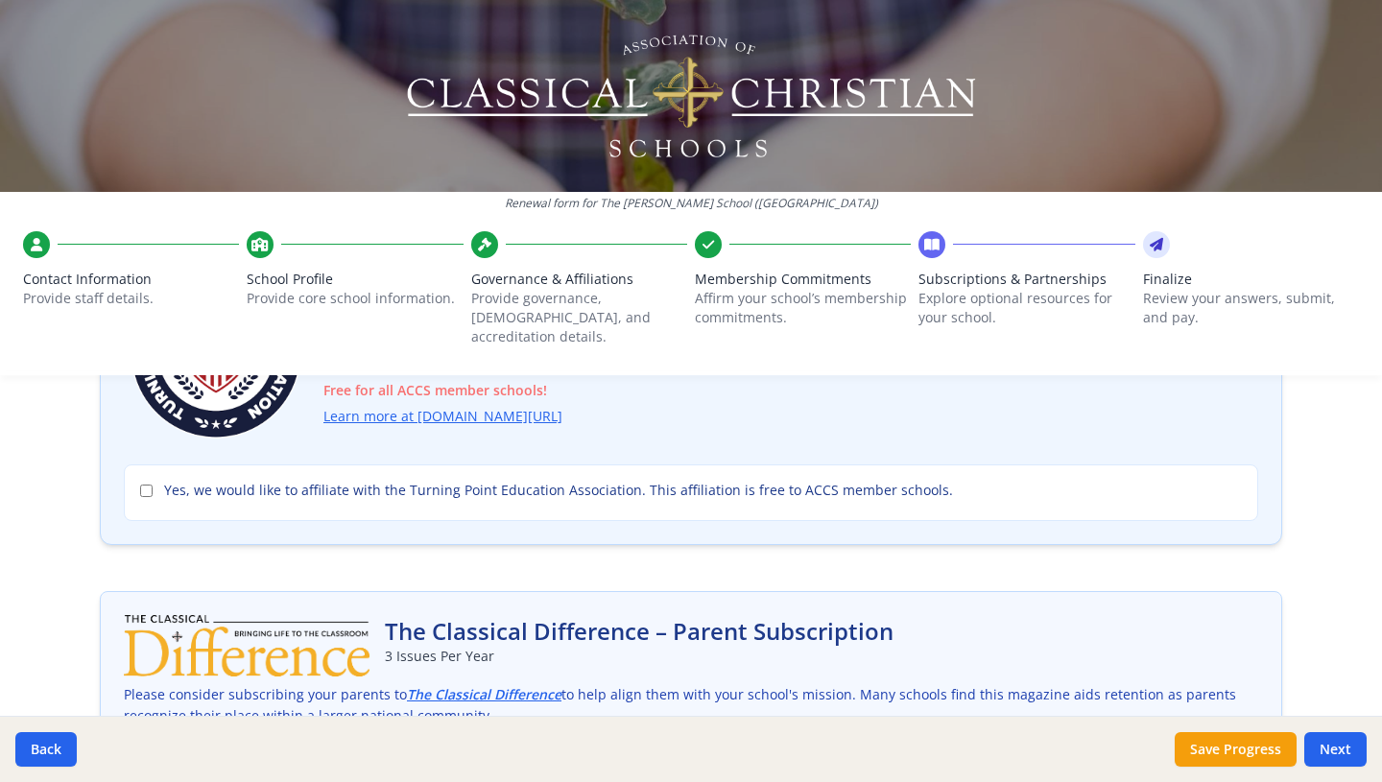
scroll to position [247, 0]
click at [145, 484] on input "Yes, we would like to affiliate with the Turning Point Education Association. T…" at bounding box center [146, 490] width 12 height 12
checkbox input "true"
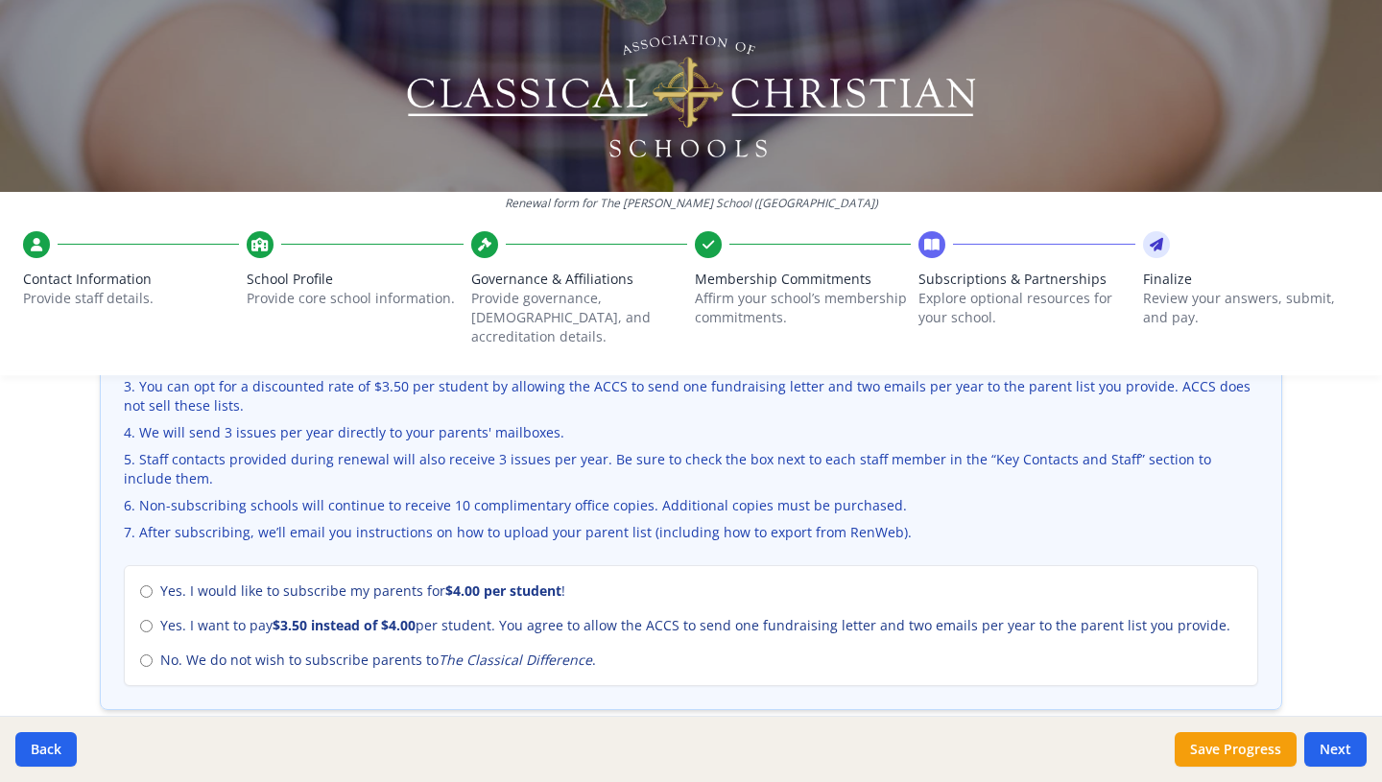
scroll to position [722, 0]
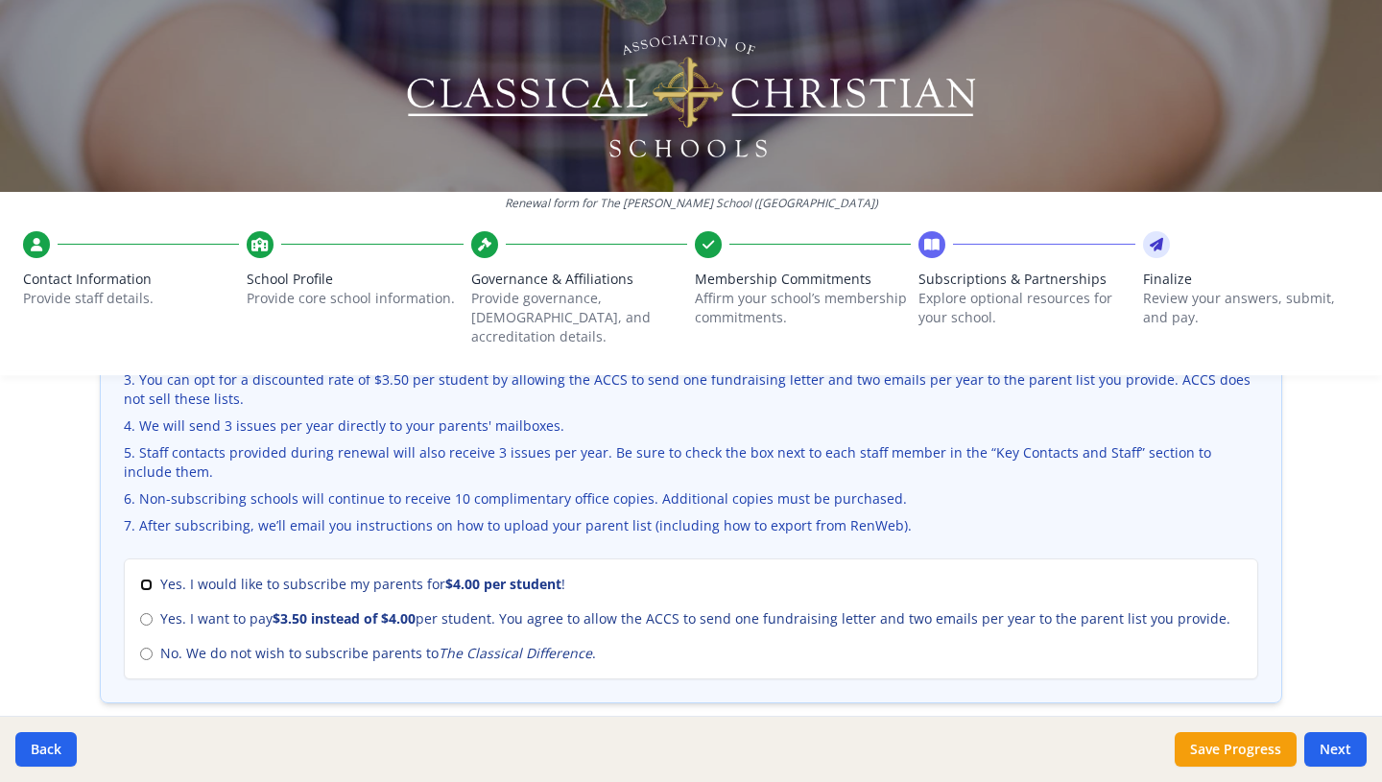
click at [149, 579] on input "Yes. I would like to subscribe my parents for $4.00 per student !" at bounding box center [146, 585] width 12 height 12
radio input "true"
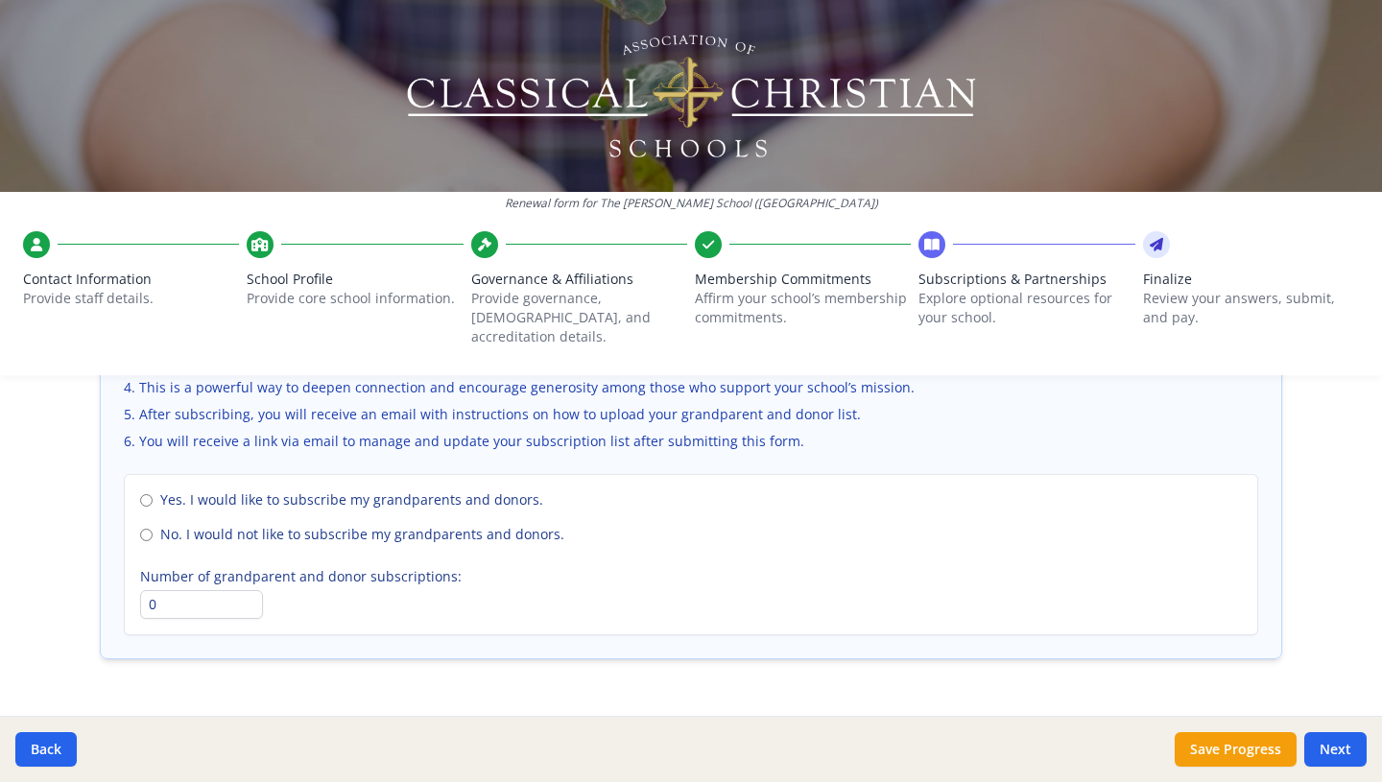
scroll to position [1383, 0]
click at [1334, 743] on button "Next" at bounding box center [1335, 749] width 62 height 35
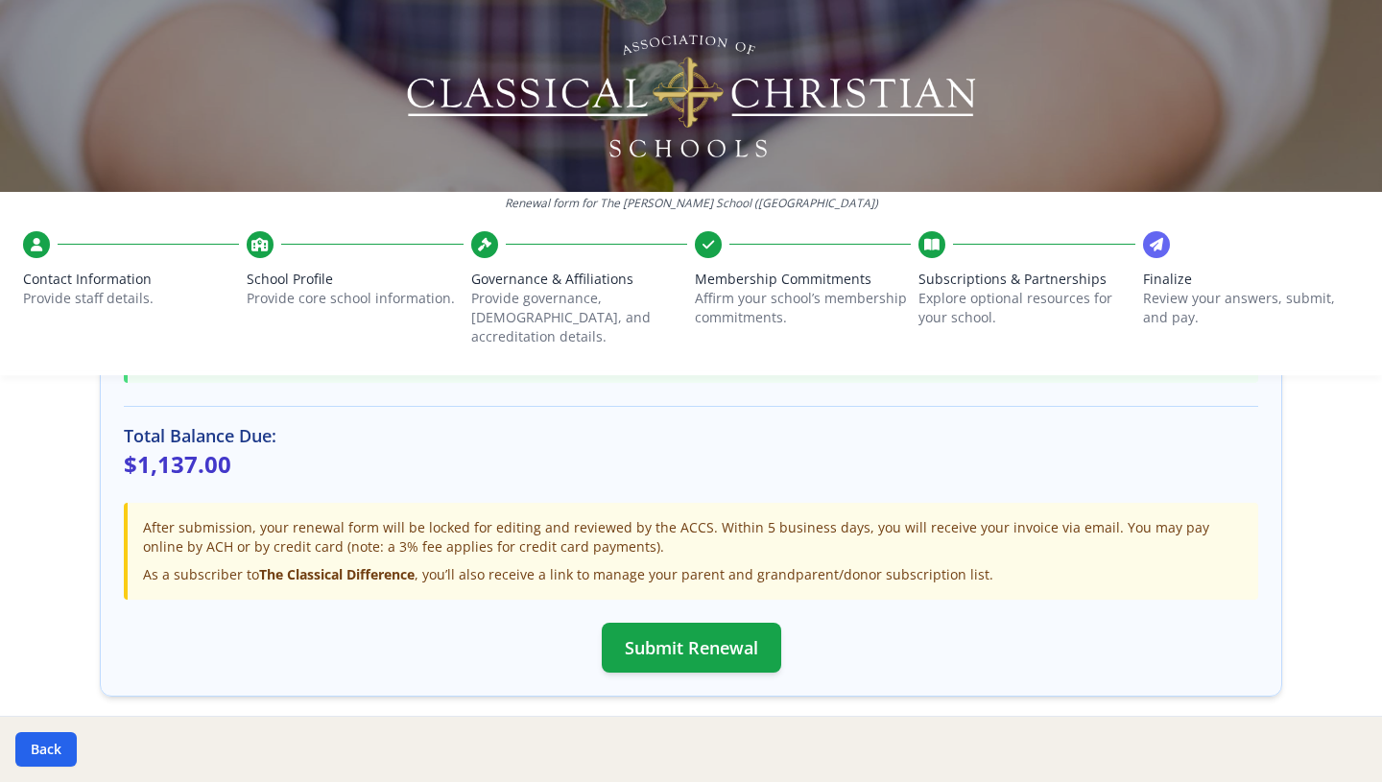
scroll to position [605, 0]
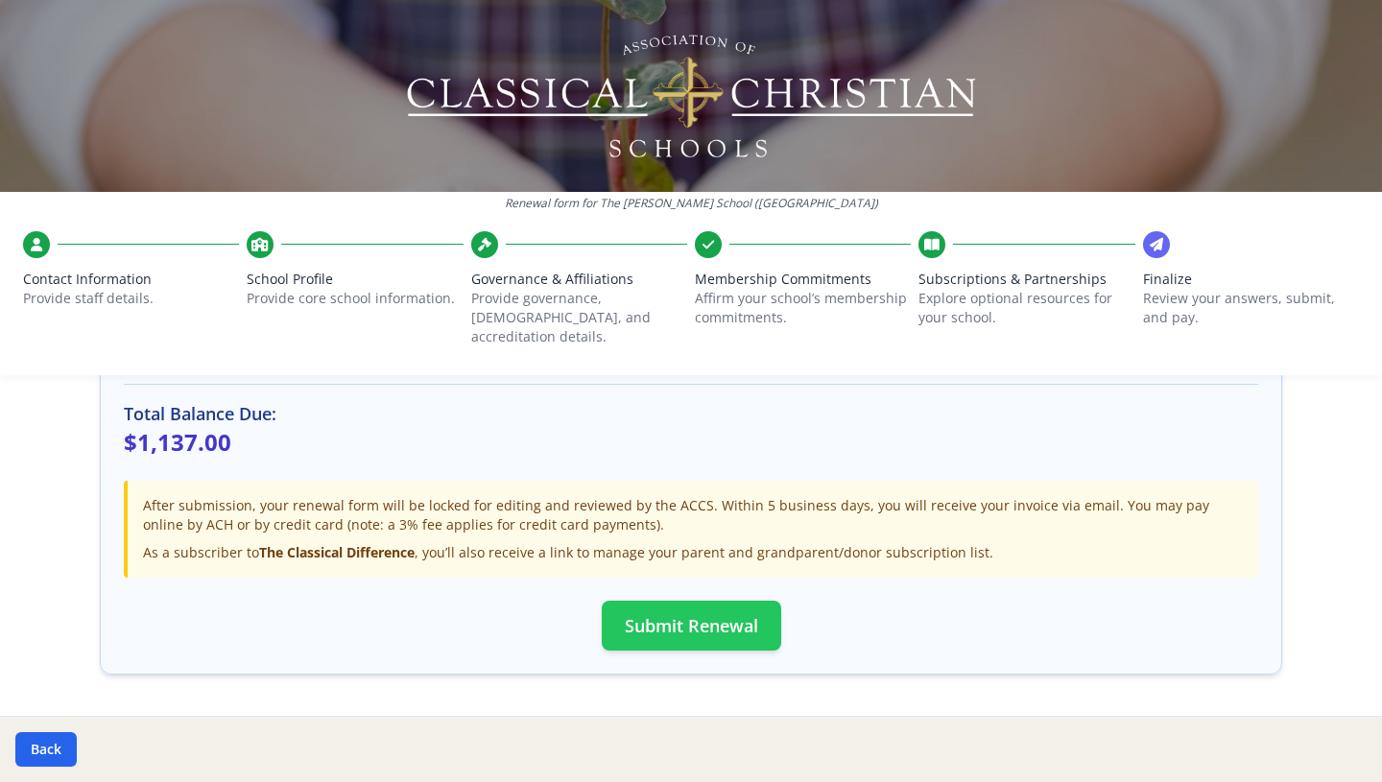
click at [718, 617] on button "Submit Renewal" at bounding box center [691, 626] width 179 height 50
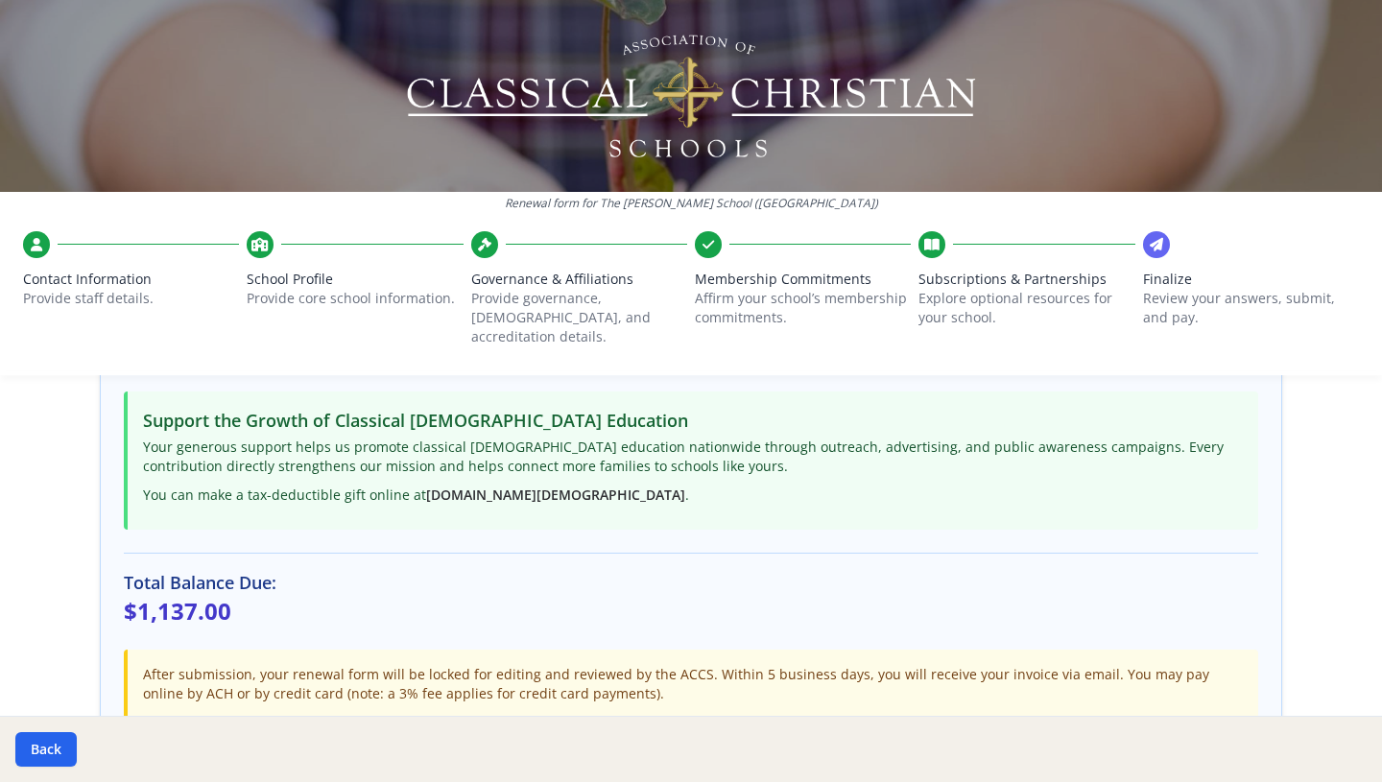
scroll to position [642, 0]
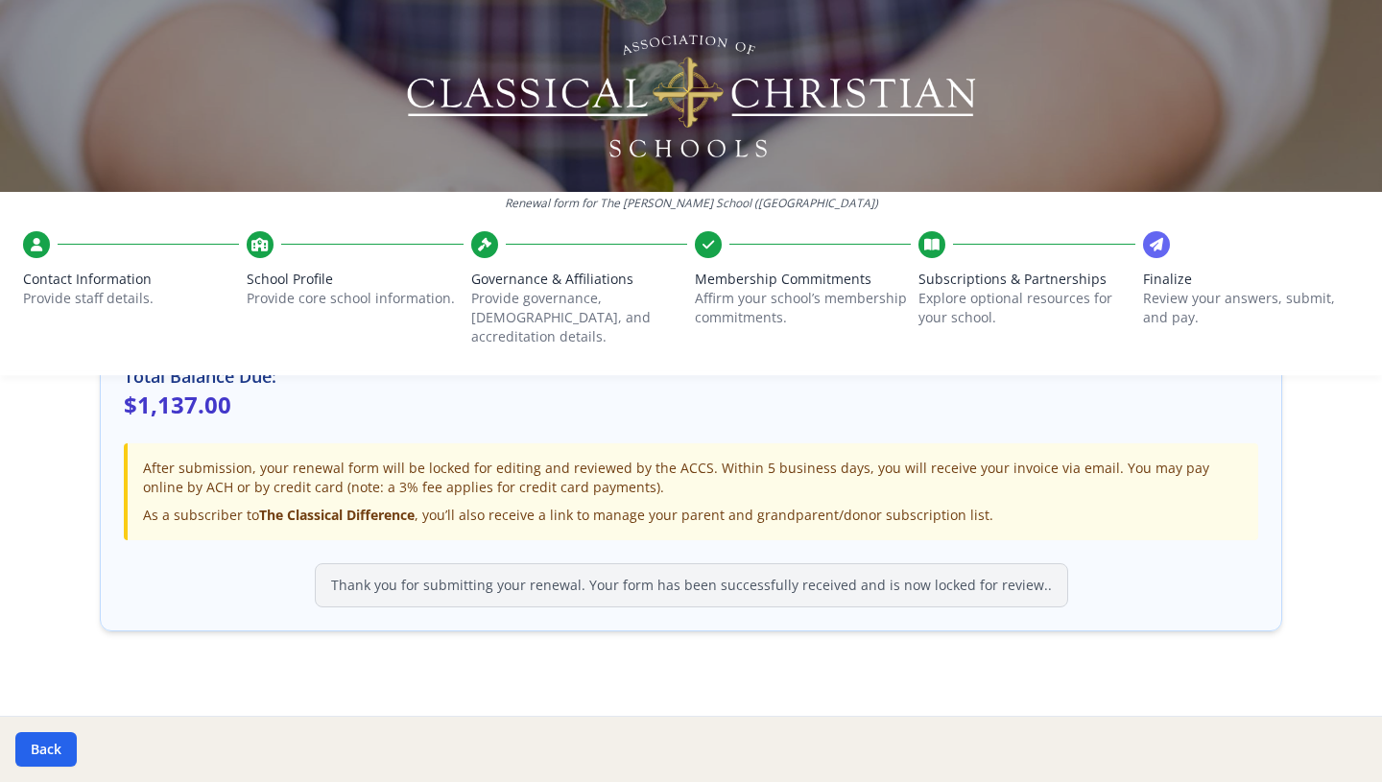
click at [1156, 239] on icon at bounding box center [1156, 244] width 13 height 19
